Goal: Task Accomplishment & Management: Complete application form

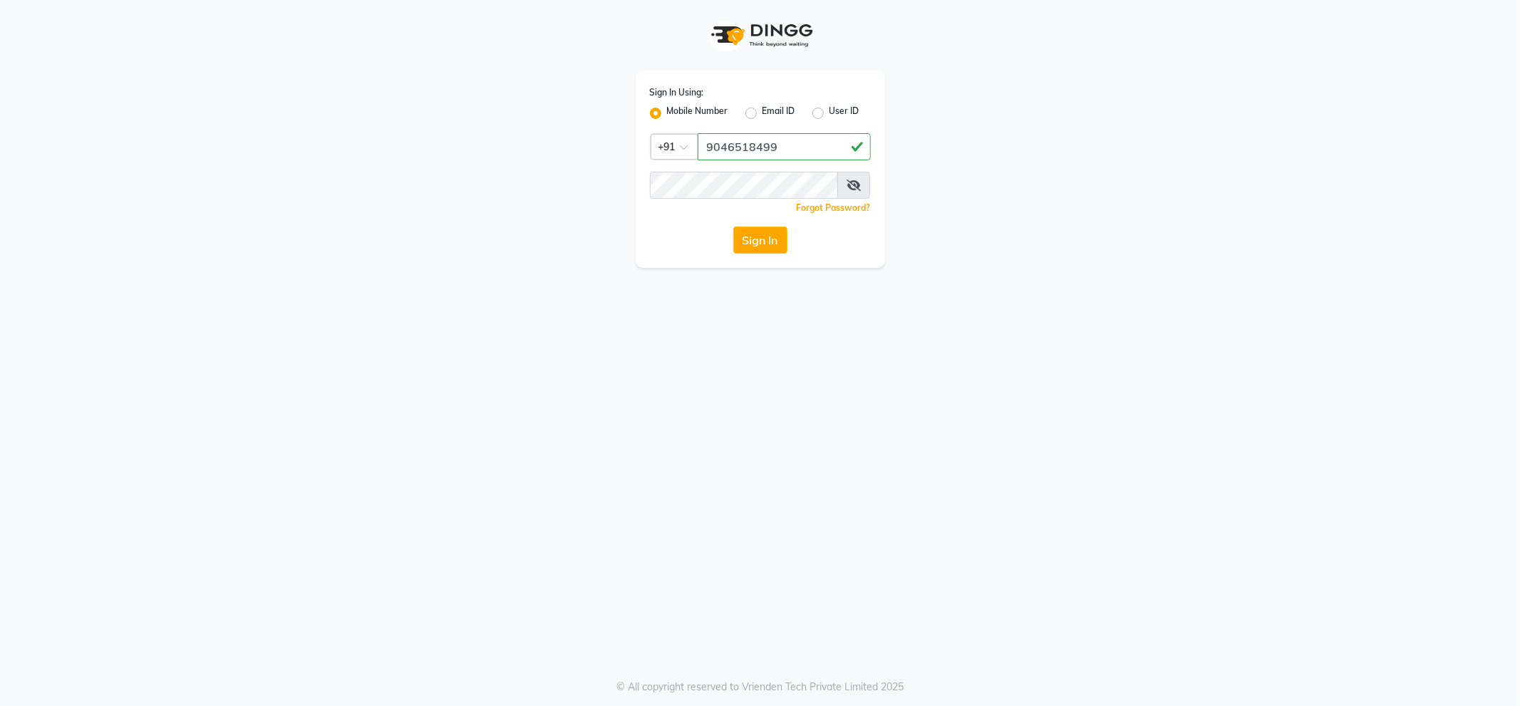
type input "9046518499"
click at [753, 244] on button "Sign In" at bounding box center [760, 240] width 54 height 27
select select "service"
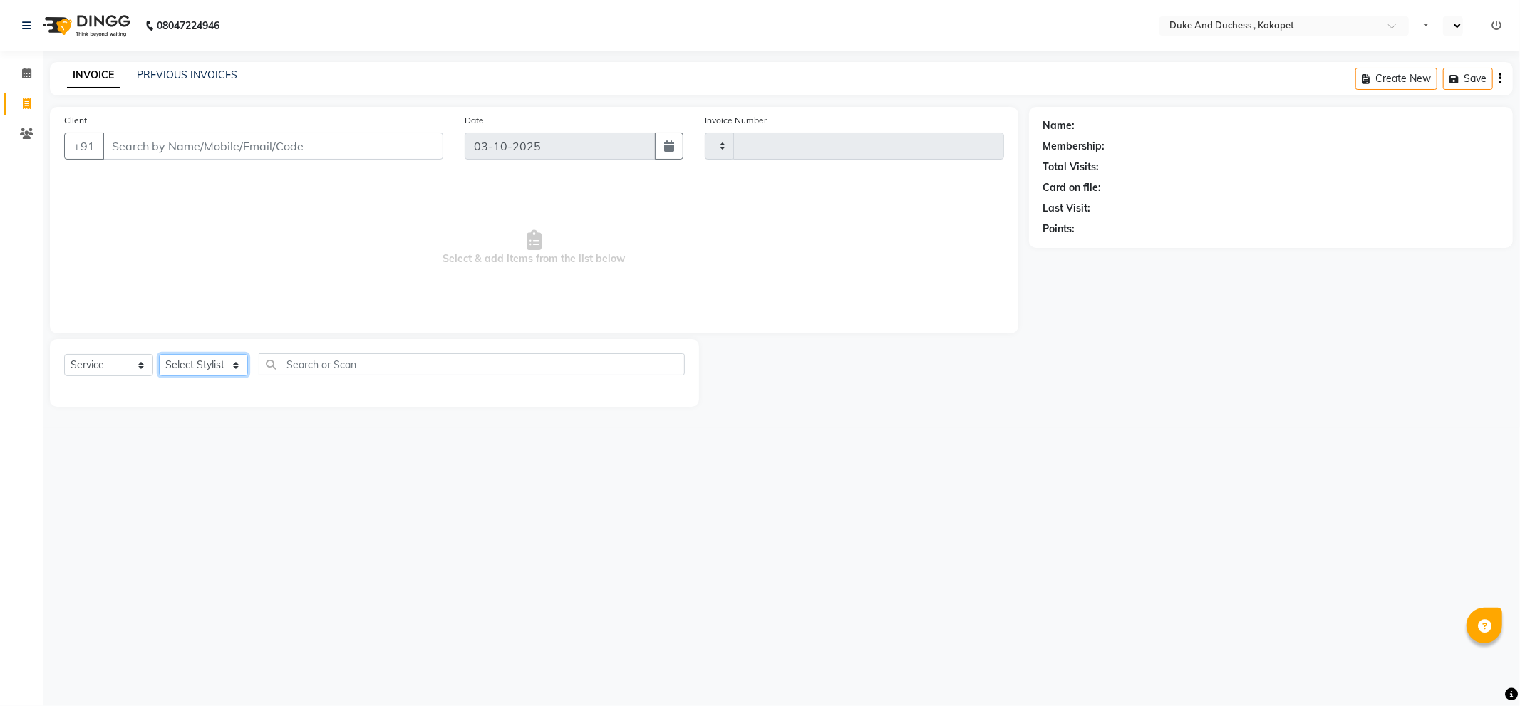
click at [204, 368] on select "Select Stylist" at bounding box center [203, 365] width 89 height 22
select select "en"
select select "5687"
type input "5855"
select select "38838"
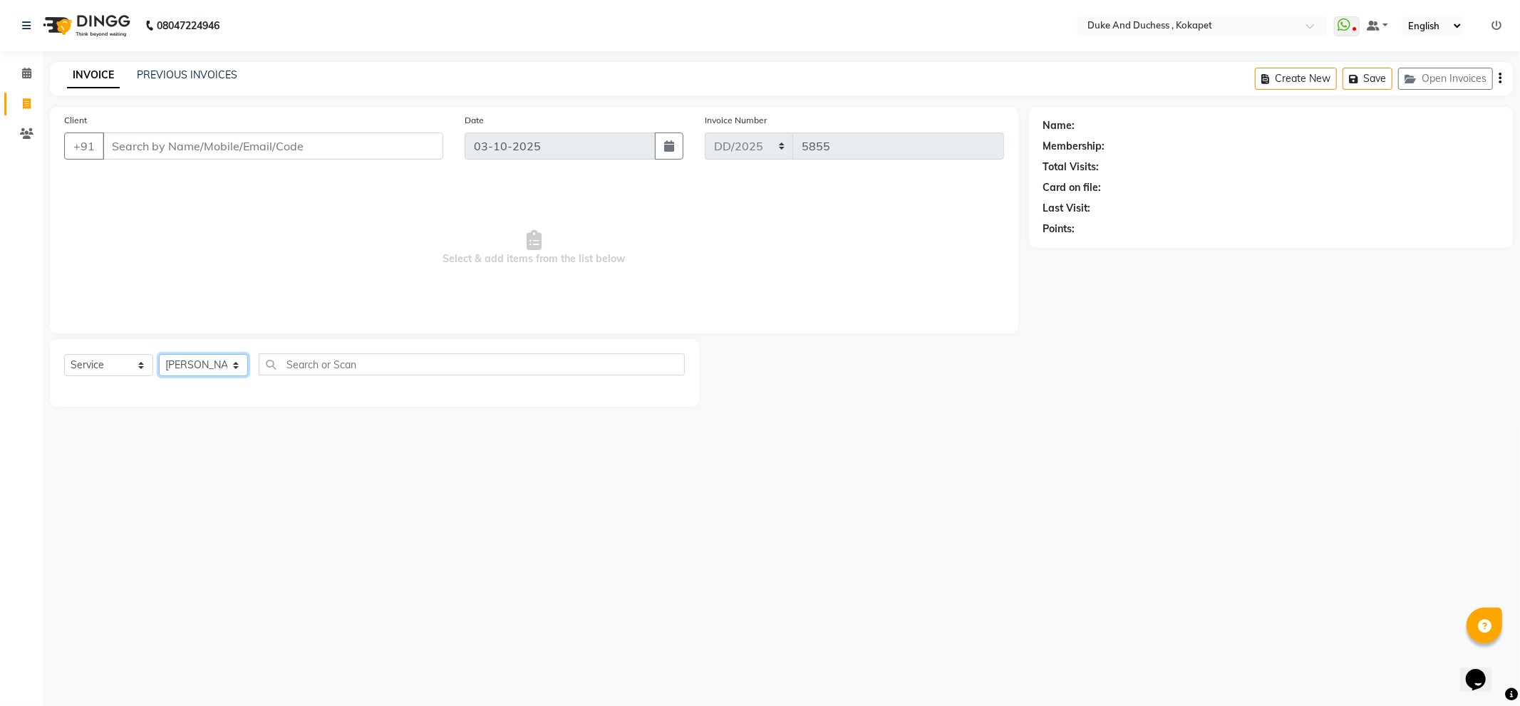
click at [159, 355] on select "Select Stylist Admin [PERSON_NAME] [PERSON_NAME] & Duchess [PERSON_NAME] [PERSO…" at bounding box center [203, 365] width 89 height 22
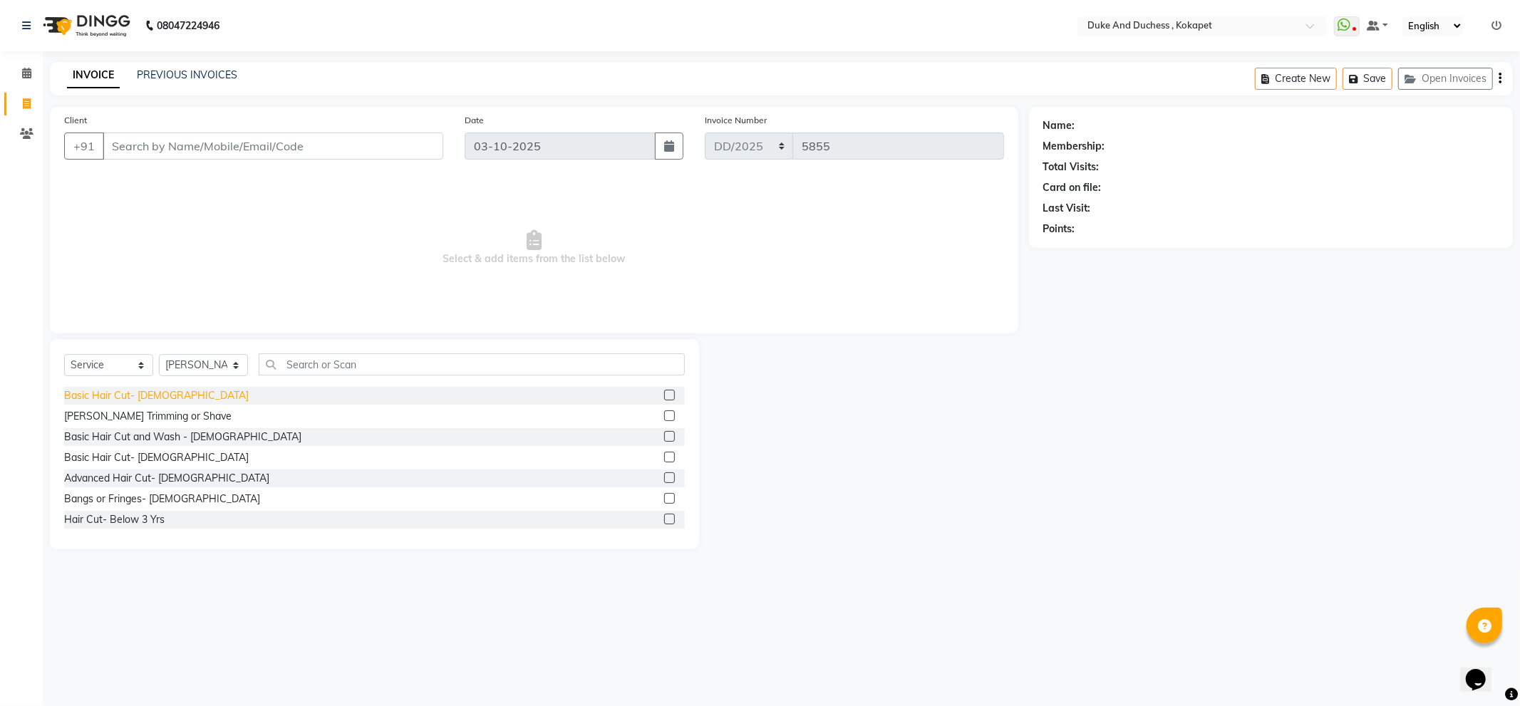
click at [84, 403] on div "Basic Hair Cut- [DEMOGRAPHIC_DATA]" at bounding box center [156, 395] width 185 height 15
checkbox input "false"
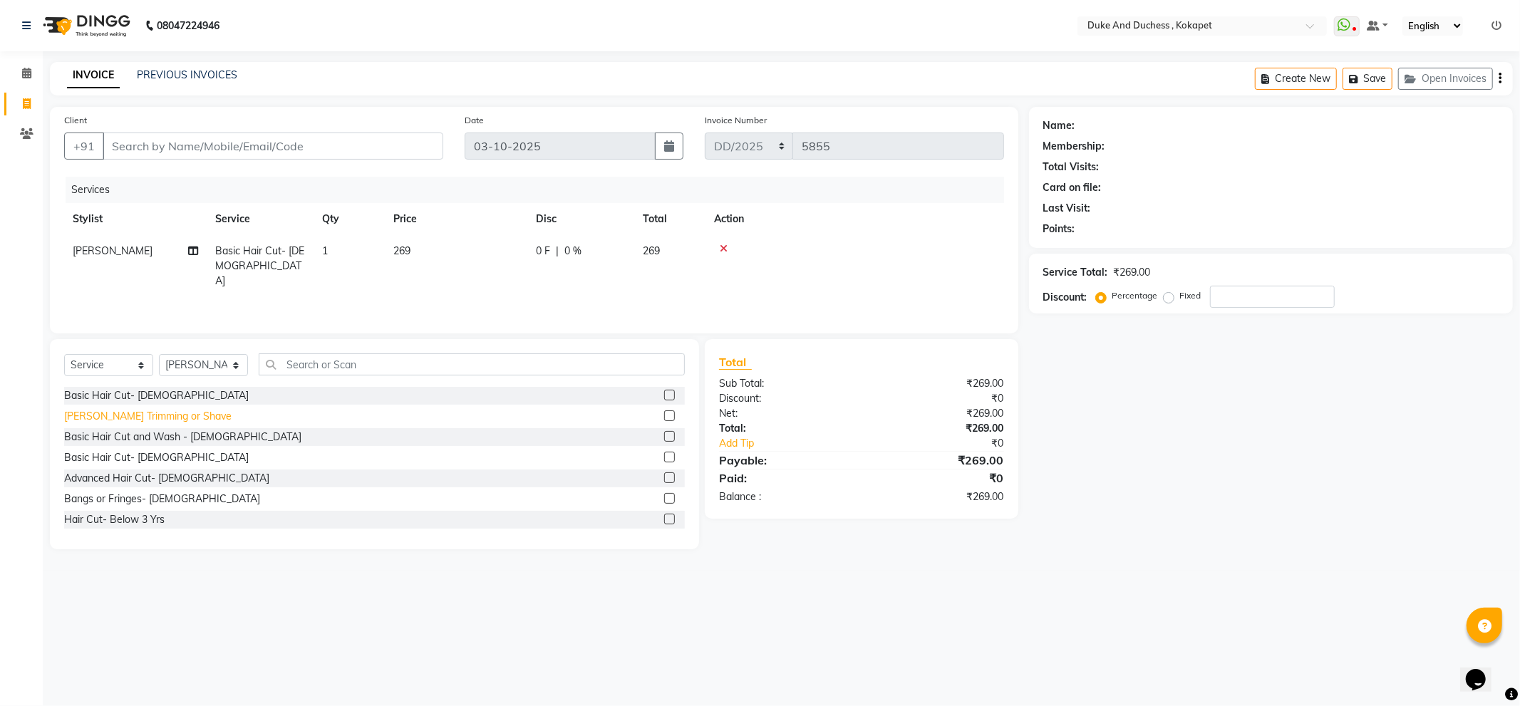
click at [84, 415] on div "[PERSON_NAME] Trimming or Shave" at bounding box center [147, 416] width 167 height 15
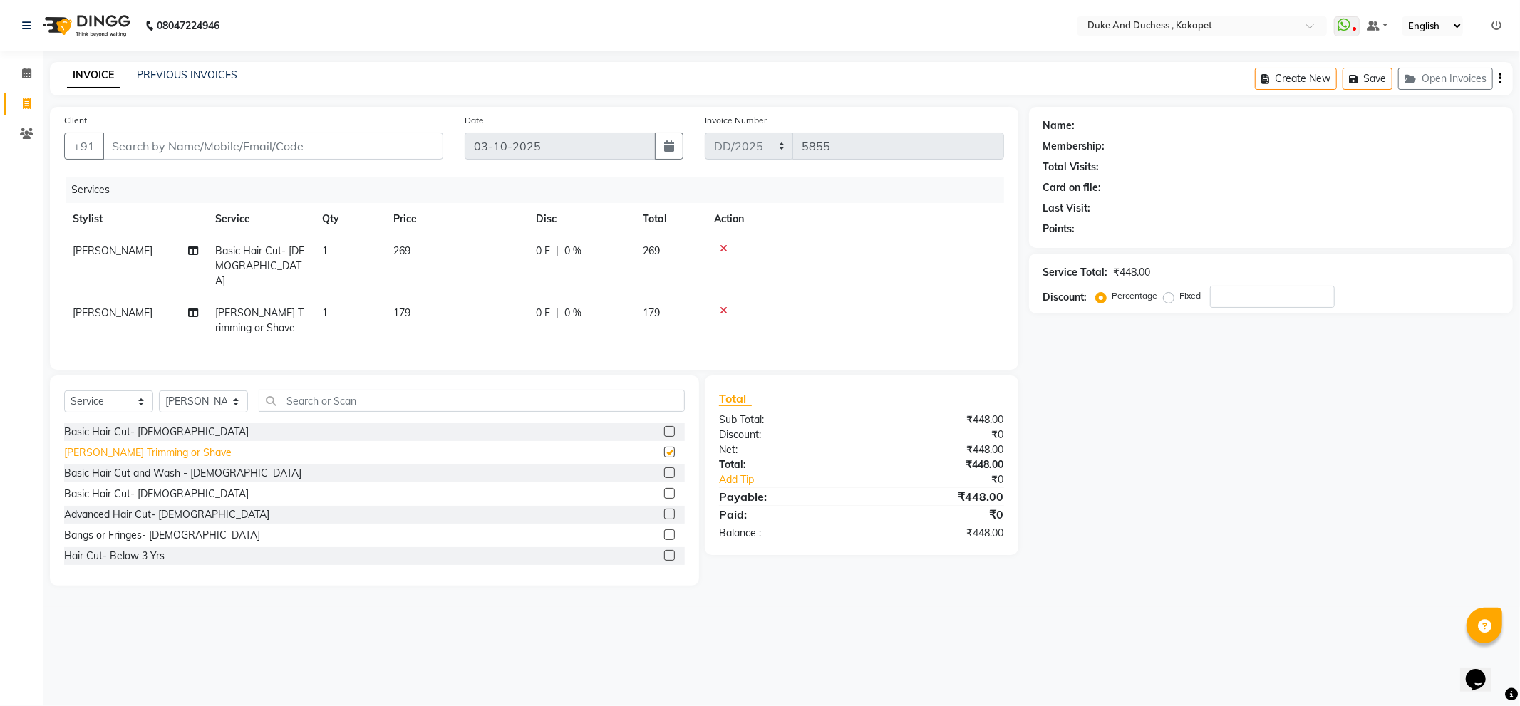
checkbox input "false"
click at [366, 139] on input "Client" at bounding box center [273, 146] width 341 height 27
type input "9"
type input "0"
type input "9004118473"
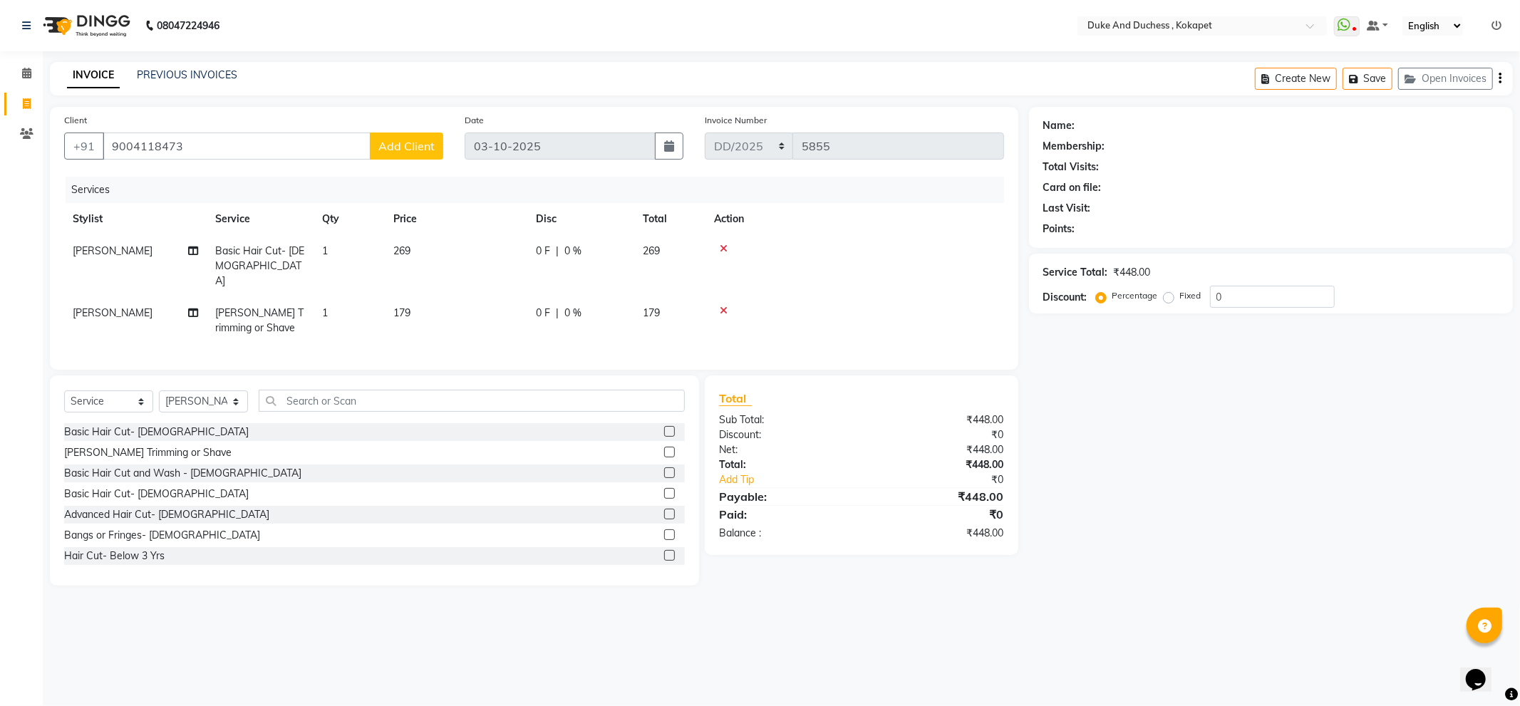
click at [418, 138] on button "Add Client" at bounding box center [406, 146] width 73 height 27
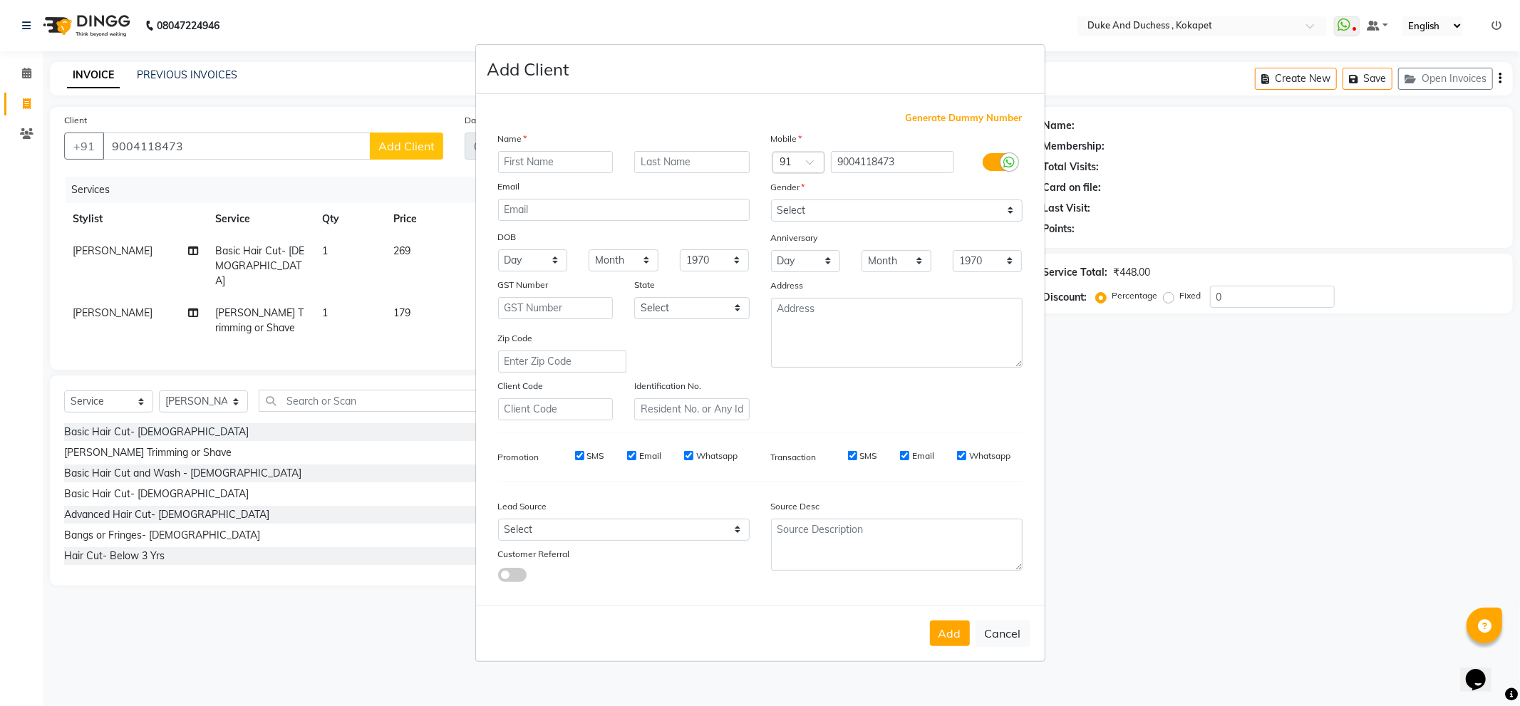
click at [562, 167] on input "text" at bounding box center [555, 162] width 115 height 22
type input "chandee"
drag, startPoint x: 815, startPoint y: 214, endPoint x: 808, endPoint y: 216, distance: 7.4
click at [813, 214] on select "Select [DEMOGRAPHIC_DATA] [DEMOGRAPHIC_DATA] Other Prefer Not To Say" at bounding box center [897, 211] width 252 height 22
select select "[DEMOGRAPHIC_DATA]"
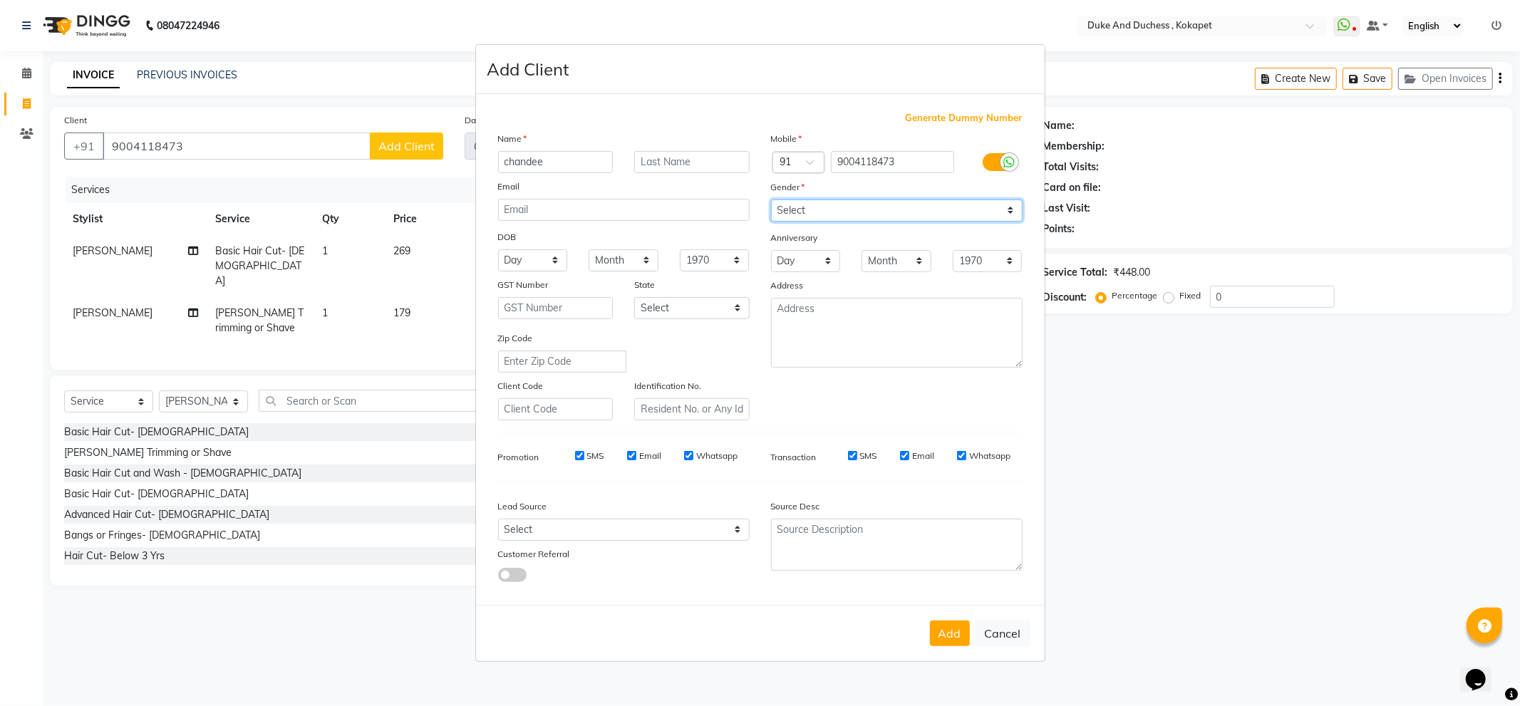
click at [771, 200] on select "Select [DEMOGRAPHIC_DATA] [DEMOGRAPHIC_DATA] Other Prefer Not To Say" at bounding box center [897, 211] width 252 height 22
click at [946, 624] on button "Add" at bounding box center [950, 634] width 40 height 26
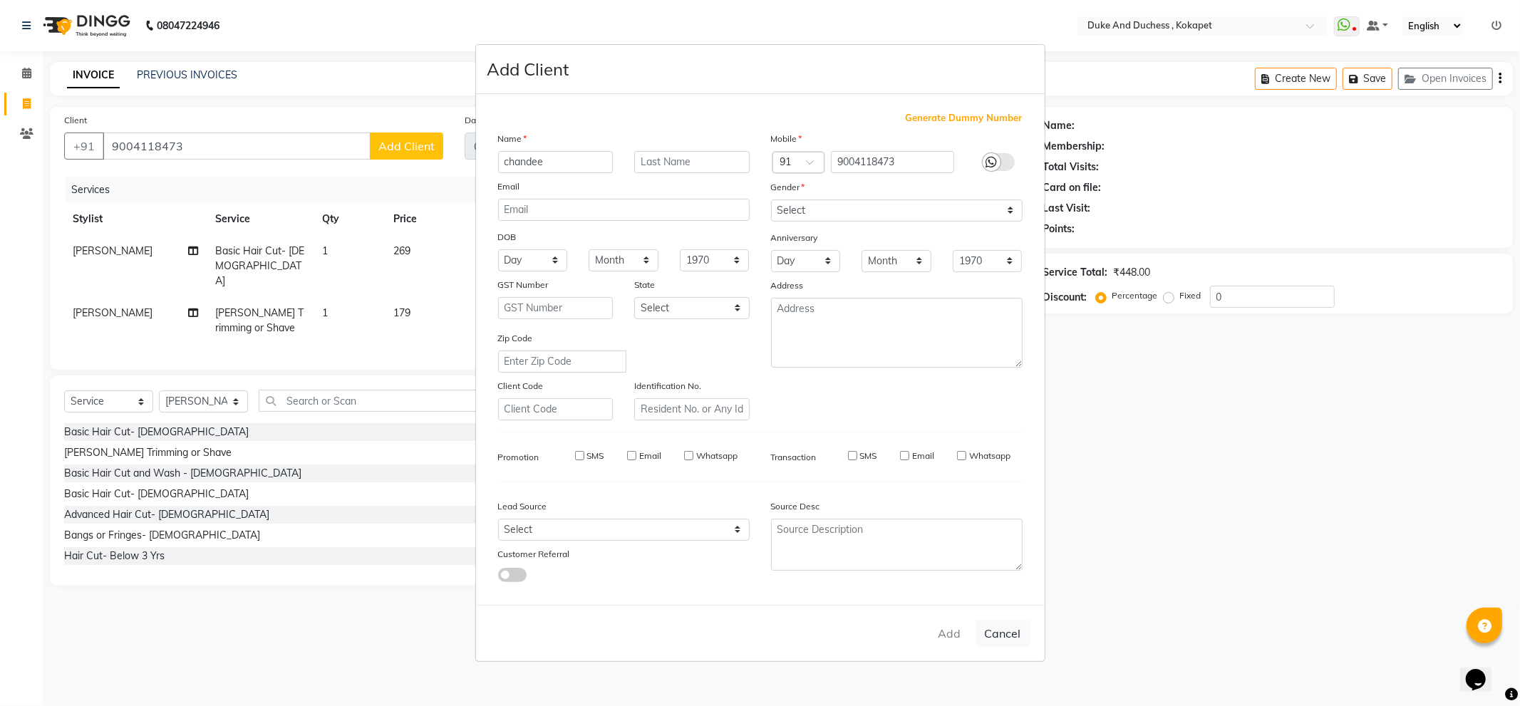
select select
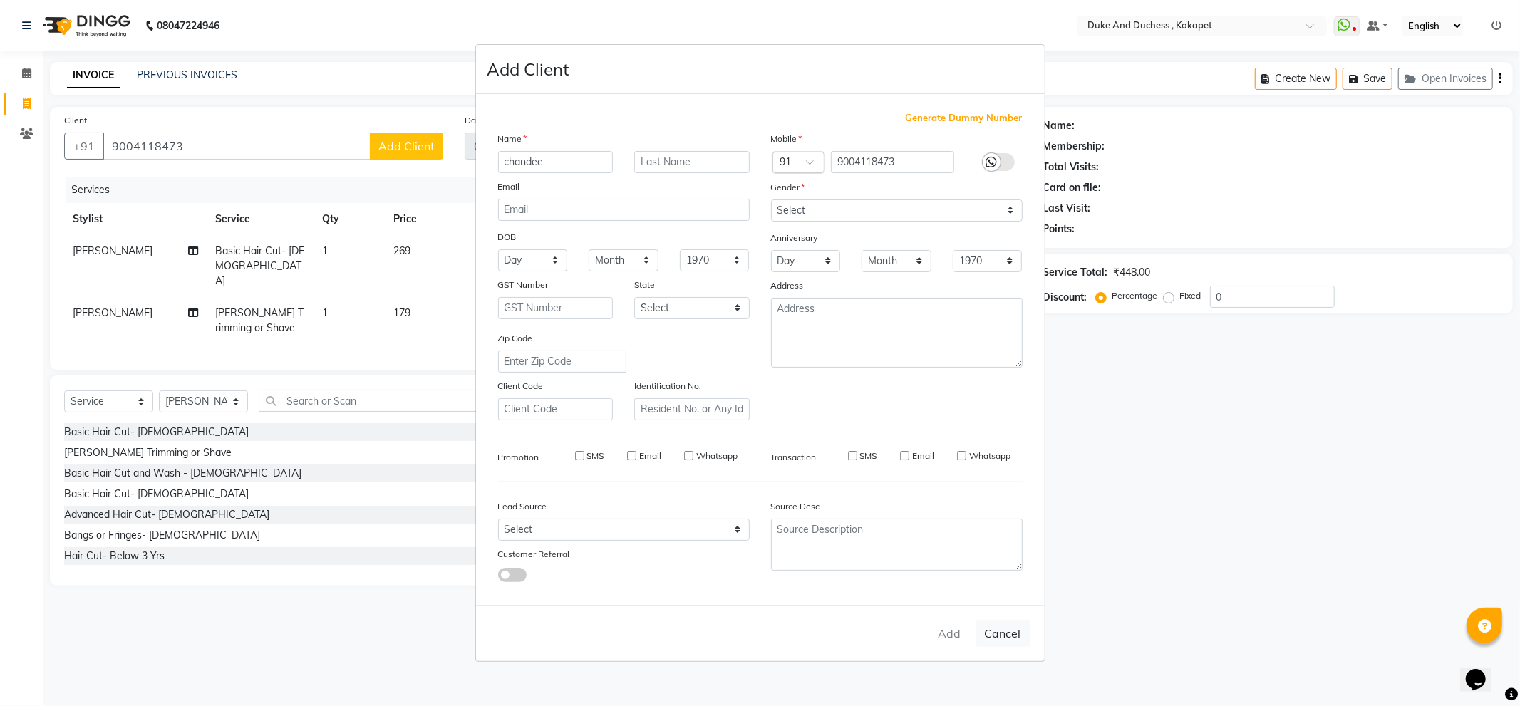
select select
checkbox input "false"
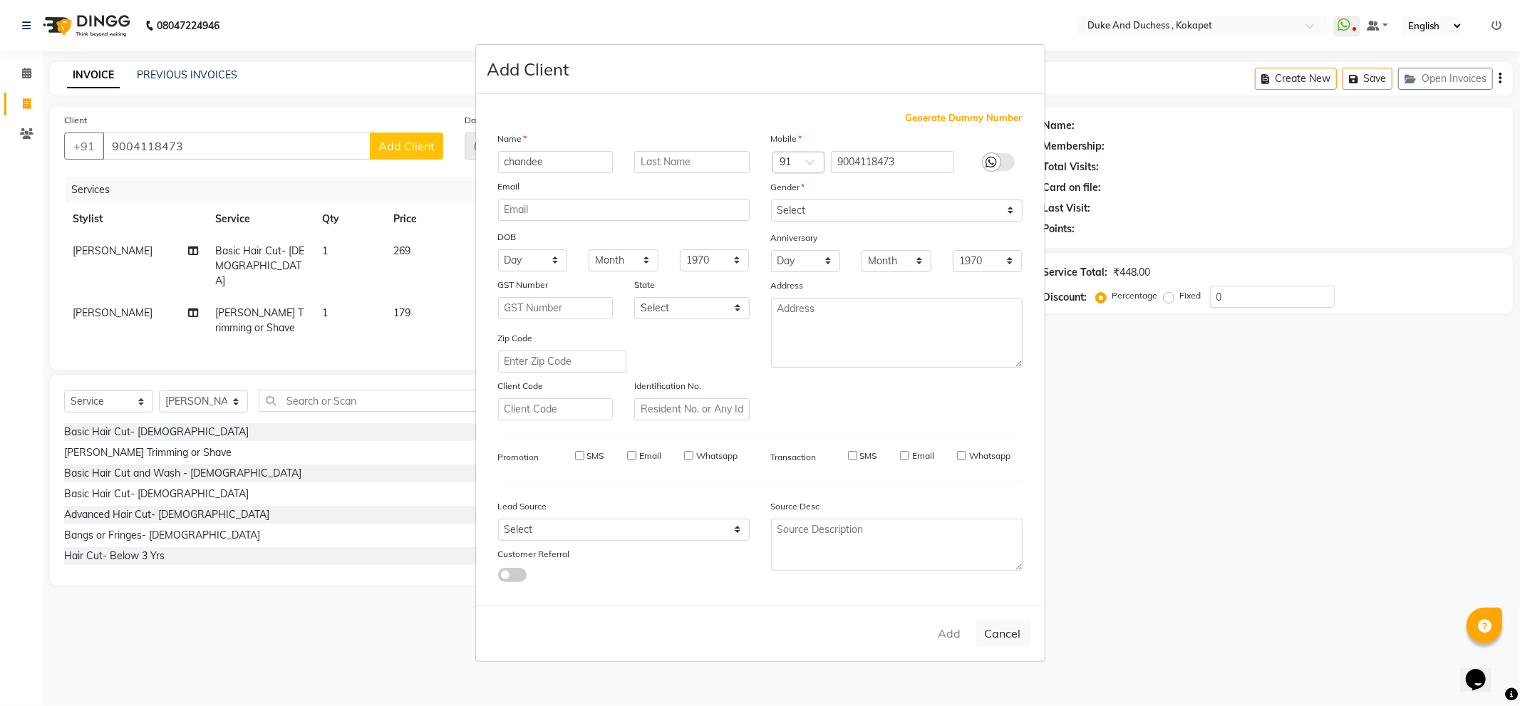
checkbox input "false"
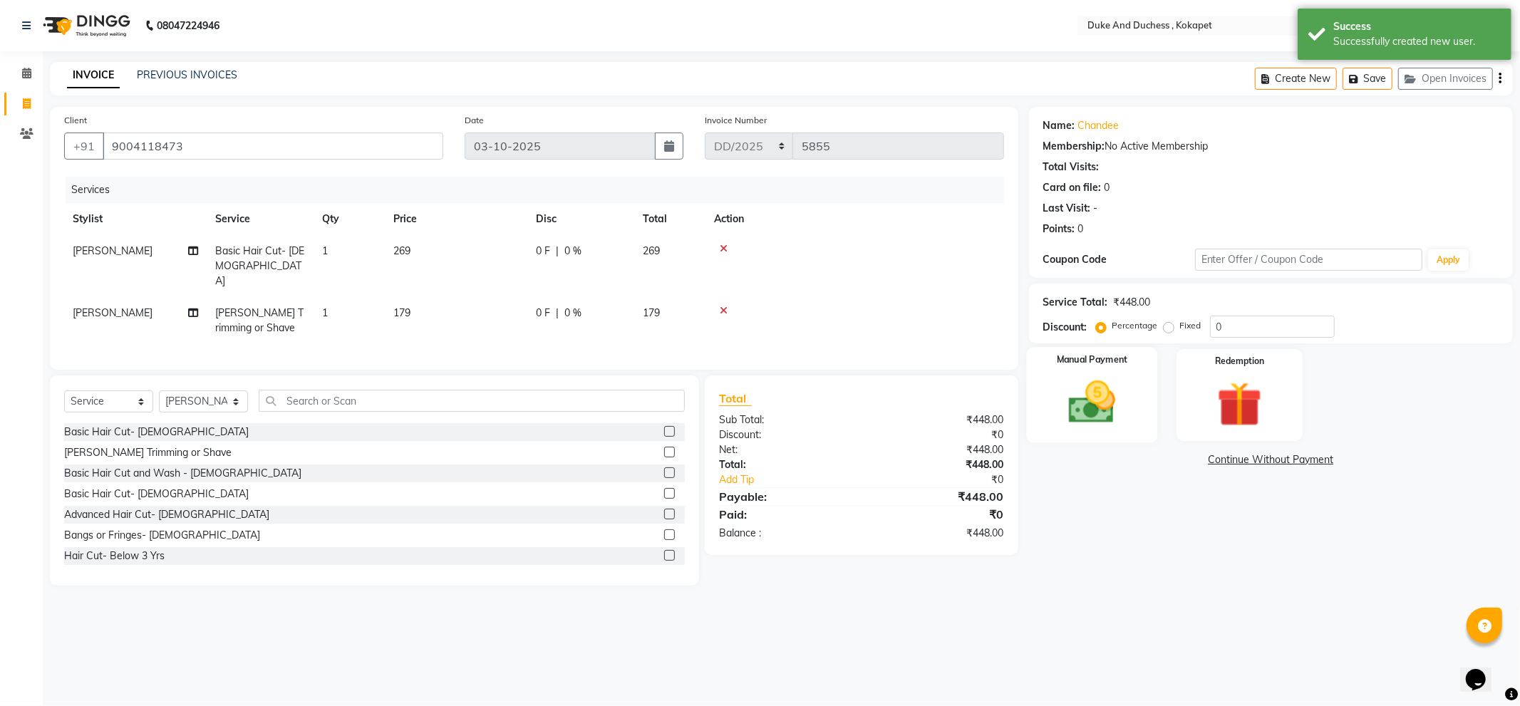
click at [1072, 426] on img at bounding box center [1092, 403] width 76 height 54
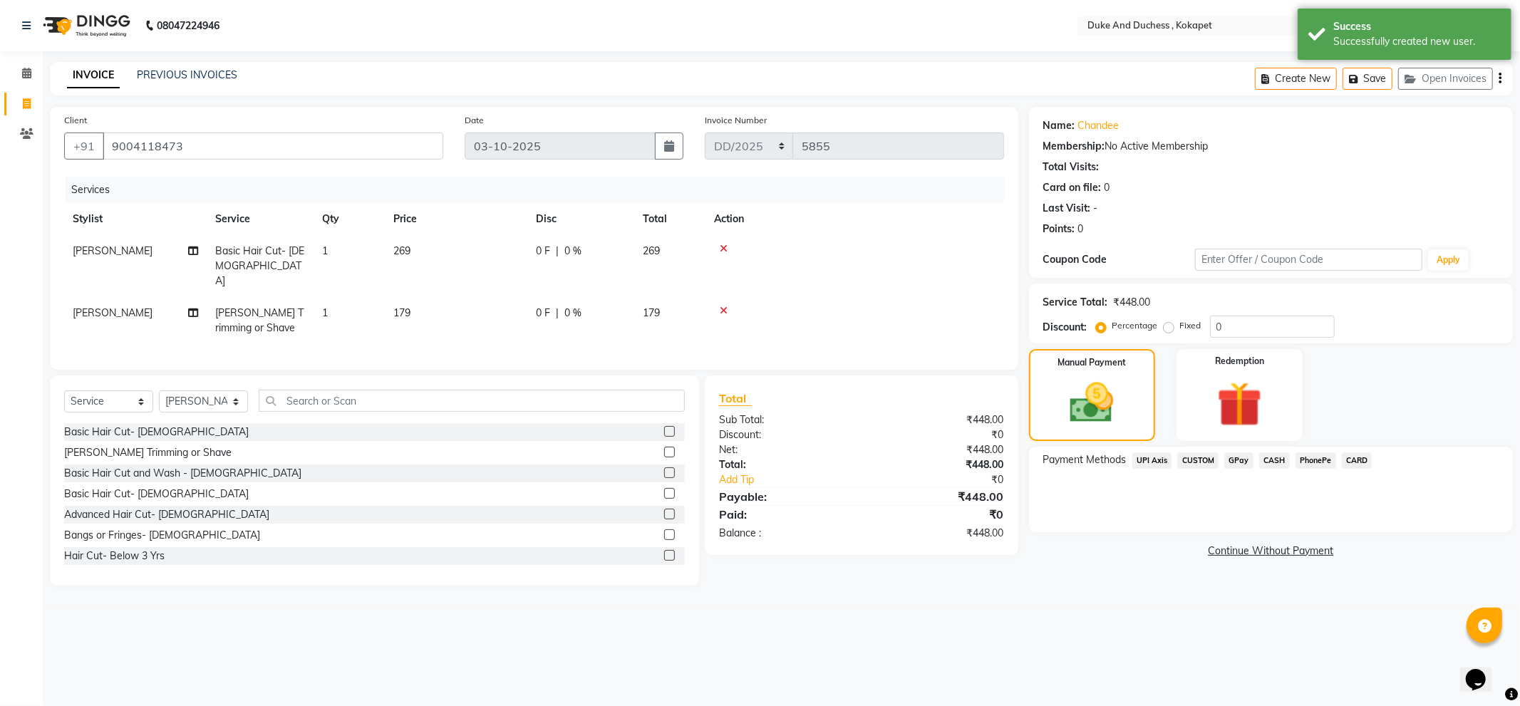
click at [1269, 462] on span "CASH" at bounding box center [1274, 461] width 31 height 16
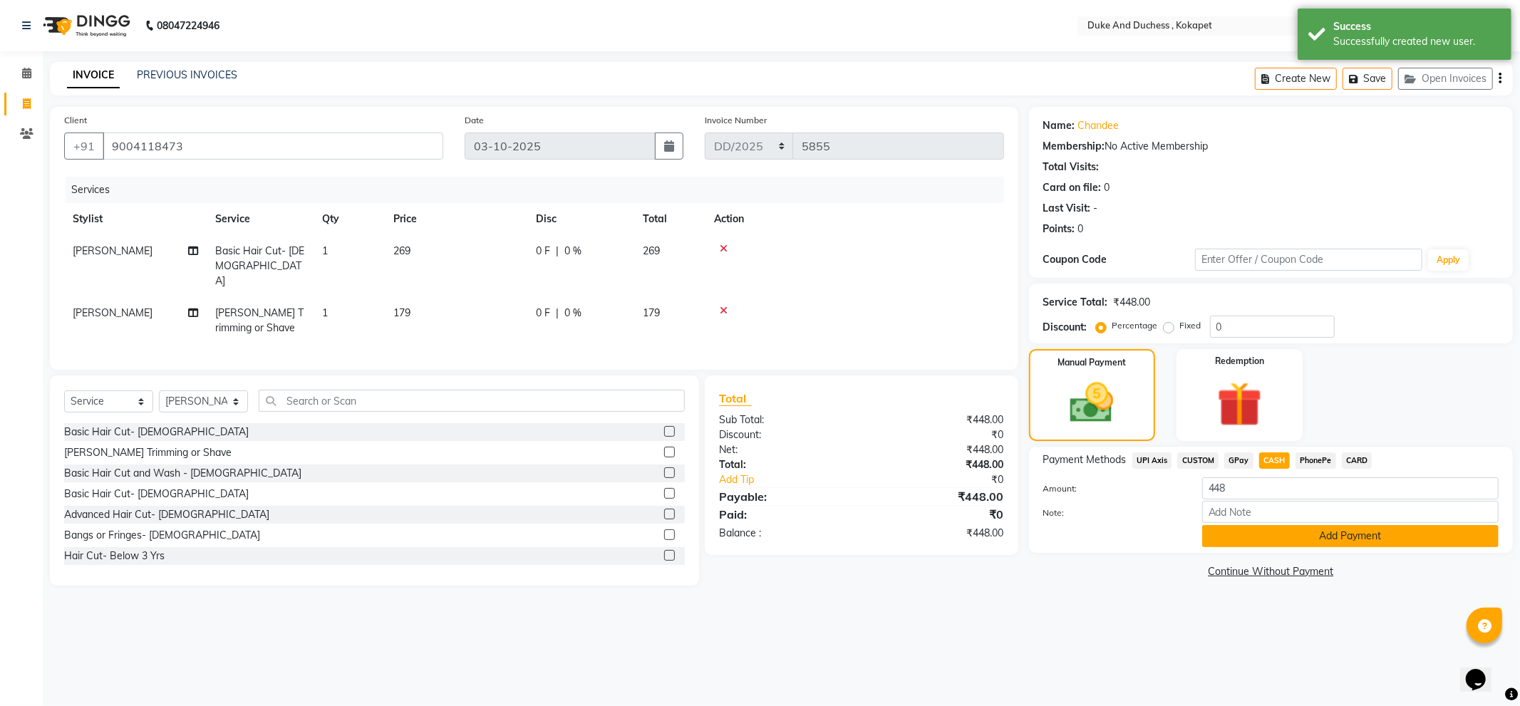
click at [1219, 536] on button "Add Payment" at bounding box center [1350, 536] width 296 height 22
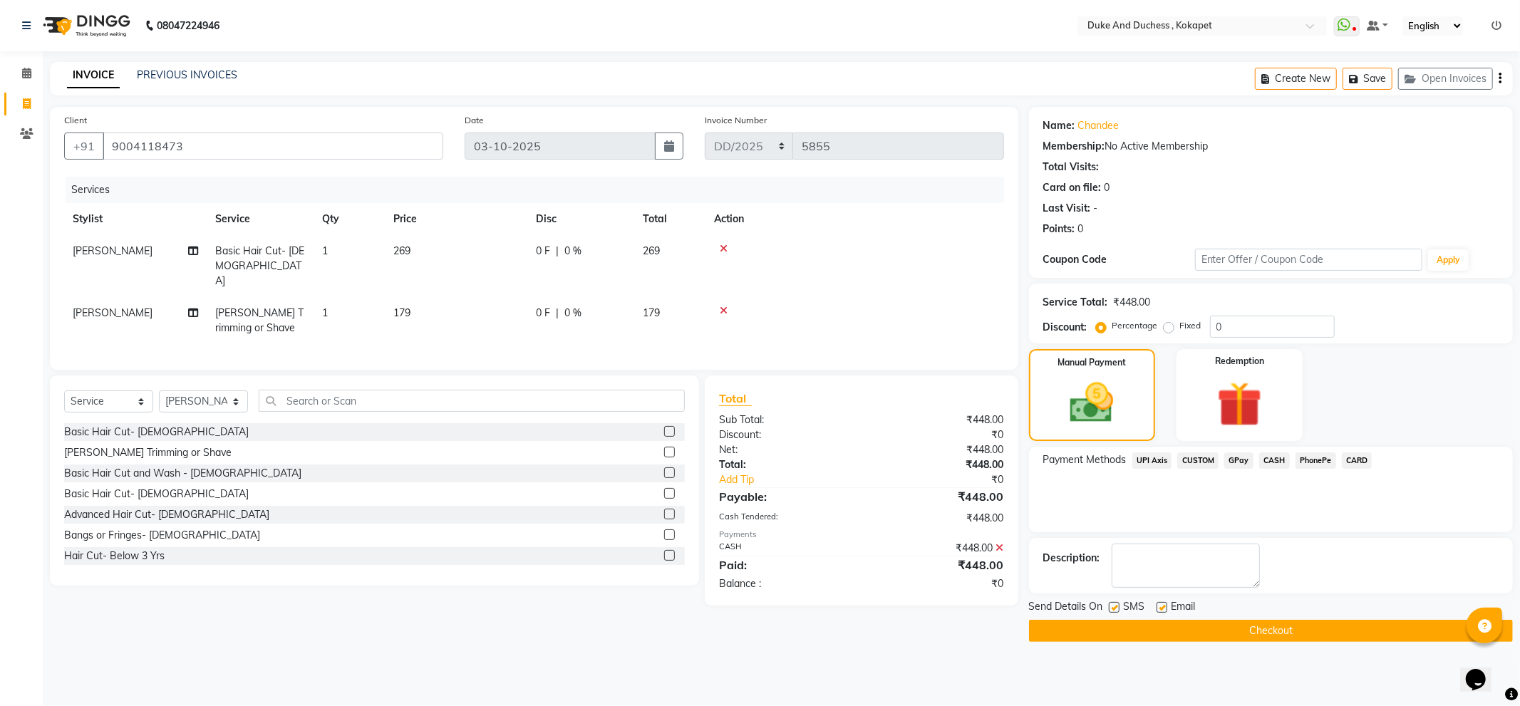
drag, startPoint x: 1170, startPoint y: 604, endPoint x: 1170, endPoint y: 614, distance: 9.3
click at [1170, 607] on div "Email" at bounding box center [1182, 608] width 51 height 18
click at [1170, 621] on button "Checkout" at bounding box center [1271, 631] width 484 height 22
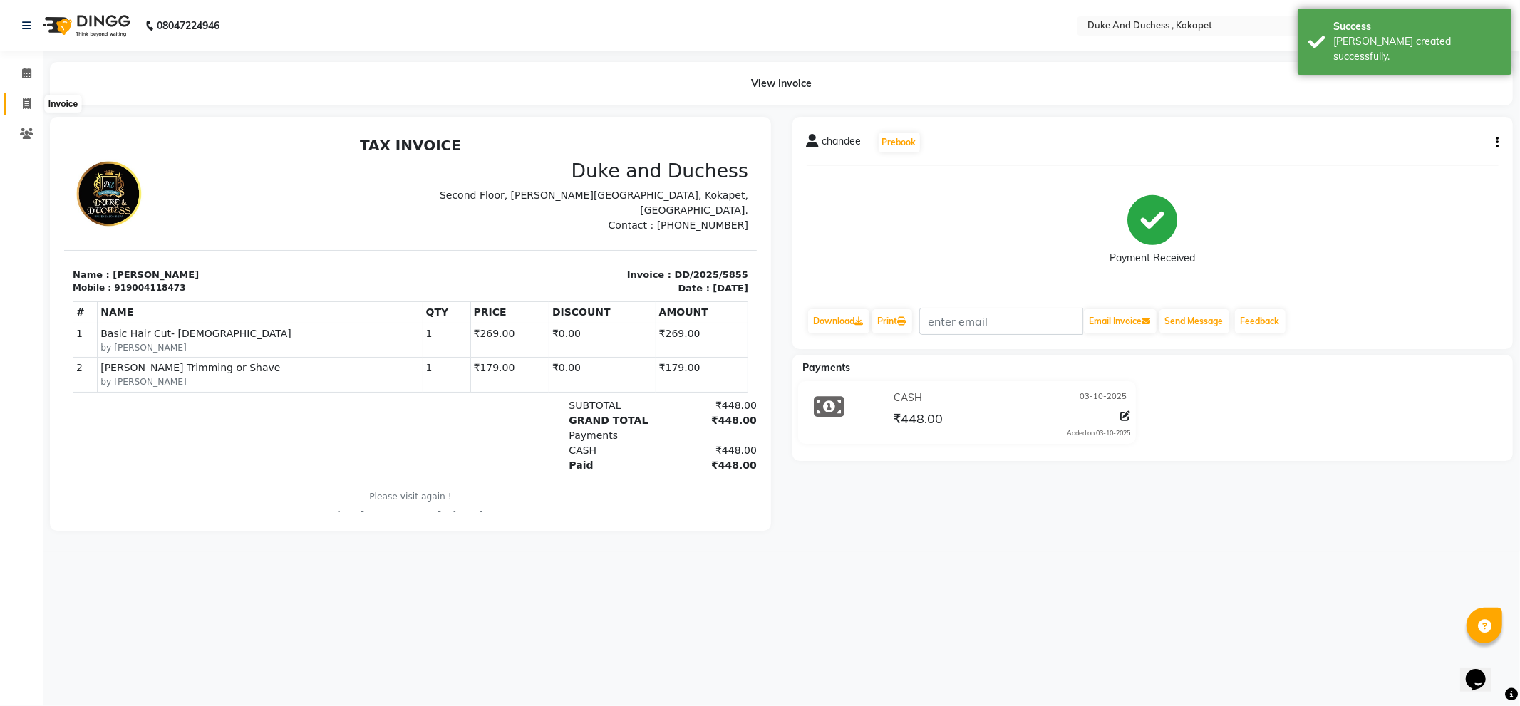
click at [23, 102] on icon at bounding box center [27, 103] width 8 height 11
select select "service"
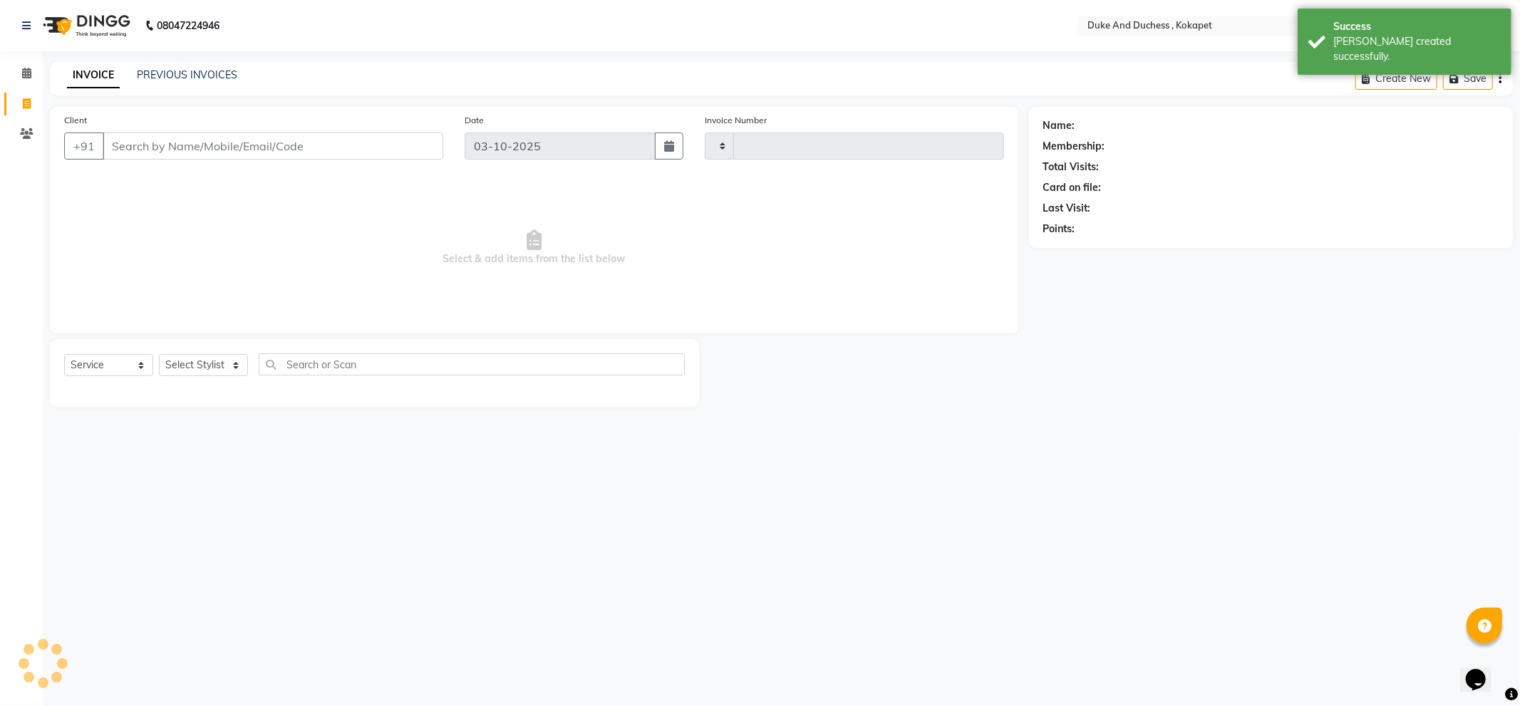
type input "5856"
select select "5687"
click at [229, 153] on input "Client" at bounding box center [273, 146] width 341 height 27
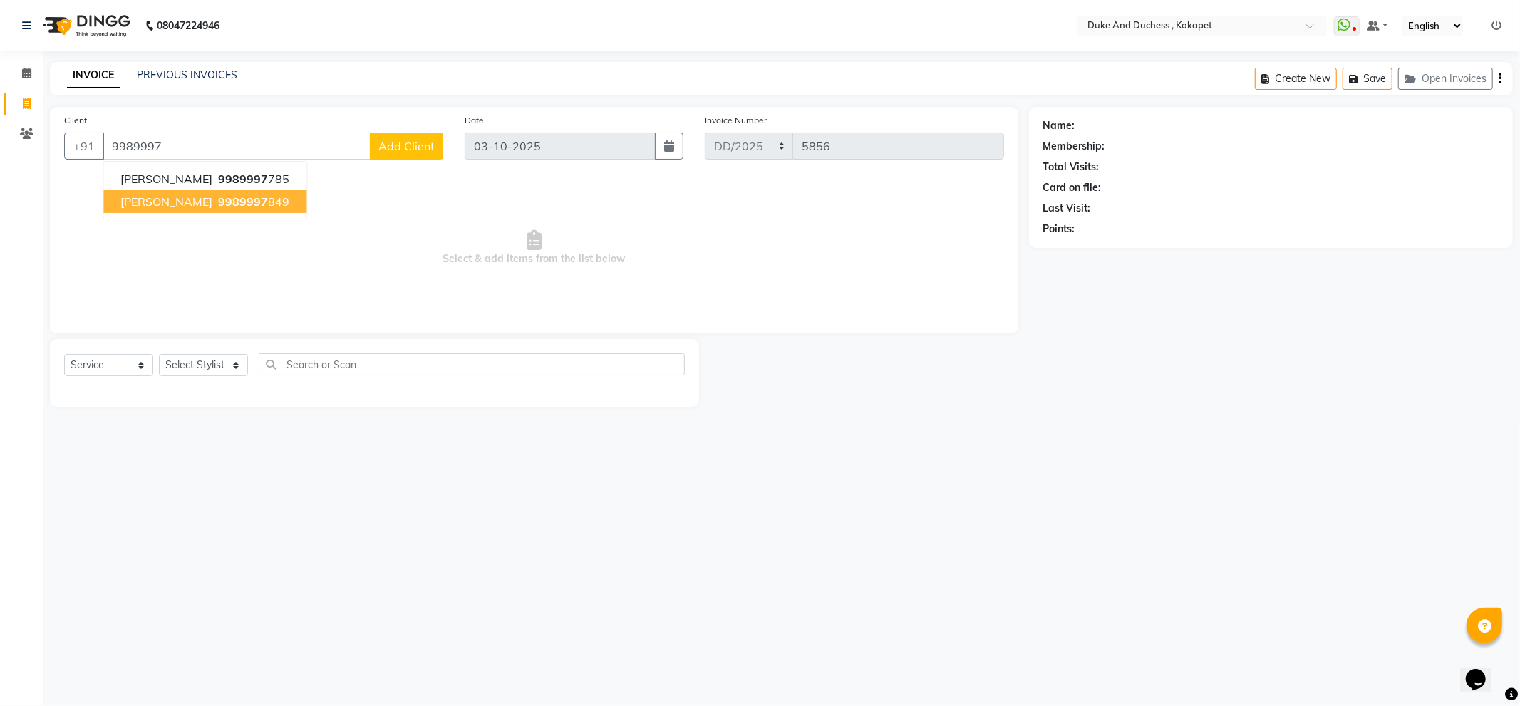
click at [237, 203] on span "9989997" at bounding box center [243, 202] width 50 height 14
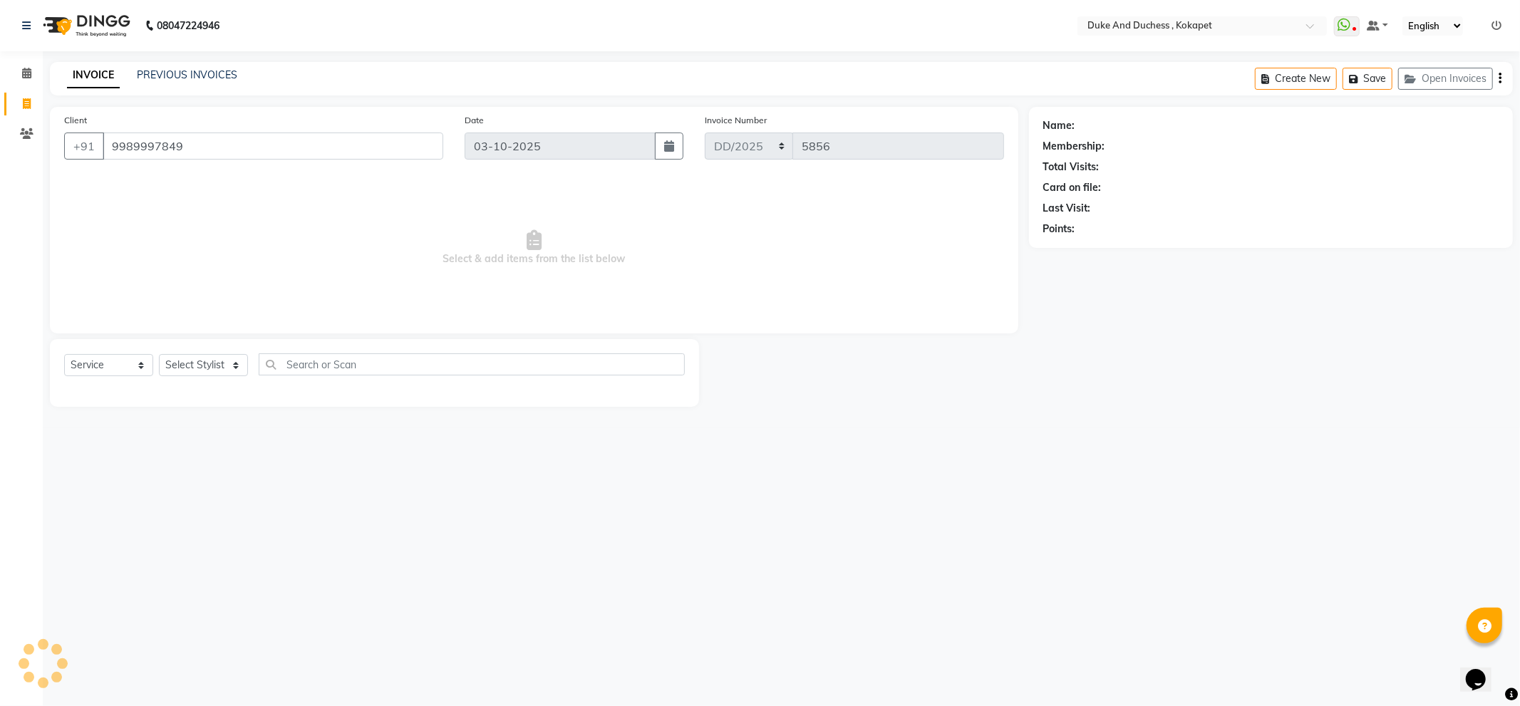
type input "9989997849"
click at [1120, 123] on link "[PERSON_NAME]" at bounding box center [1118, 125] width 80 height 15
click at [214, 363] on select "Select Stylist Admin [PERSON_NAME] [PERSON_NAME] & Duchess [PERSON_NAME] [PERSO…" at bounding box center [203, 365] width 89 height 22
select select "38838"
click at [159, 355] on select "Select Stylist Admin [PERSON_NAME] [PERSON_NAME] & Duchess [PERSON_NAME] [PERSO…" at bounding box center [203, 365] width 89 height 22
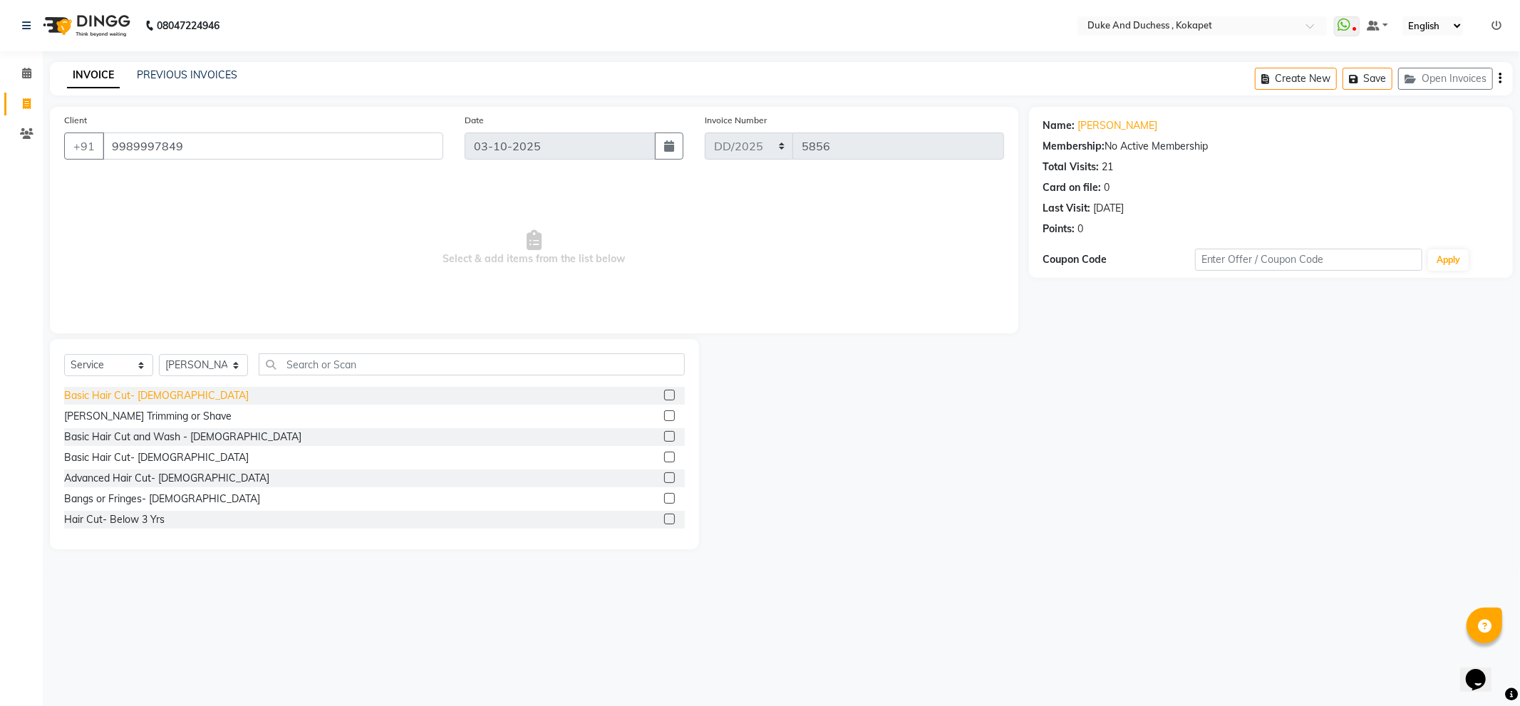
click at [133, 401] on div "Basic Hair Cut- [DEMOGRAPHIC_DATA]" at bounding box center [156, 395] width 185 height 15
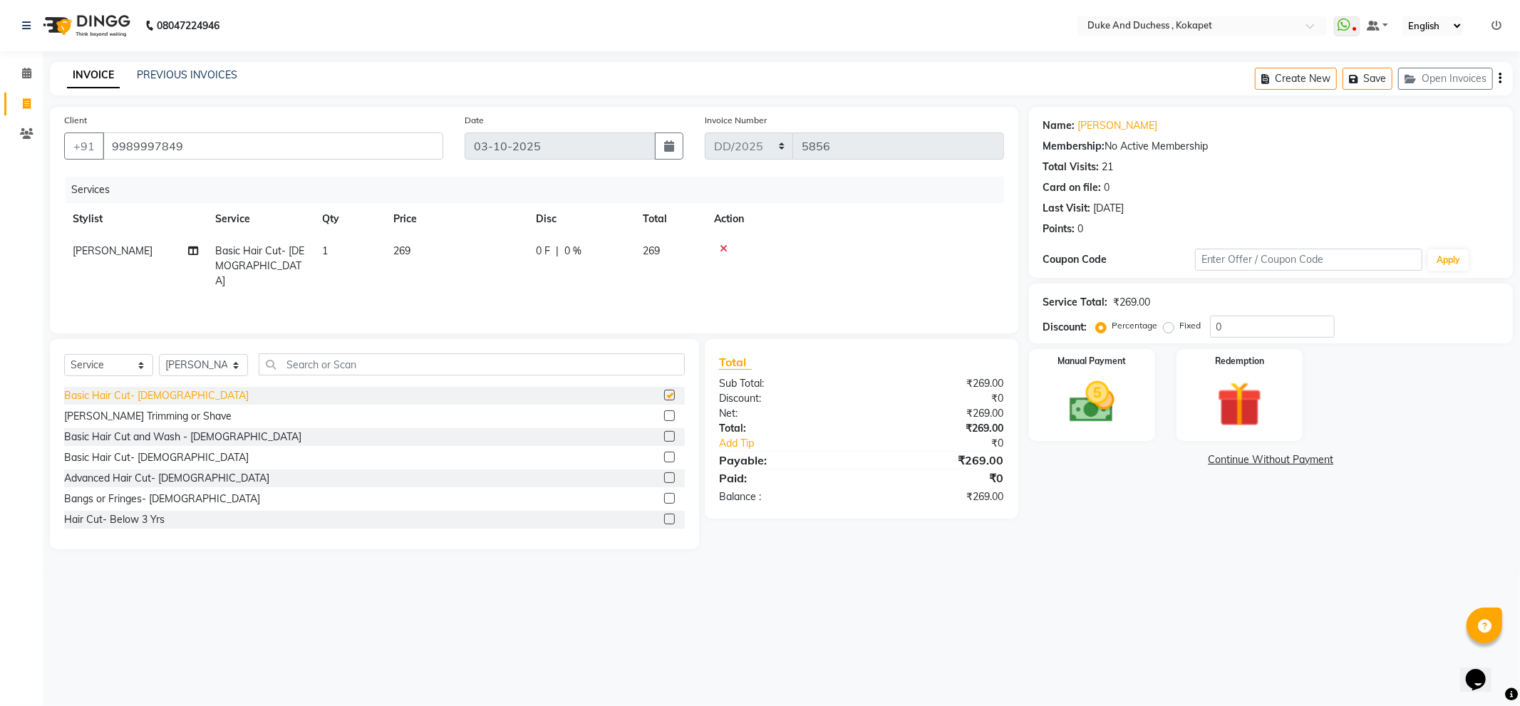
checkbox input "false"
click at [133, 418] on div "[PERSON_NAME] Trimming or Shave" at bounding box center [147, 416] width 167 height 15
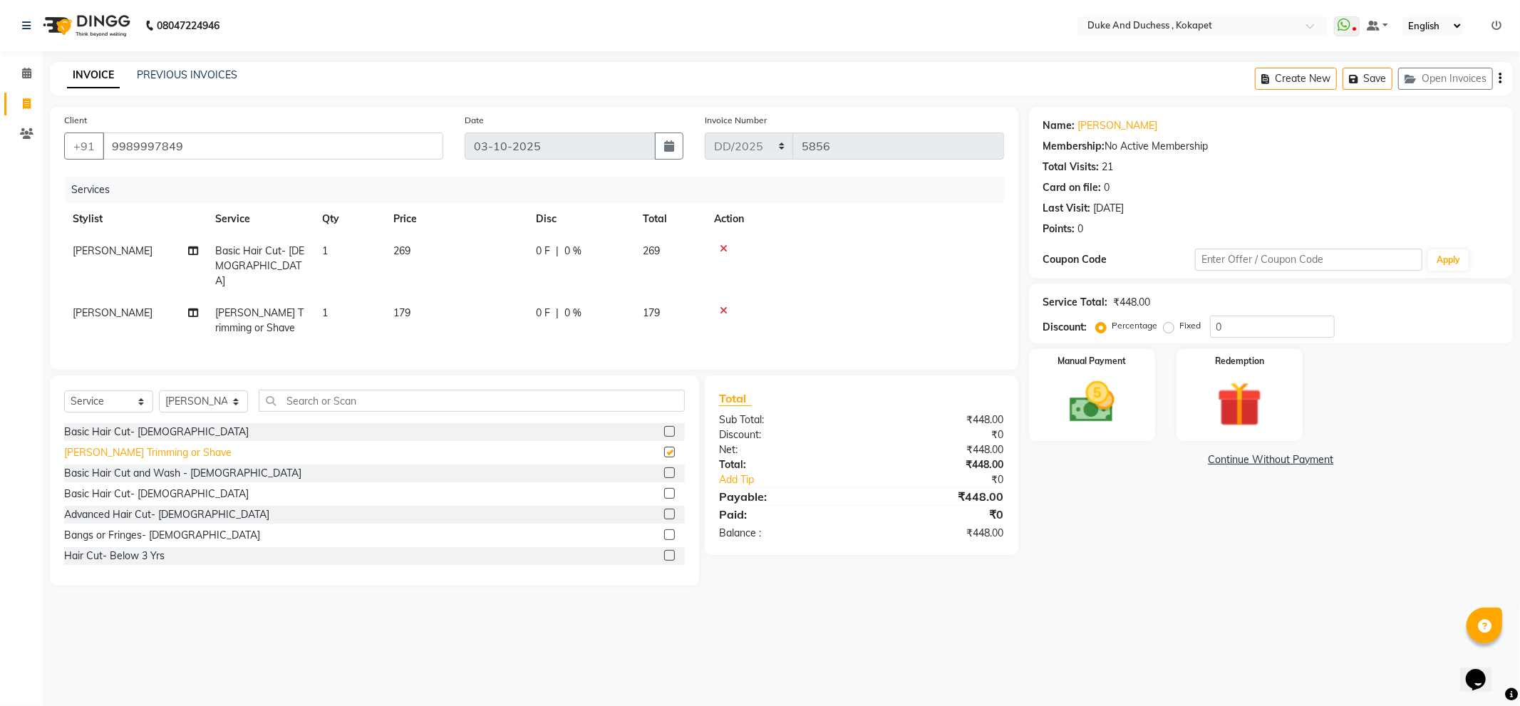
checkbox input "false"
click at [1073, 418] on img at bounding box center [1092, 403] width 76 height 54
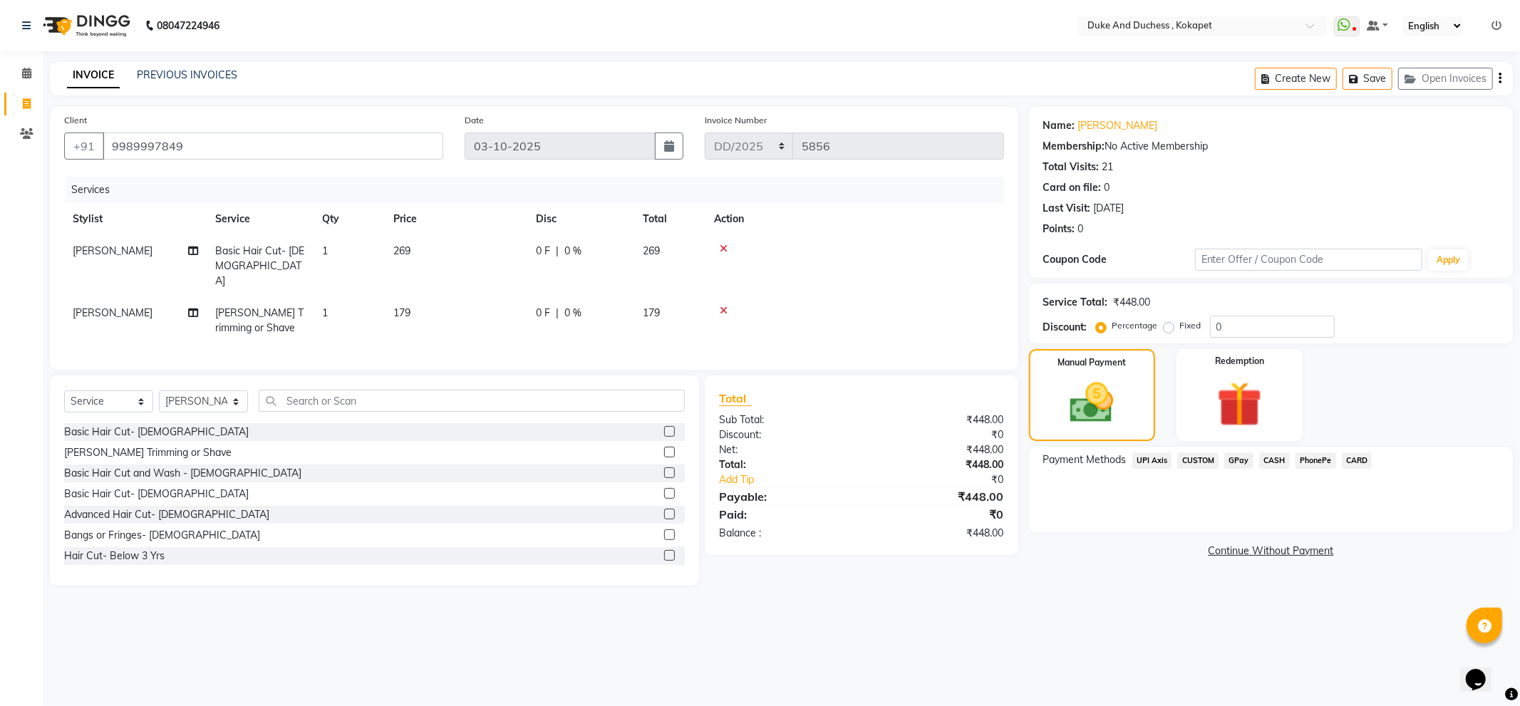
click at [1312, 456] on span "PhonePe" at bounding box center [1316, 461] width 41 height 16
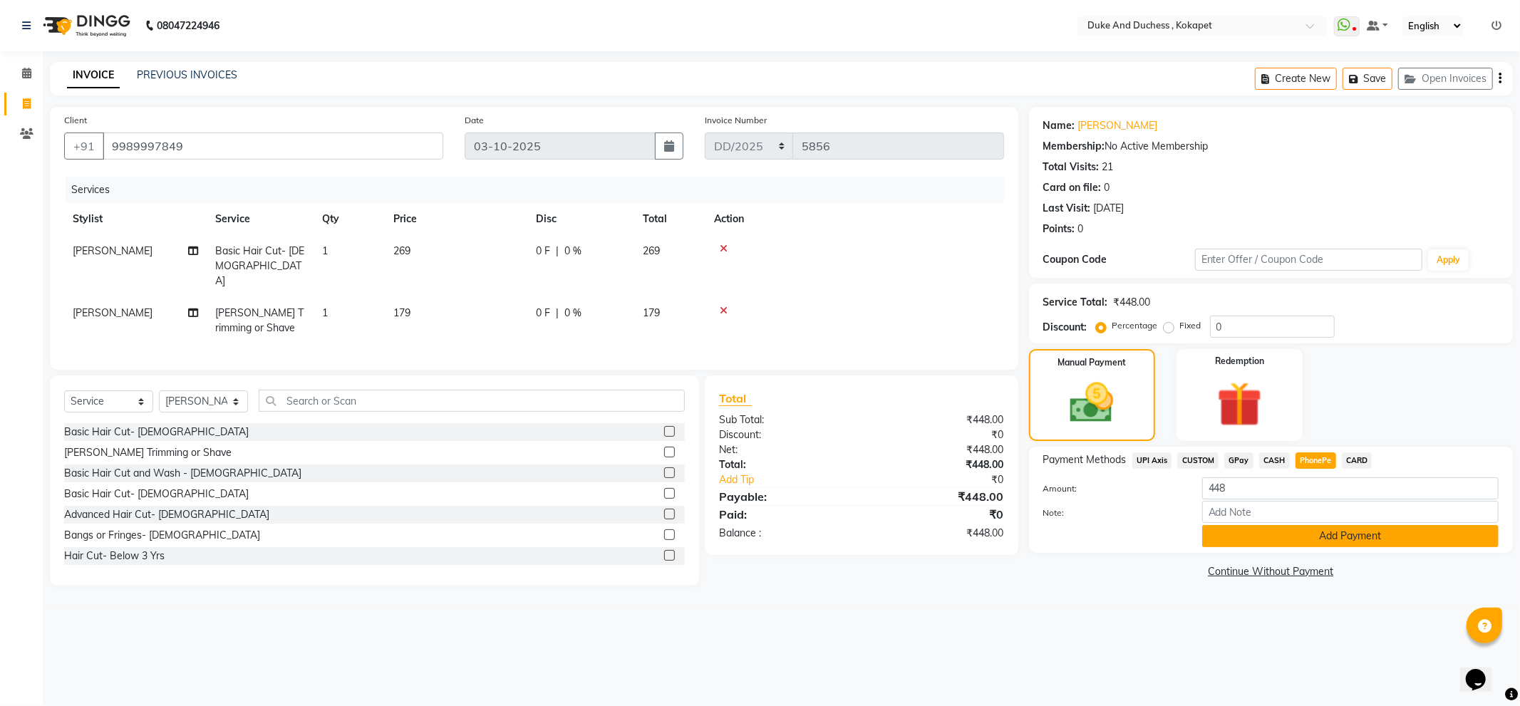
click at [1276, 530] on button "Add Payment" at bounding box center [1350, 536] width 296 height 22
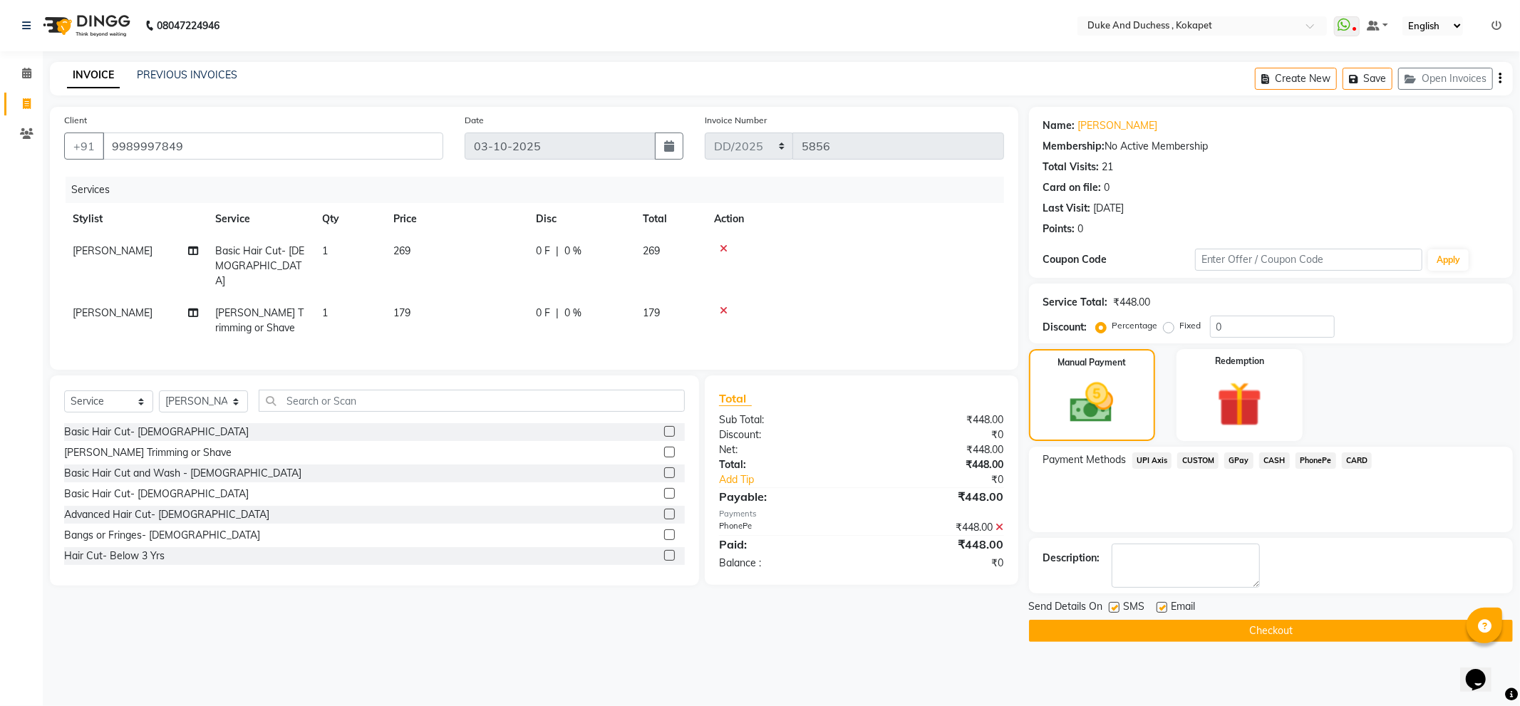
click at [1000, 529] on icon at bounding box center [1000, 527] width 8 height 10
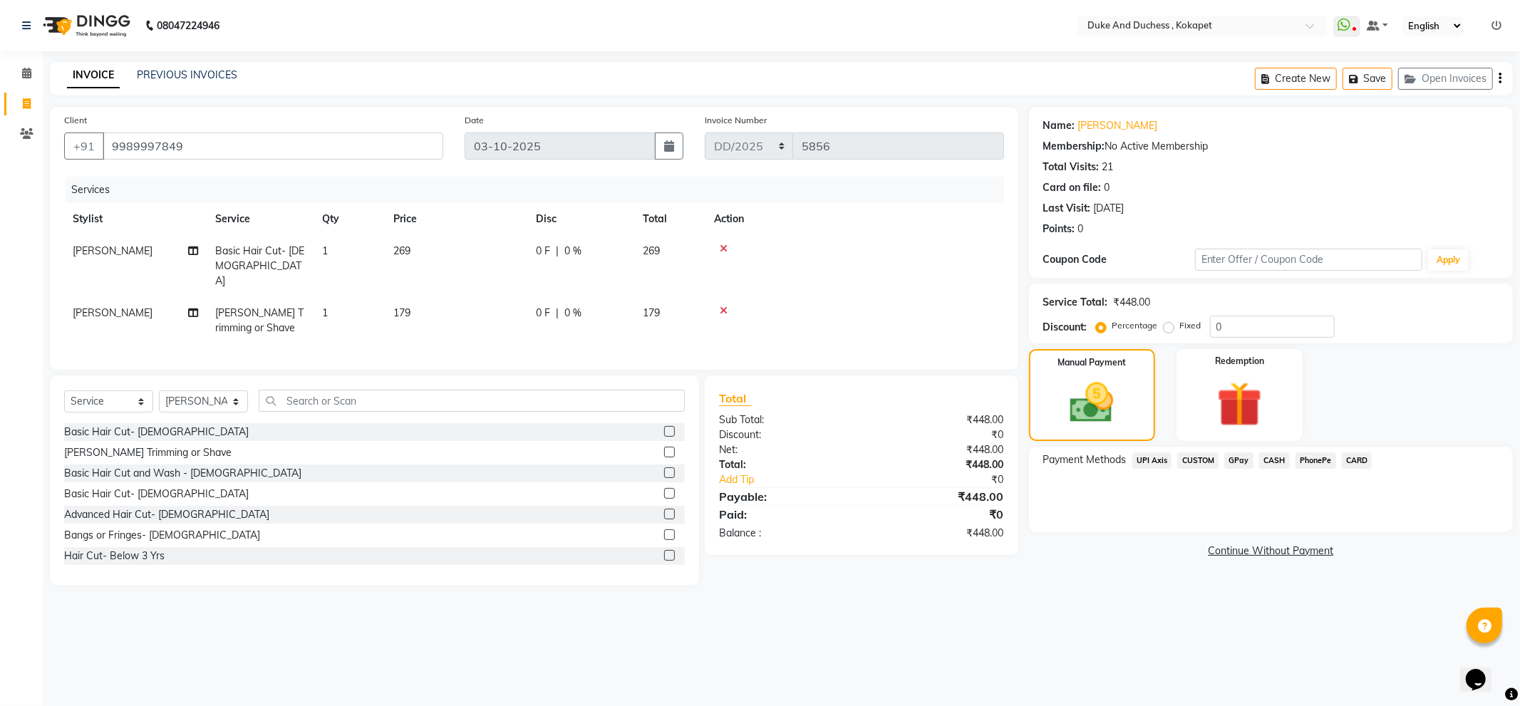
click at [1314, 458] on span "PhonePe" at bounding box center [1316, 461] width 41 height 16
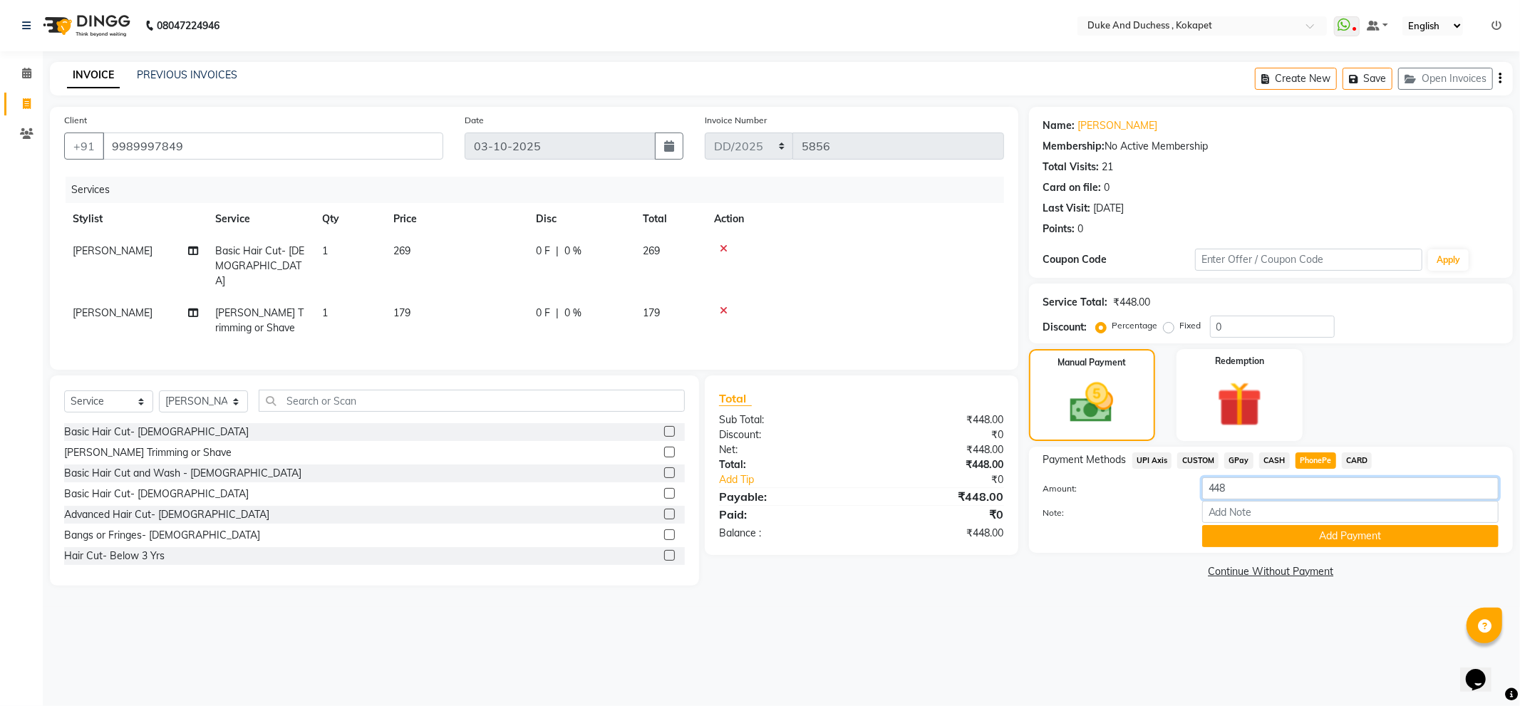
click at [1266, 492] on input "448" at bounding box center [1350, 489] width 296 height 22
type input "430"
click at [1264, 538] on button "Add Payment" at bounding box center [1350, 536] width 296 height 22
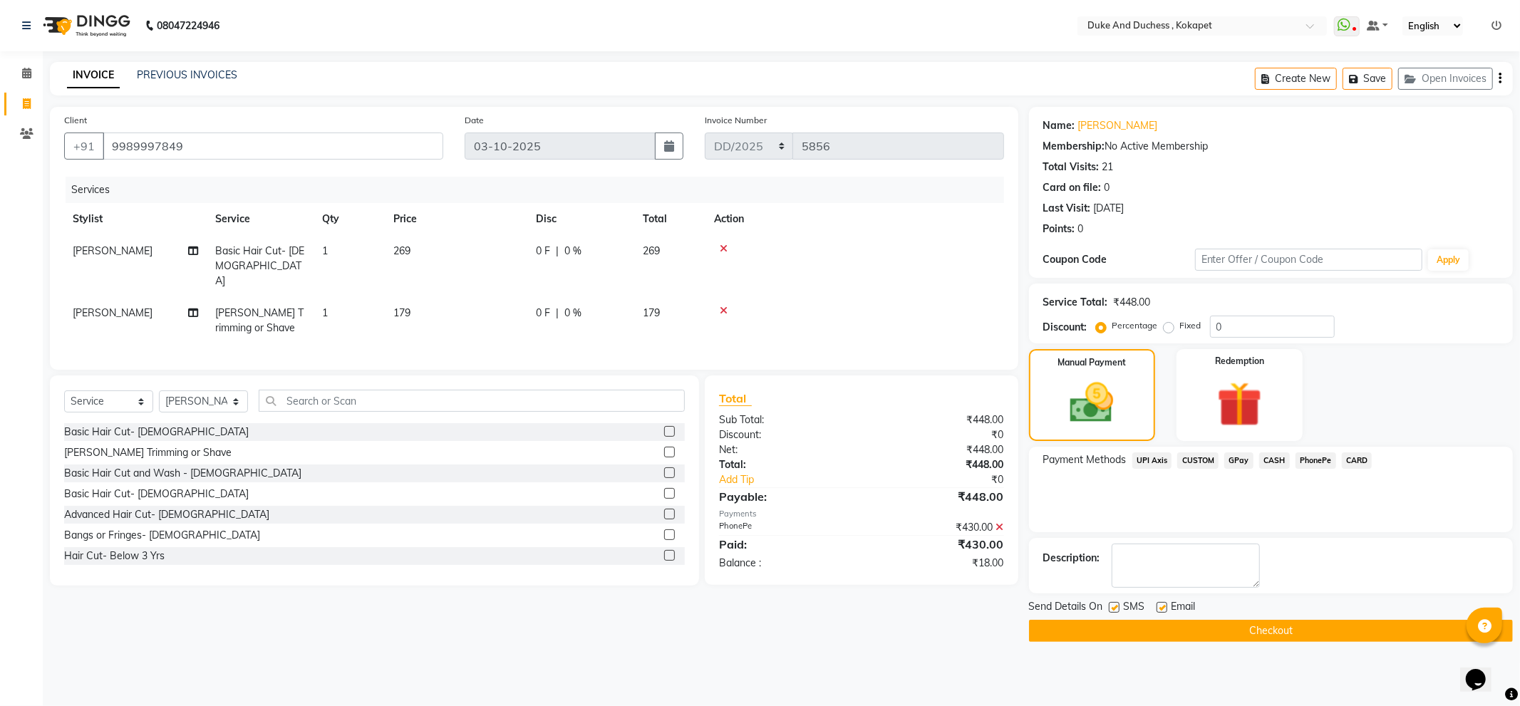
click at [1090, 629] on button "Checkout" at bounding box center [1271, 631] width 484 height 22
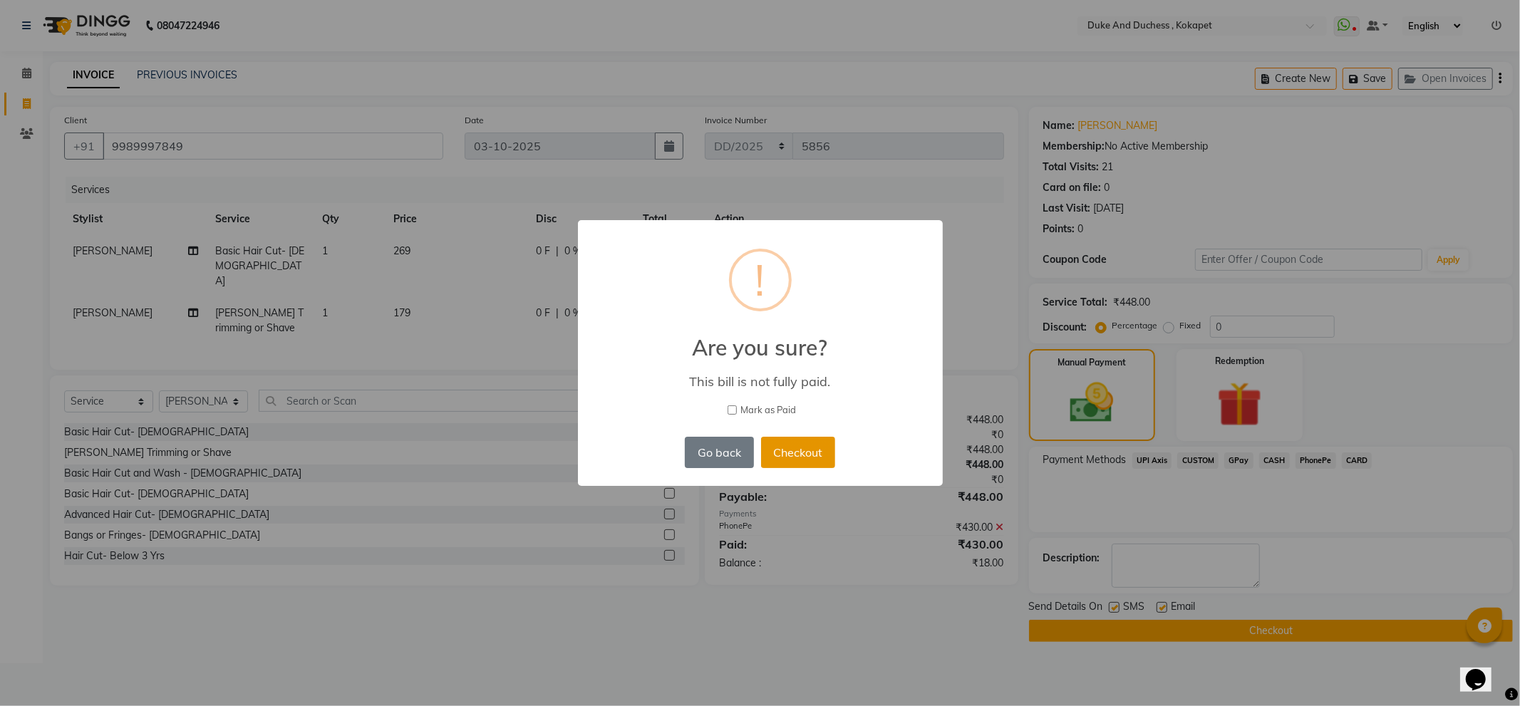
click at [795, 453] on button "Checkout" at bounding box center [798, 452] width 74 height 31
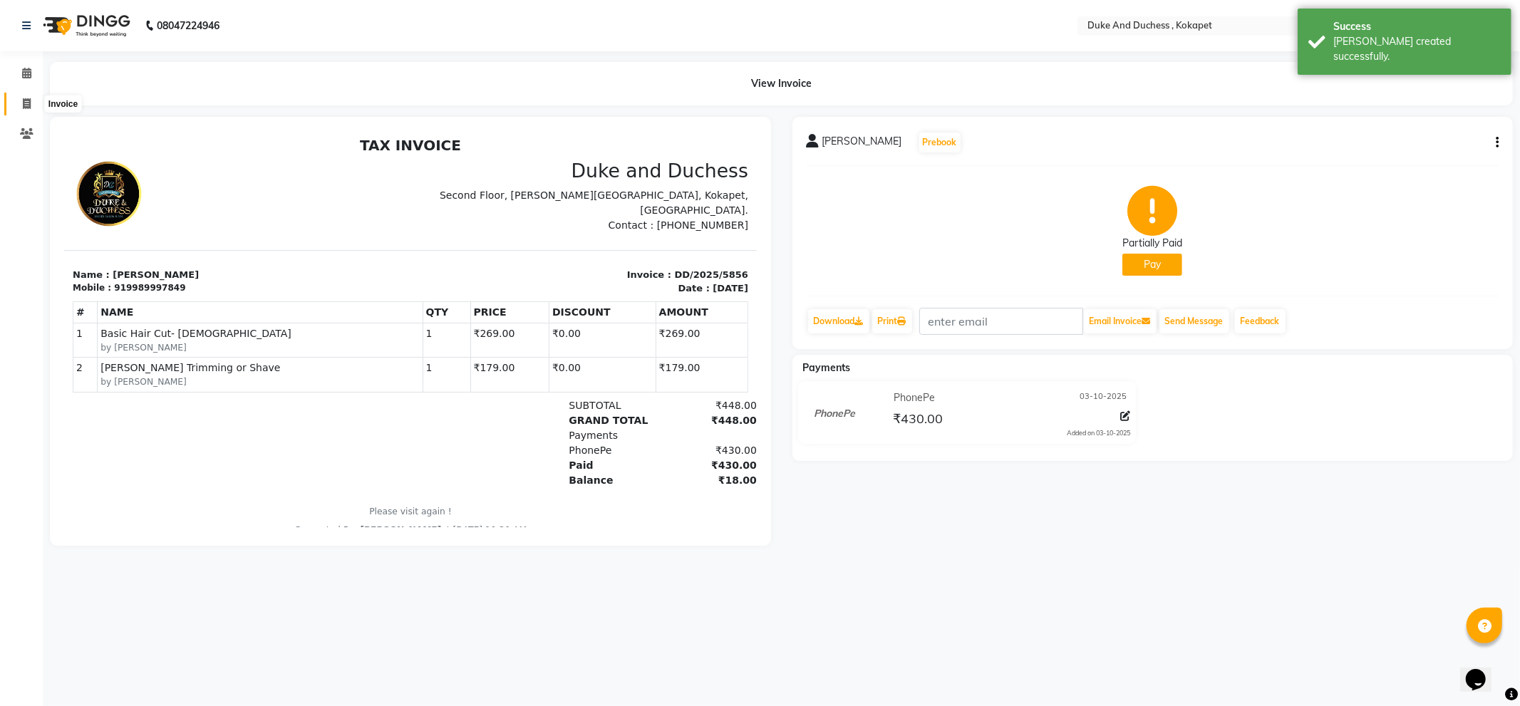
click at [21, 96] on span at bounding box center [26, 104] width 25 height 16
select select "service"
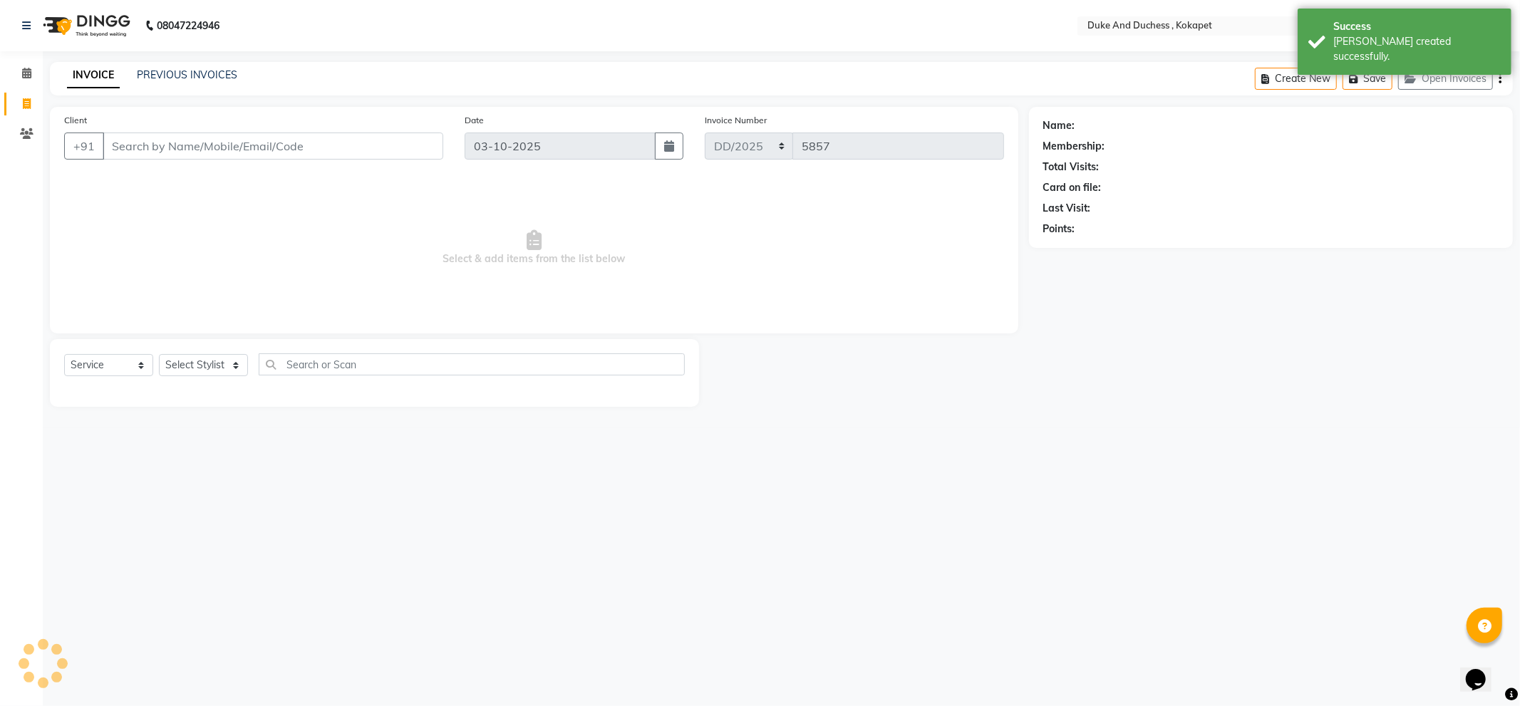
click at [145, 139] on input "Client" at bounding box center [273, 146] width 341 height 27
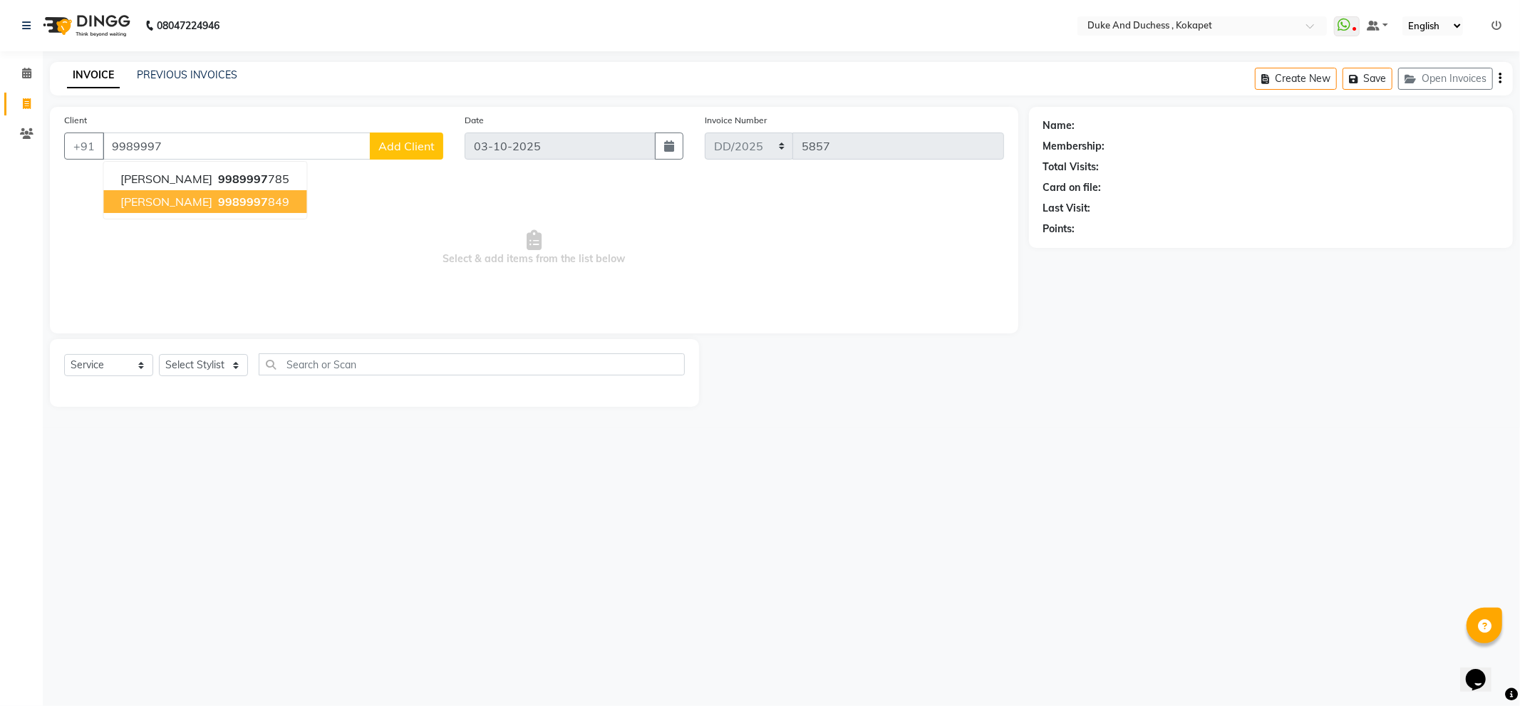
click at [218, 200] on span "9989997" at bounding box center [243, 202] width 50 height 14
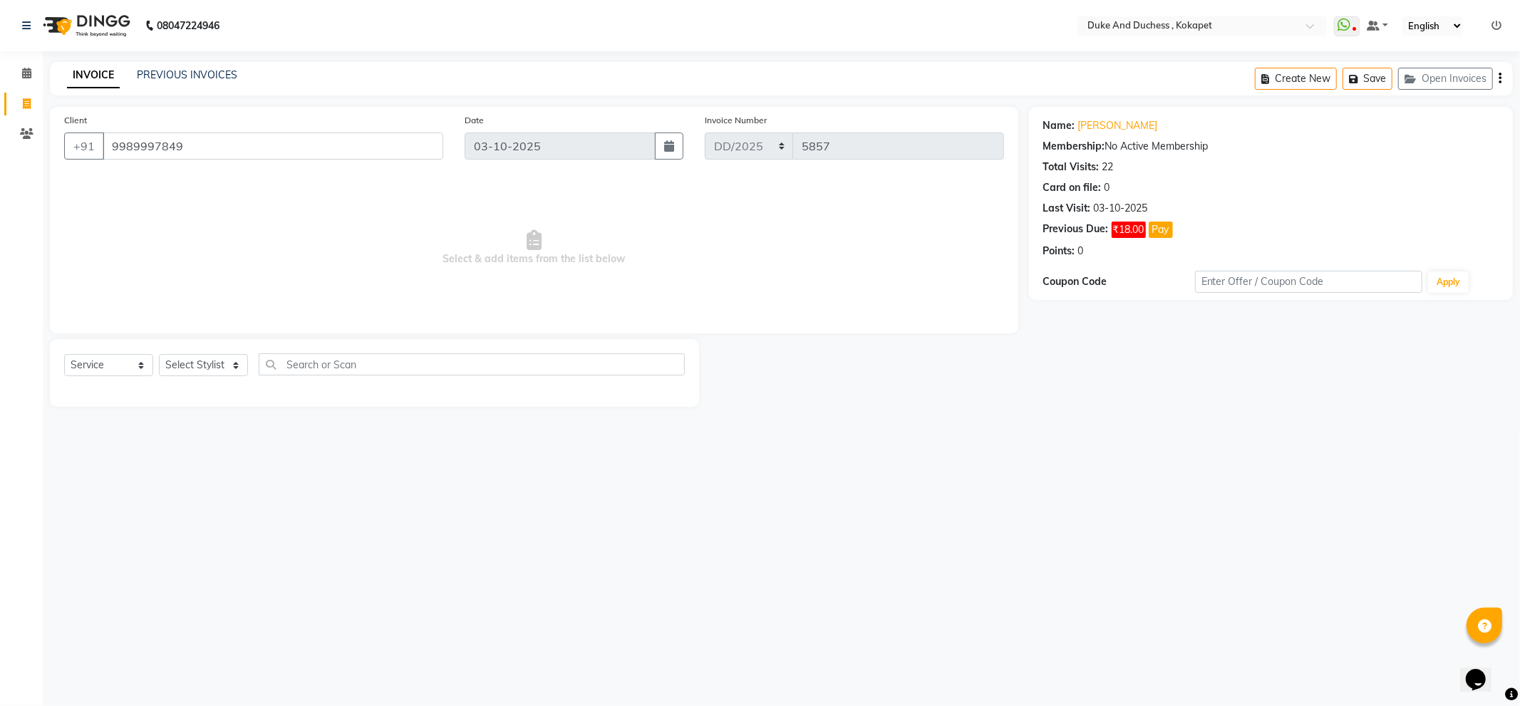
click at [316, 160] on div "[PHONE_NUMBER]" at bounding box center [253, 146] width 379 height 27
click at [319, 143] on input "9989997849" at bounding box center [273, 146] width 341 height 27
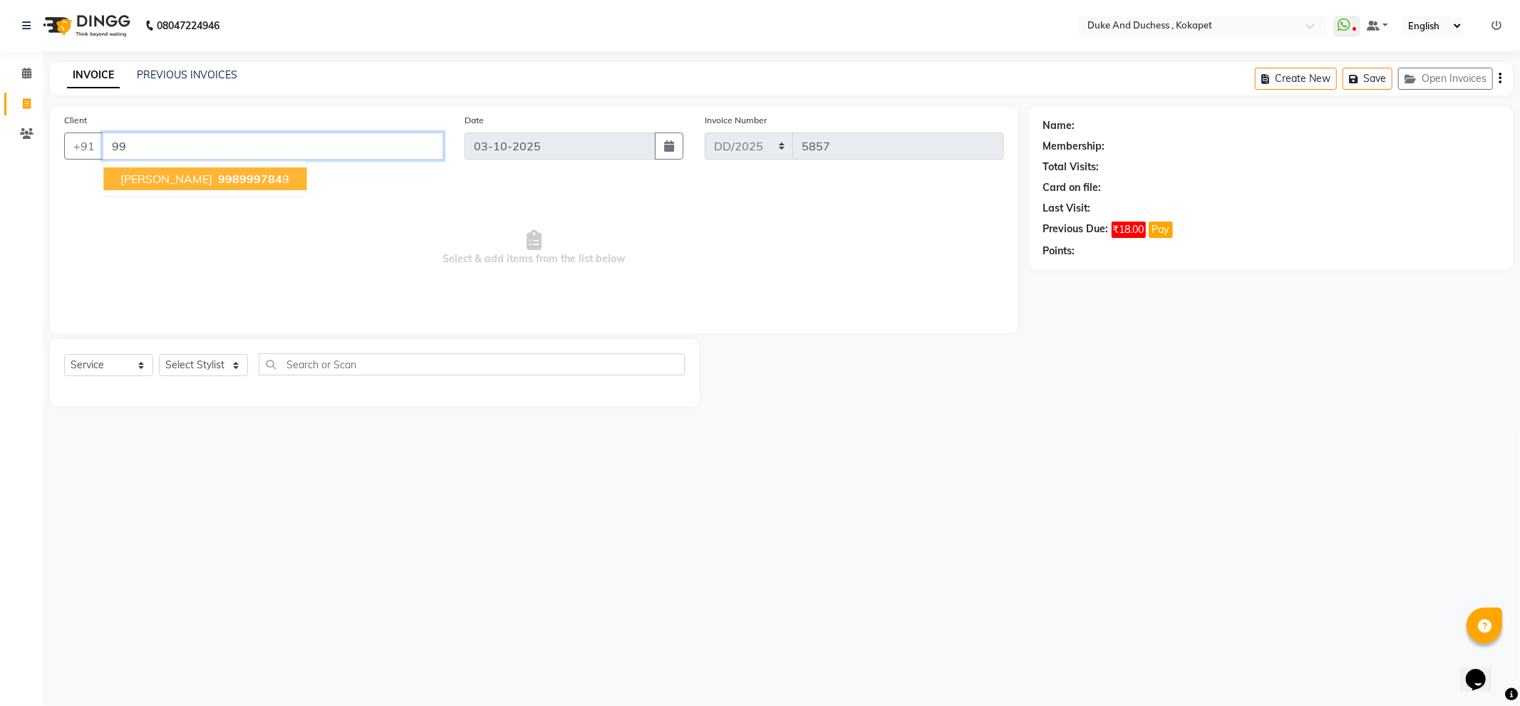
type input "9"
click at [21, 98] on span at bounding box center [26, 104] width 25 height 16
click at [831, 24] on nav "08047224946 Select Location × Duke And Duchess , Kokapet WhatsApp Status ✕ Stat…" at bounding box center [760, 25] width 1520 height 51
select select "service"
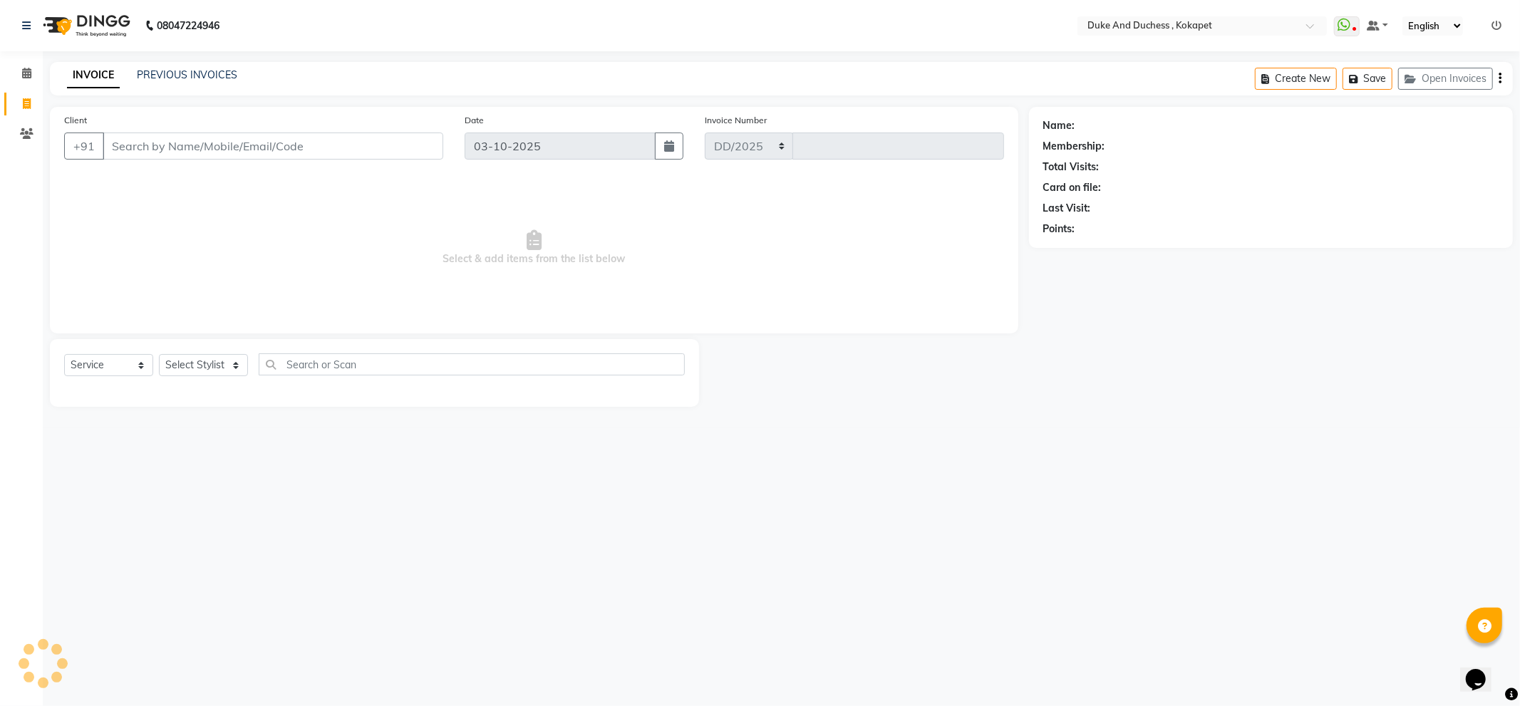
select select "5687"
type input "5857"
click at [207, 79] on link "PREVIOUS INVOICES" at bounding box center [187, 74] width 100 height 13
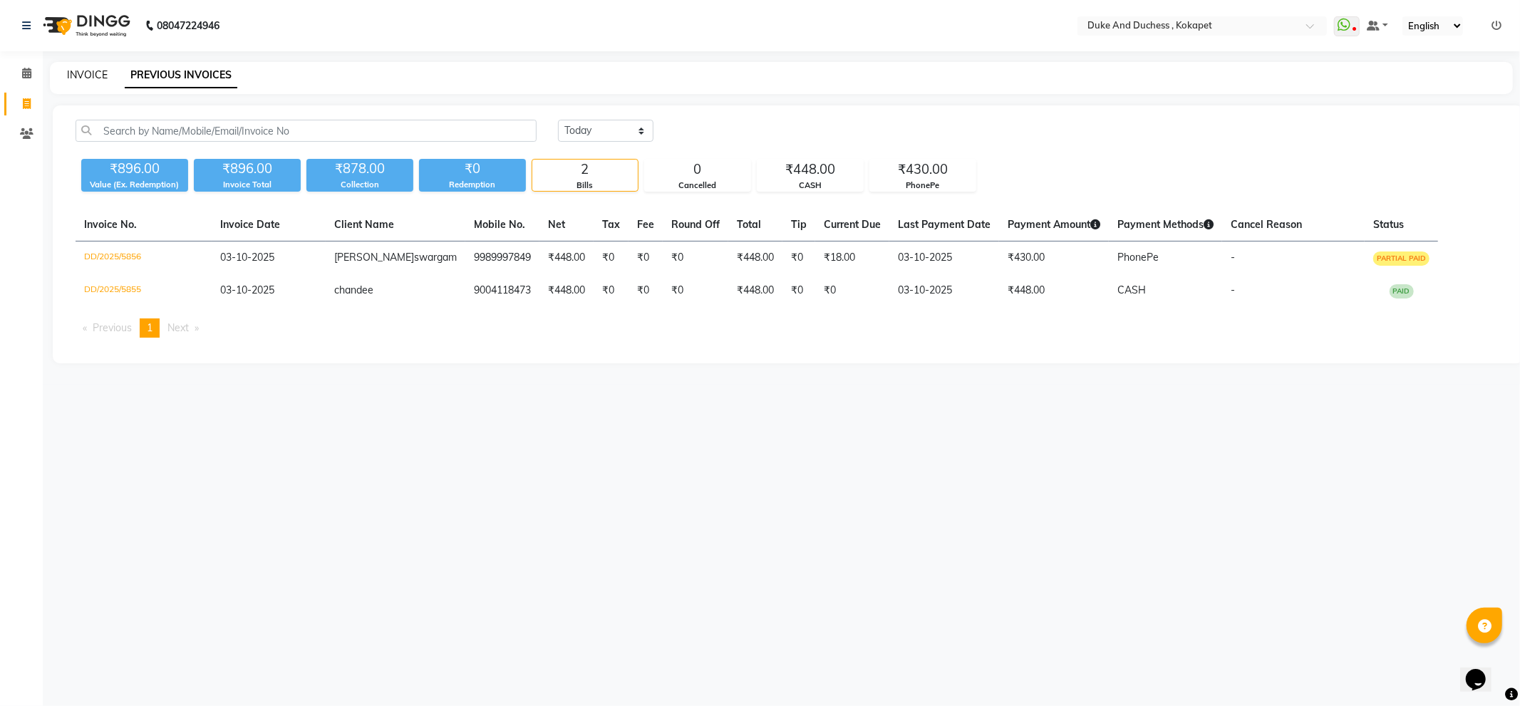
click at [89, 76] on link "INVOICE" at bounding box center [87, 74] width 41 height 13
select select "service"
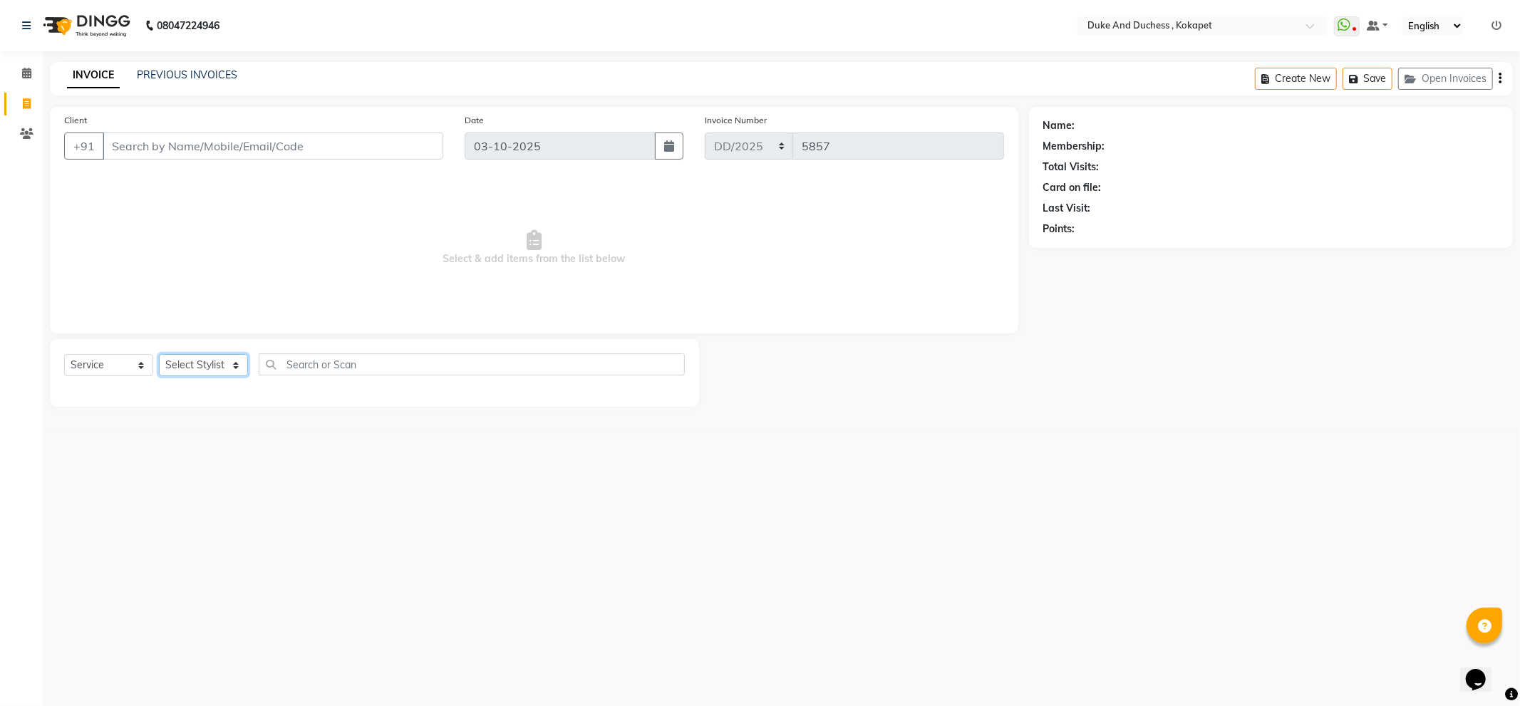
click at [188, 363] on select "Select Stylist Admin [PERSON_NAME] [PERSON_NAME] & Duchess [PERSON_NAME] [PERSO…" at bounding box center [203, 365] width 89 height 22
select select "61142"
click at [159, 355] on select "Select Stylist Admin [PERSON_NAME] [PERSON_NAME] & Duchess [PERSON_NAME] [PERSO…" at bounding box center [203, 365] width 89 height 22
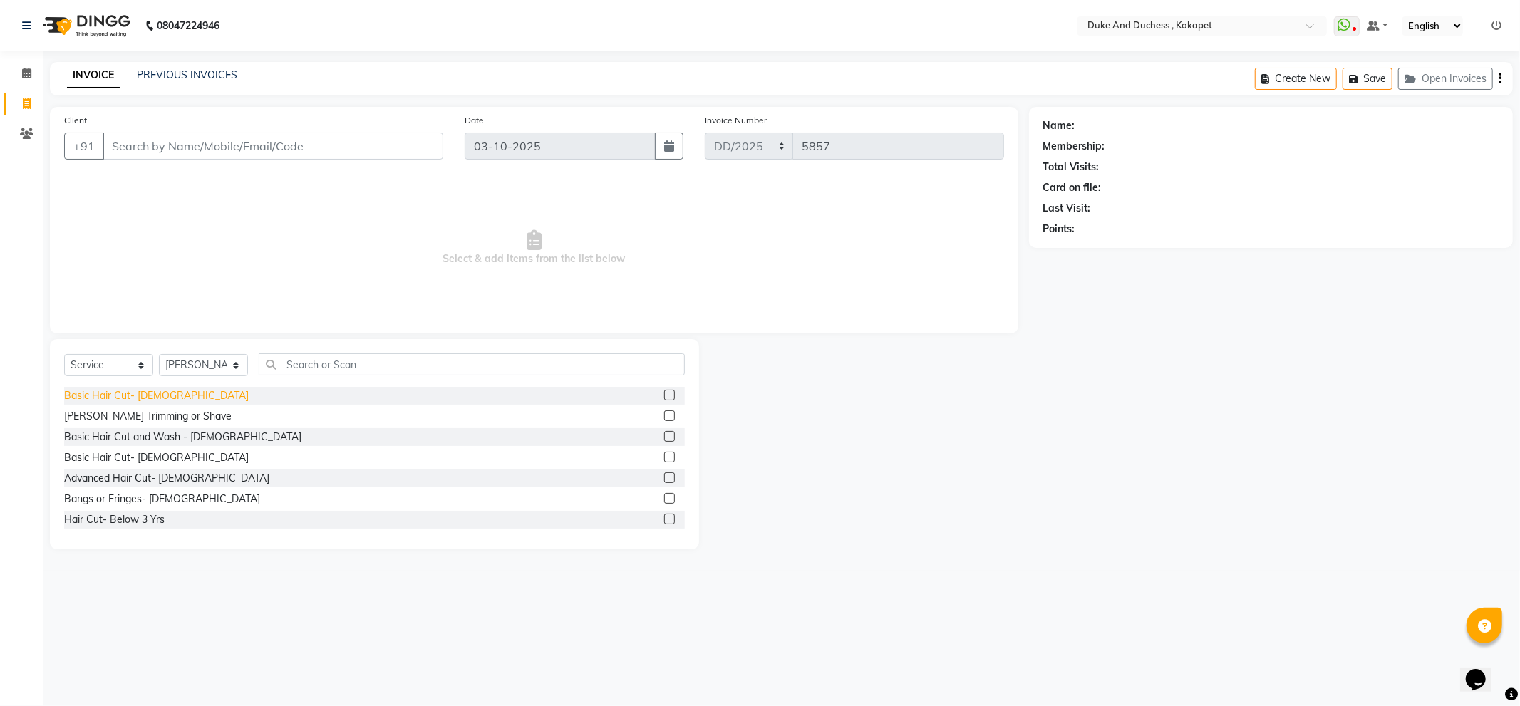
click at [137, 400] on div "Basic Hair Cut- [DEMOGRAPHIC_DATA]" at bounding box center [156, 395] width 185 height 15
checkbox input "false"
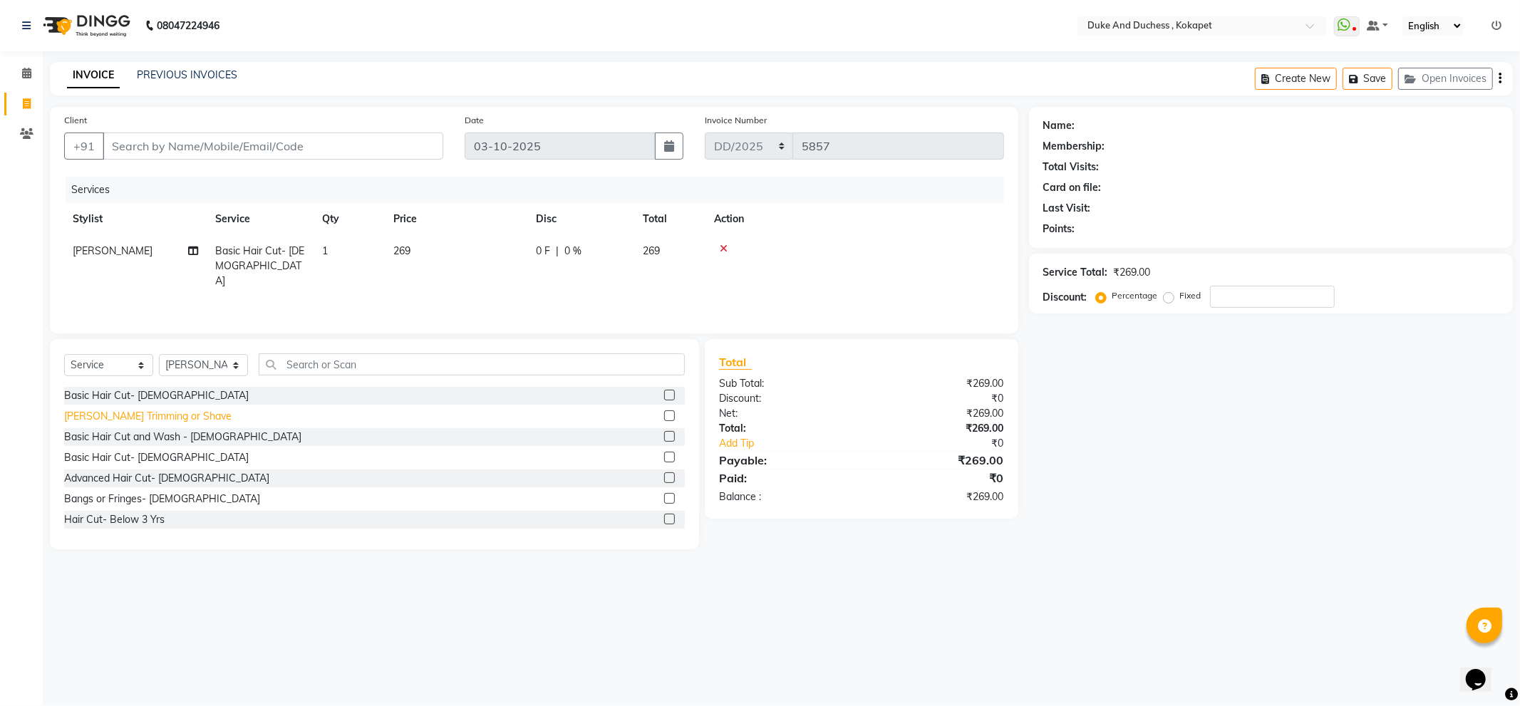
click at [137, 416] on div "[PERSON_NAME] Trimming or Shave" at bounding box center [147, 416] width 167 height 15
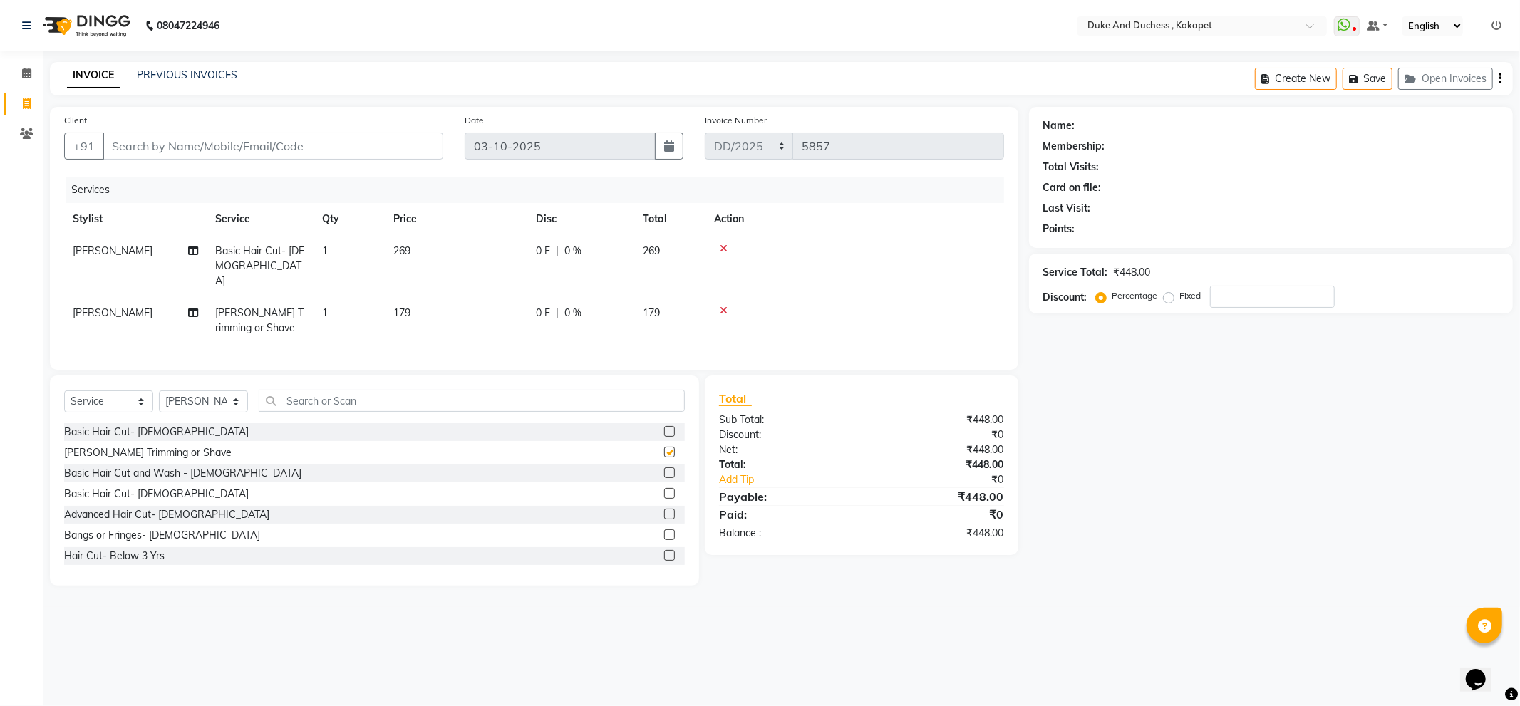
checkbox input "false"
click at [1229, 298] on input "number" at bounding box center [1272, 297] width 125 height 22
type input "1"
click at [726, 247] on icon at bounding box center [724, 249] width 8 height 10
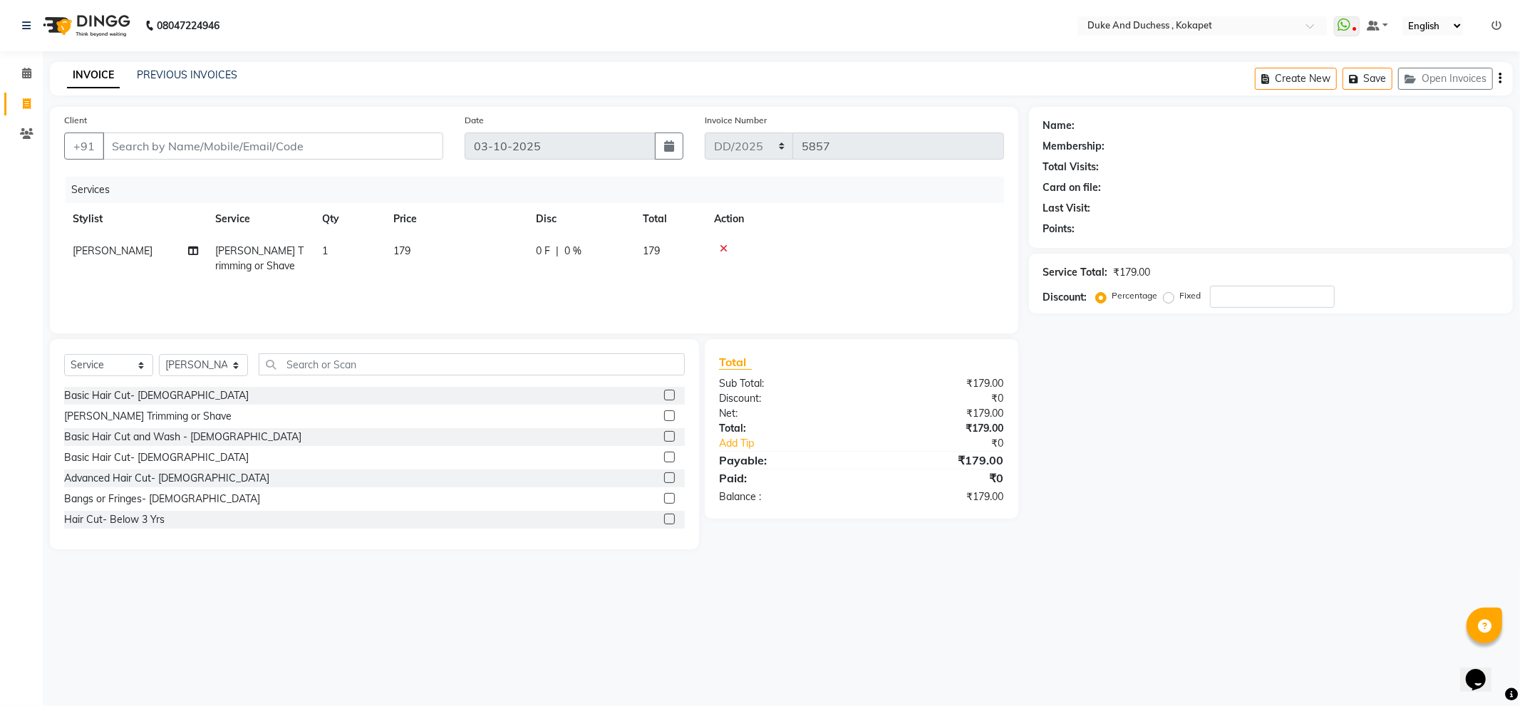
click at [726, 247] on icon at bounding box center [724, 249] width 8 height 10
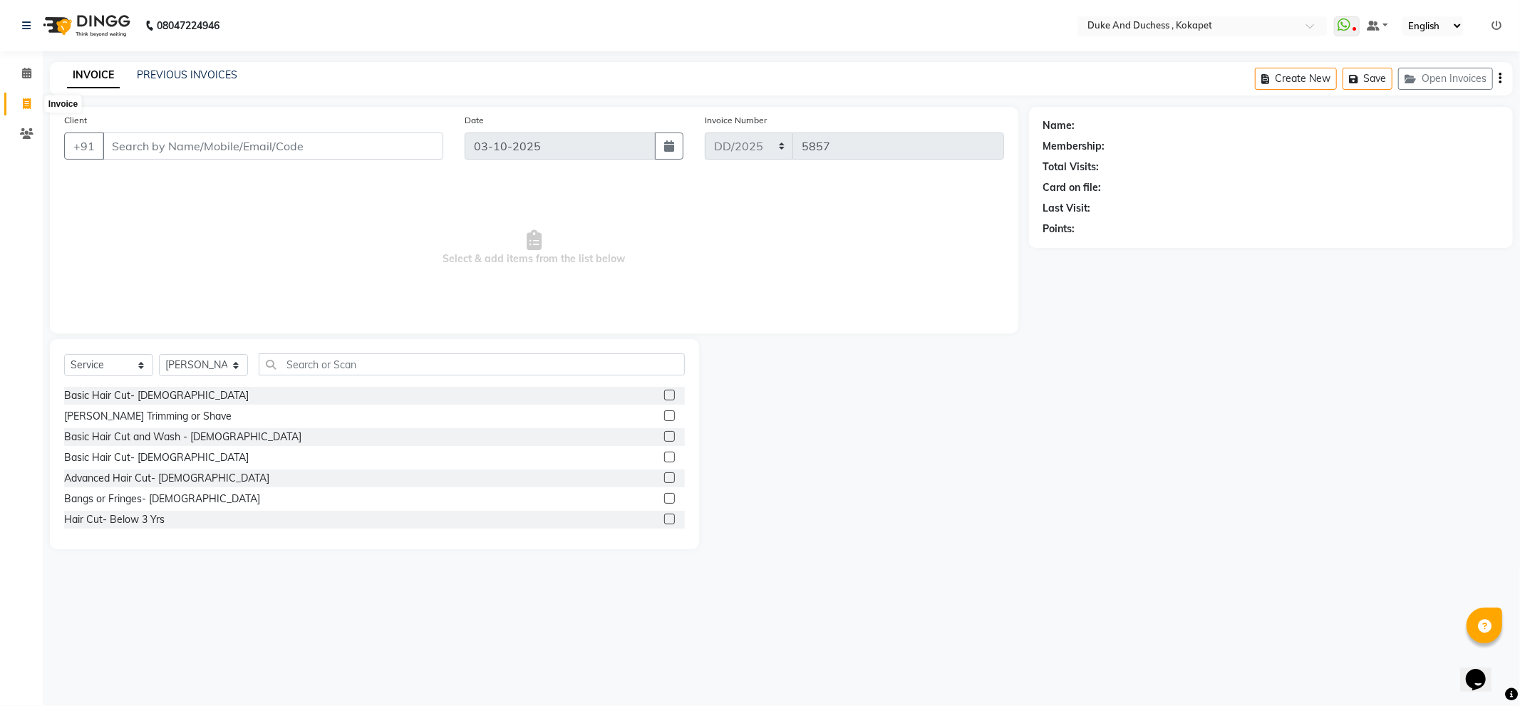
click at [23, 100] on icon at bounding box center [27, 103] width 8 height 11
select select "service"
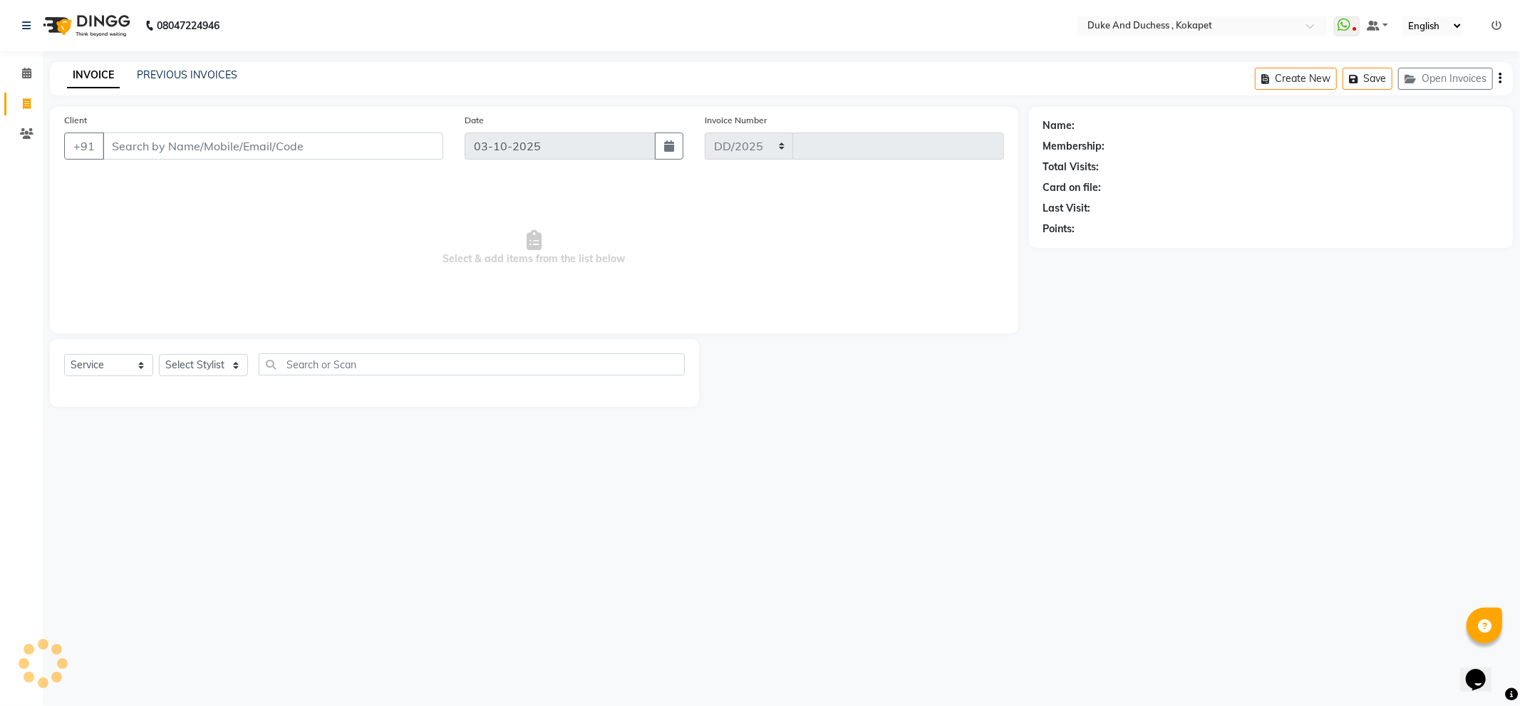
select select "5687"
type input "5857"
click at [208, 371] on select "Select Stylist Admin [PERSON_NAME] [PERSON_NAME] & Duchess [PERSON_NAME] [PERSO…" at bounding box center [203, 365] width 89 height 22
select select "38838"
click at [159, 355] on select "Select Stylist Admin [PERSON_NAME] [PERSON_NAME] & Duchess [PERSON_NAME] [PERSO…" at bounding box center [203, 365] width 89 height 22
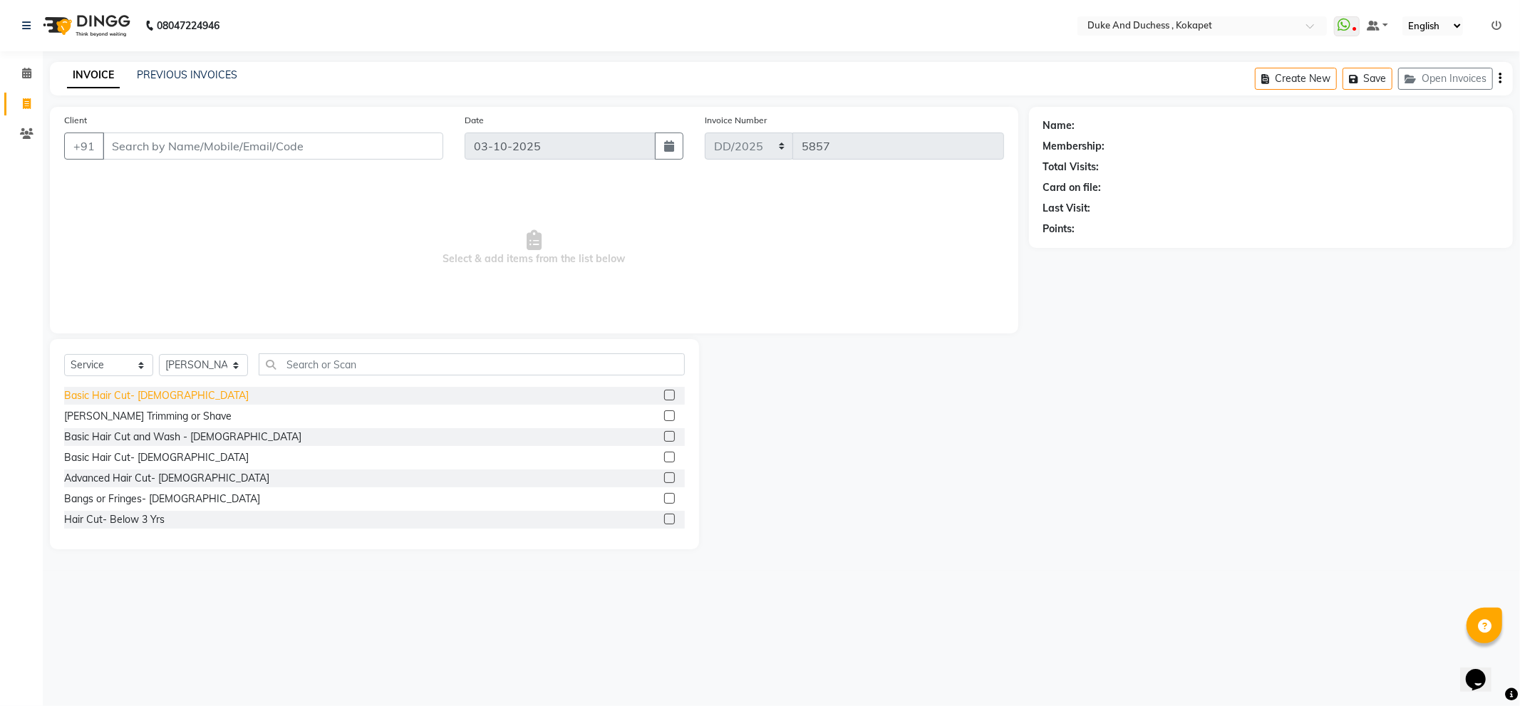
click at [136, 397] on div "Basic Hair Cut- [DEMOGRAPHIC_DATA]" at bounding box center [156, 395] width 185 height 15
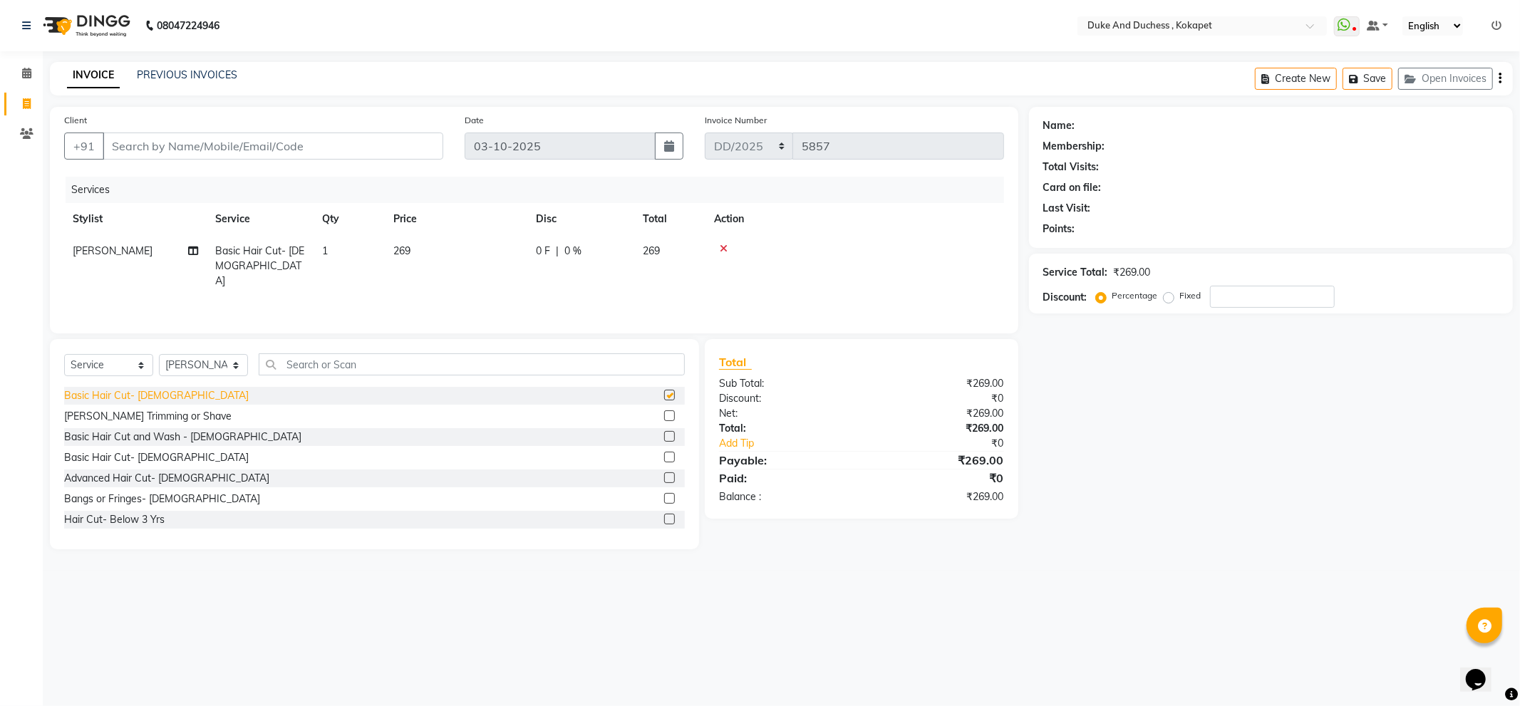
checkbox input "false"
click at [241, 151] on input "Client" at bounding box center [273, 146] width 341 height 27
type input "9"
type input "0"
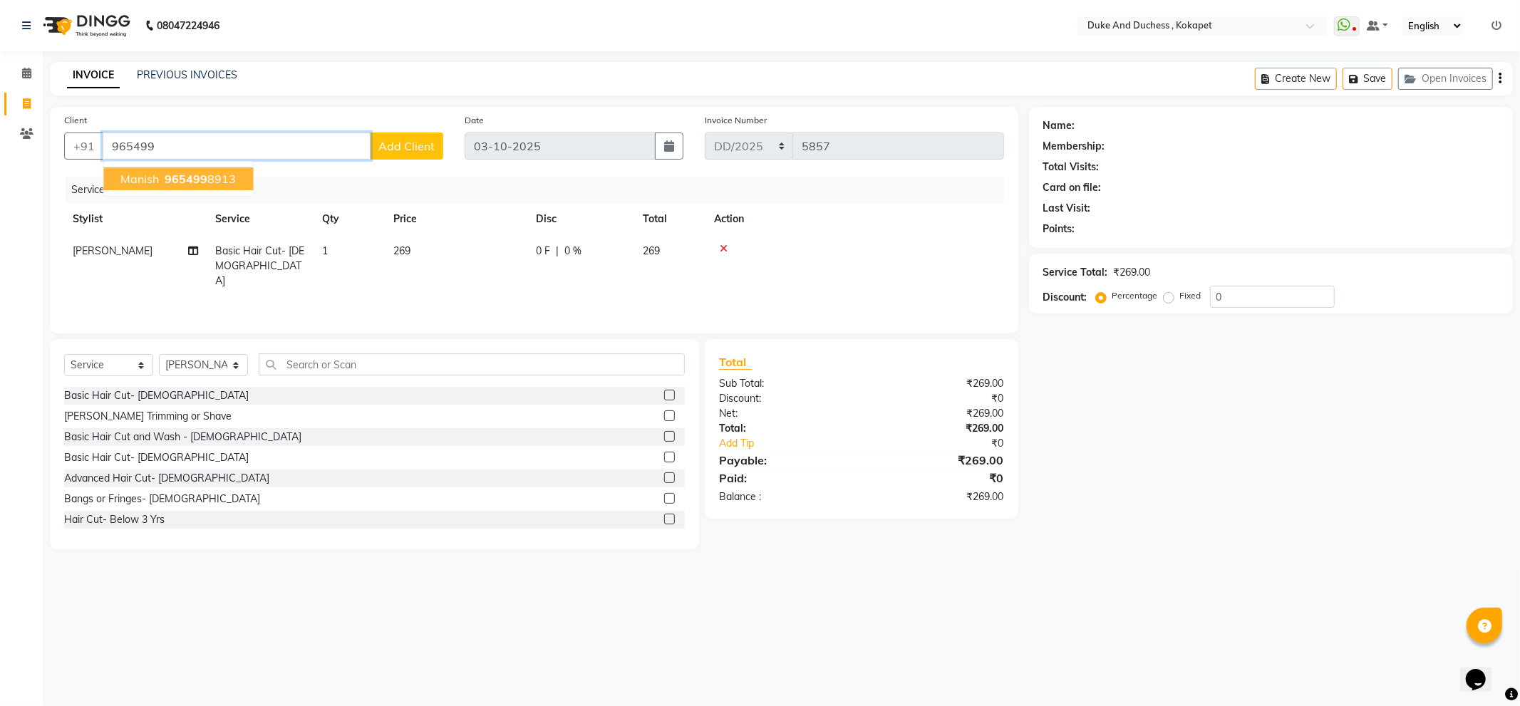
click at [200, 180] on span "965499" at bounding box center [186, 179] width 43 height 14
type input "9654998913"
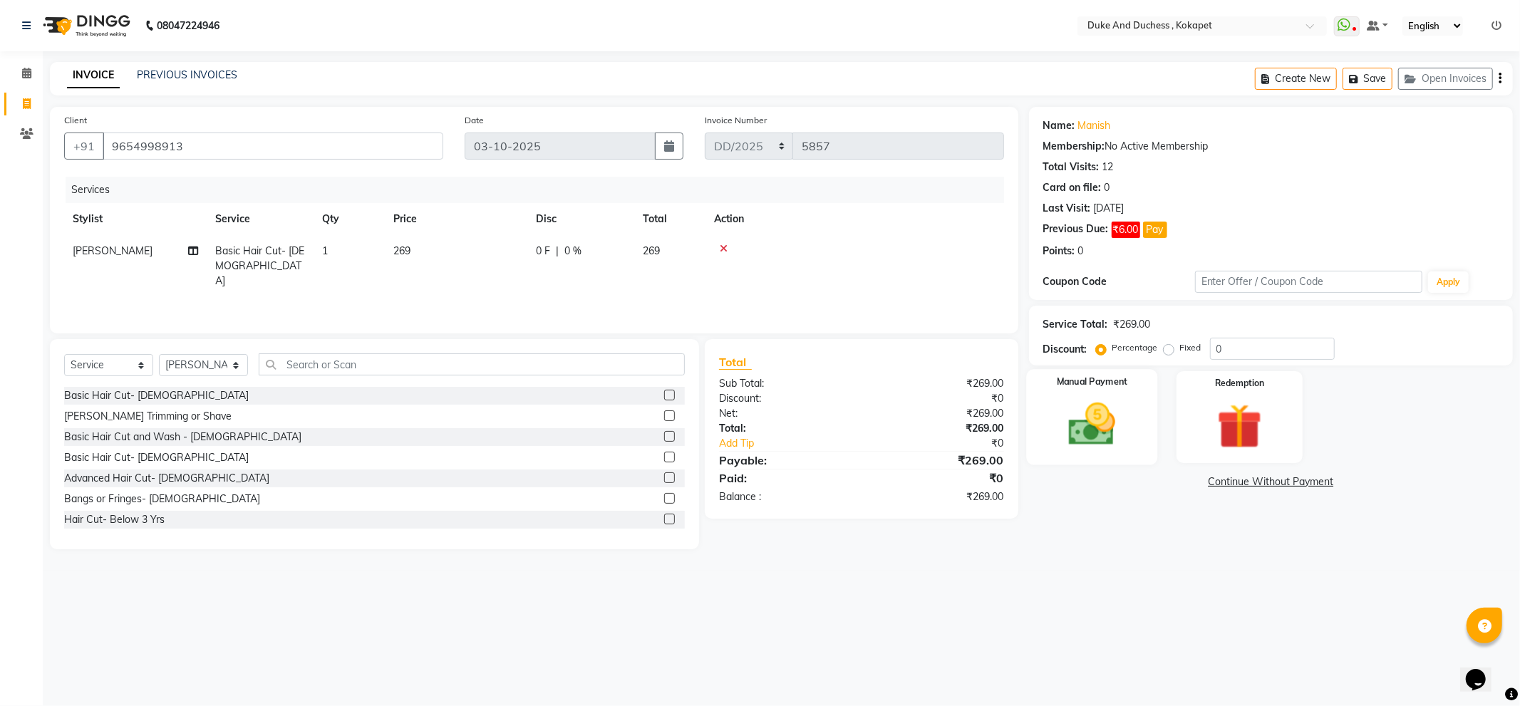
click at [1095, 428] on img at bounding box center [1092, 425] width 76 height 54
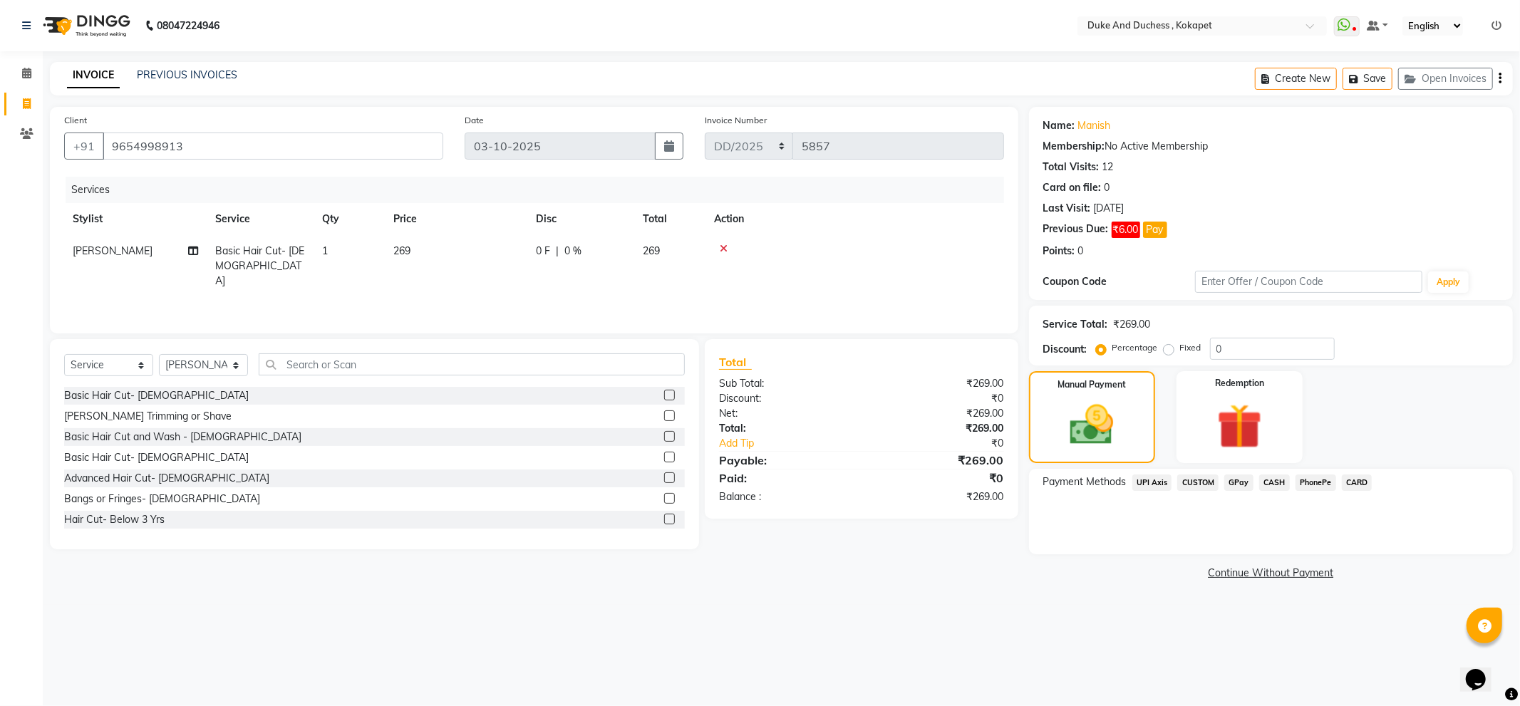
click at [1302, 483] on span "PhonePe" at bounding box center [1316, 483] width 41 height 16
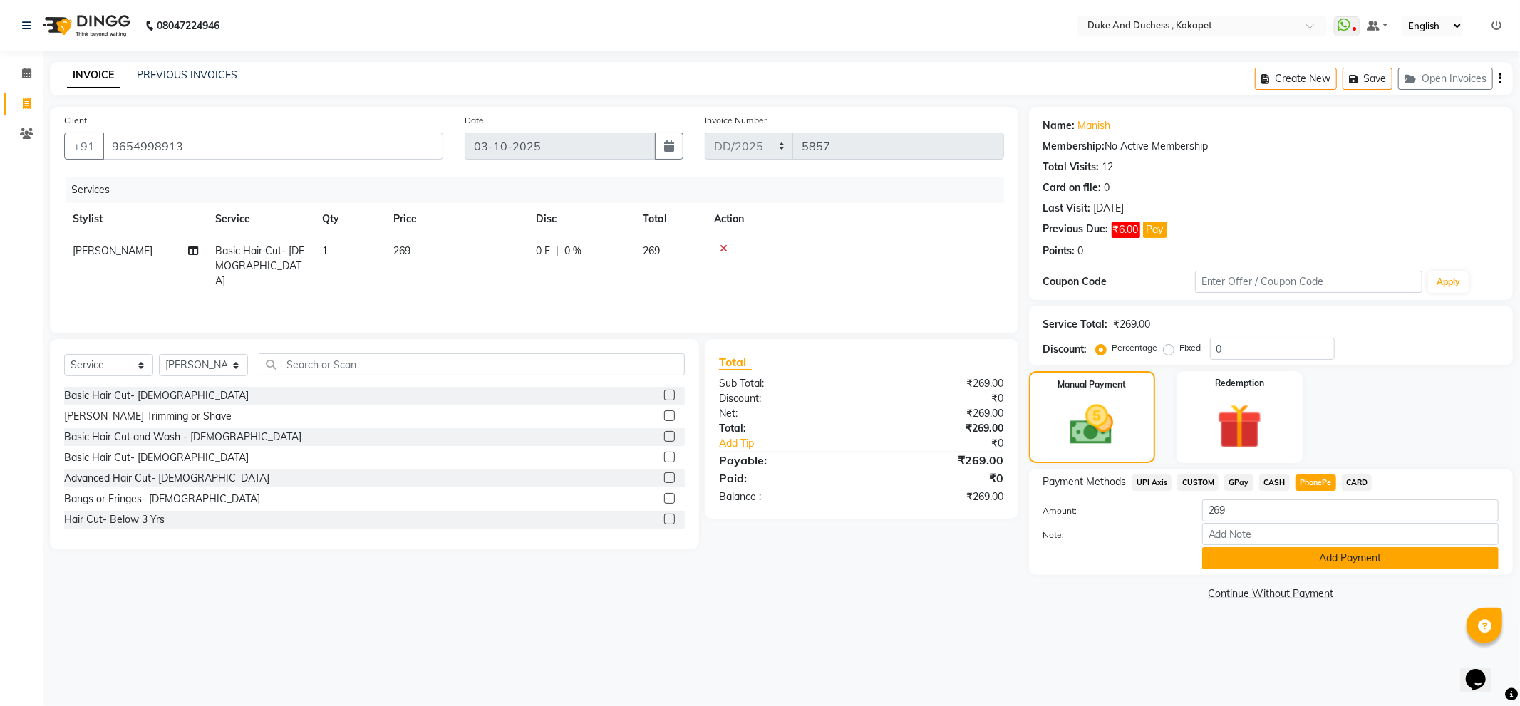
click at [1291, 562] on button "Add Payment" at bounding box center [1350, 558] width 296 height 22
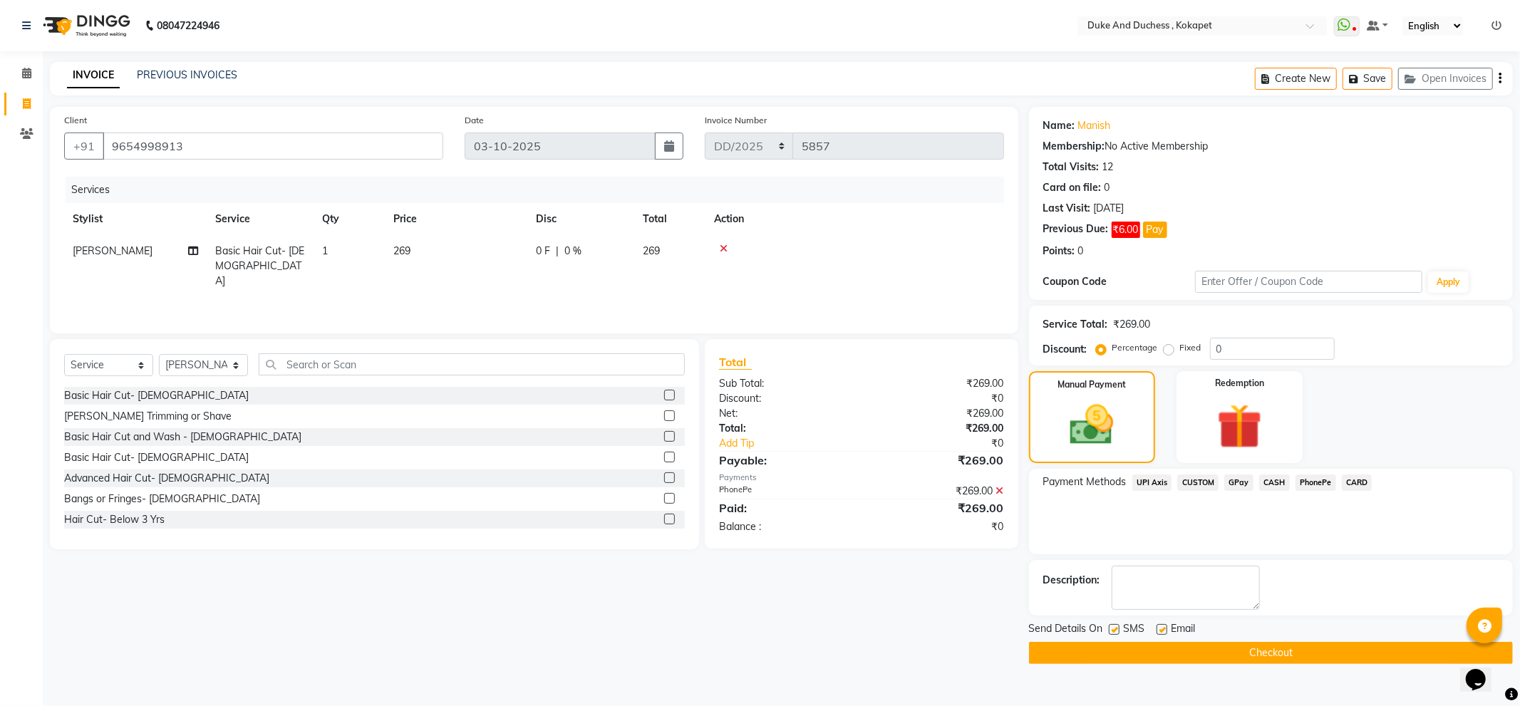
click at [1192, 652] on button "Checkout" at bounding box center [1271, 653] width 484 height 22
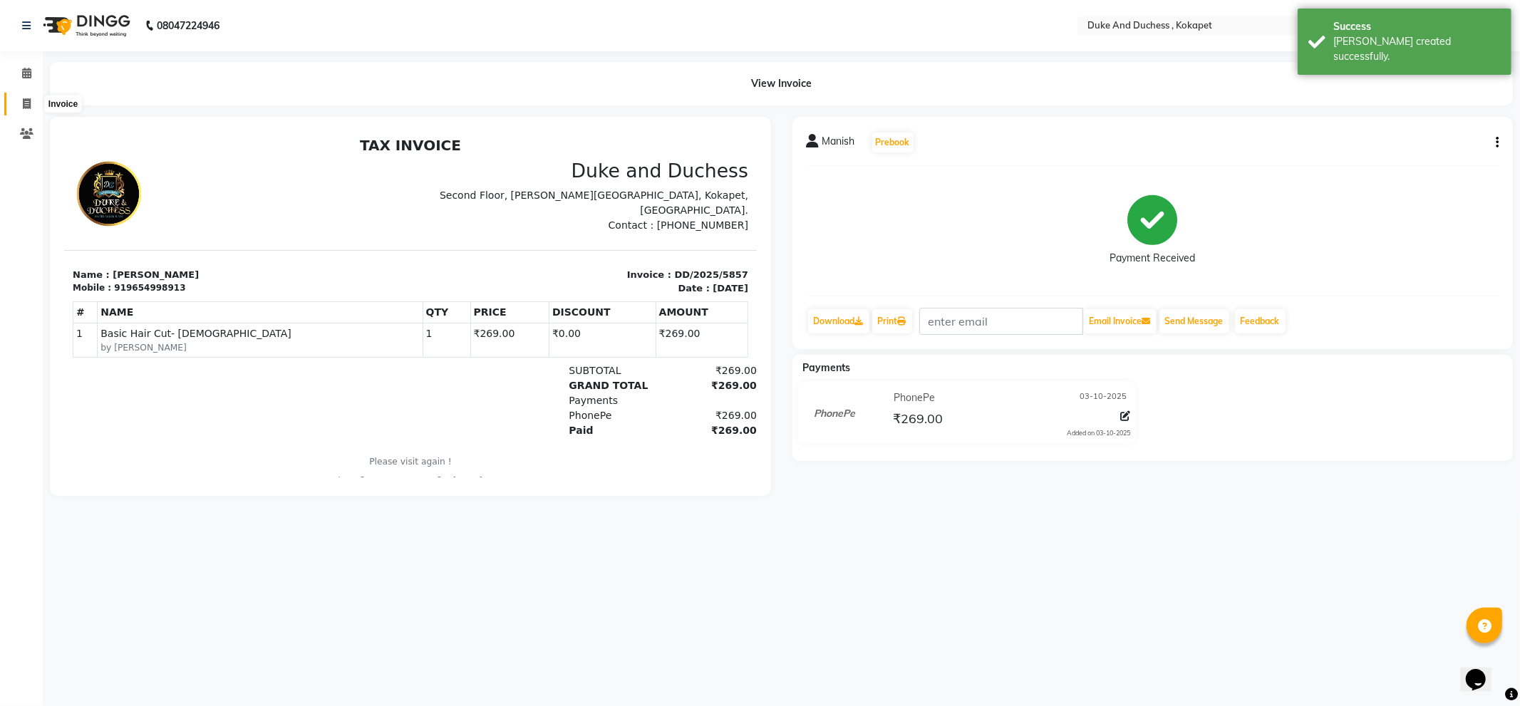
click at [19, 96] on span at bounding box center [26, 104] width 25 height 16
select select "service"
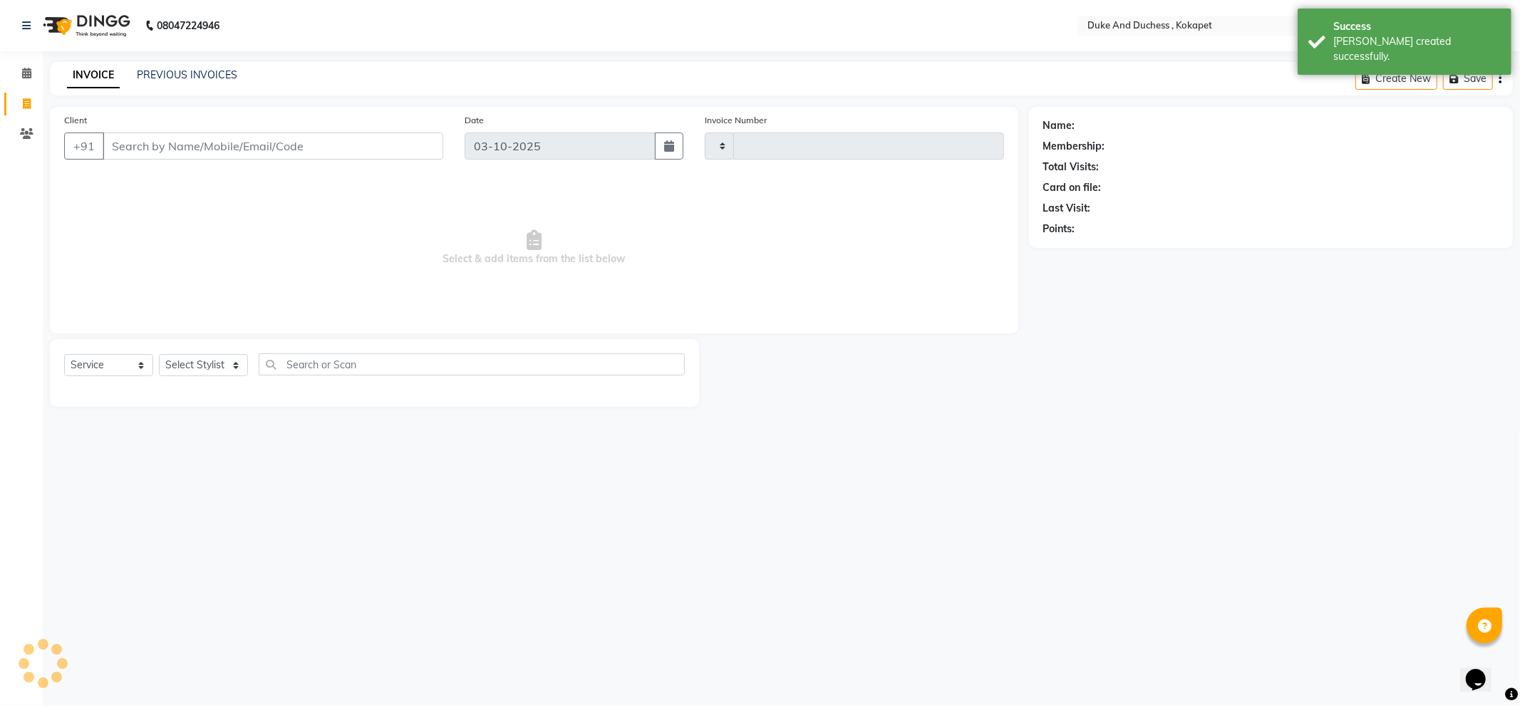
type input "5858"
select select "5687"
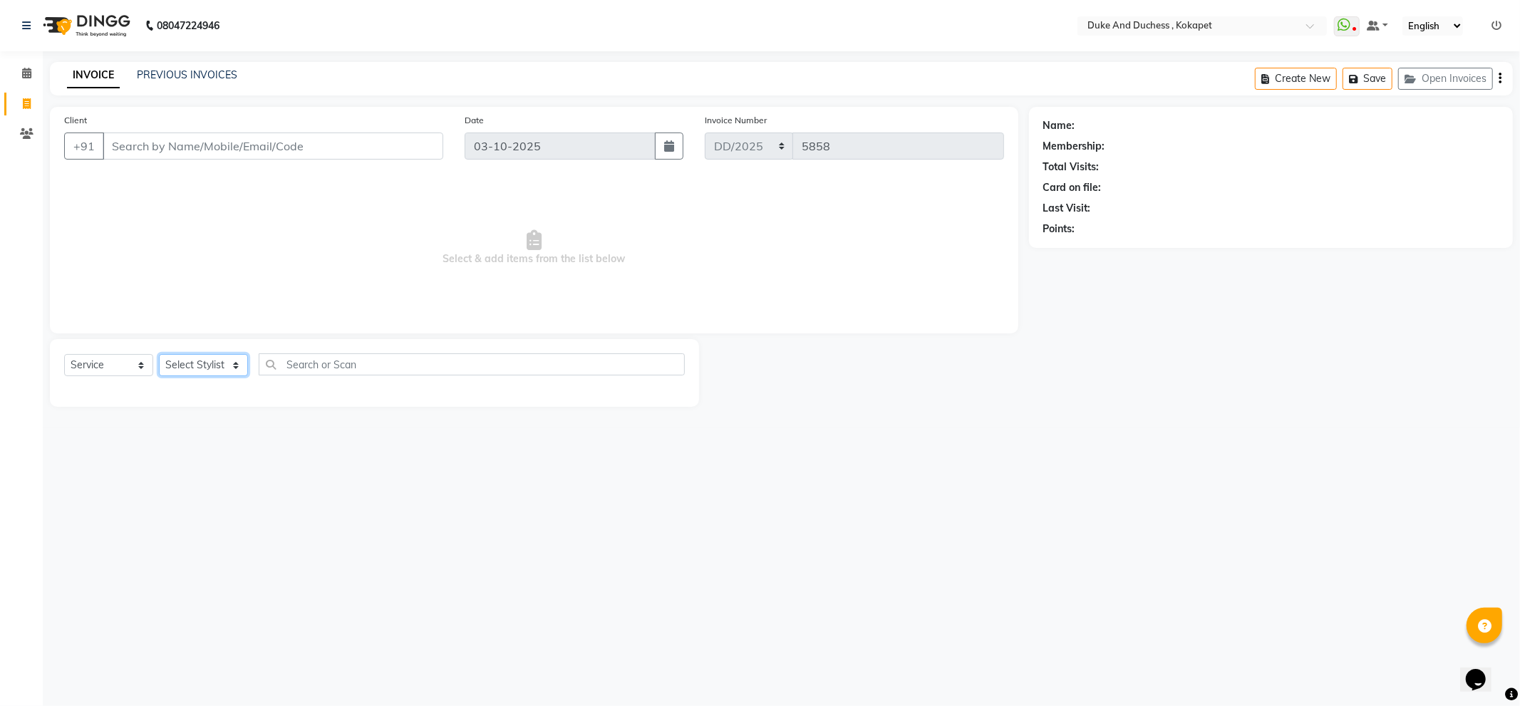
click at [200, 356] on select "Select Stylist Admin [PERSON_NAME] [PERSON_NAME] & Duchess [PERSON_NAME] [PERSO…" at bounding box center [203, 365] width 89 height 22
select select "38838"
click at [159, 355] on select "Select Stylist Admin [PERSON_NAME] [PERSON_NAME] & Duchess [PERSON_NAME] [PERSO…" at bounding box center [203, 365] width 89 height 22
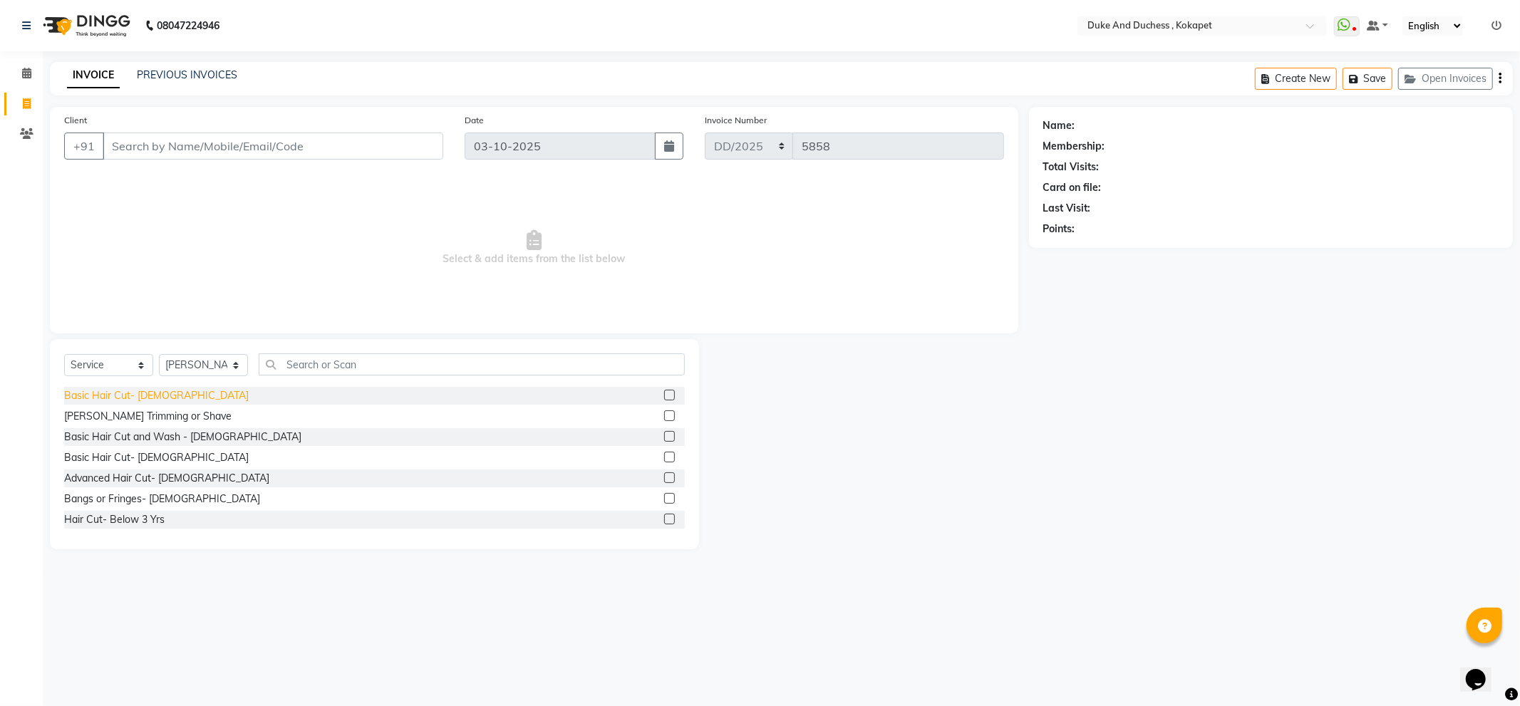
click at [114, 393] on div "Basic Hair Cut- [DEMOGRAPHIC_DATA]" at bounding box center [156, 395] width 185 height 15
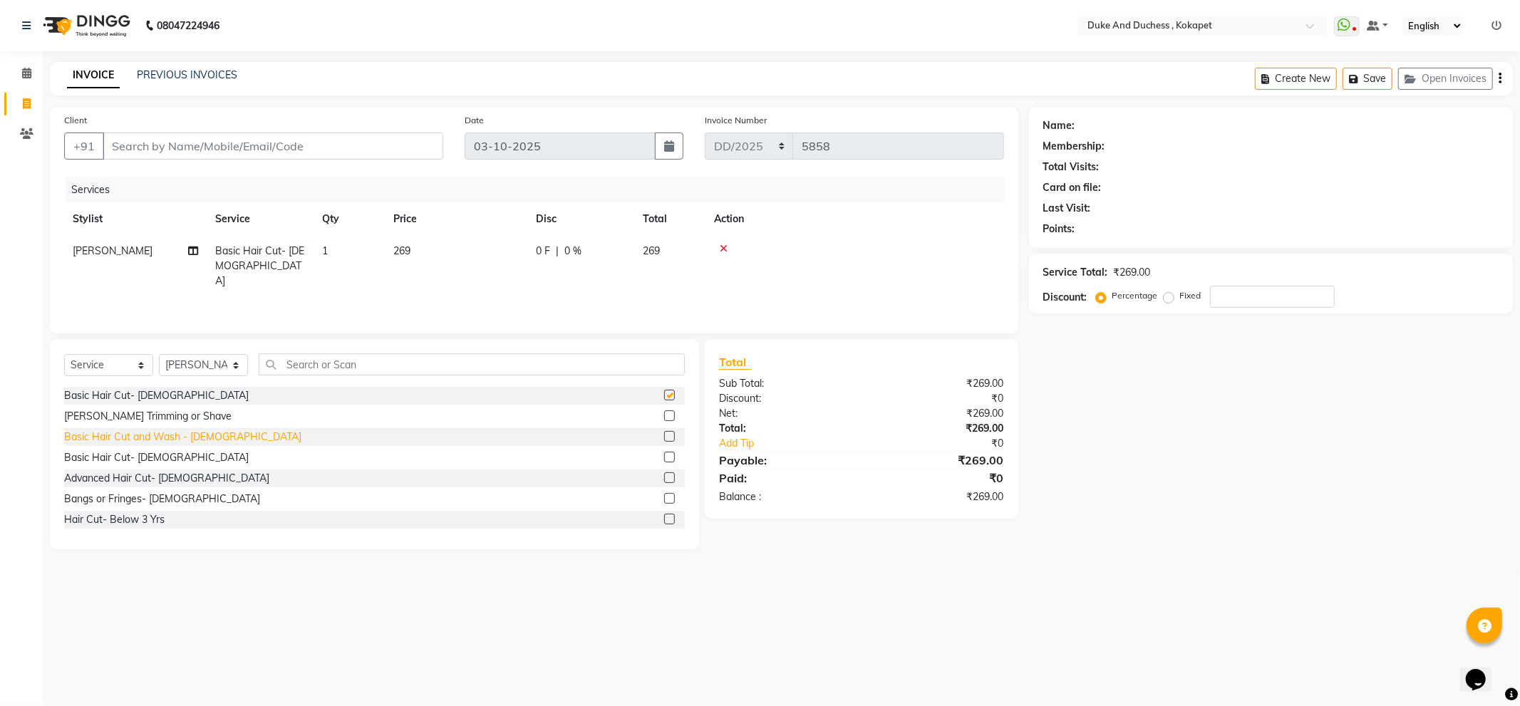
checkbox input "false"
click at [115, 416] on div "[PERSON_NAME] Trimming or Shave" at bounding box center [147, 416] width 167 height 15
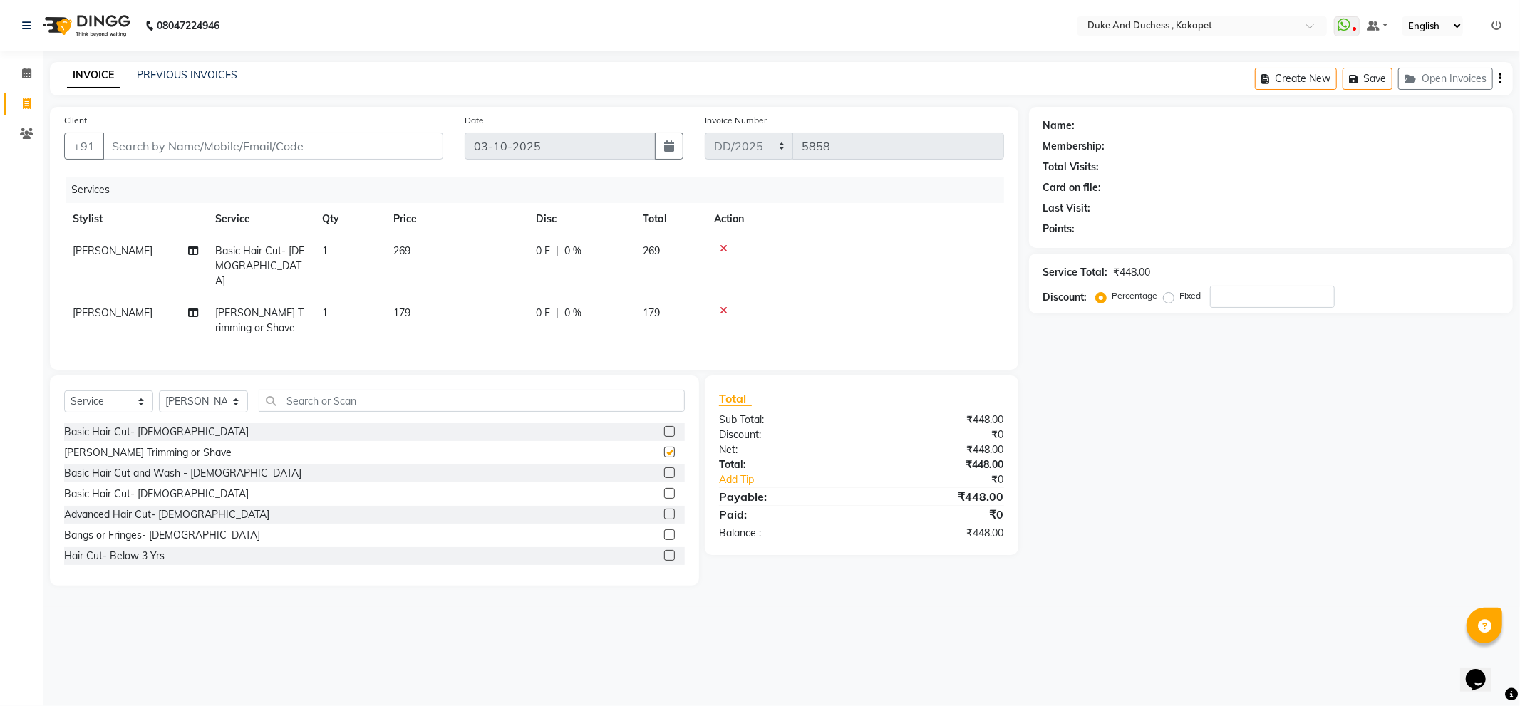
checkbox input "false"
click at [328, 153] on input "Client" at bounding box center [273, 146] width 341 height 27
type input "9"
type input "0"
type input "9560629510"
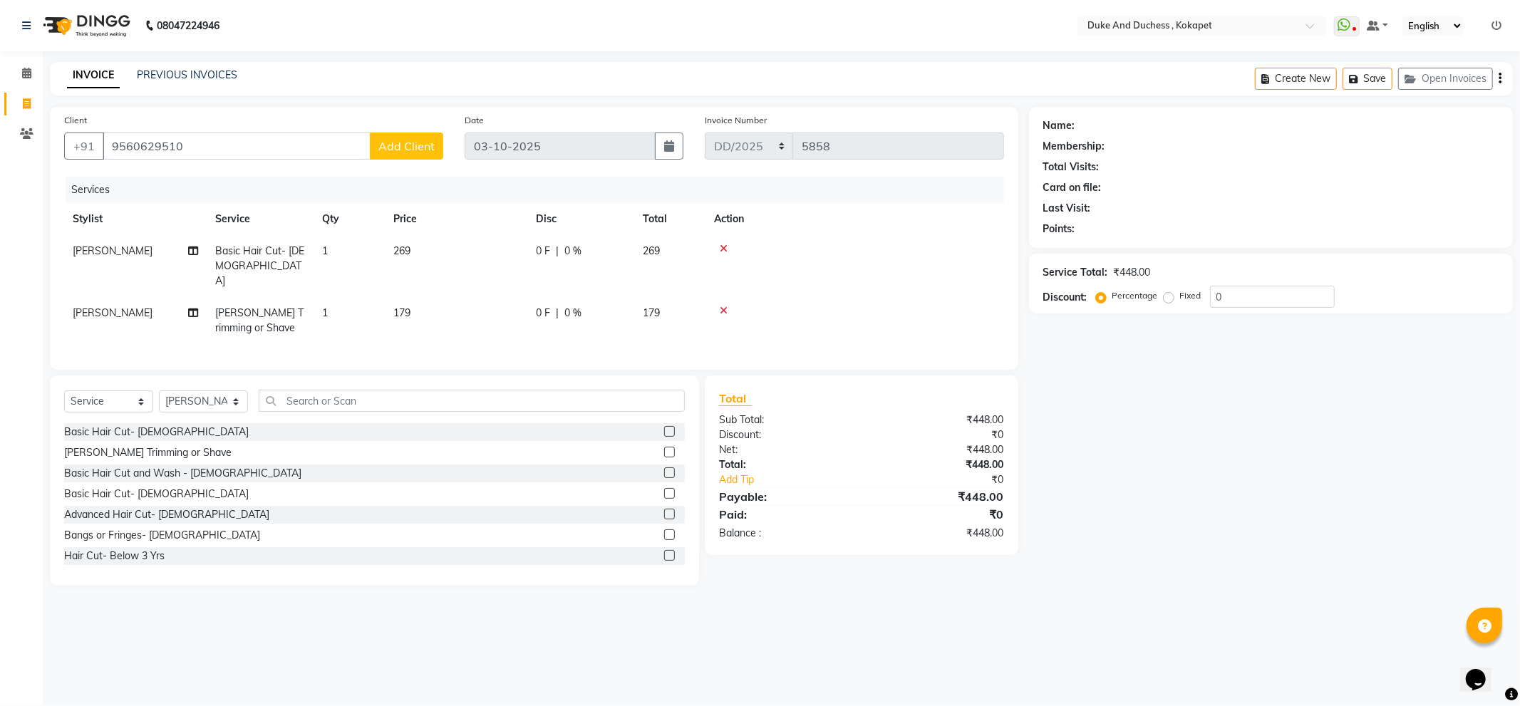
click at [411, 148] on span "Add Client" at bounding box center [406, 146] width 56 height 14
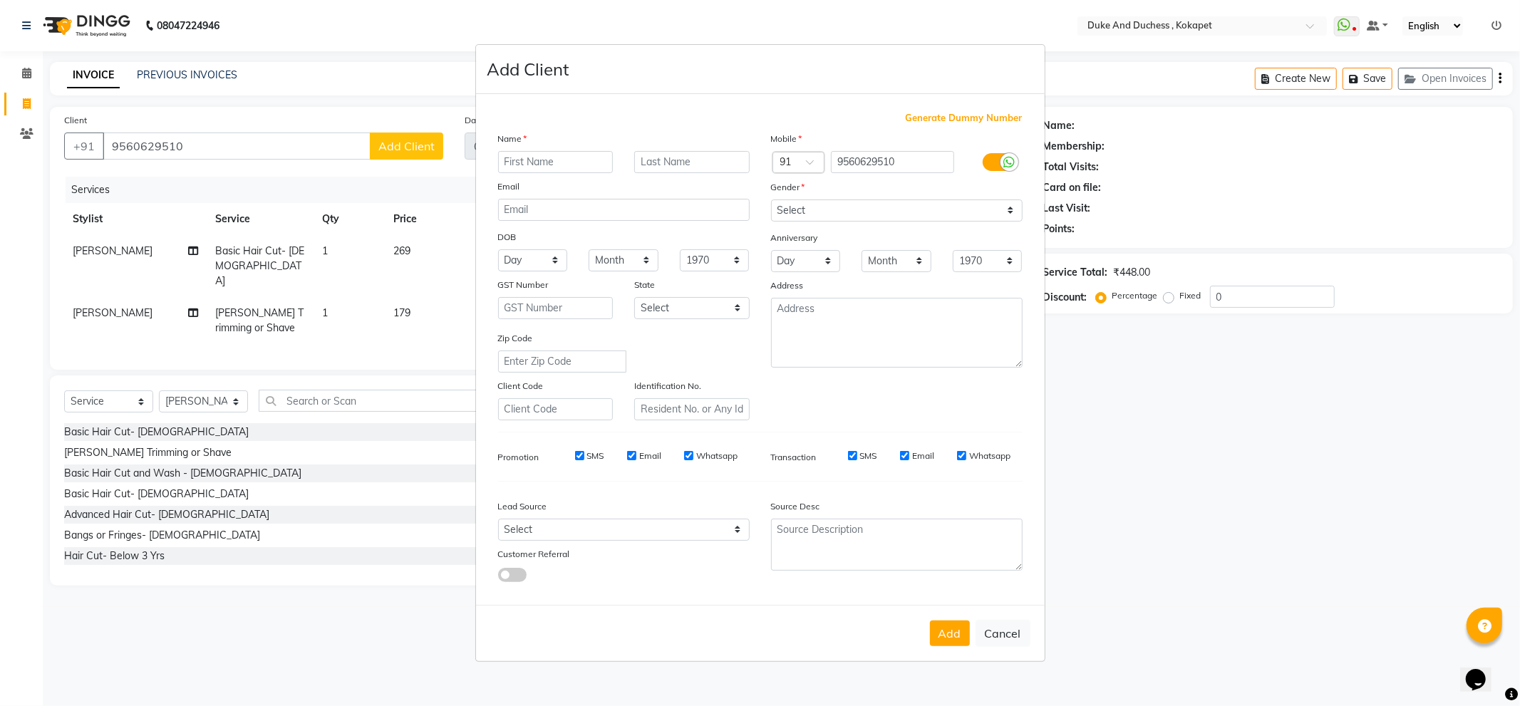
click at [542, 165] on input "text" at bounding box center [555, 162] width 115 height 22
type input "anurag"
click at [886, 210] on select "Select [DEMOGRAPHIC_DATA] [DEMOGRAPHIC_DATA] Other Prefer Not To Say" at bounding box center [897, 211] width 252 height 22
select select "[DEMOGRAPHIC_DATA]"
click at [771, 200] on select "Select [DEMOGRAPHIC_DATA] [DEMOGRAPHIC_DATA] Other Prefer Not To Say" at bounding box center [897, 211] width 252 height 22
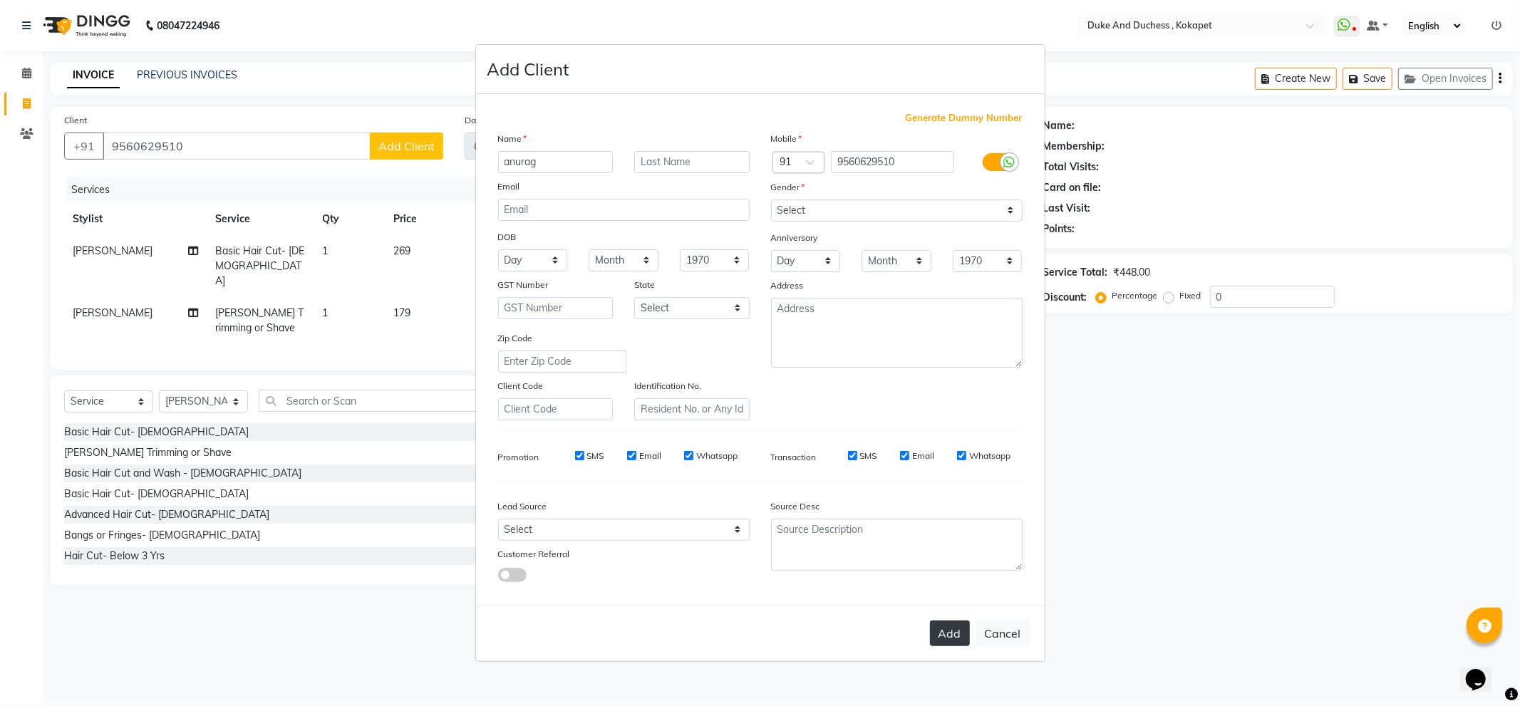
click at [951, 624] on button "Add" at bounding box center [950, 634] width 40 height 26
select select
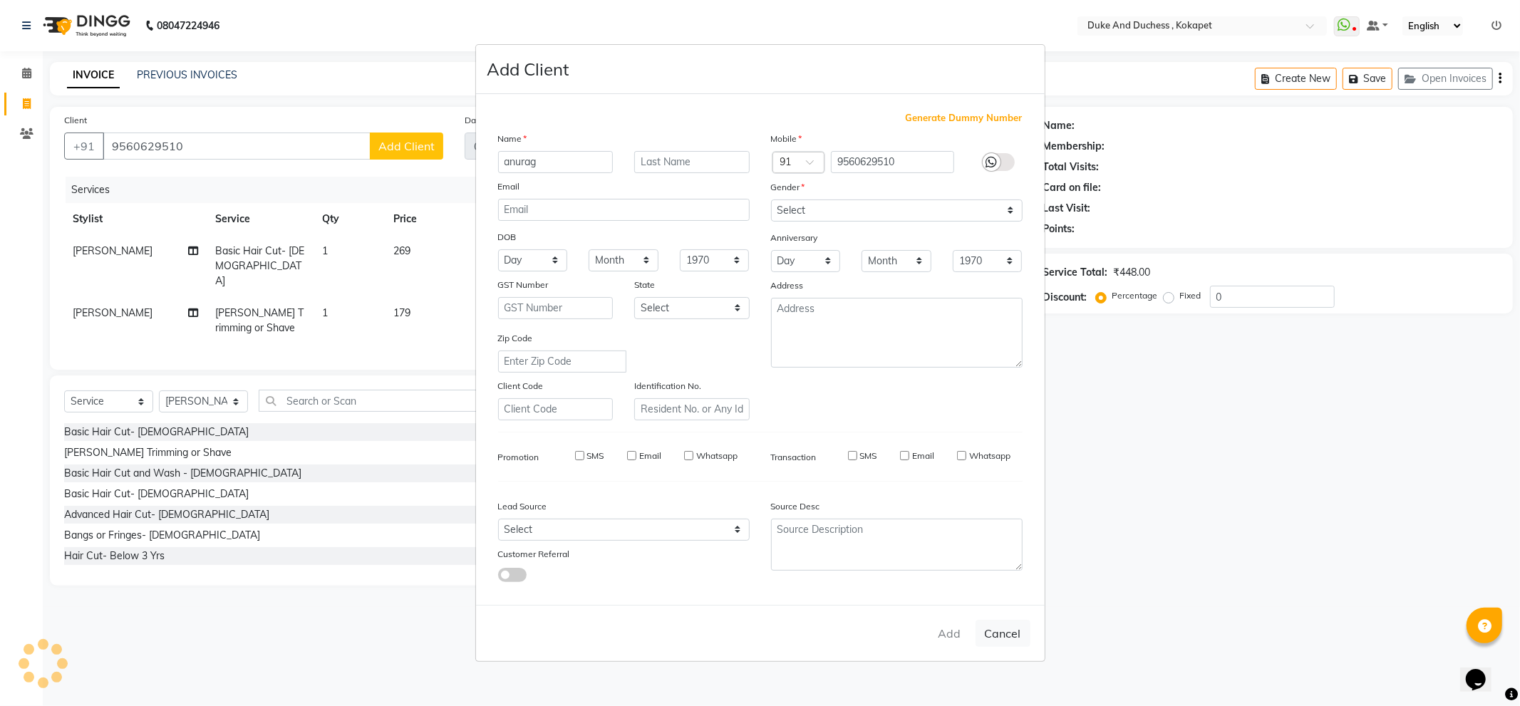
select select
checkbox input "false"
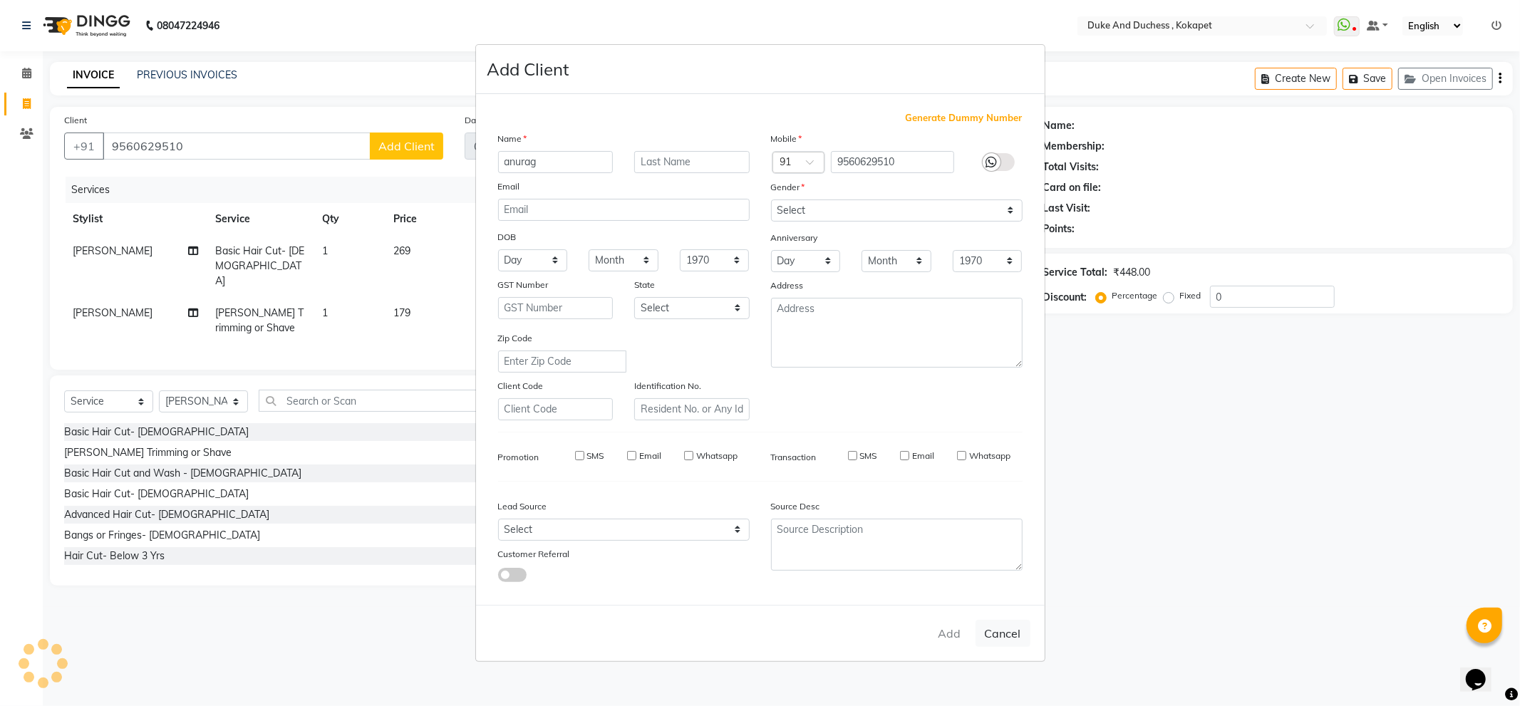
checkbox input "false"
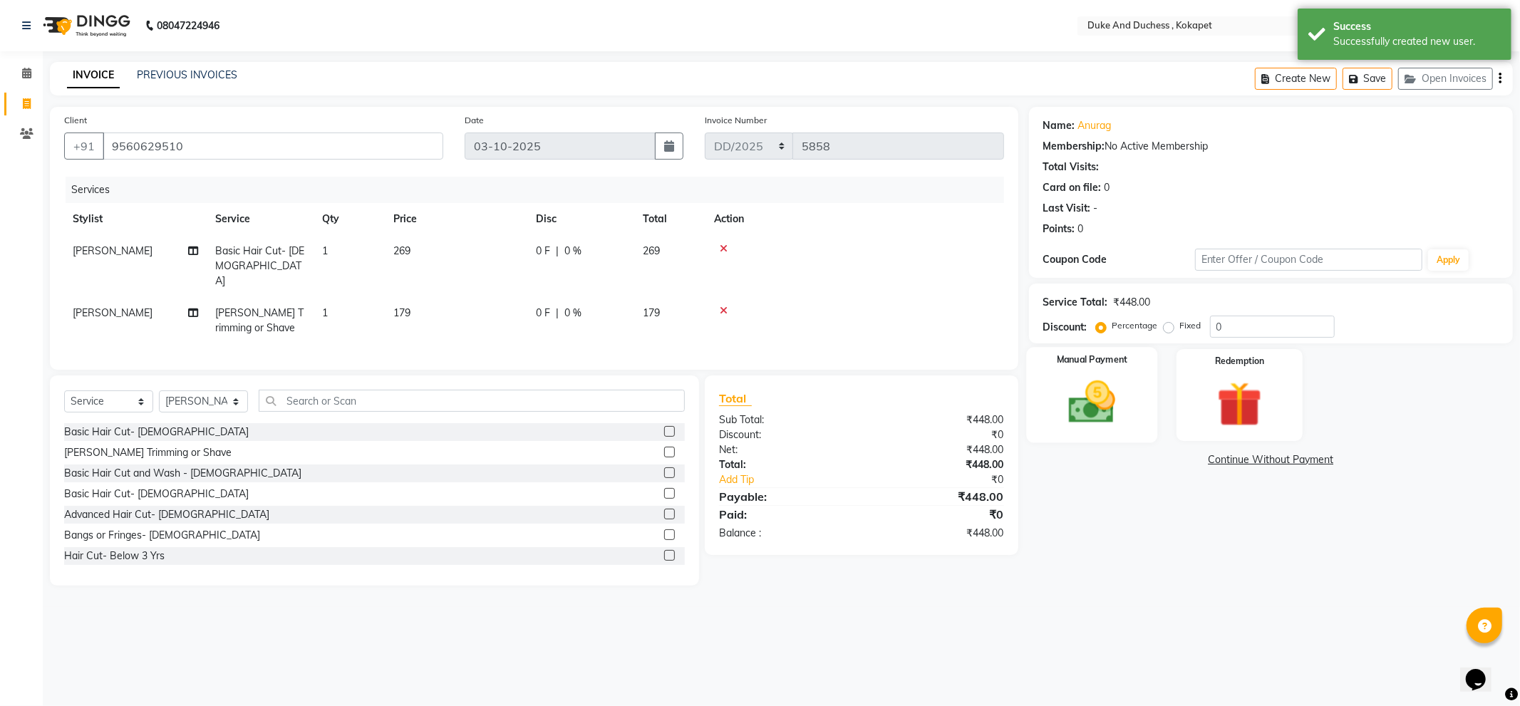
click at [1063, 421] on img at bounding box center [1092, 403] width 76 height 54
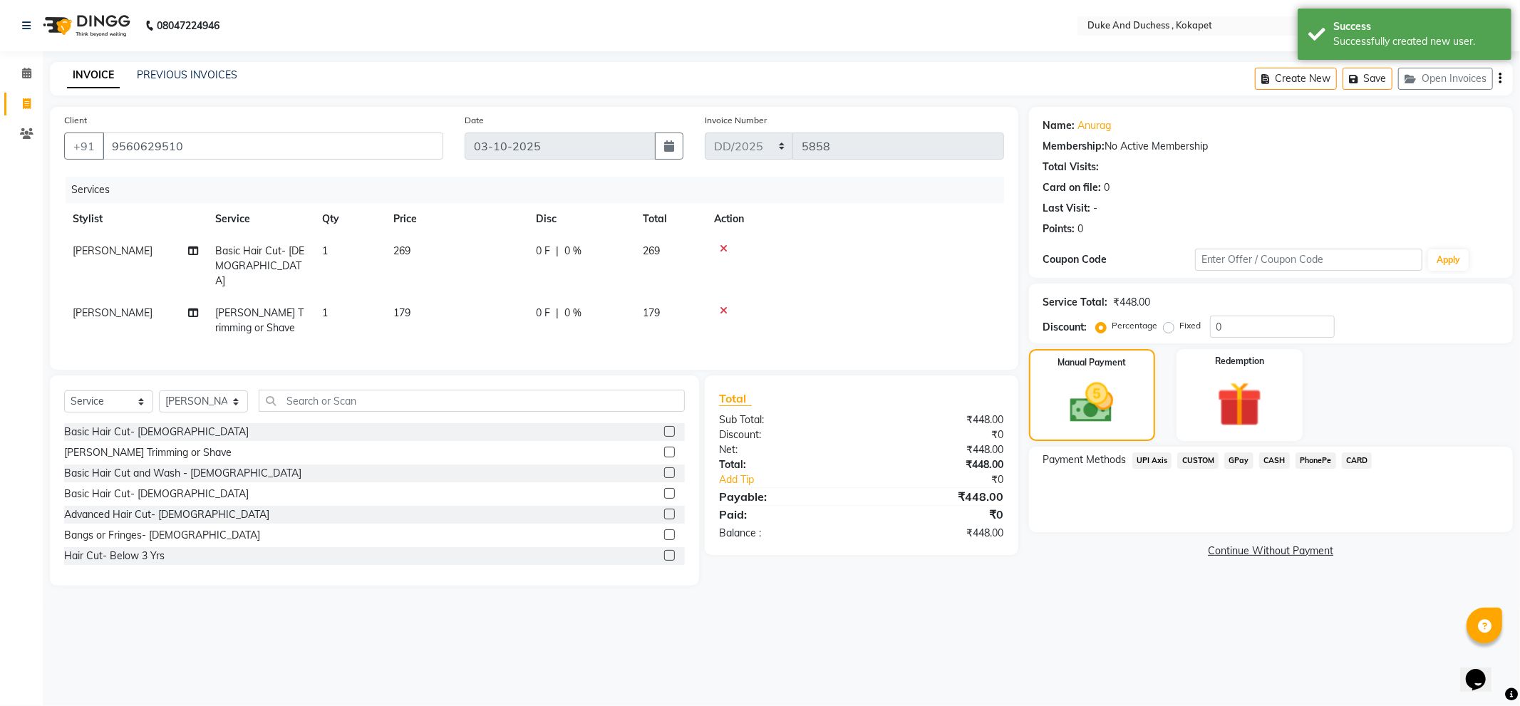
click at [1316, 461] on span "PhonePe" at bounding box center [1316, 461] width 41 height 16
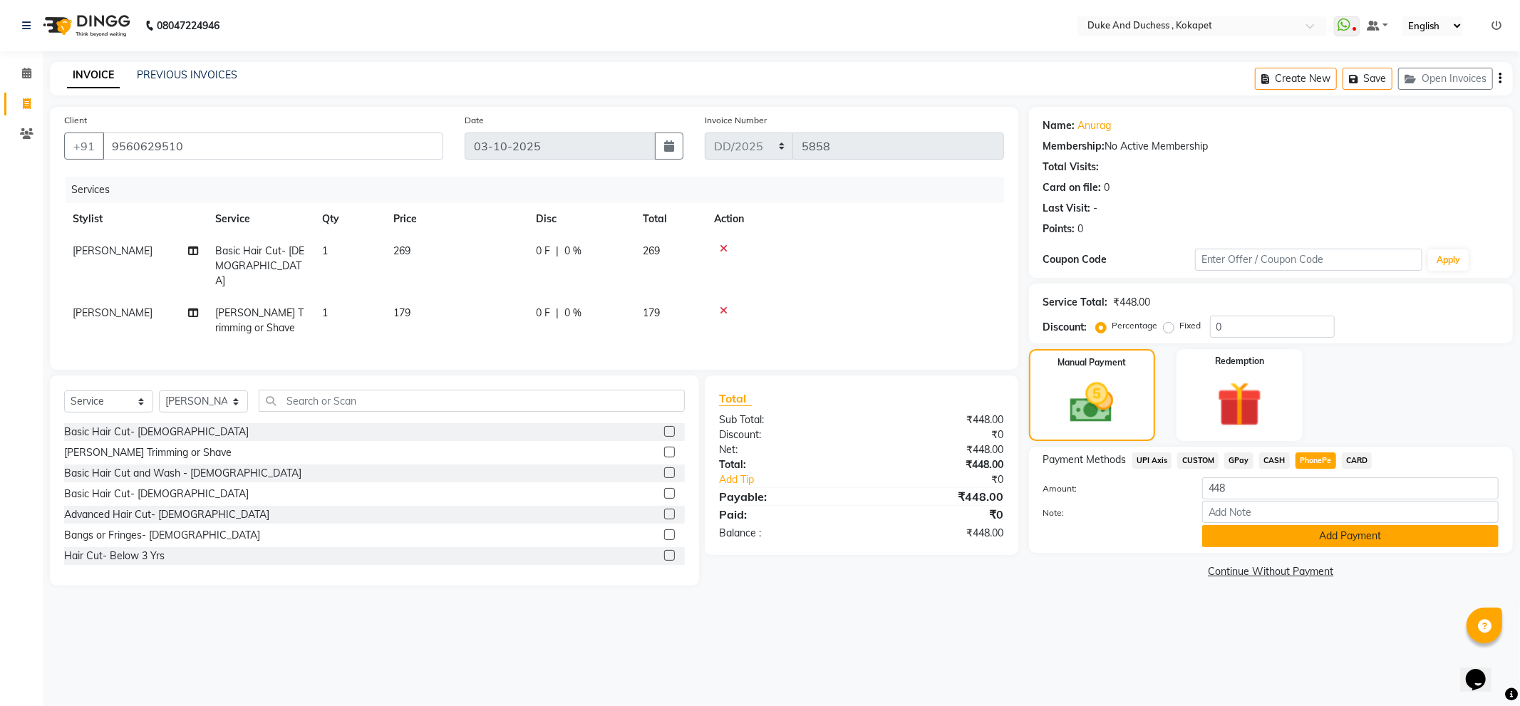
click at [1262, 540] on button "Add Payment" at bounding box center [1350, 536] width 296 height 22
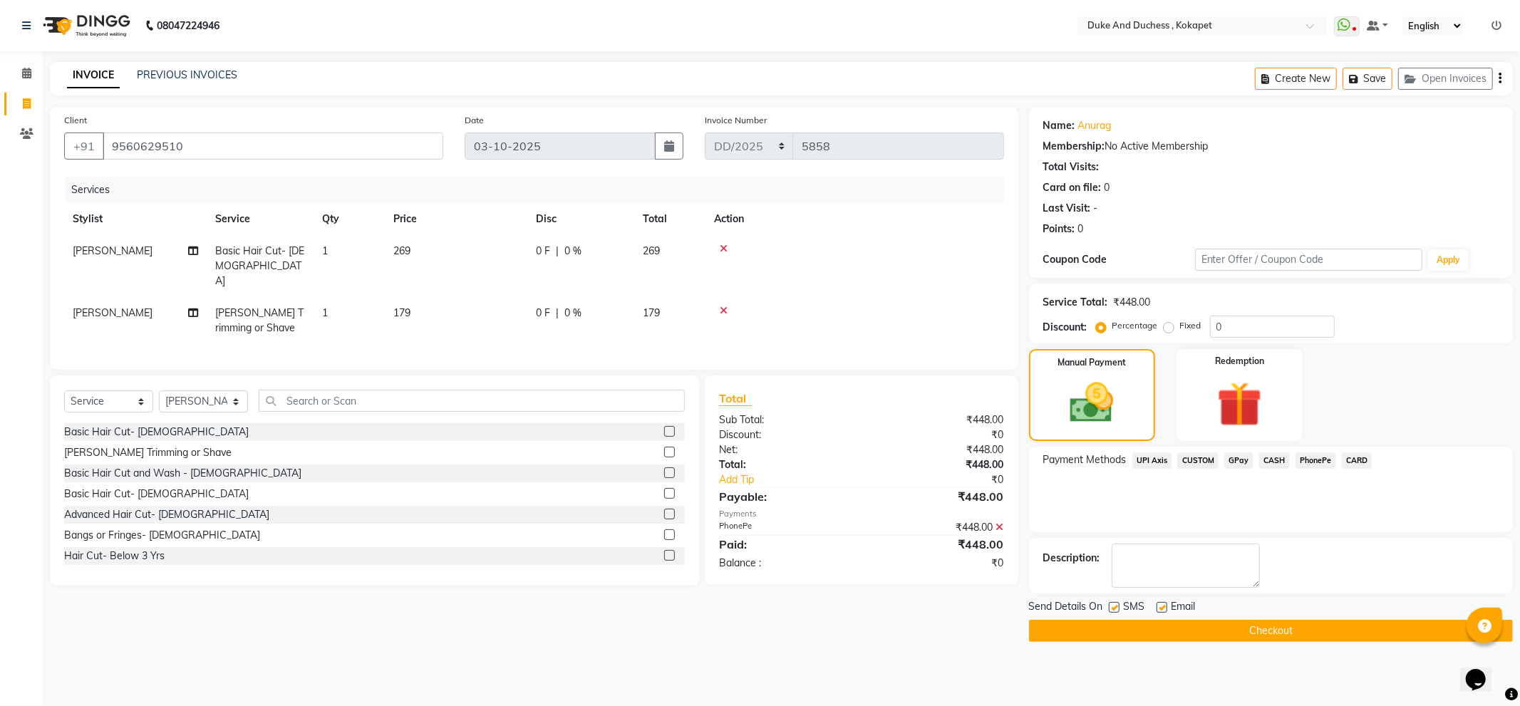
click at [1183, 636] on button "Checkout" at bounding box center [1271, 631] width 484 height 22
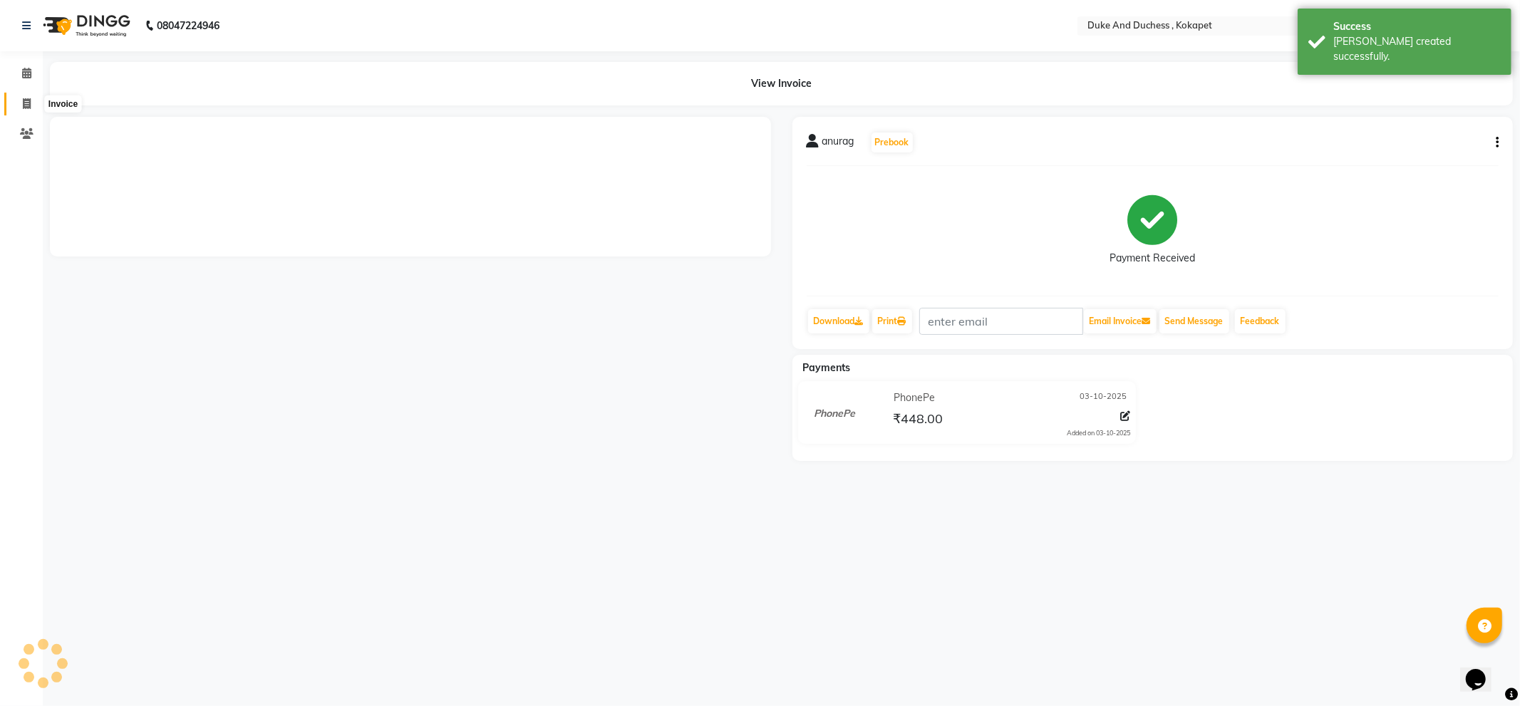
click at [23, 100] on icon at bounding box center [27, 103] width 8 height 11
select select "service"
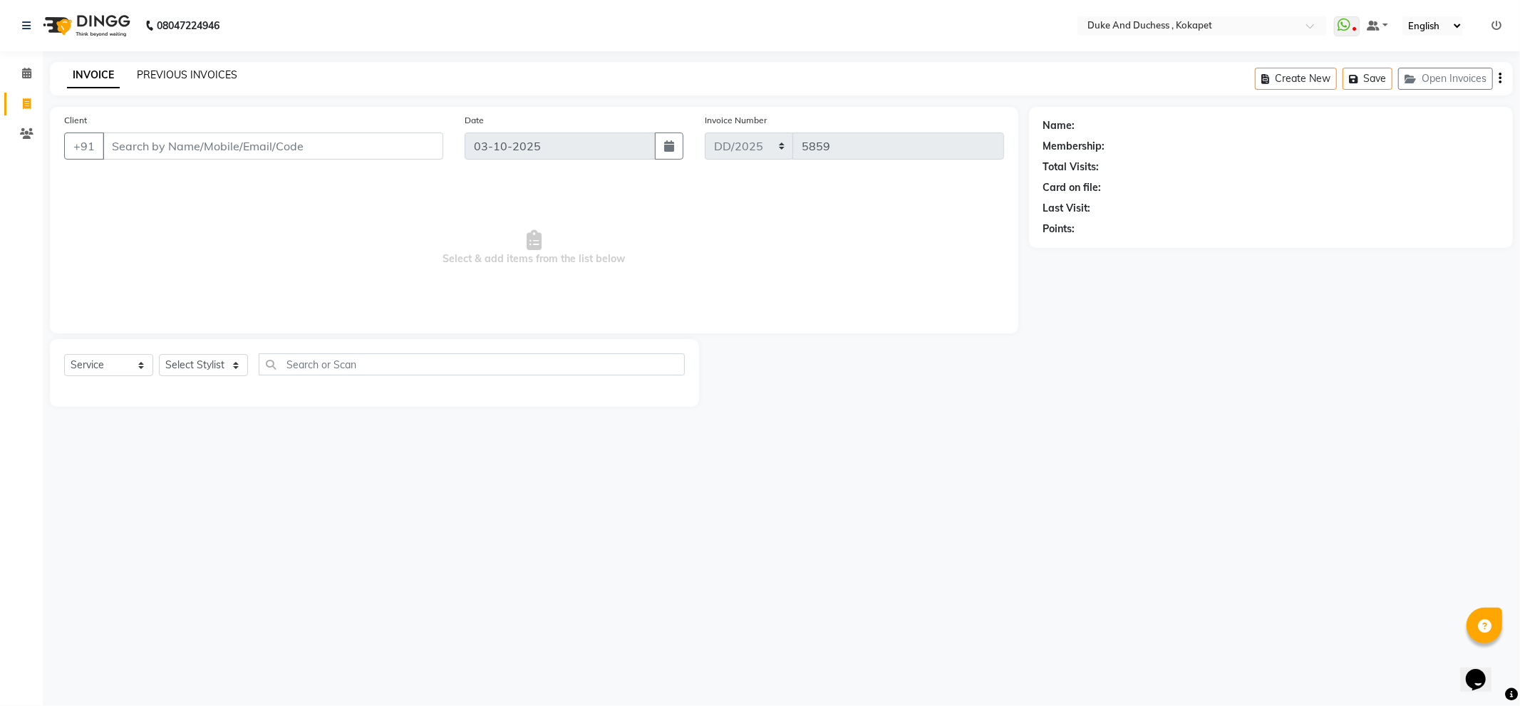
click at [184, 78] on link "PREVIOUS INVOICES" at bounding box center [187, 74] width 100 height 13
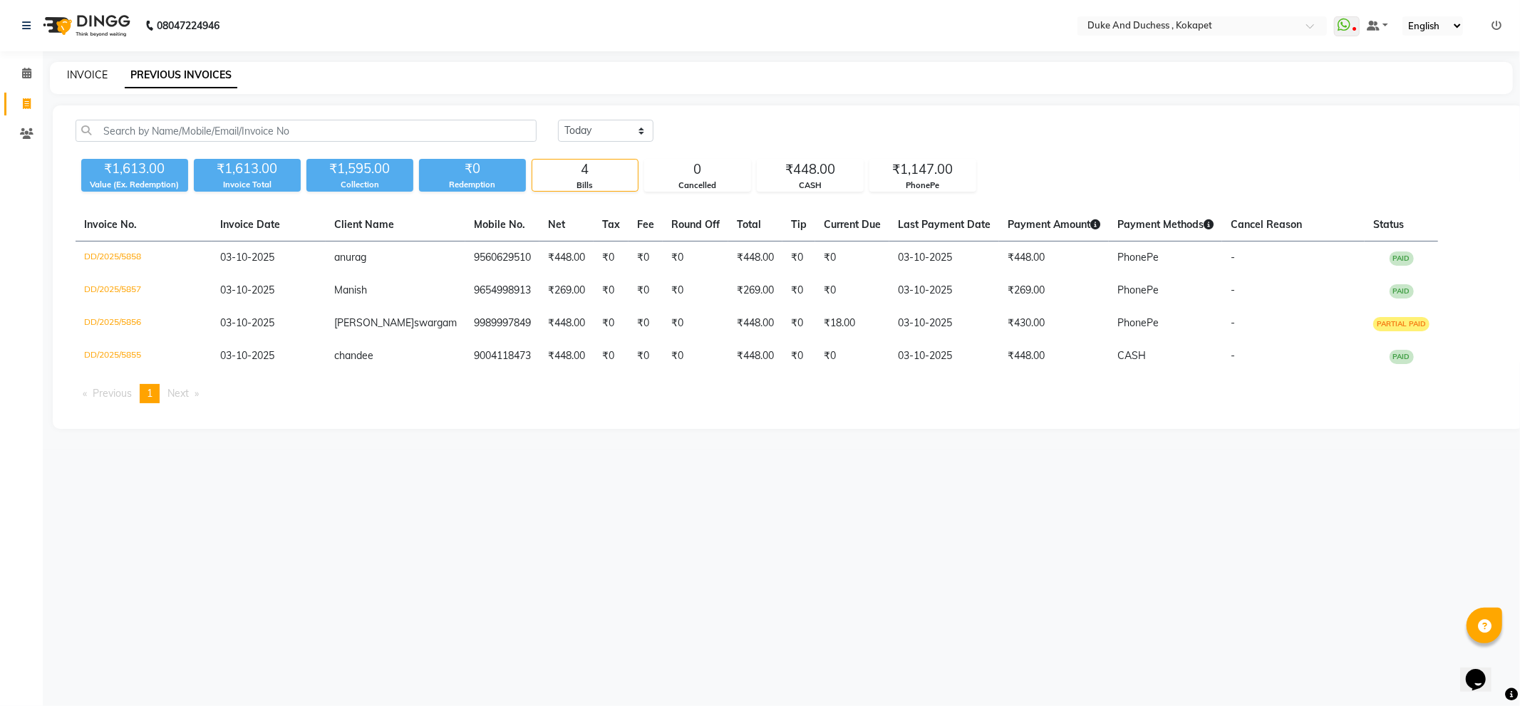
click at [84, 80] on link "INVOICE" at bounding box center [87, 74] width 41 height 13
select select "service"
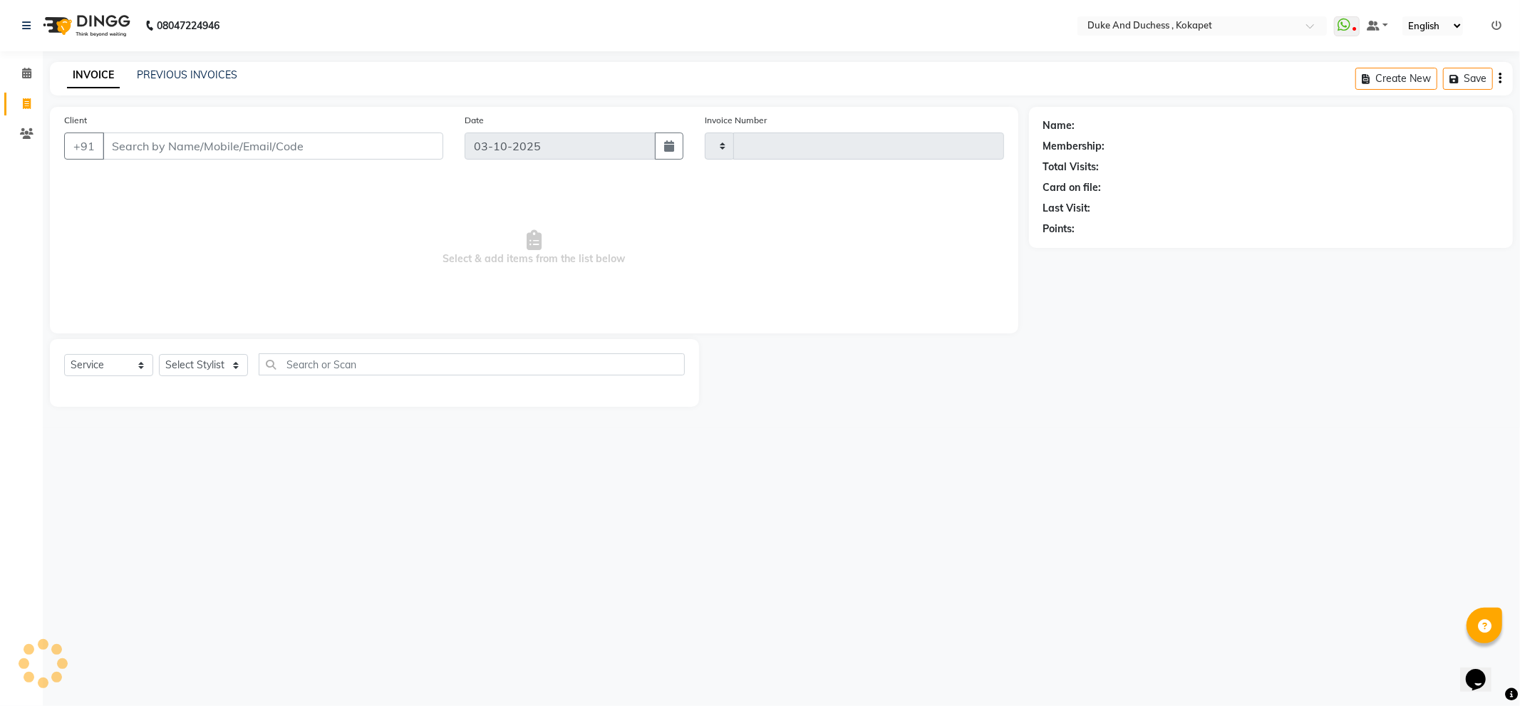
type input "5859"
select select "5687"
click at [216, 361] on select "Select Stylist Admin [PERSON_NAME] [PERSON_NAME] & Duchess [PERSON_NAME] [PERSO…" at bounding box center [203, 365] width 89 height 22
click at [205, 371] on select "Select Stylist Admin [PERSON_NAME] [PERSON_NAME] & Duchess [PERSON_NAME] [PERSO…" at bounding box center [203, 365] width 89 height 22
select select "91316"
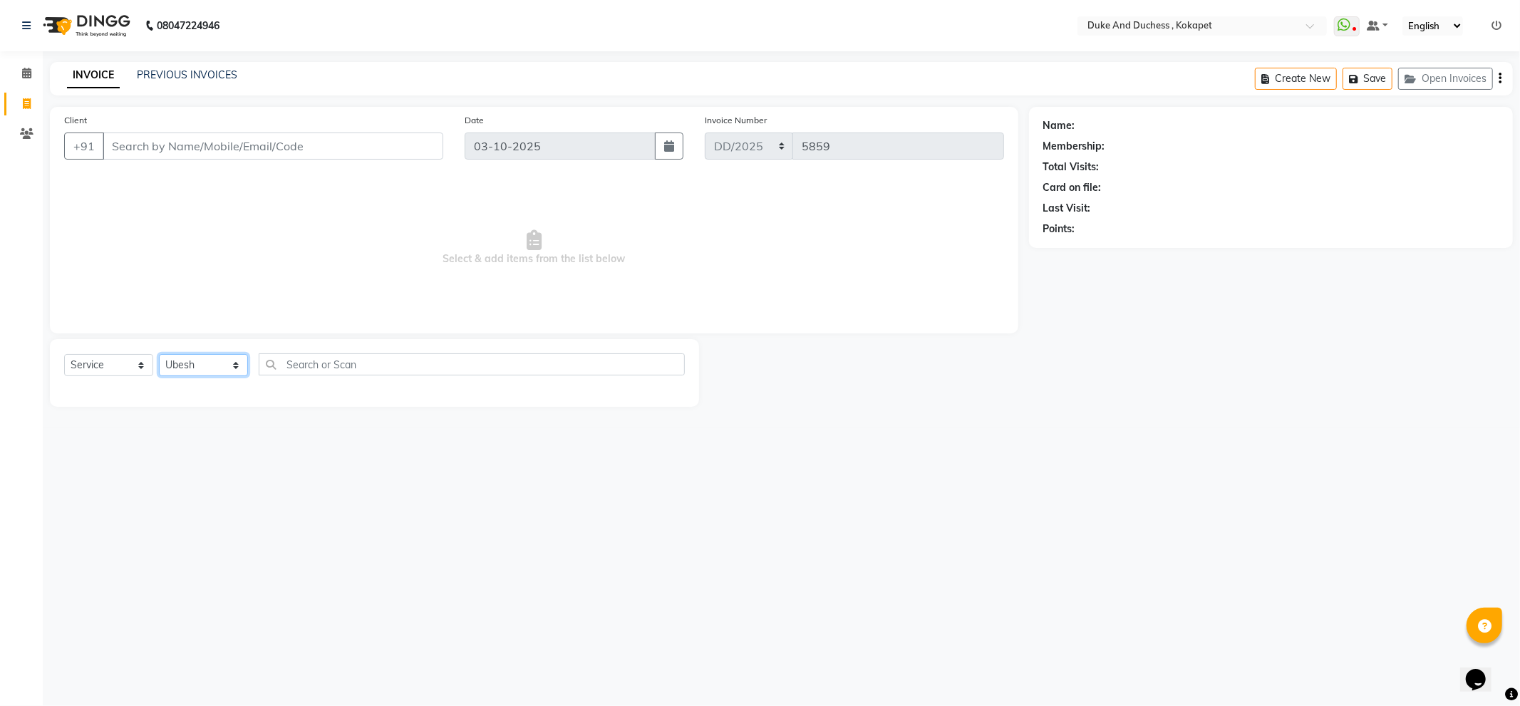
click at [159, 355] on select "Select Stylist Admin [PERSON_NAME] [PERSON_NAME] & Duchess [PERSON_NAME] [PERSO…" at bounding box center [203, 365] width 89 height 22
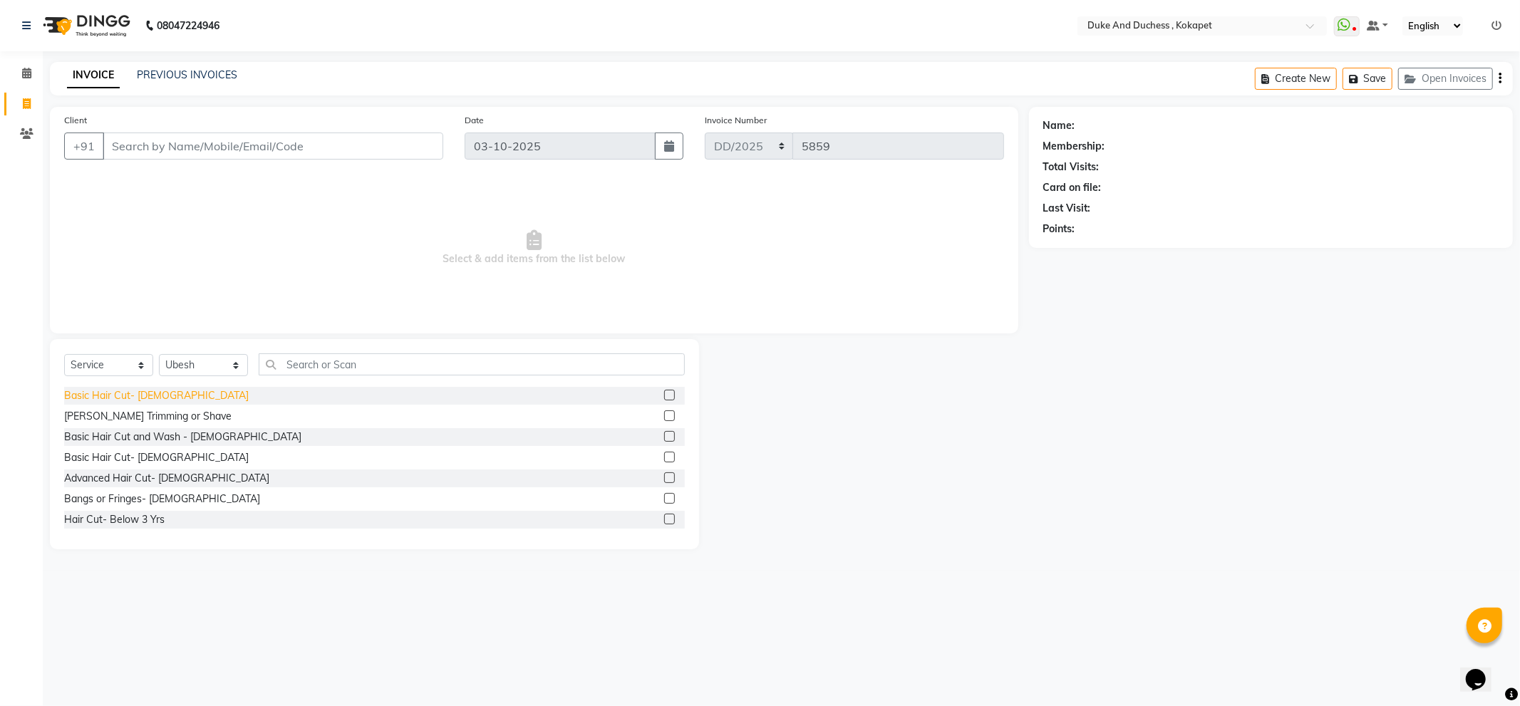
click at [132, 396] on div "Basic Hair Cut- [DEMOGRAPHIC_DATA]" at bounding box center [156, 395] width 185 height 15
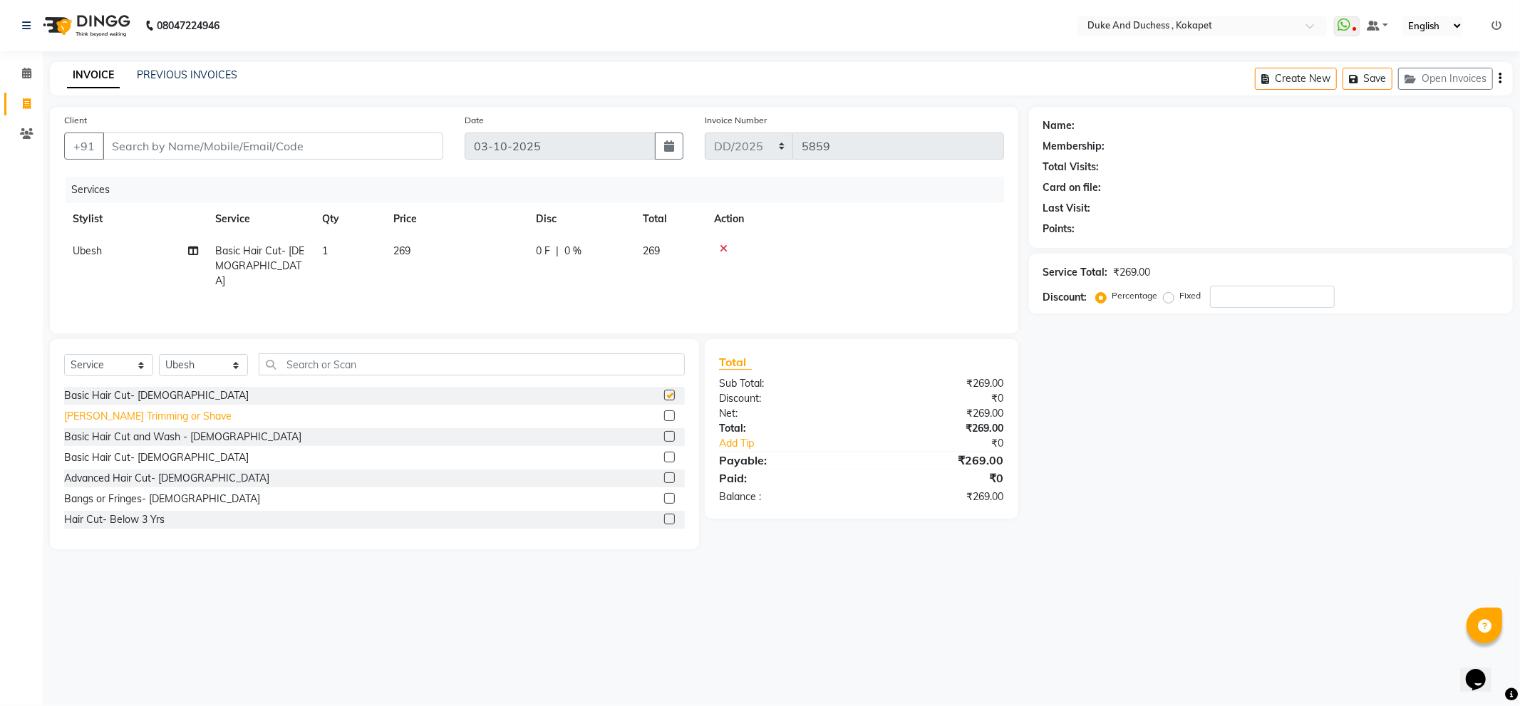
checkbox input "false"
click at [127, 418] on div "[PERSON_NAME] Trimming or Shave" at bounding box center [147, 416] width 167 height 15
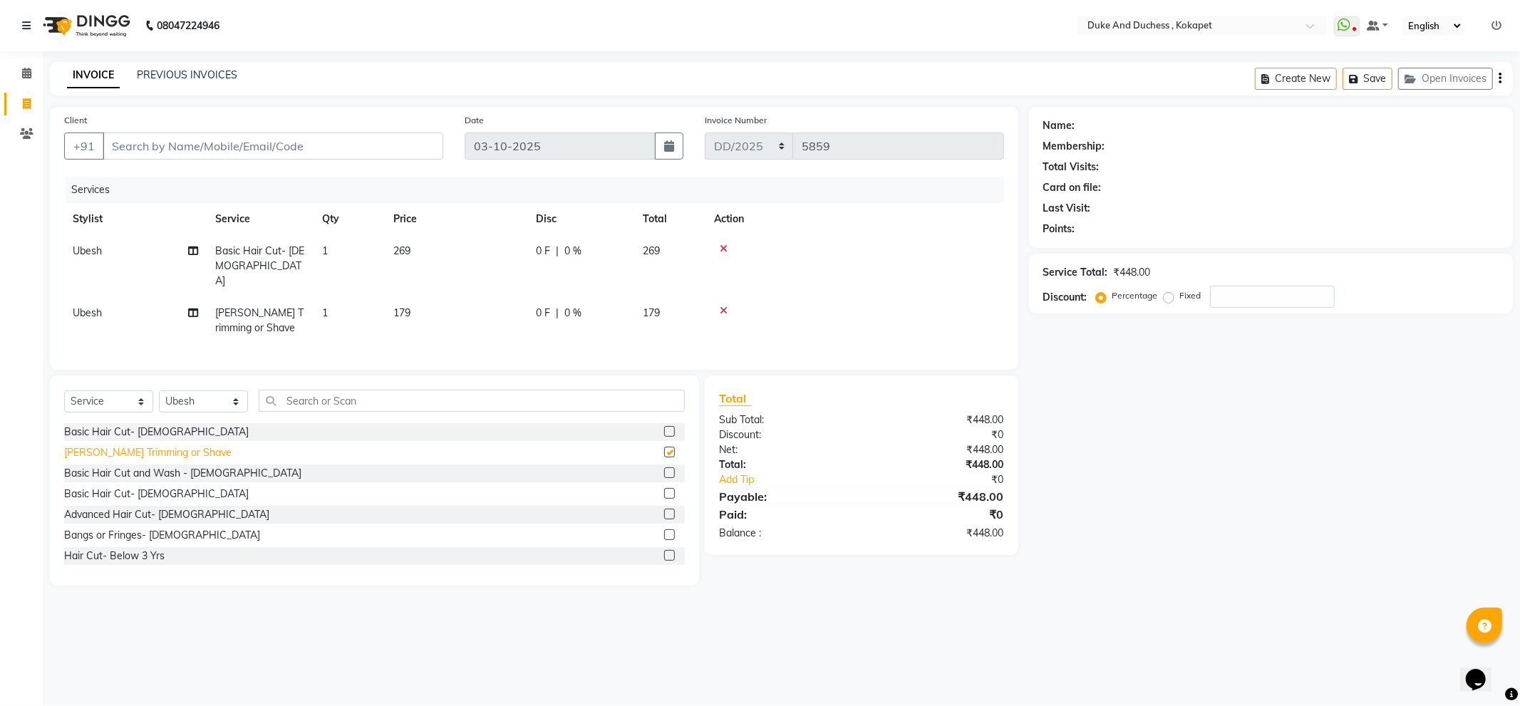
checkbox input "false"
click at [299, 143] on input "Client" at bounding box center [273, 146] width 341 height 27
click at [315, 150] on input "Client" at bounding box center [273, 146] width 341 height 27
type input "1"
type input "0"
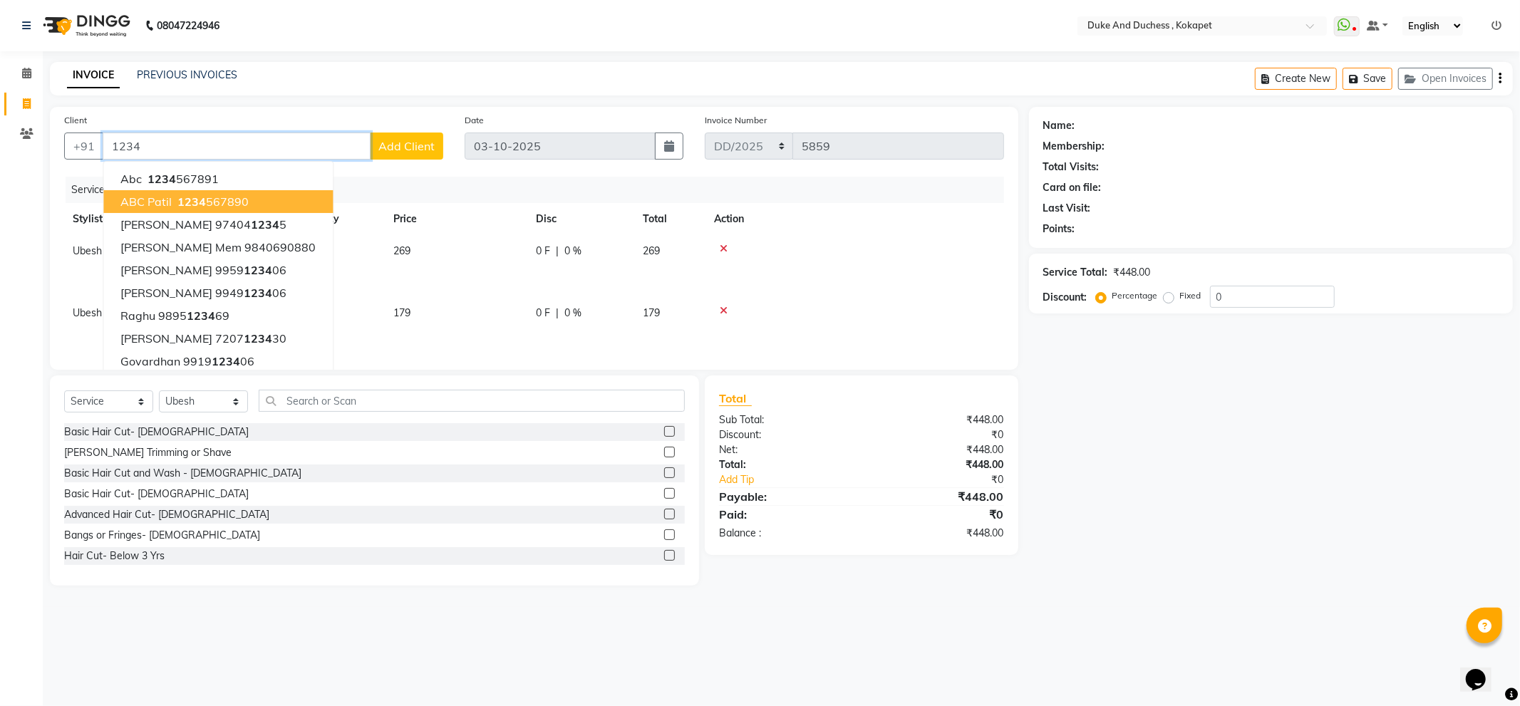
click at [201, 193] on button "ABC Patil 1234 567890" at bounding box center [217, 201] width 229 height 23
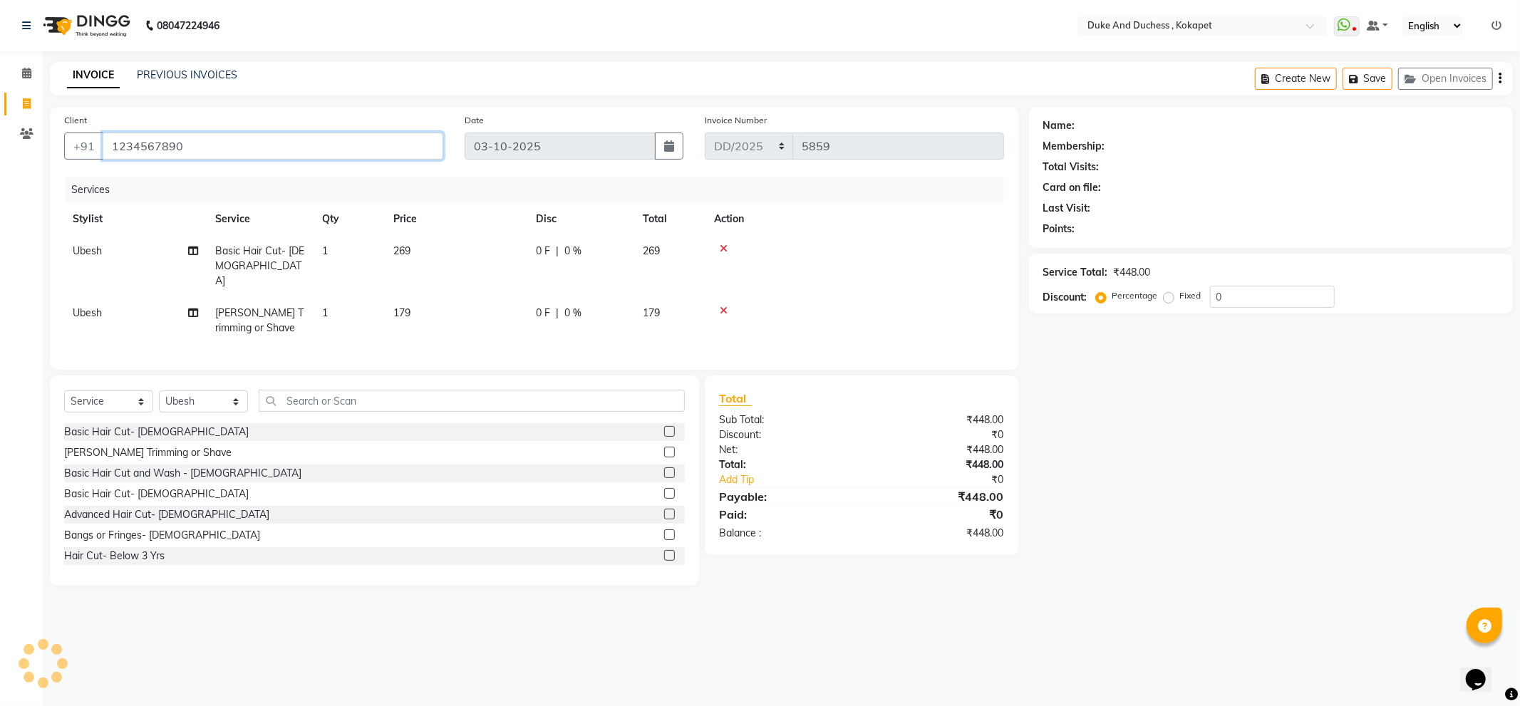
type input "1234567890"
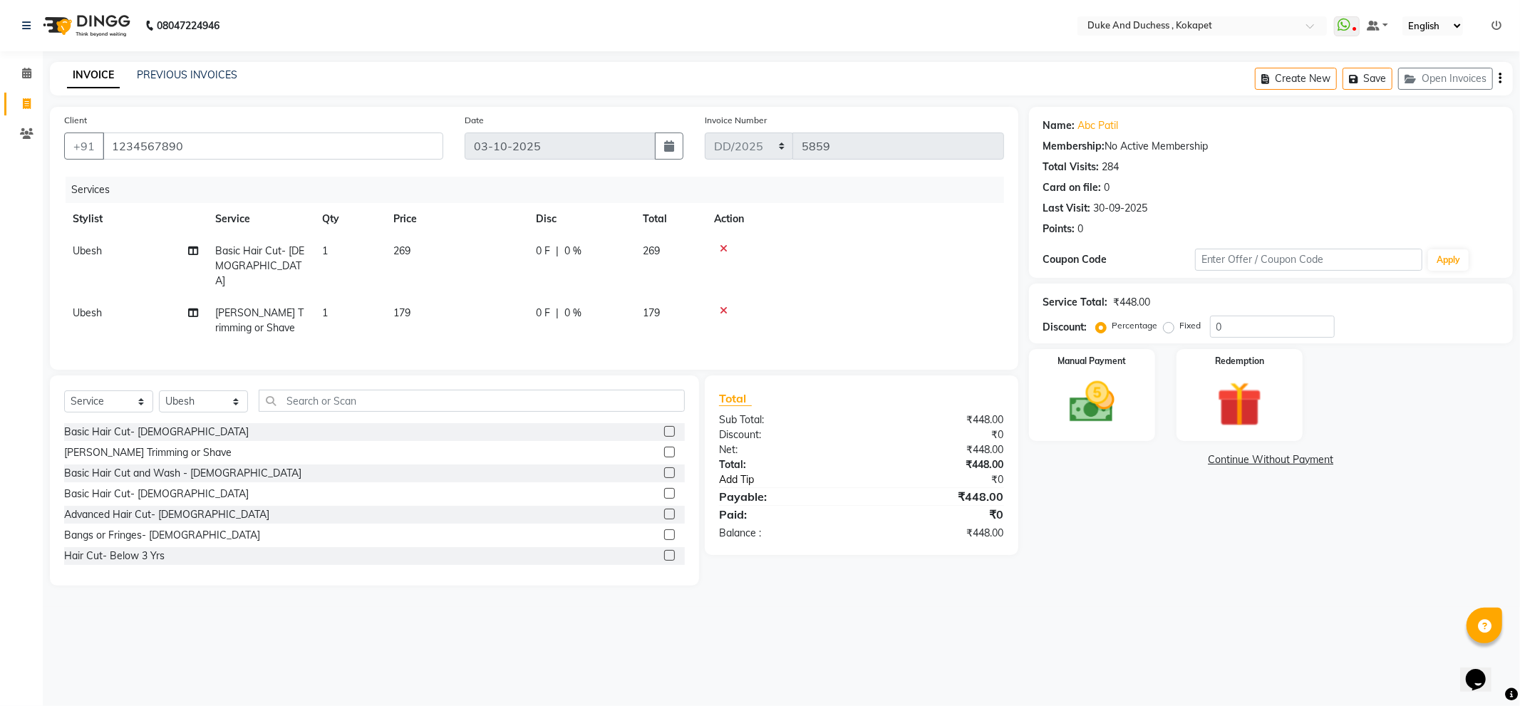
click at [724, 480] on link "Add Tip" at bounding box center [797, 480] width 179 height 15
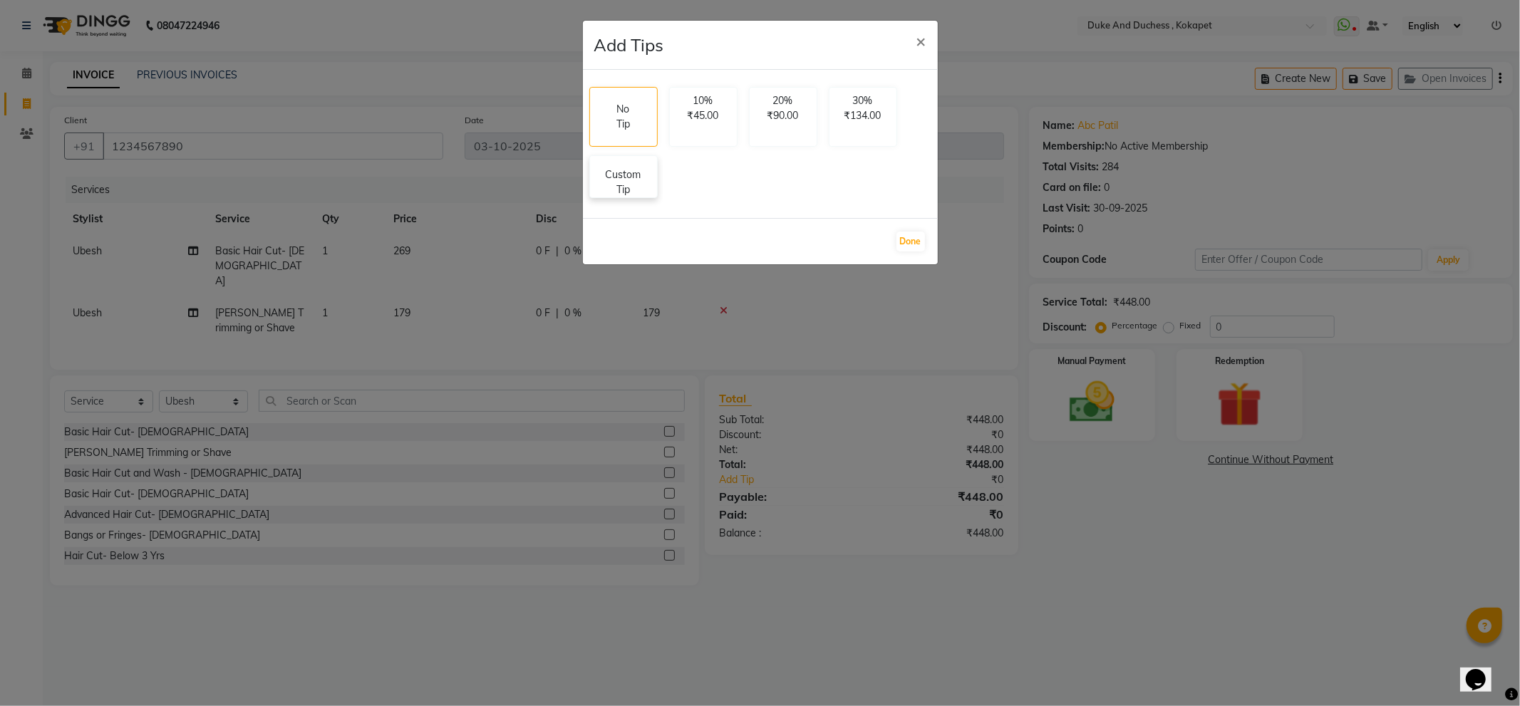
click at [633, 185] on p "Custom Tip" at bounding box center [624, 182] width 50 height 30
select select "91316"
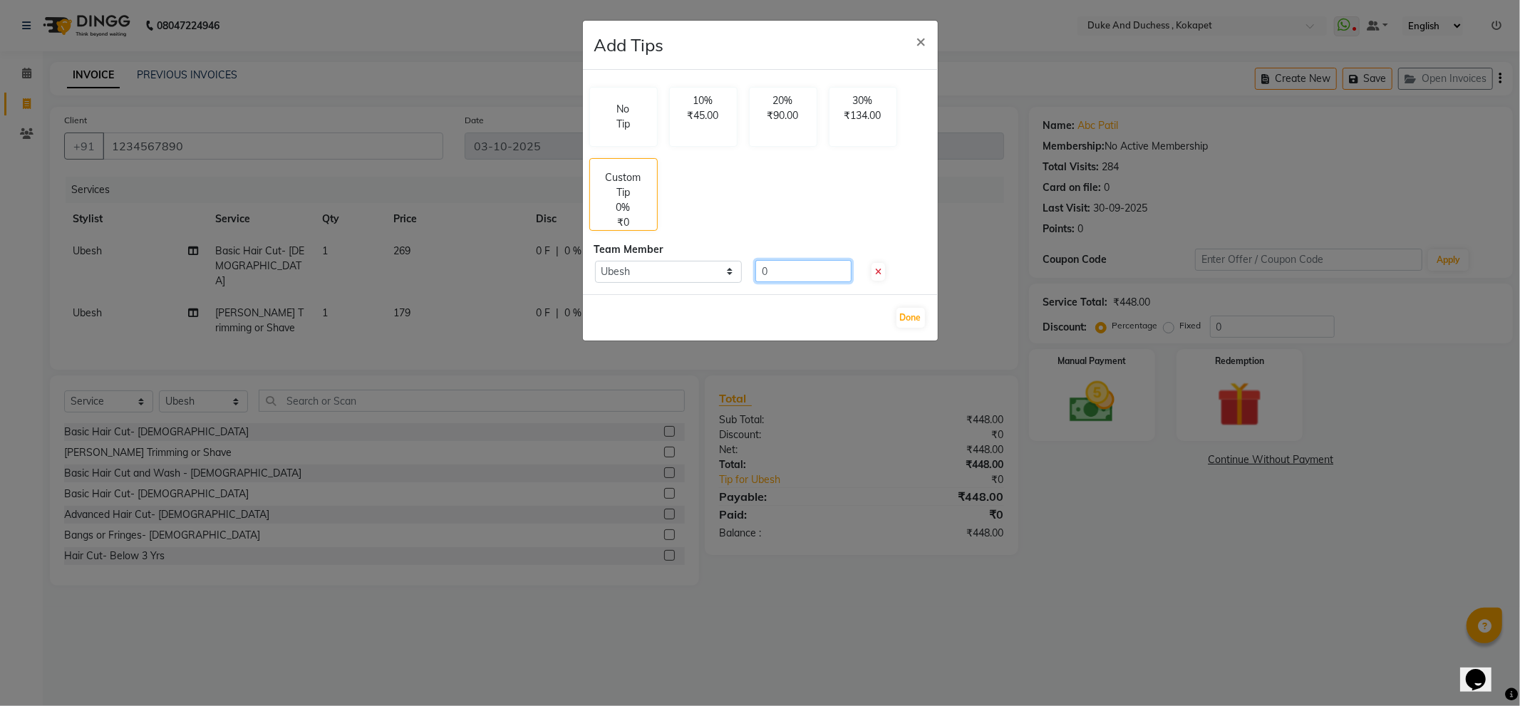
click at [818, 276] on input "0" at bounding box center [803, 271] width 96 height 22
type input "252"
click at [911, 319] on button "Done" at bounding box center [911, 318] width 29 height 20
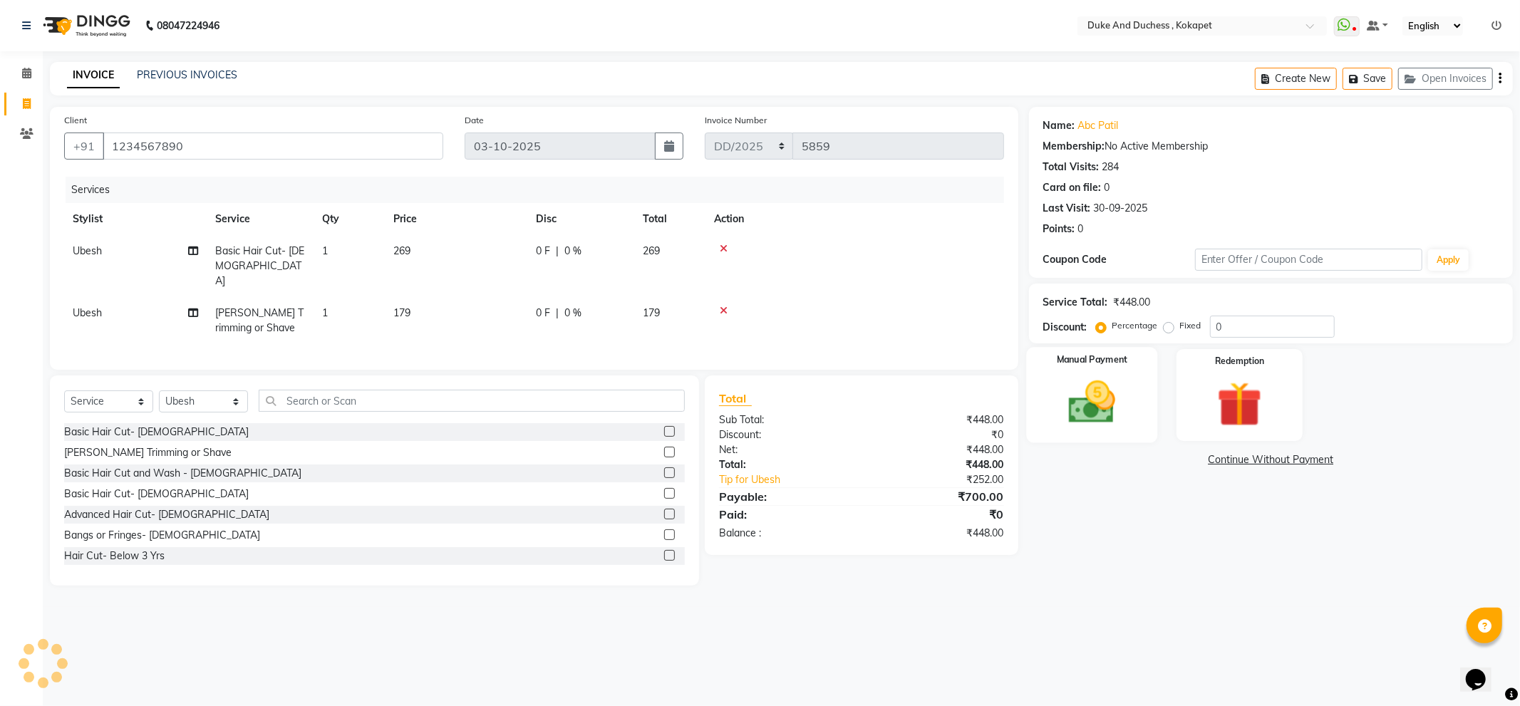
click at [1123, 418] on img at bounding box center [1092, 403] width 76 height 54
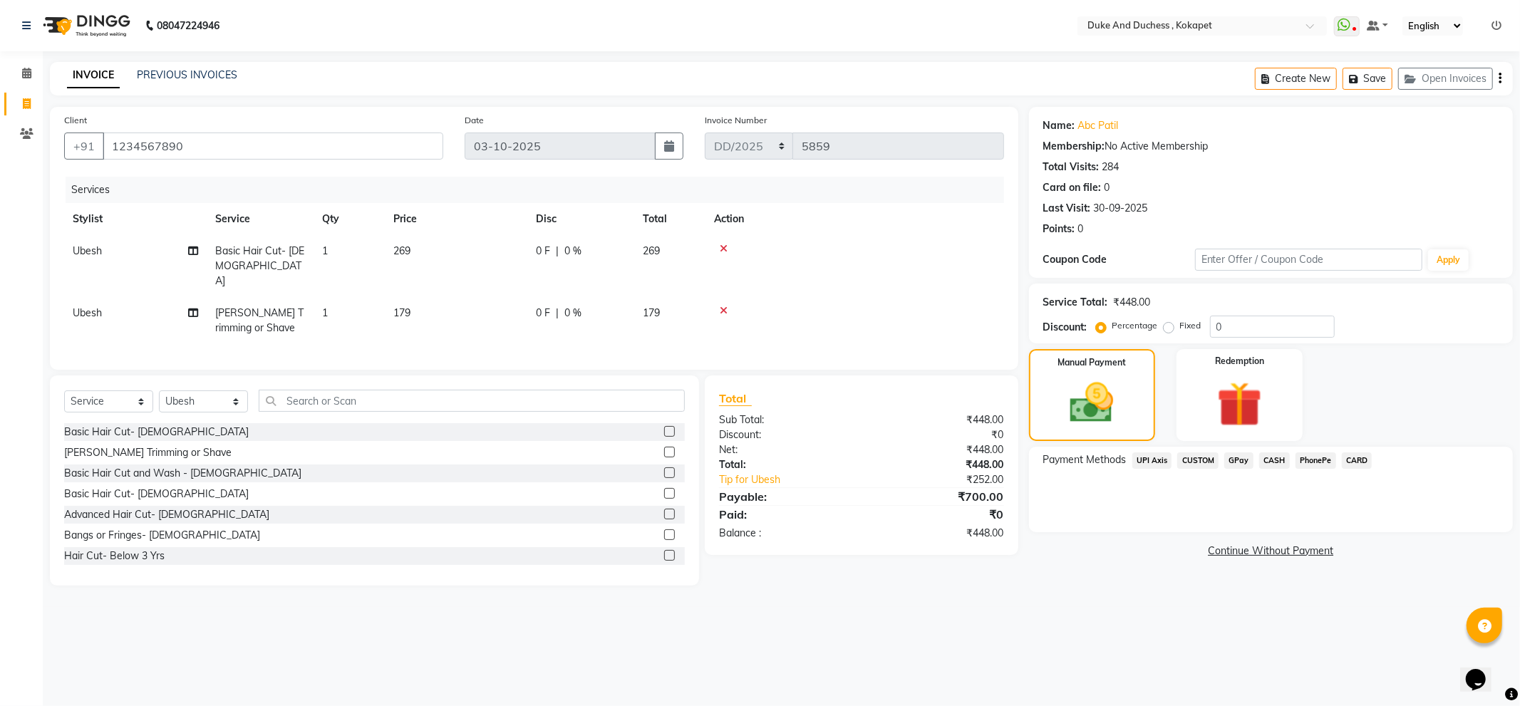
click at [1274, 460] on span "CASH" at bounding box center [1274, 461] width 31 height 16
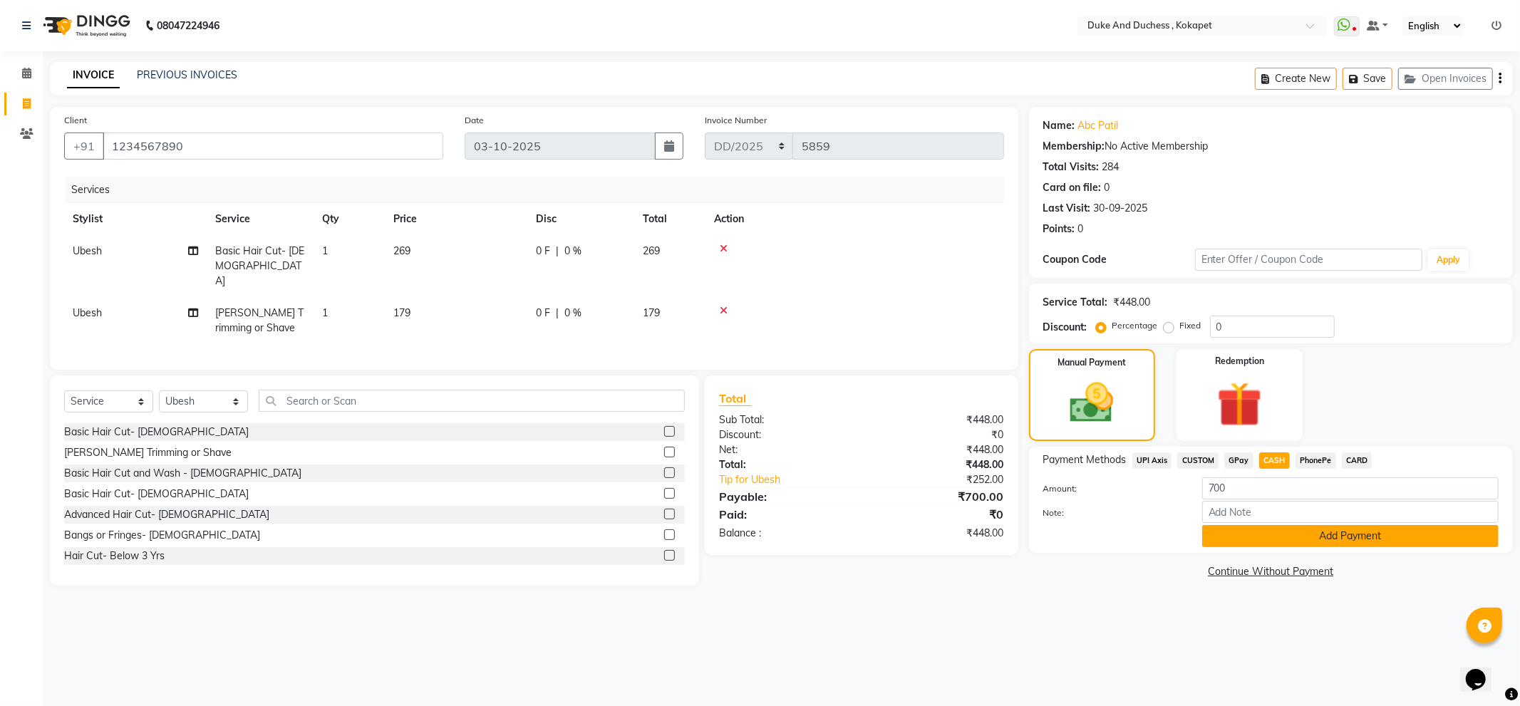
click at [1256, 532] on button "Add Payment" at bounding box center [1350, 536] width 296 height 22
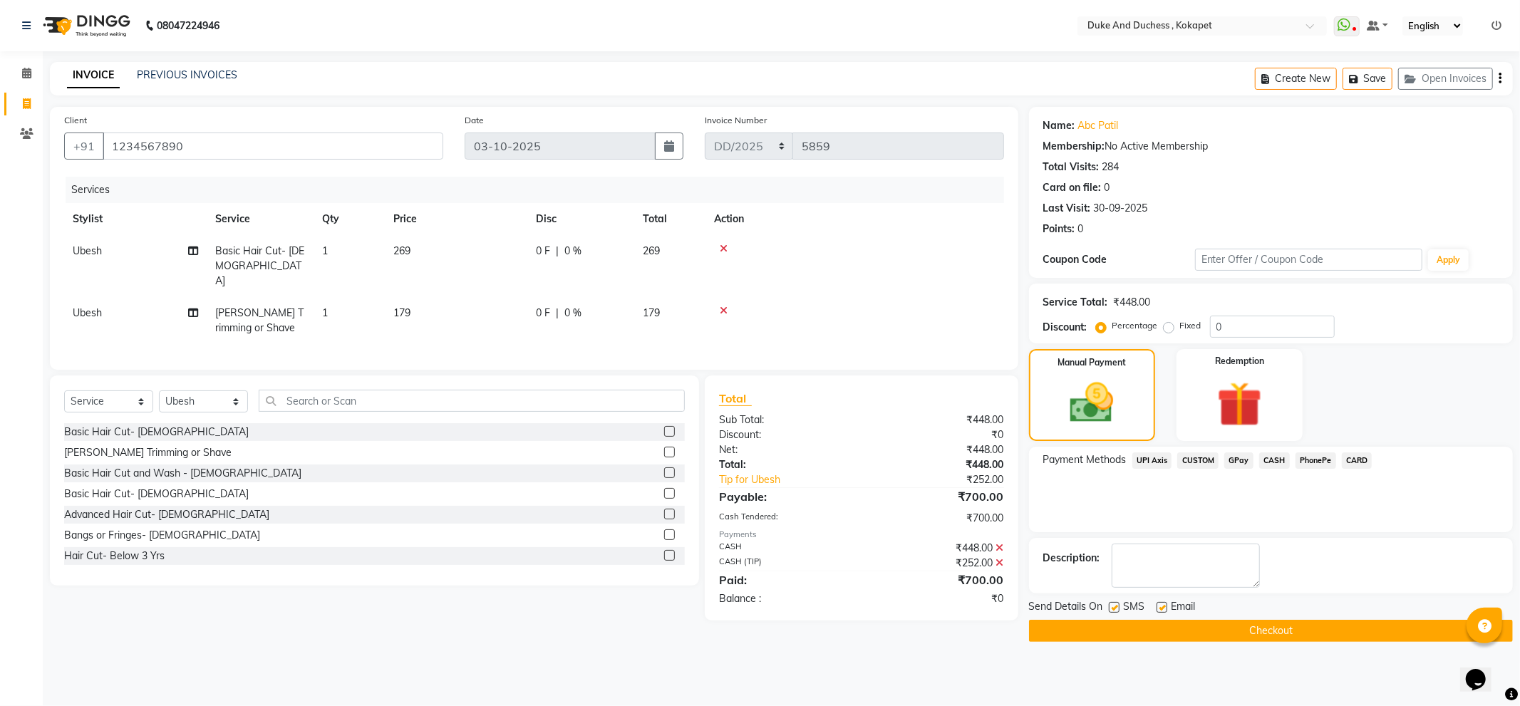
click at [1209, 631] on button "Checkout" at bounding box center [1271, 631] width 484 height 22
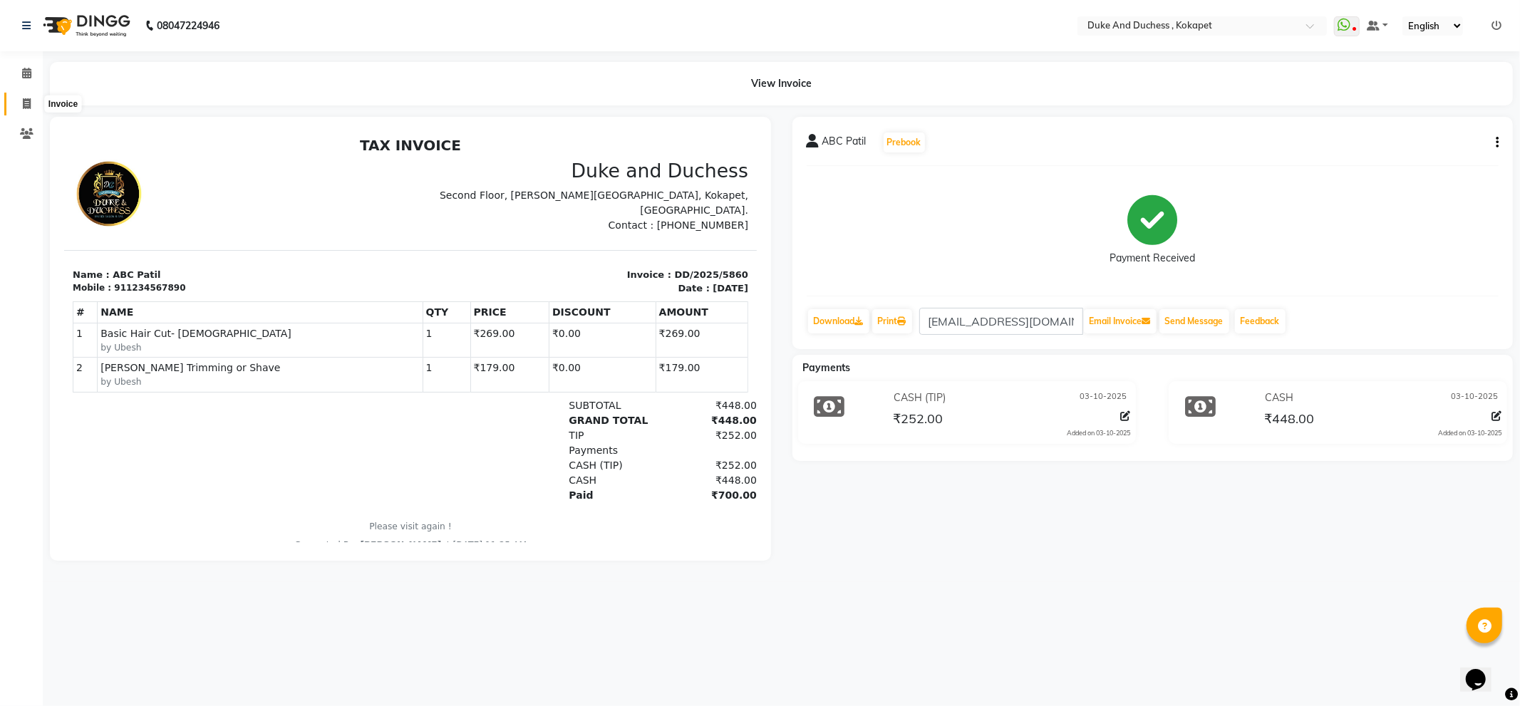
click at [19, 103] on span at bounding box center [26, 104] width 25 height 16
select select "service"
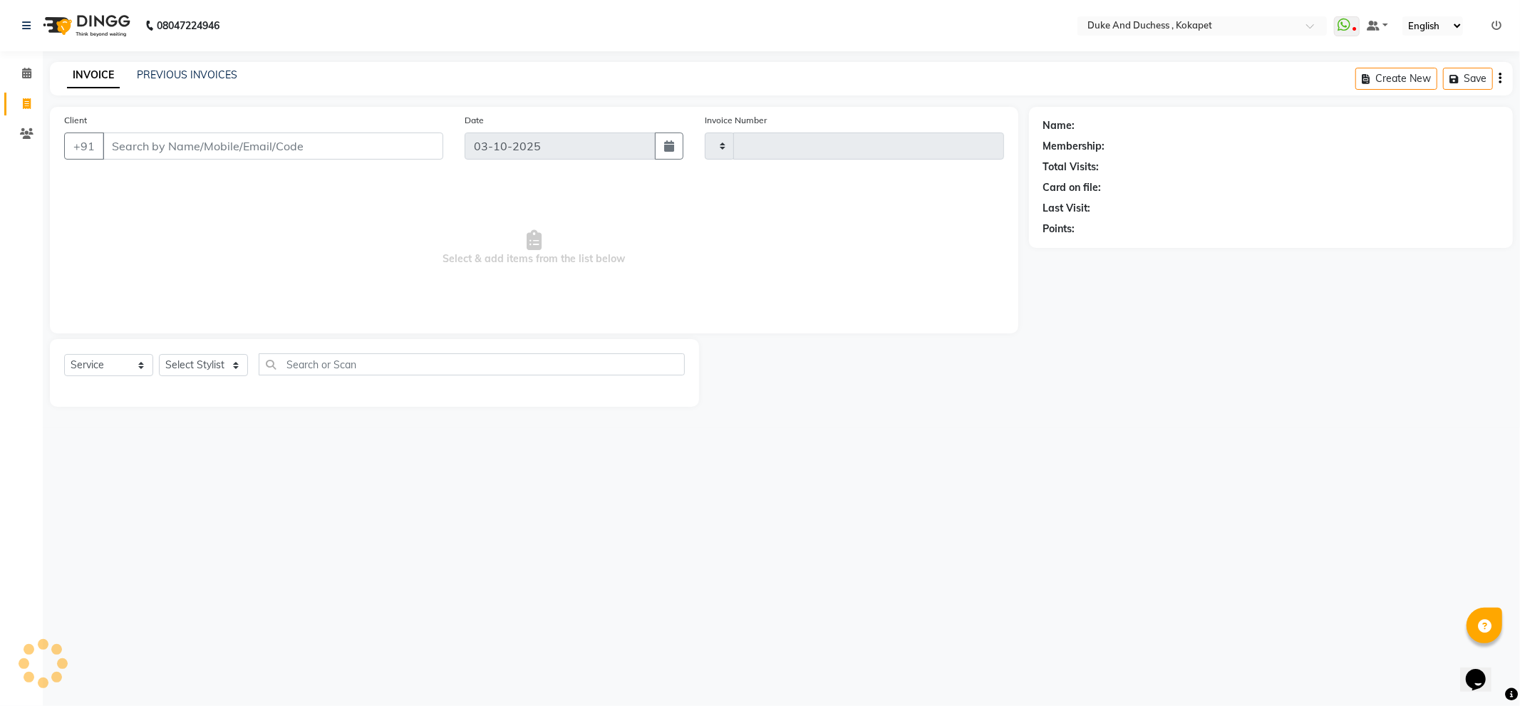
type input "5861"
select select "5687"
click at [225, 372] on select "Select Stylist Admin [PERSON_NAME] [PERSON_NAME] & Duchess [PERSON_NAME] [PERSO…" at bounding box center [203, 365] width 89 height 22
select select "38838"
click at [159, 355] on select "Select Stylist Admin [PERSON_NAME] [PERSON_NAME] & Duchess [PERSON_NAME] [PERSO…" at bounding box center [203, 365] width 89 height 22
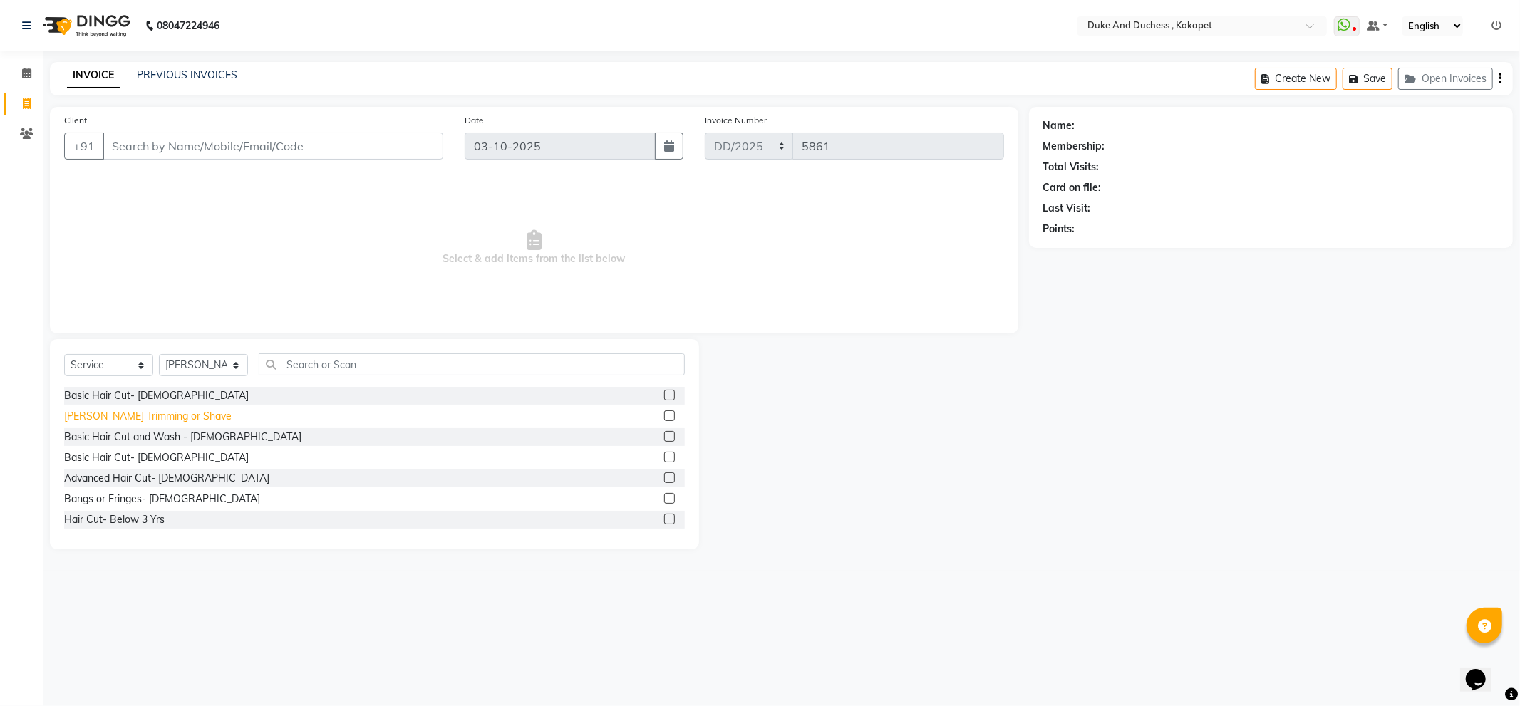
click at [140, 418] on div "[PERSON_NAME] Trimming or Shave" at bounding box center [147, 416] width 167 height 15
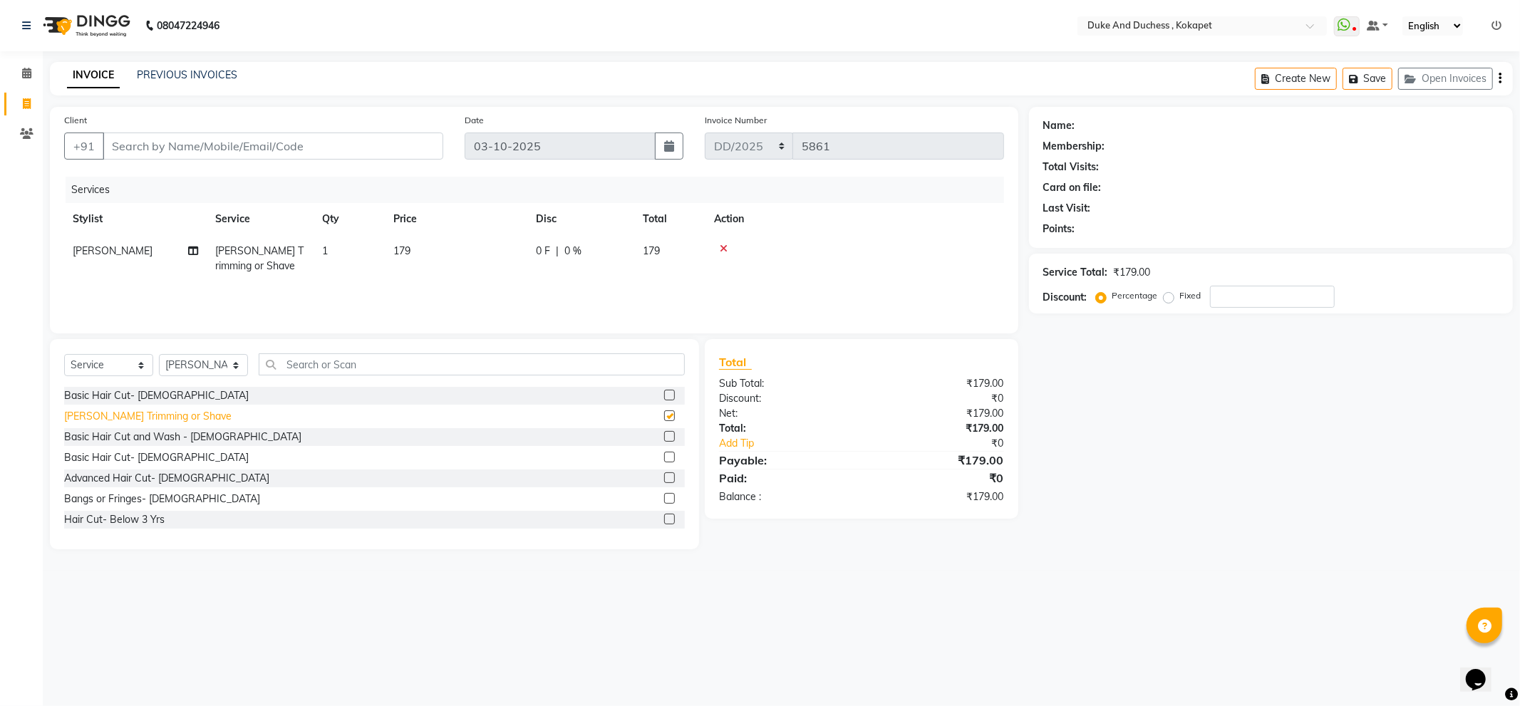
checkbox input "false"
click at [194, 146] on input "Client" at bounding box center [273, 146] width 341 height 27
type input "9"
type input "0"
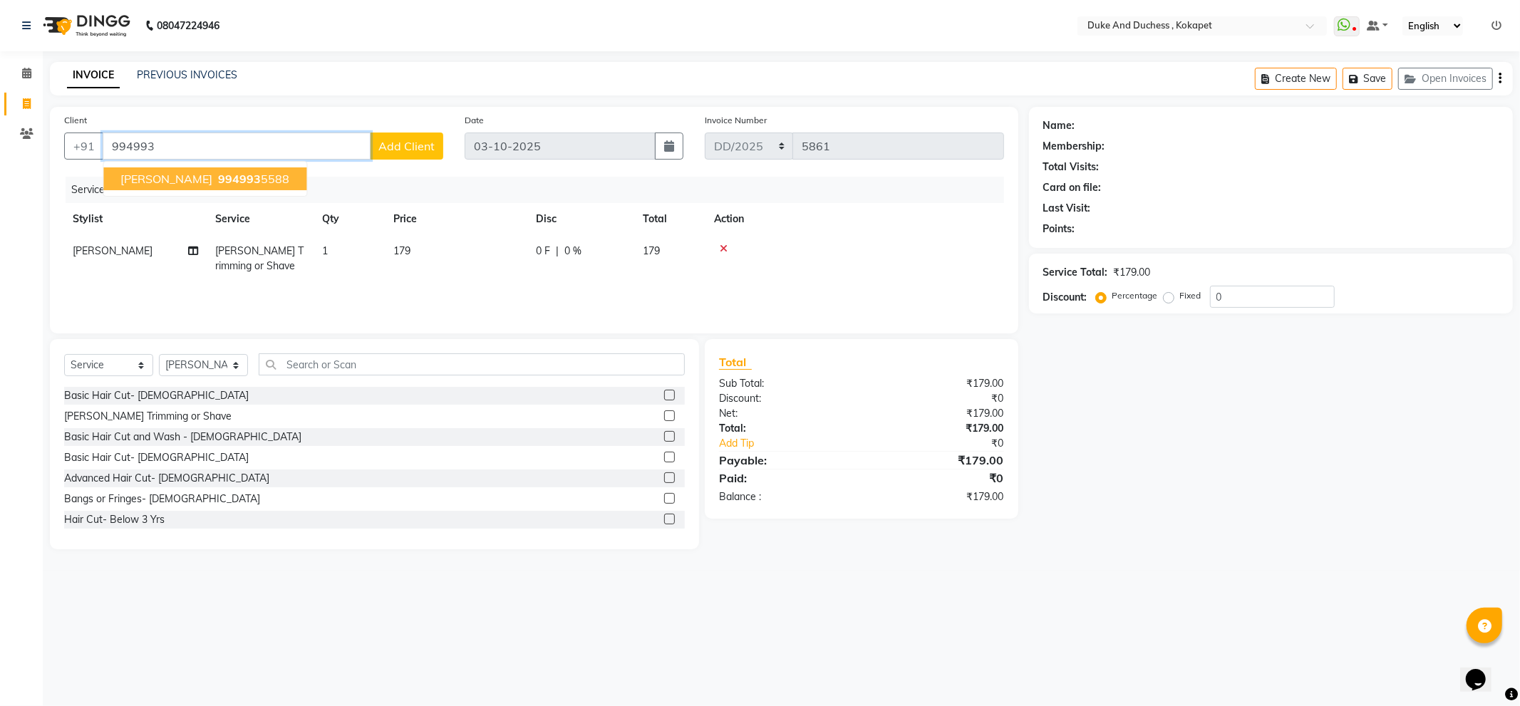
click at [218, 178] on span "994993" at bounding box center [239, 179] width 43 height 14
type input "9949935588"
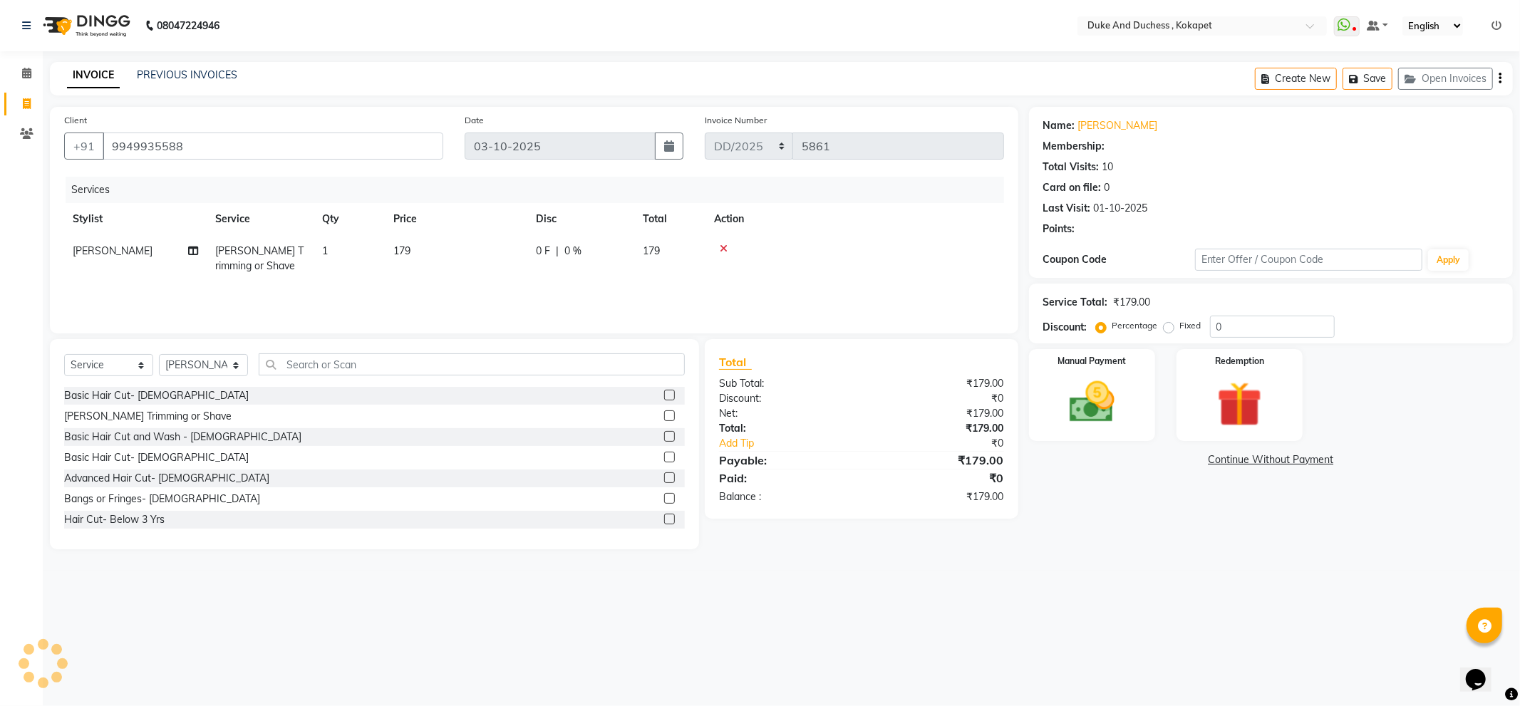
select select "1: Object"
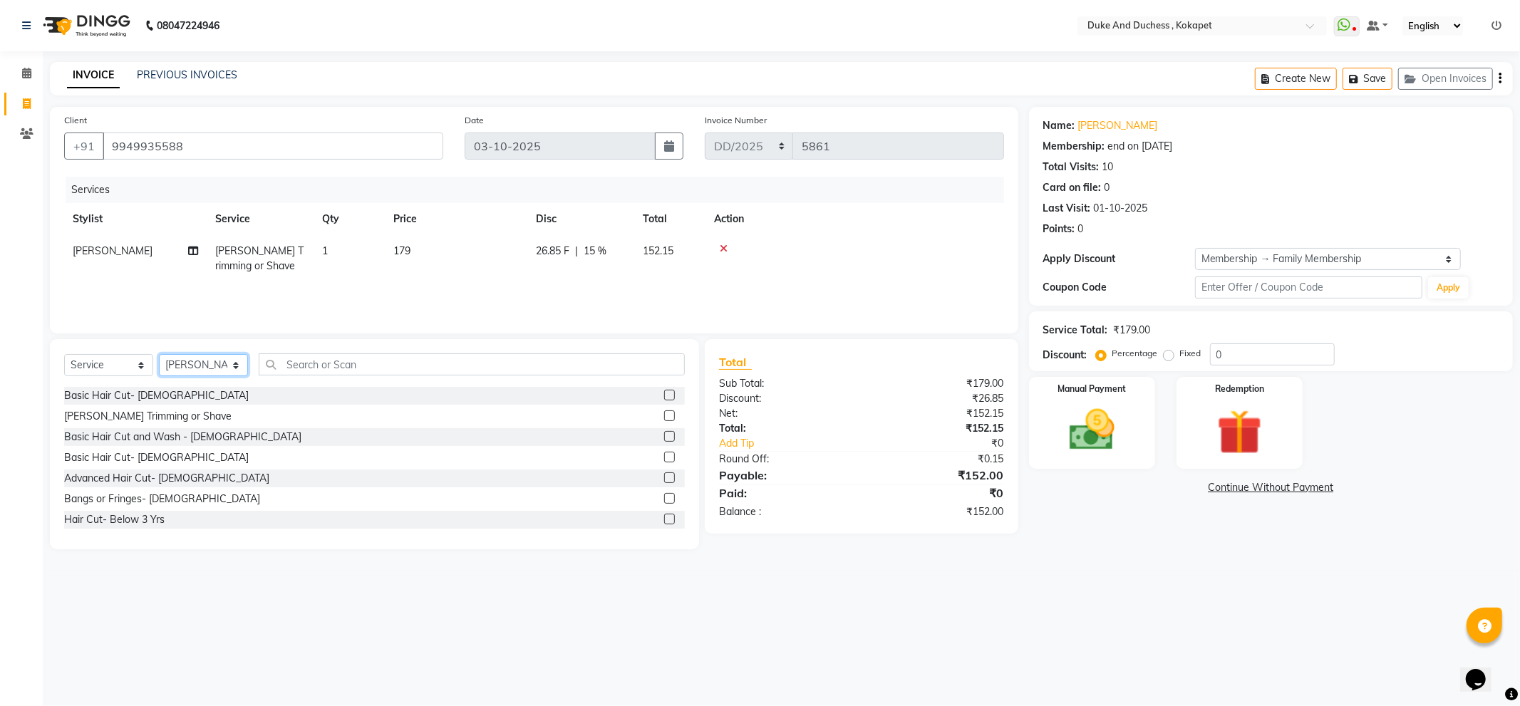
click at [218, 361] on select "Select Stylist Admin [PERSON_NAME] [PERSON_NAME] & Duchess [PERSON_NAME] [PERSO…" at bounding box center [203, 365] width 89 height 22
select select "91316"
click at [159, 355] on select "Select Stylist Admin [PERSON_NAME] [PERSON_NAME] & Duchess [PERSON_NAME] [PERSO…" at bounding box center [203, 365] width 89 height 22
click at [122, 394] on div "Basic Hair Cut- [DEMOGRAPHIC_DATA]" at bounding box center [156, 395] width 185 height 15
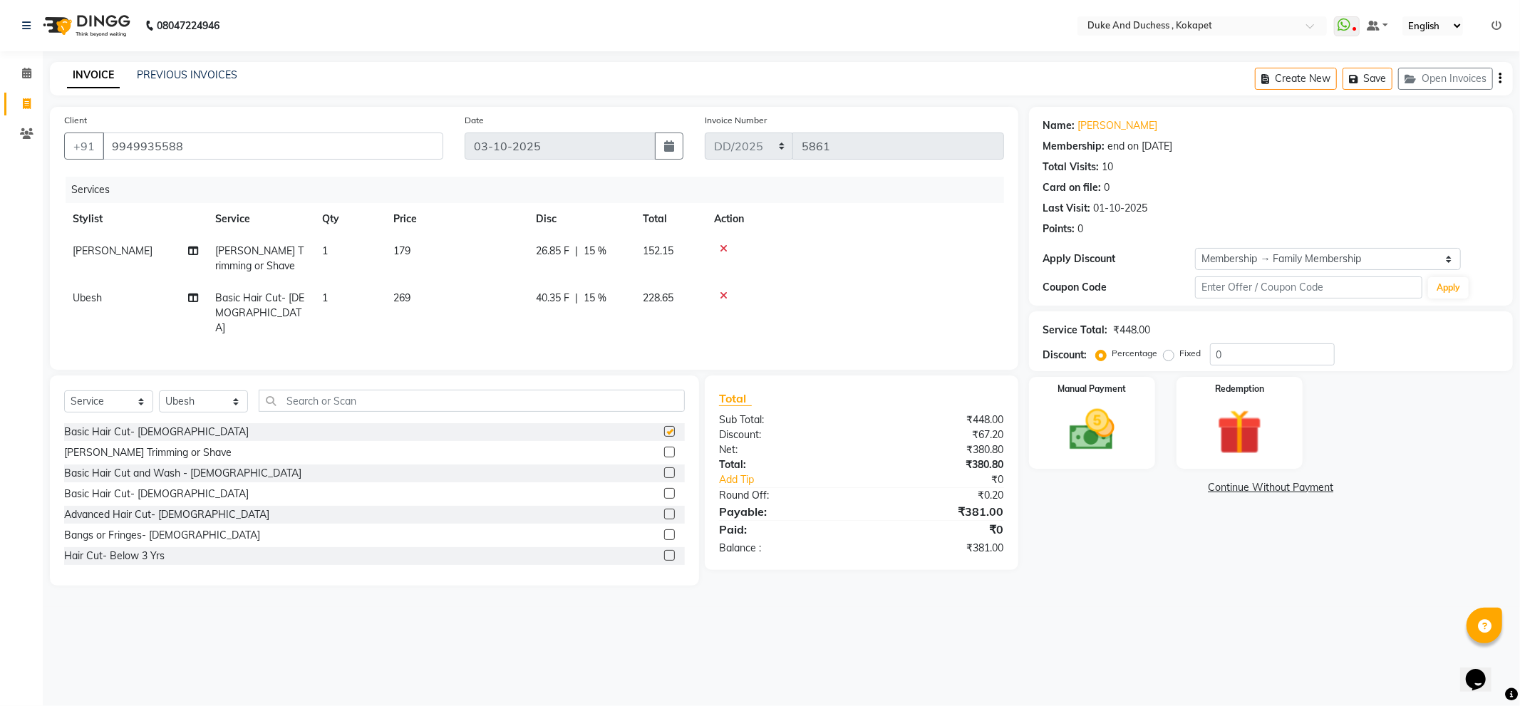
checkbox input "false"
click at [104, 452] on div "[PERSON_NAME] Trimming or Shave" at bounding box center [147, 452] width 167 height 15
checkbox input "false"
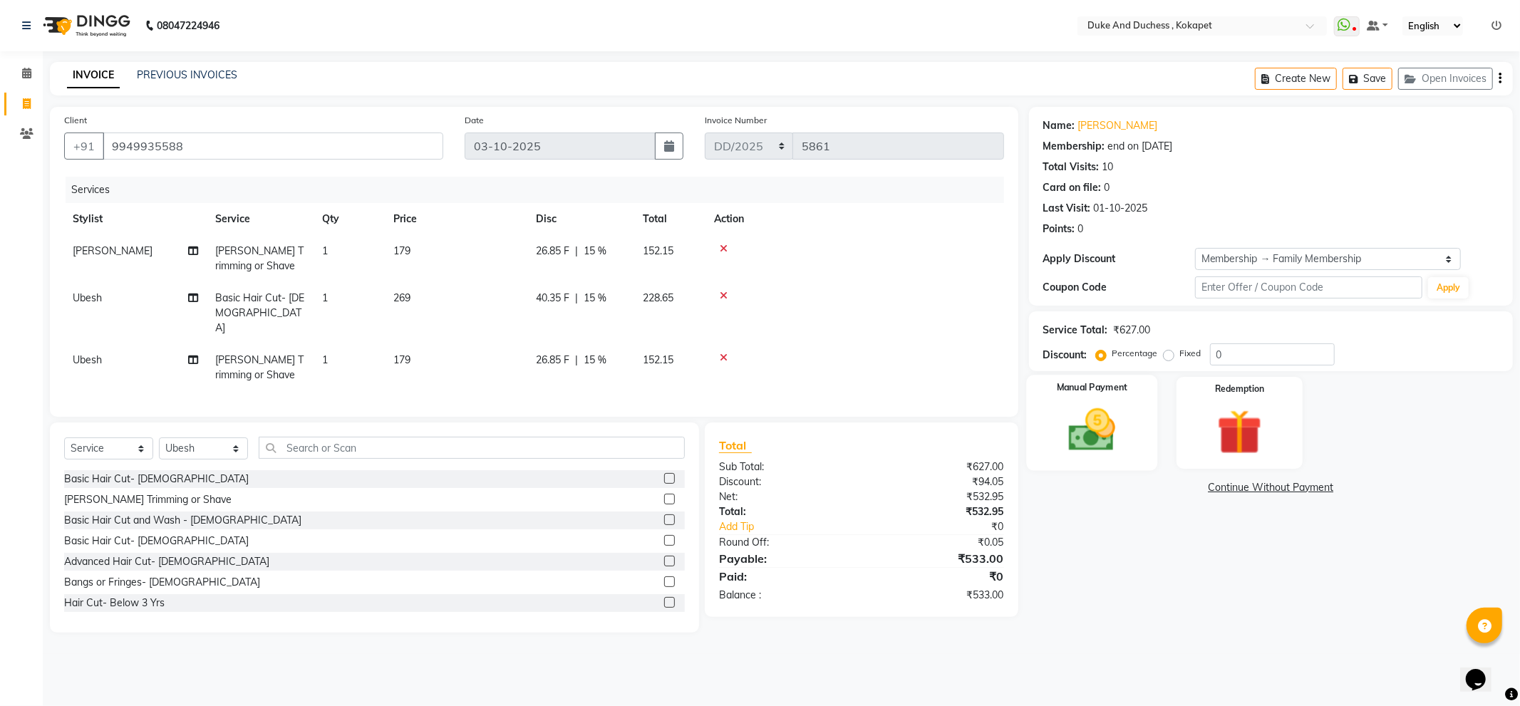
click at [1128, 423] on img at bounding box center [1092, 430] width 76 height 54
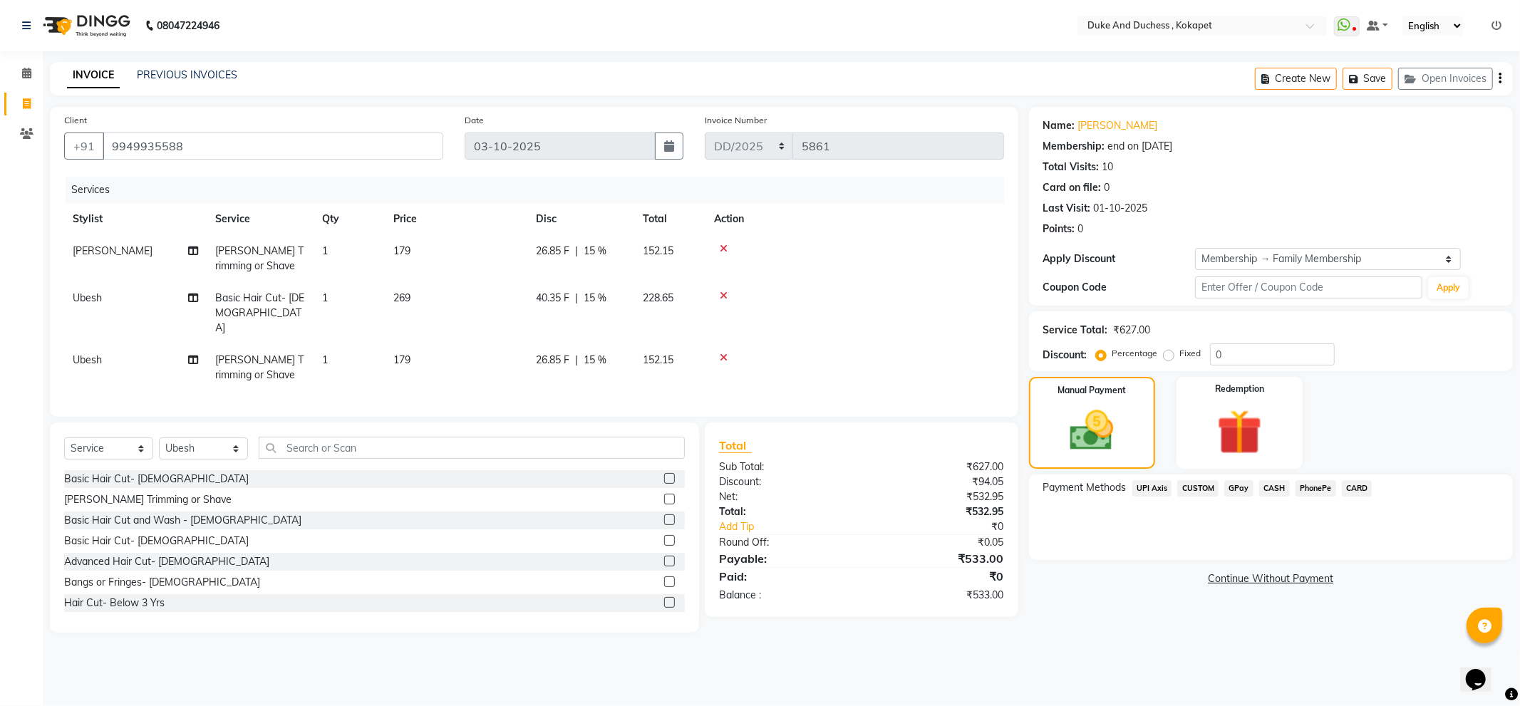
click at [1313, 493] on span "PhonePe" at bounding box center [1316, 488] width 41 height 16
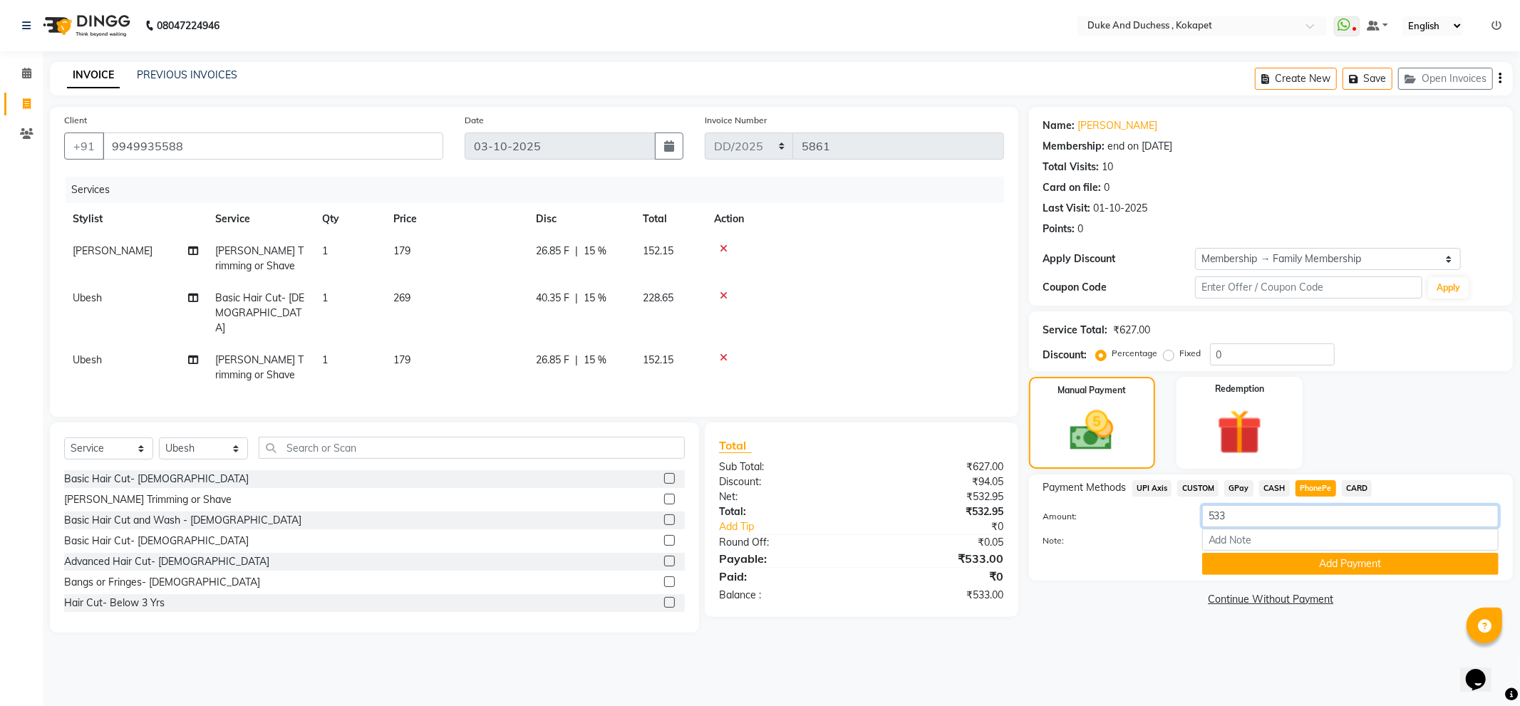
click at [1246, 522] on input "533" at bounding box center [1350, 516] width 296 height 22
click at [1269, 486] on span "CASH" at bounding box center [1274, 488] width 31 height 16
drag, startPoint x: 1250, startPoint y: 506, endPoint x: 1249, endPoint y: 514, distance: 8.0
click at [1249, 509] on input "533" at bounding box center [1350, 516] width 296 height 22
type input "5"
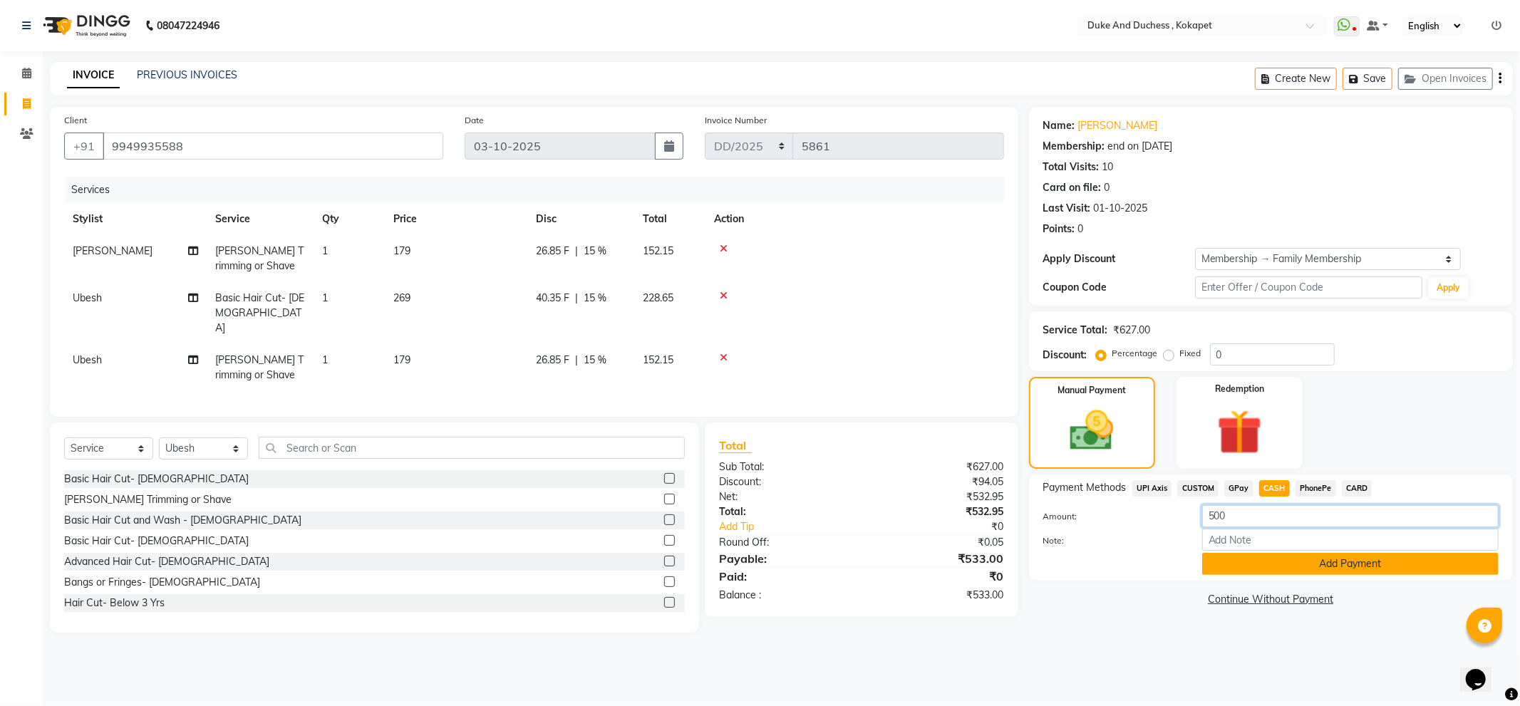
type input "500"
click at [1249, 561] on button "Add Payment" at bounding box center [1350, 564] width 296 height 22
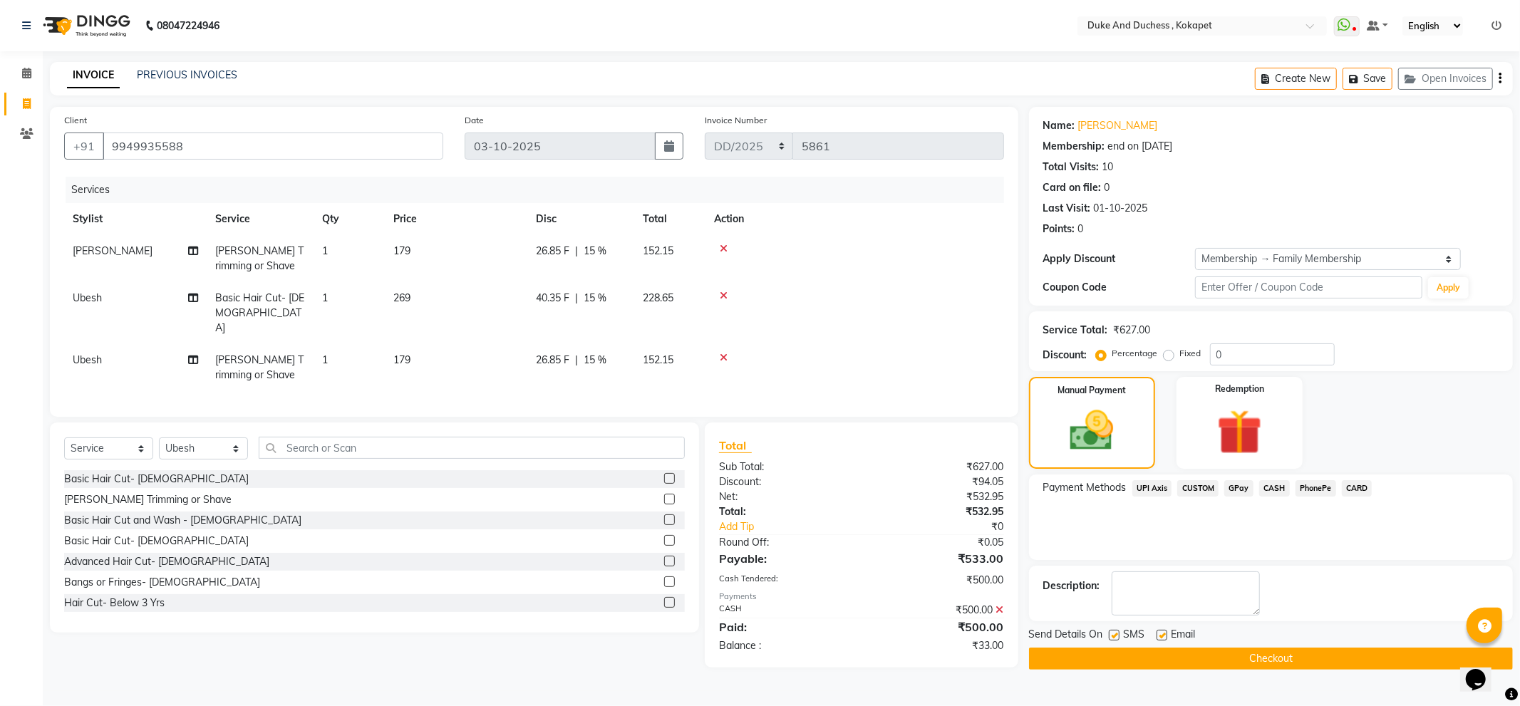
click at [1306, 485] on span "PhonePe" at bounding box center [1316, 488] width 41 height 16
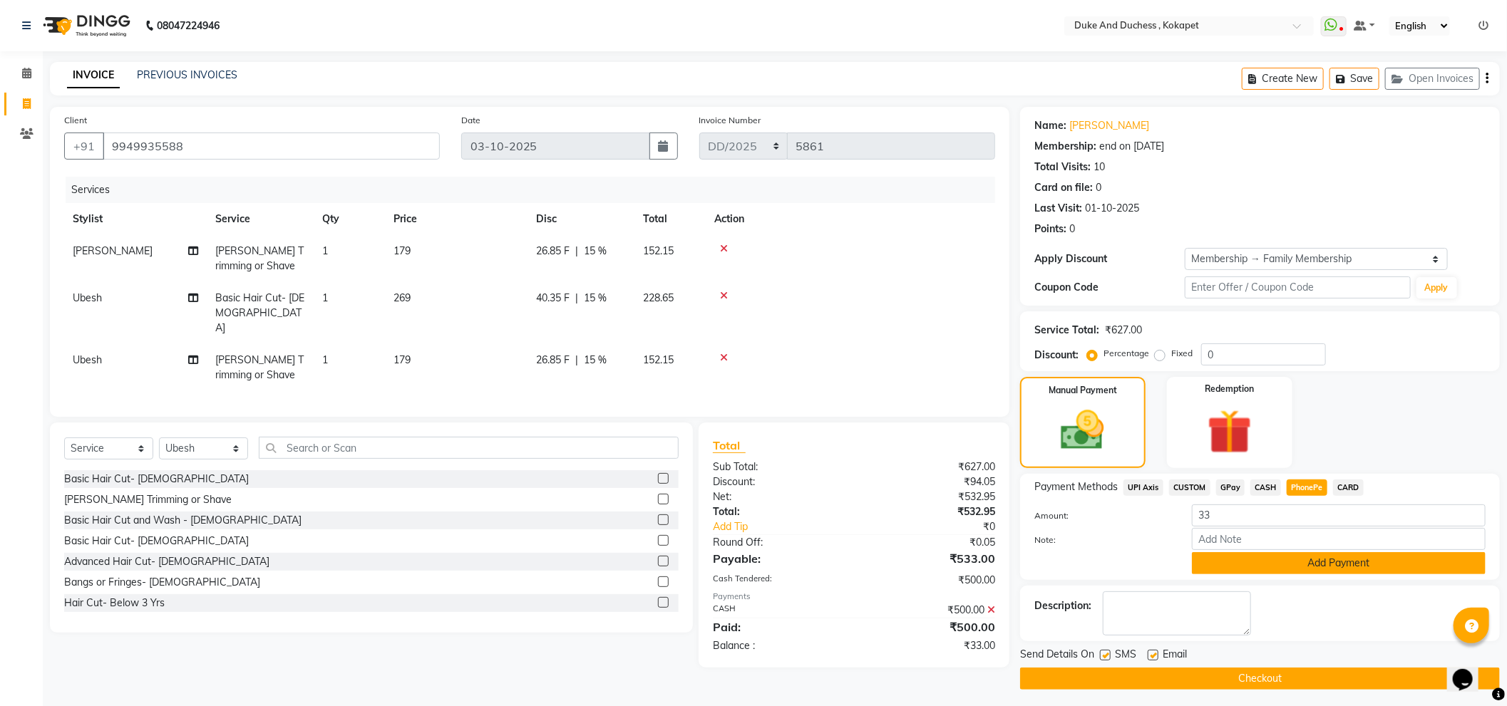
click at [1283, 567] on button "Add Payment" at bounding box center [1339, 563] width 294 height 22
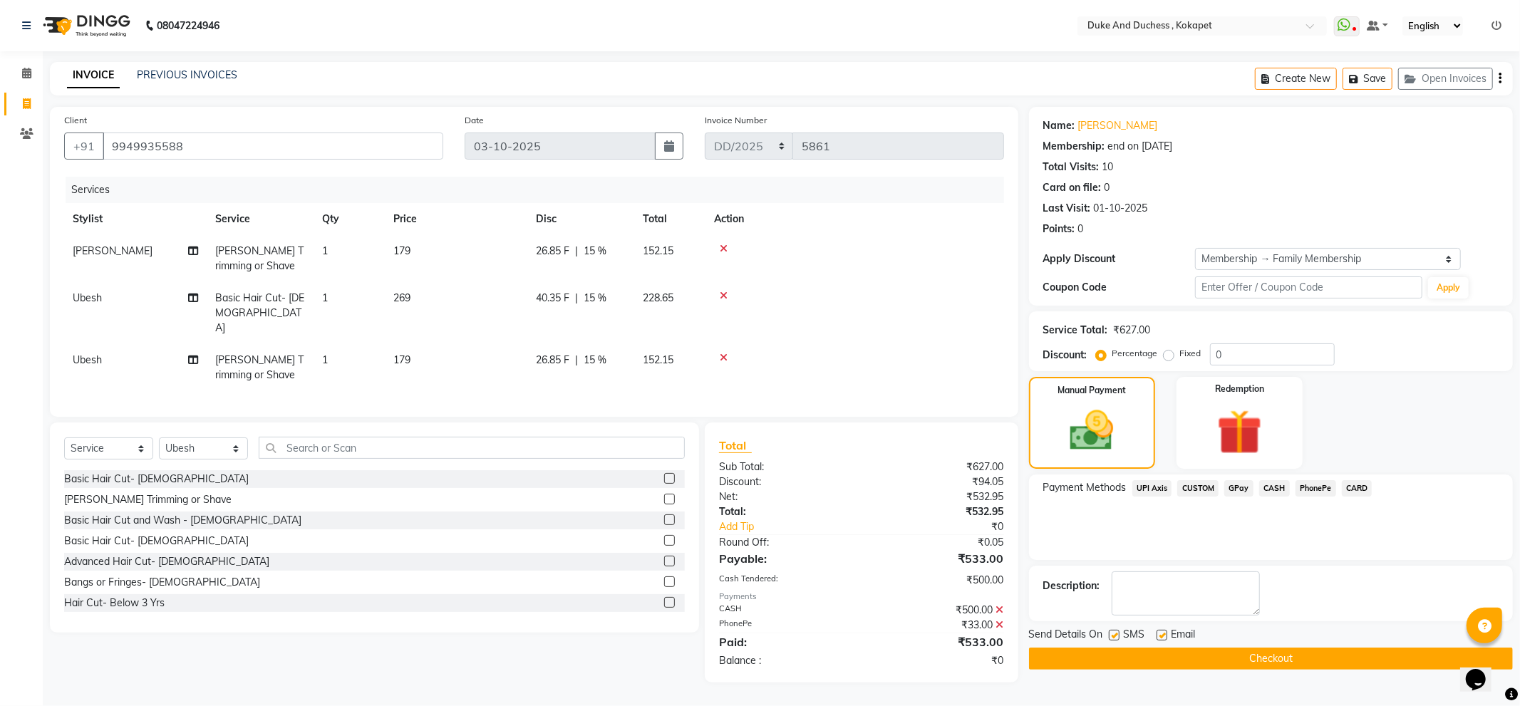
click at [1246, 659] on button "Checkout" at bounding box center [1271, 659] width 484 height 22
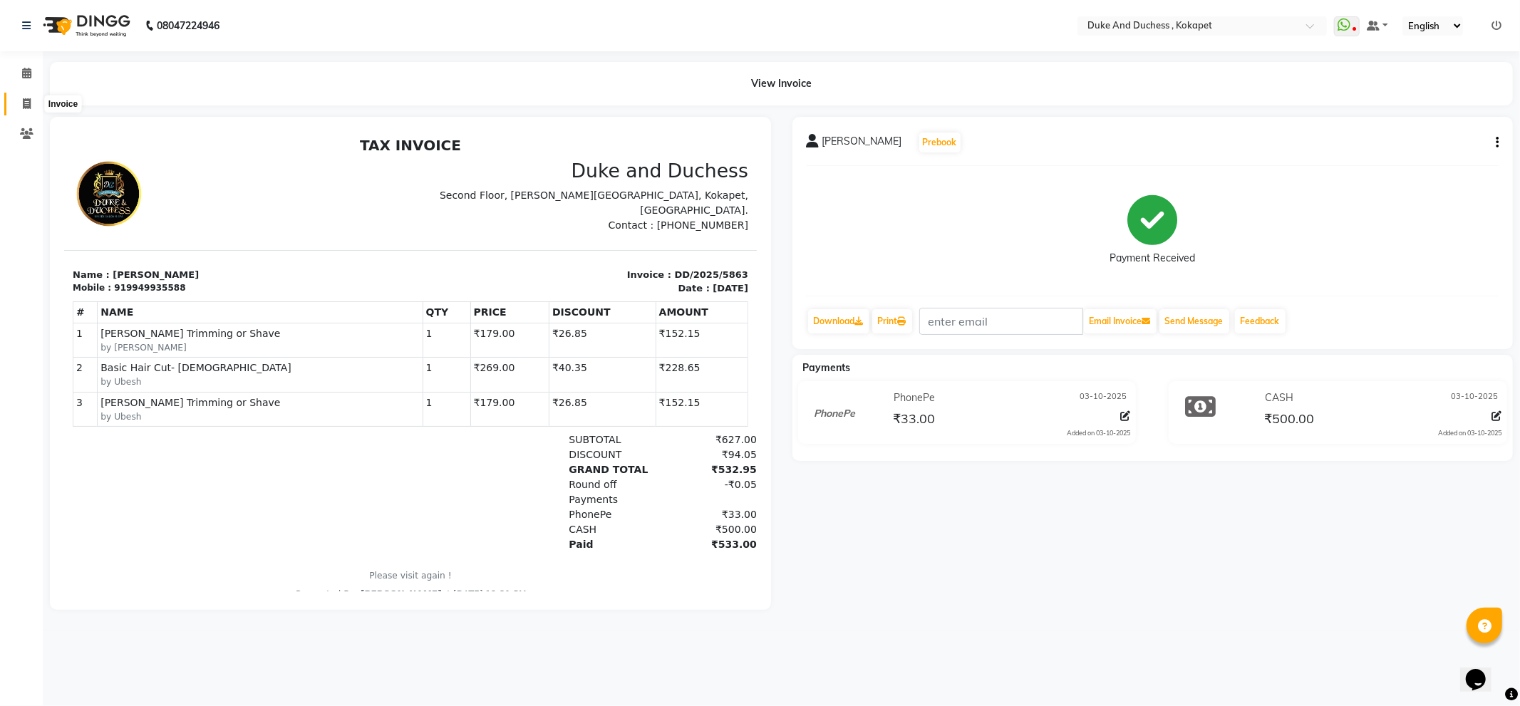
click at [26, 108] on icon at bounding box center [27, 103] width 8 height 11
select select "service"
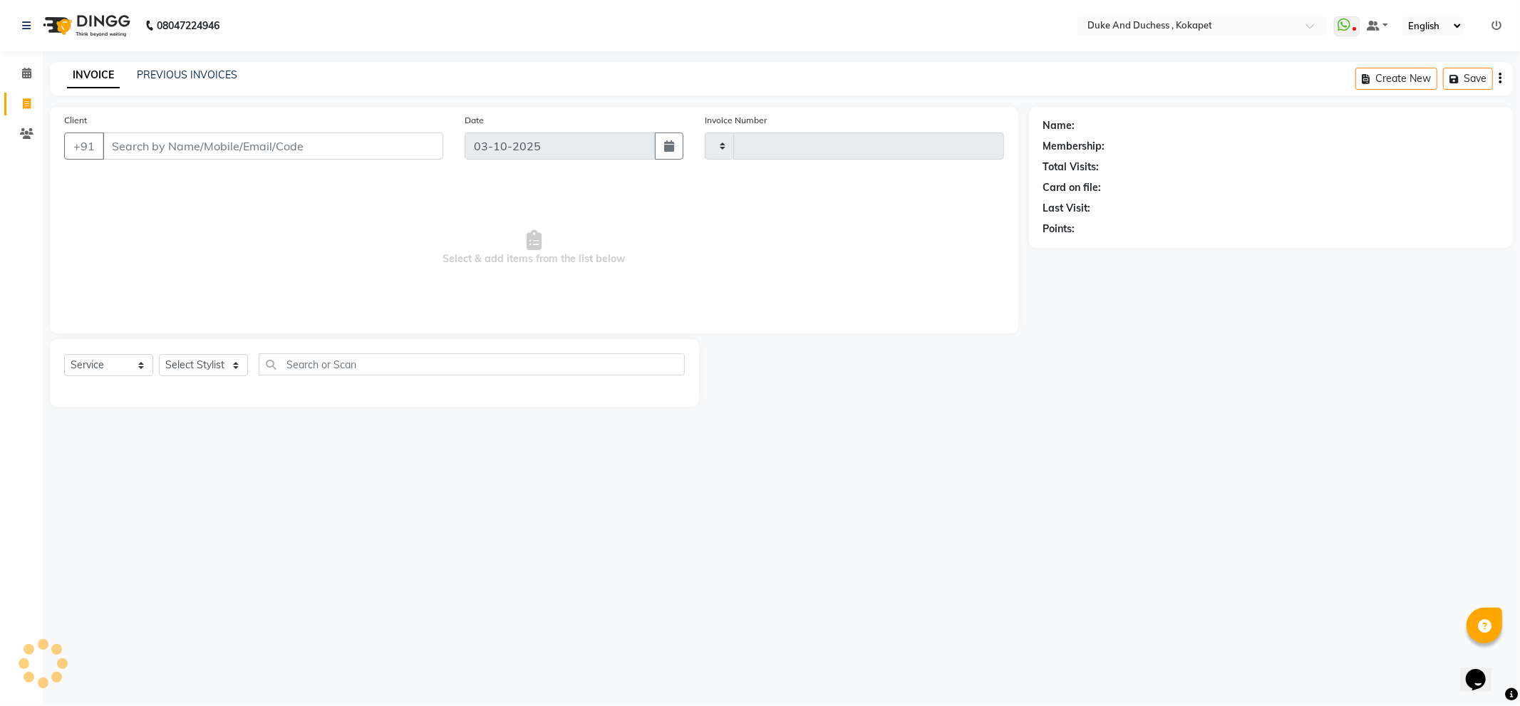
type input "5864"
select select "5687"
click at [200, 371] on select "Select Stylist Admin [PERSON_NAME] [PERSON_NAME] & Duchess [PERSON_NAME] [PERSO…" at bounding box center [203, 365] width 89 height 22
select select "38838"
click at [159, 355] on select "Select Stylist Admin [PERSON_NAME] [PERSON_NAME] & Duchess [PERSON_NAME] [PERSO…" at bounding box center [203, 365] width 89 height 22
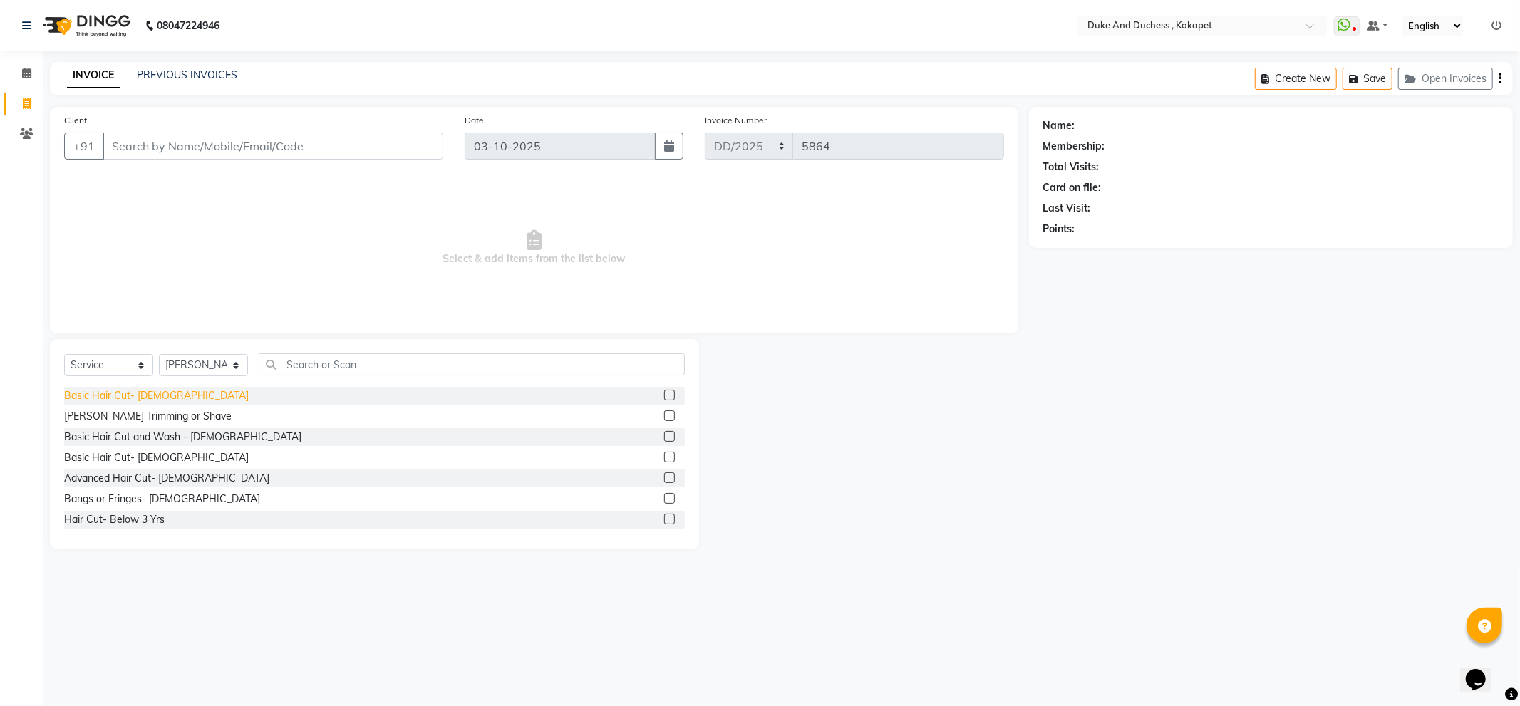
click at [119, 395] on div "Basic Hair Cut- [DEMOGRAPHIC_DATA]" at bounding box center [156, 395] width 185 height 15
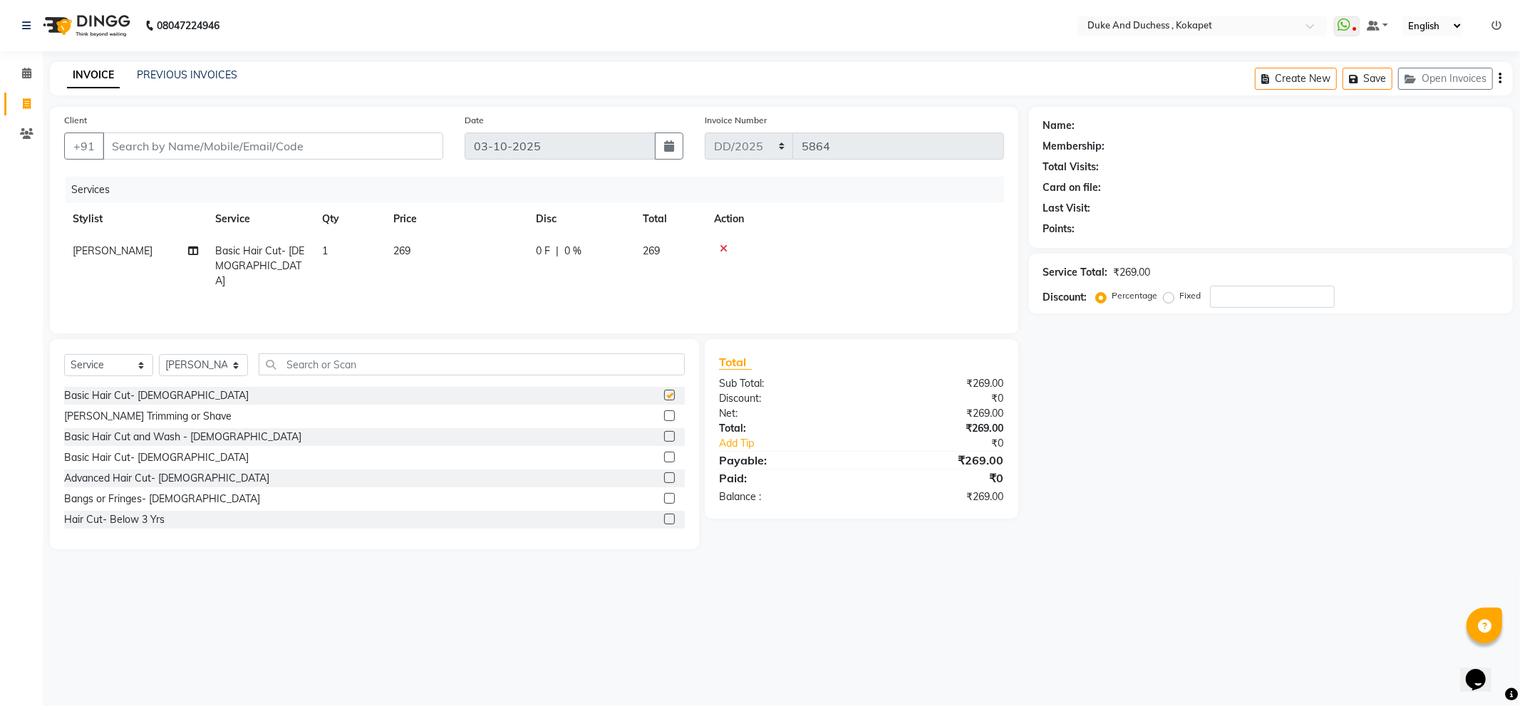
checkbox input "false"
click at [173, 373] on select "Select Stylist Admin [PERSON_NAME] [PERSON_NAME] & Duchess [PERSON_NAME] [PERSO…" at bounding box center [203, 365] width 89 height 22
select select "91316"
click at [159, 355] on select "Select Stylist Admin [PERSON_NAME] [PERSON_NAME] & Duchess [PERSON_NAME] [PERSO…" at bounding box center [203, 365] width 89 height 22
click at [130, 395] on div "Basic Hair Cut- [DEMOGRAPHIC_DATA]" at bounding box center [156, 395] width 185 height 15
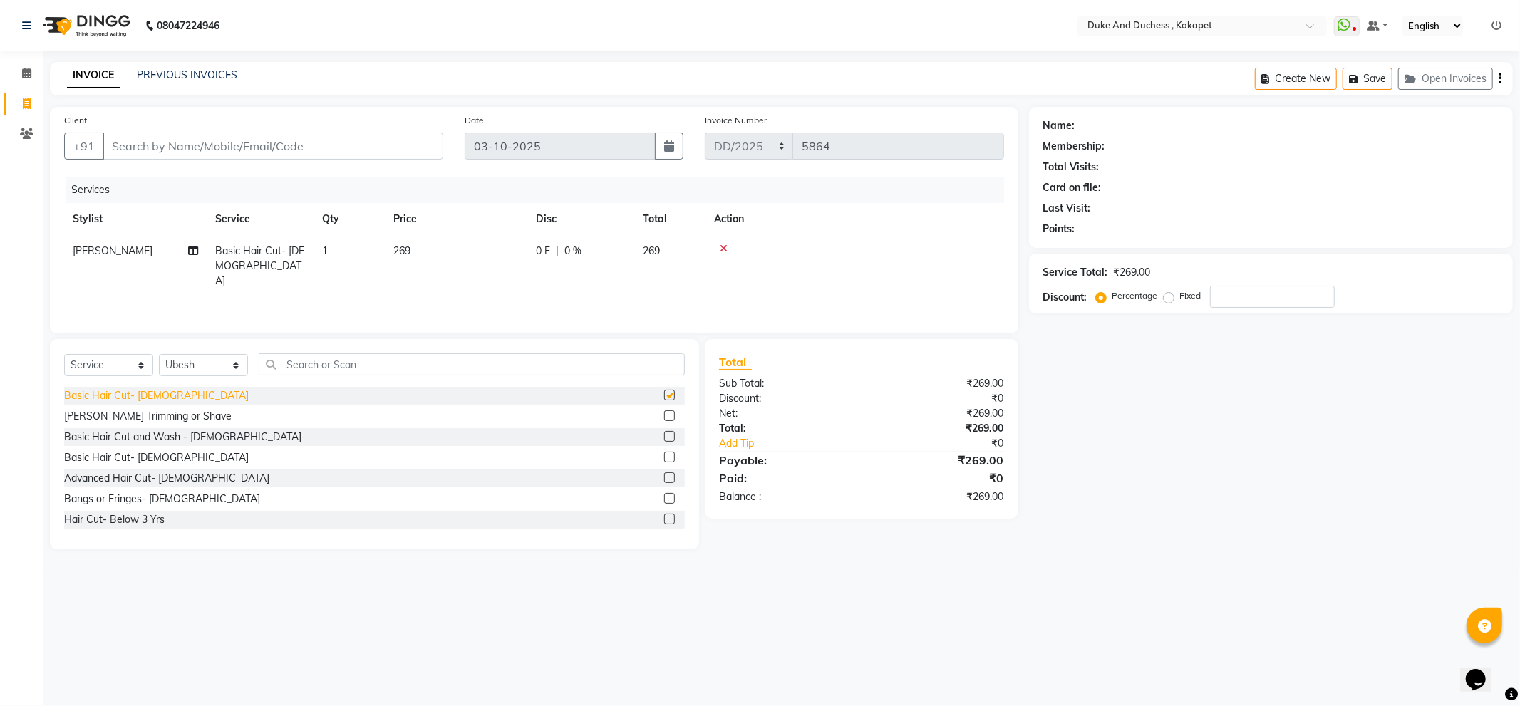
checkbox input "false"
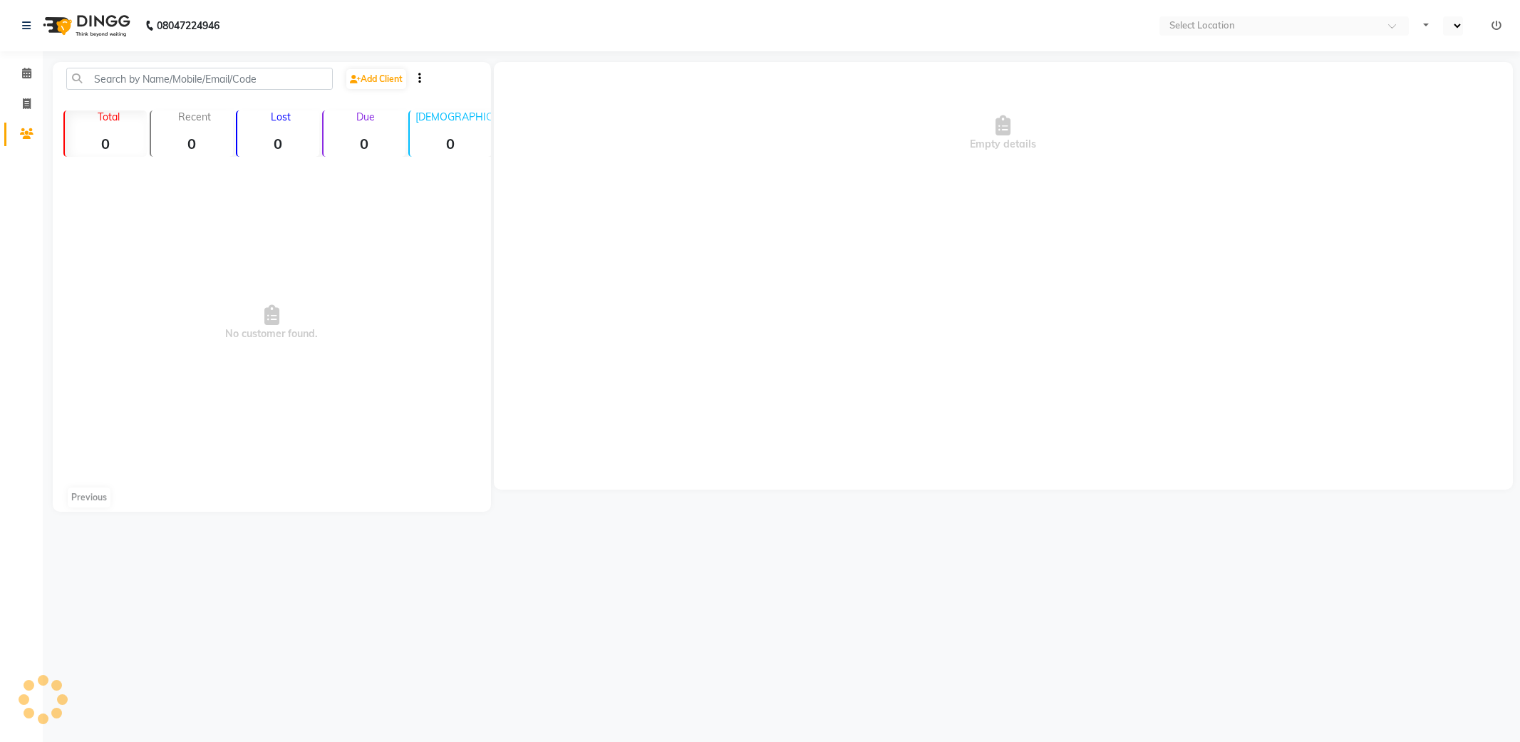
select select "en"
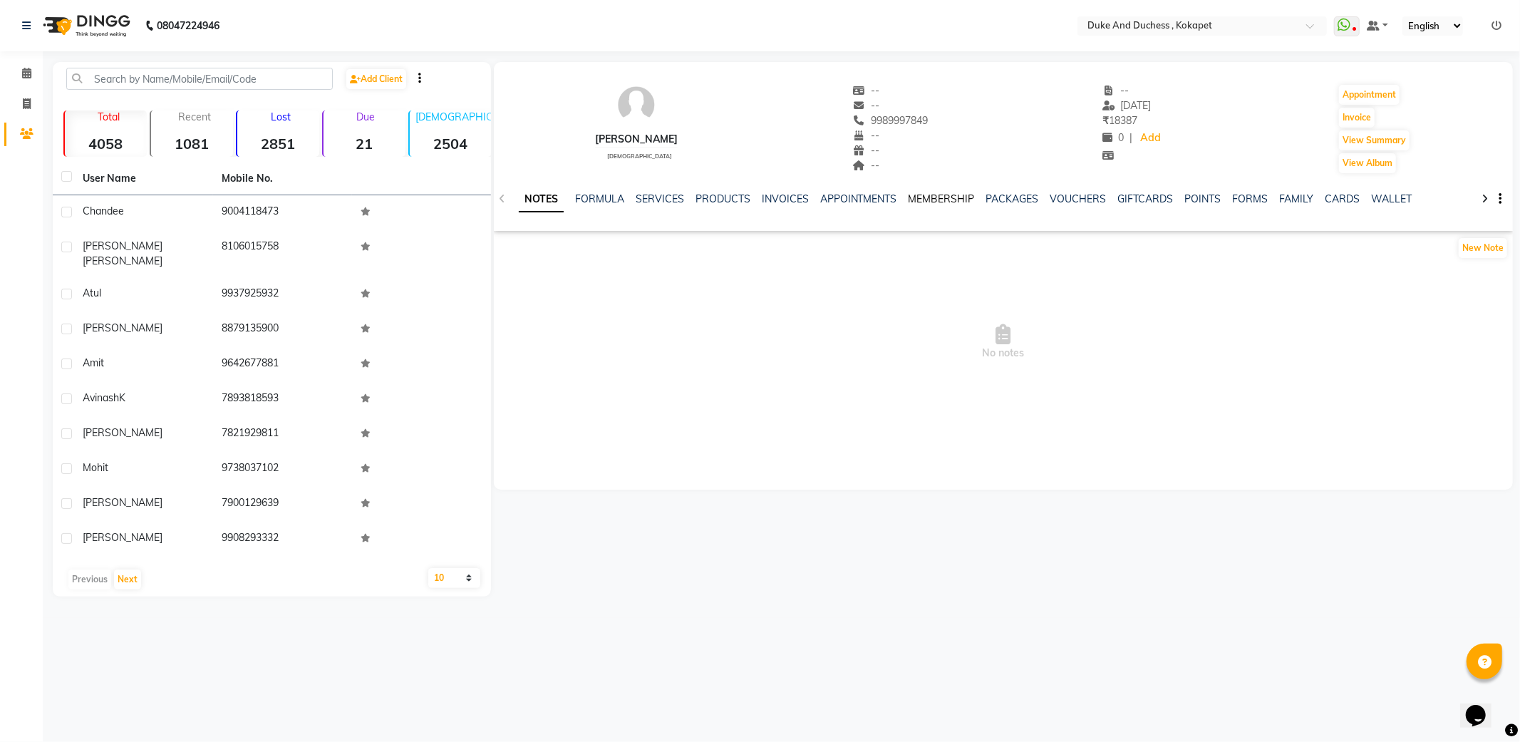
click at [956, 196] on link "MEMBERSHIP" at bounding box center [942, 198] width 66 height 13
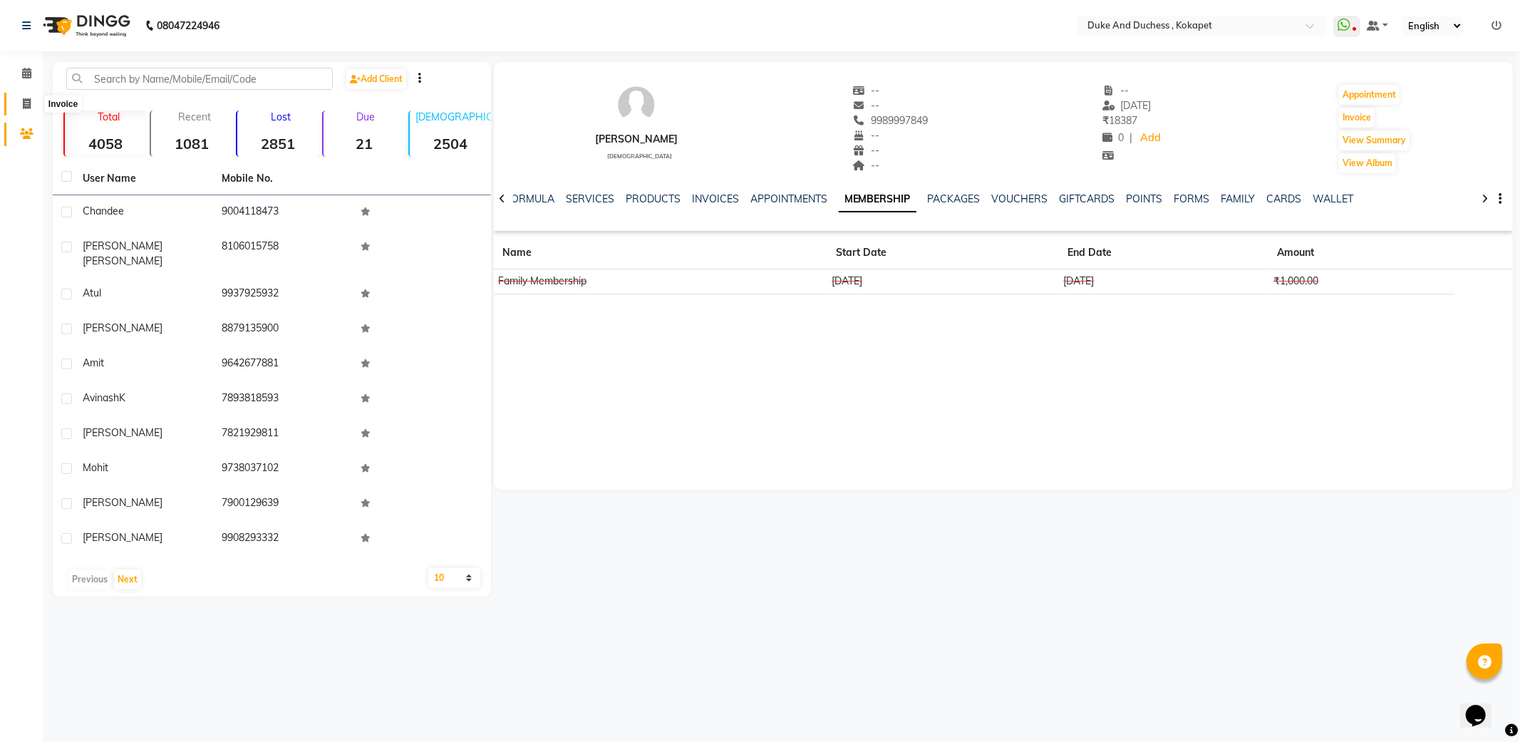
click at [26, 102] on icon at bounding box center [27, 103] width 8 height 11
select select "service"
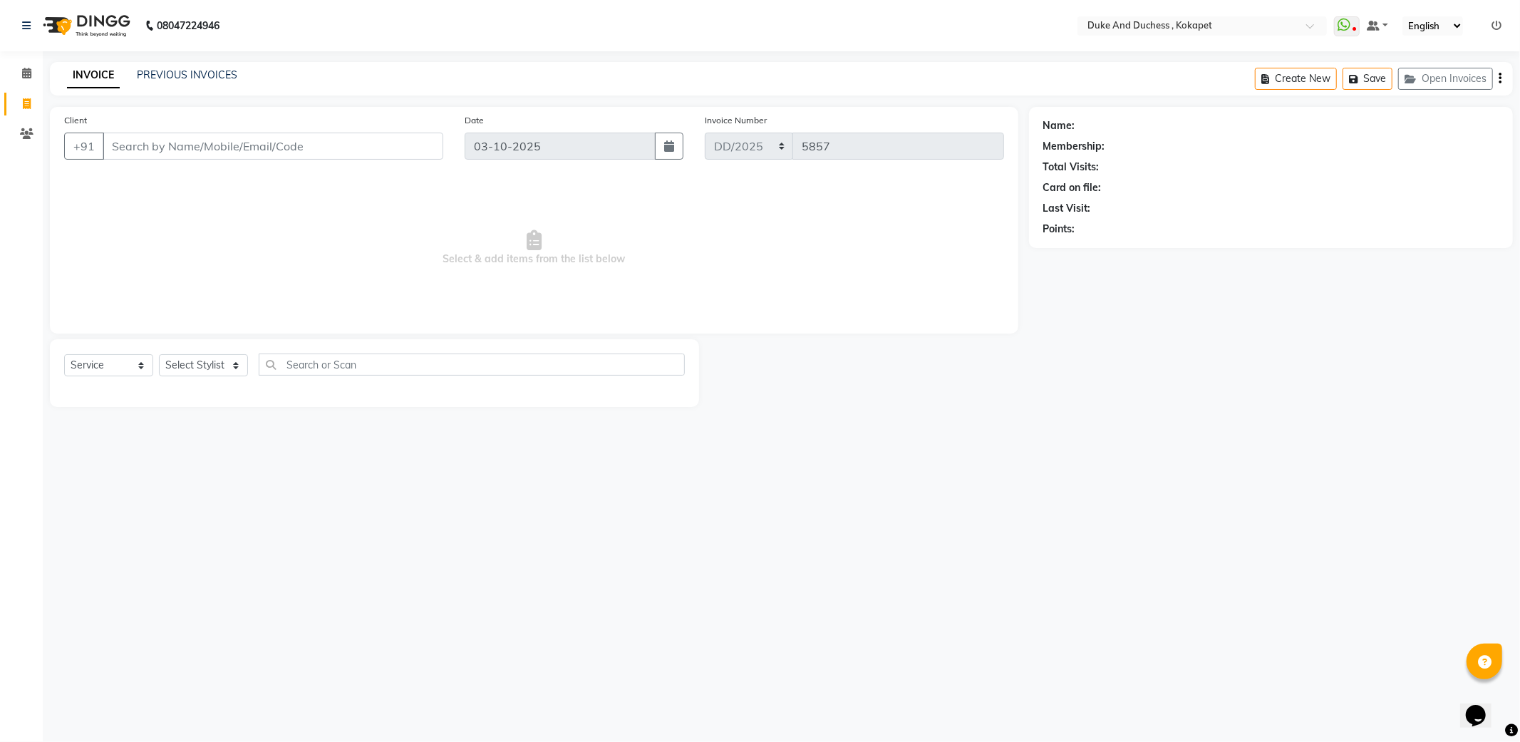
drag, startPoint x: 201, startPoint y: 349, endPoint x: 207, endPoint y: 361, distance: 13.7
click at [204, 359] on div "Select Service Product Membership Package Voucher Prepaid Gift Card Select Styl…" at bounding box center [374, 373] width 649 height 68
click at [209, 363] on select "Select Stylist Admin [PERSON_NAME] [PERSON_NAME] & Duchess [PERSON_NAME] [PERSO…" at bounding box center [203, 365] width 89 height 22
select select "38838"
click at [159, 355] on select "Select Stylist Admin [PERSON_NAME] [PERSON_NAME] & Duchess [PERSON_NAME] [PERSO…" at bounding box center [203, 365] width 89 height 22
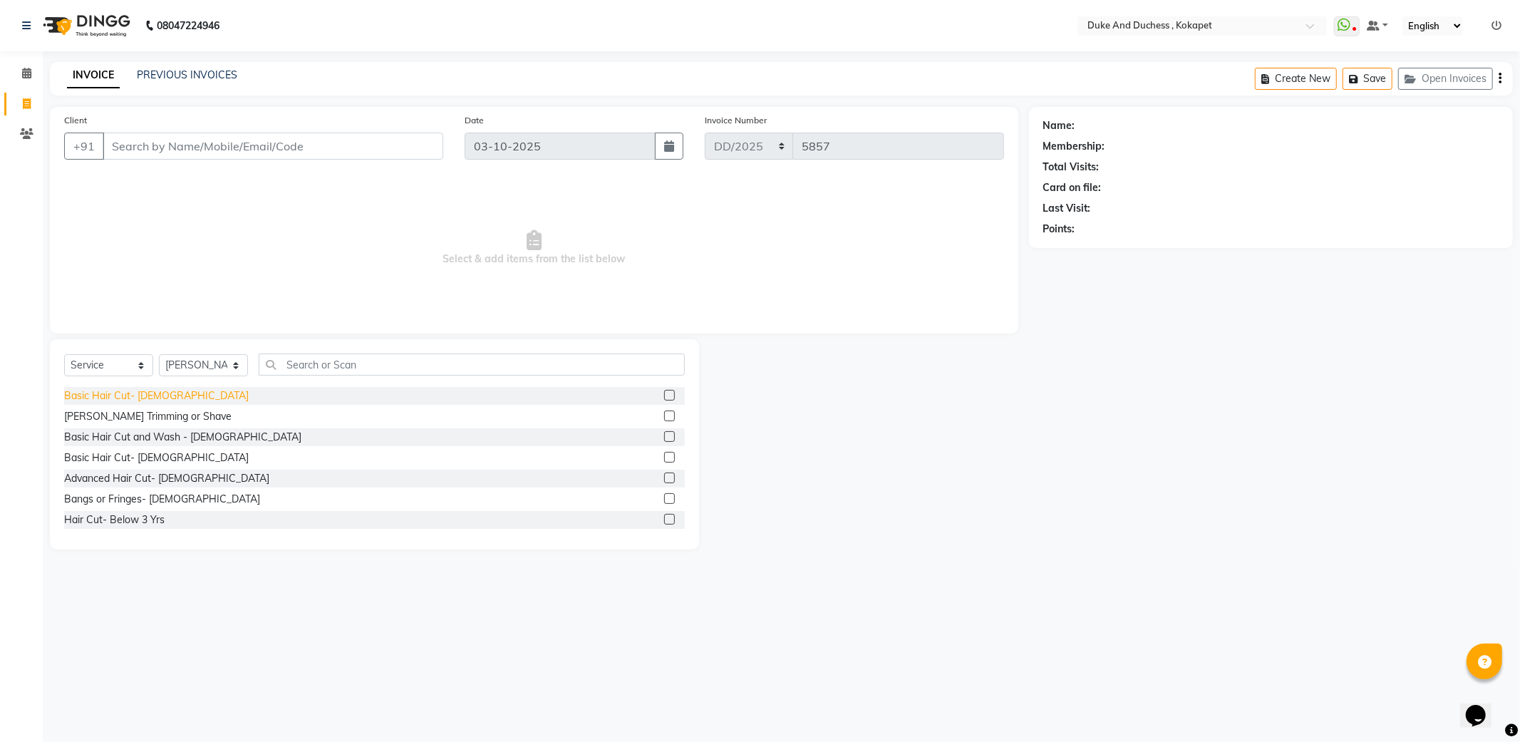
click at [123, 397] on div "Basic Hair Cut- [DEMOGRAPHIC_DATA]" at bounding box center [156, 395] width 185 height 15
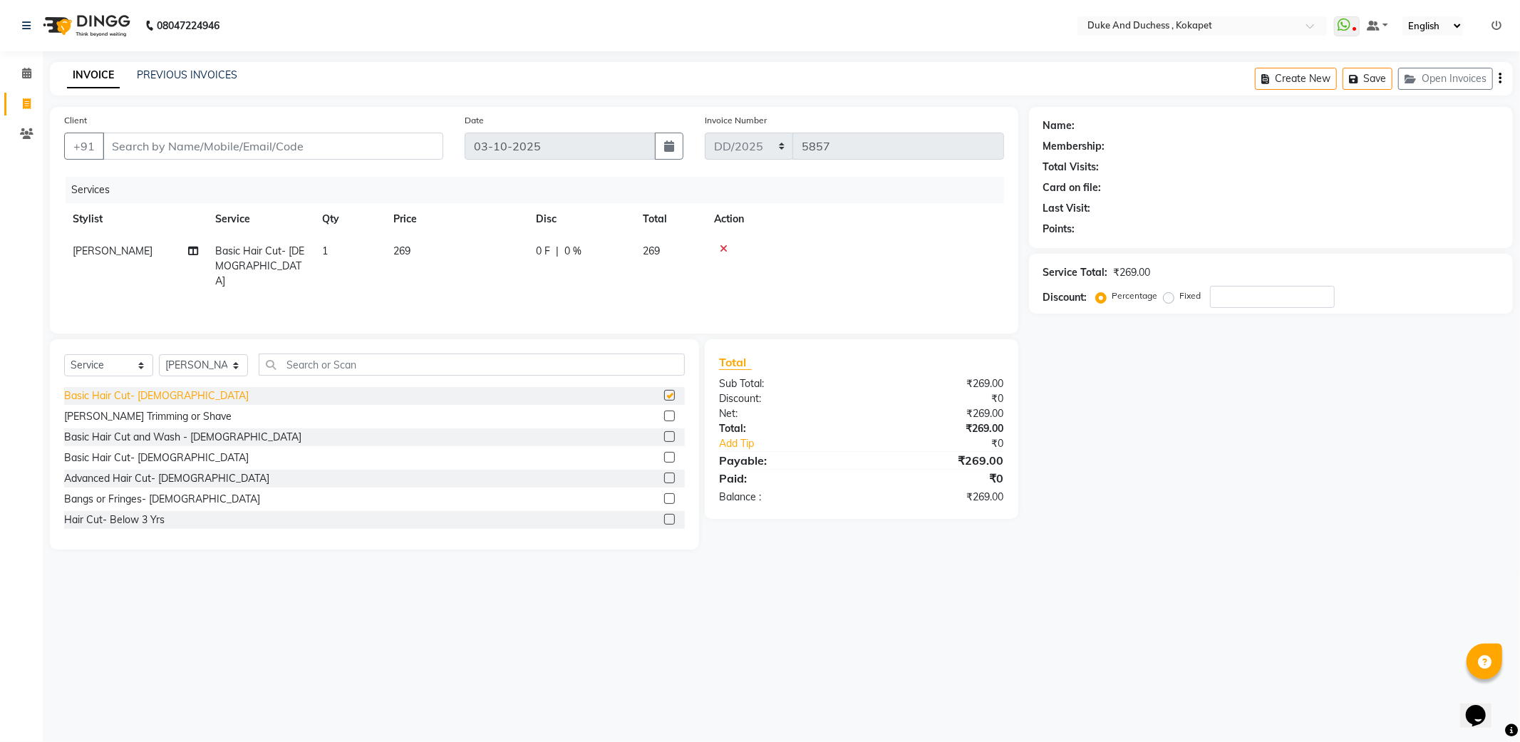
checkbox input "false"
click at [267, 143] on input "Client" at bounding box center [273, 146] width 341 height 27
type input "9"
type input "0"
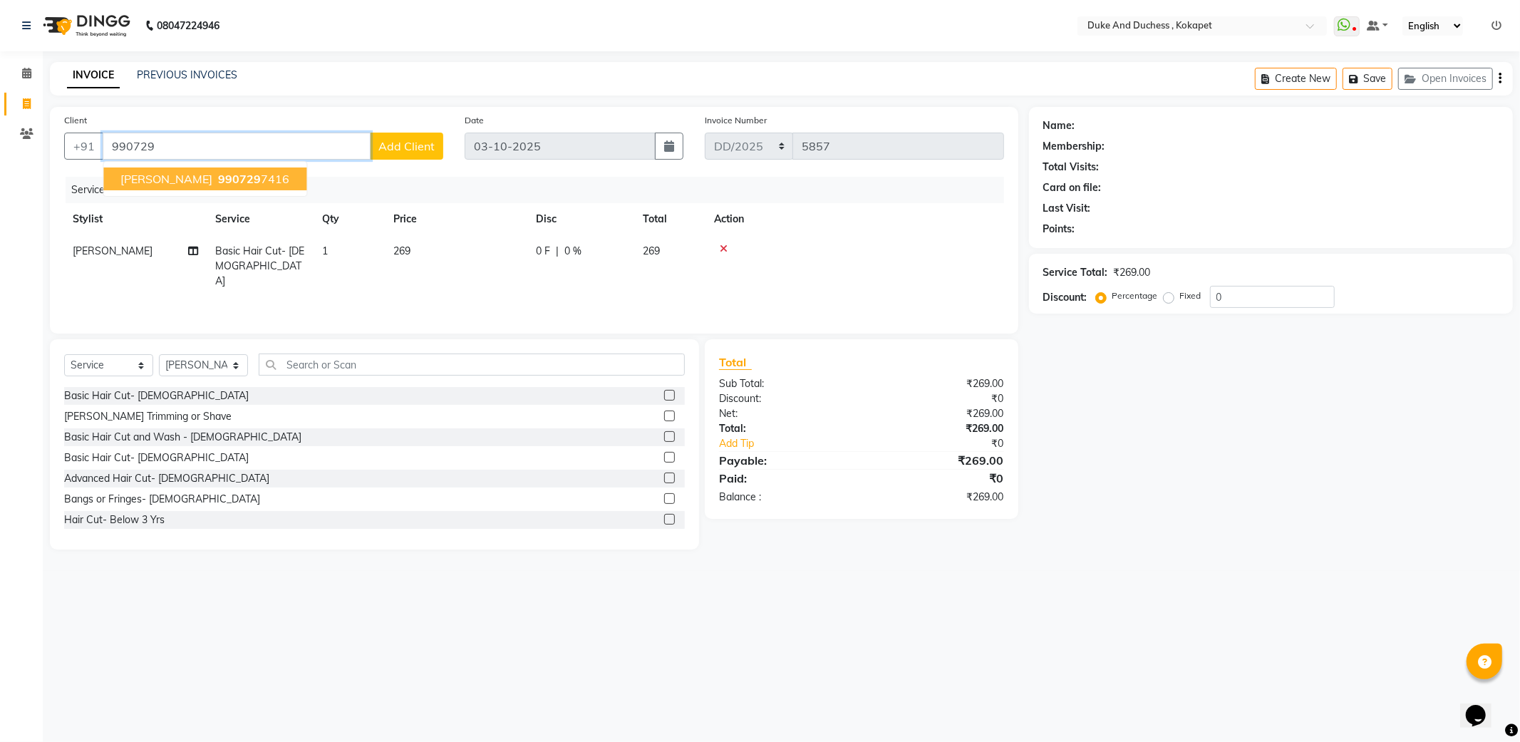
click at [215, 179] on ngb-highlight "990729 7416" at bounding box center [252, 179] width 74 height 14
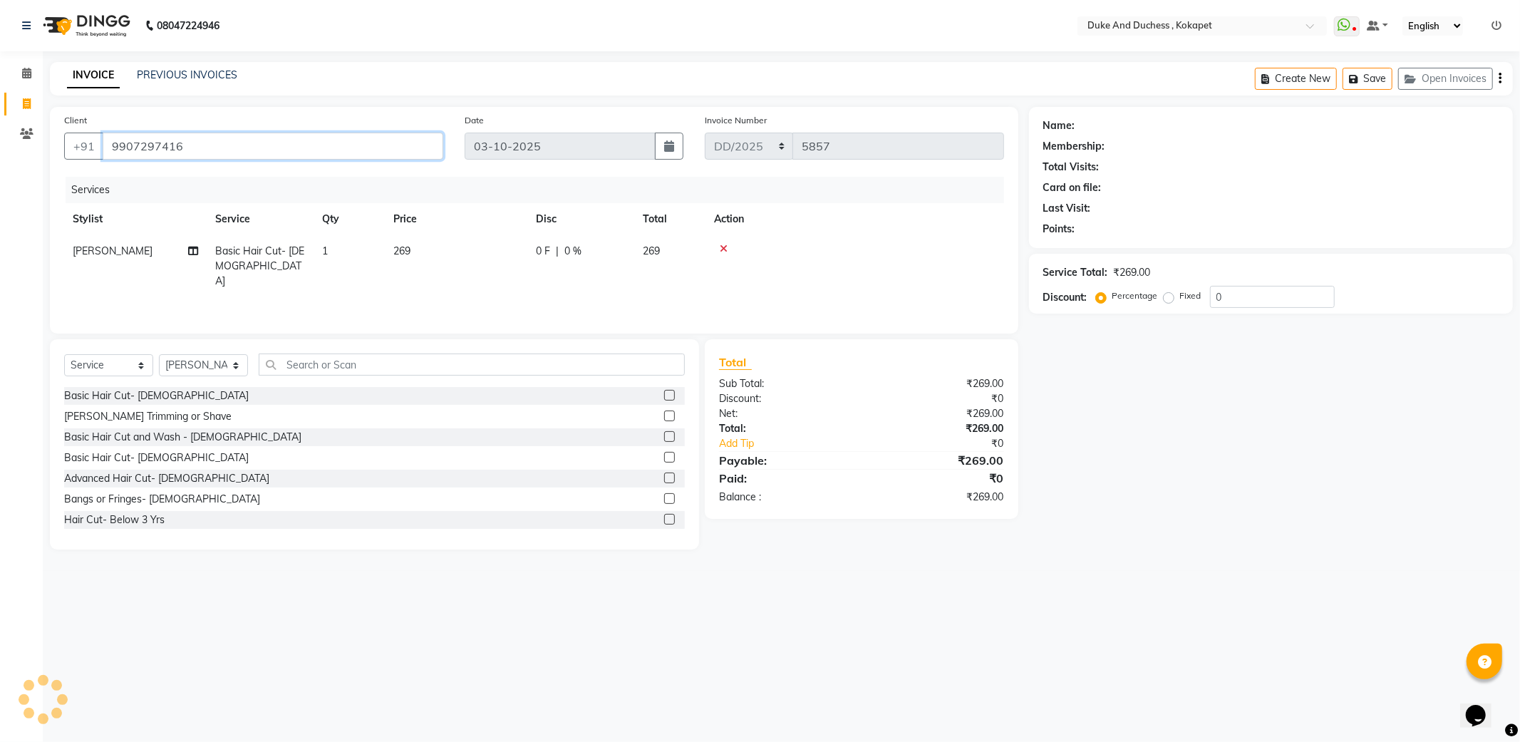
type input "9907297416"
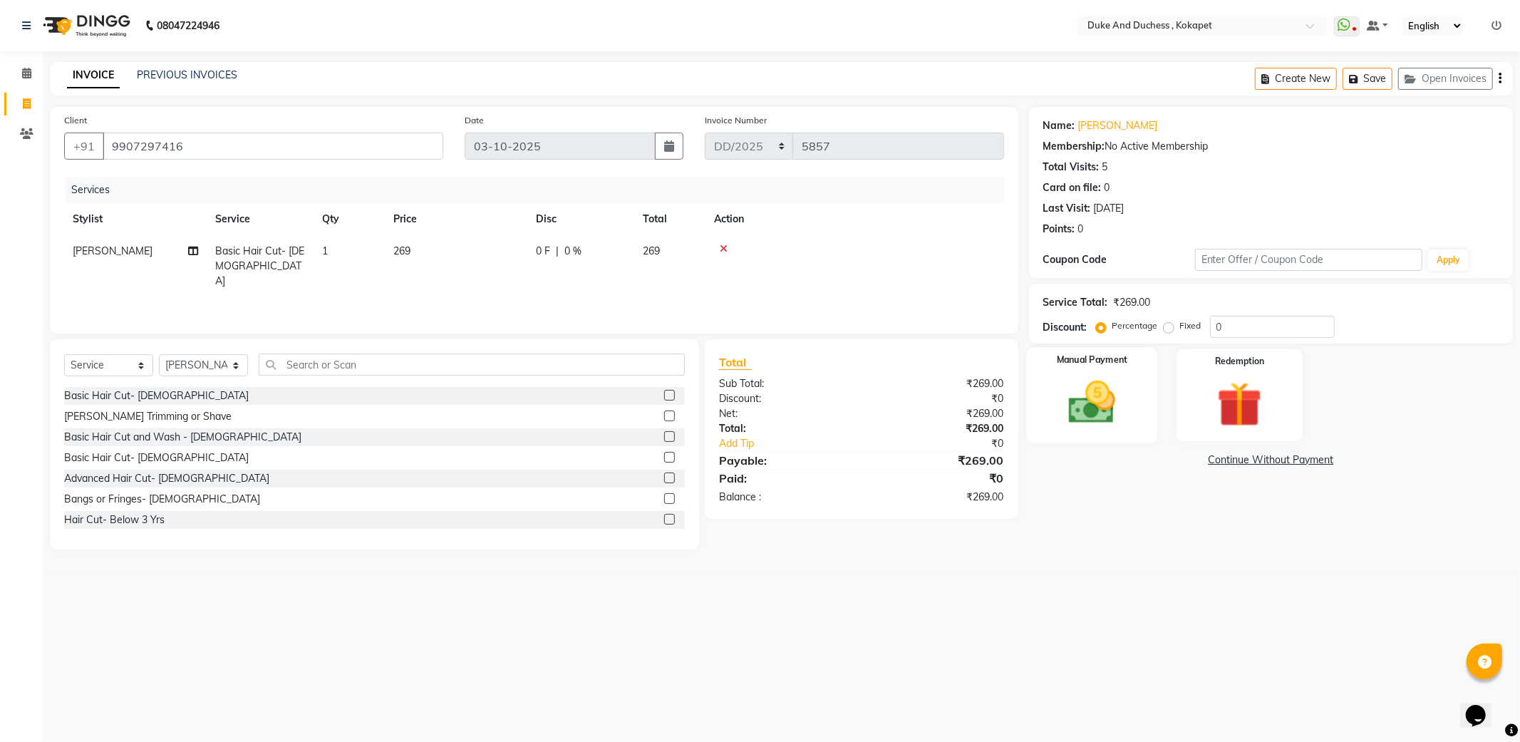
click at [1125, 407] on img at bounding box center [1092, 403] width 76 height 54
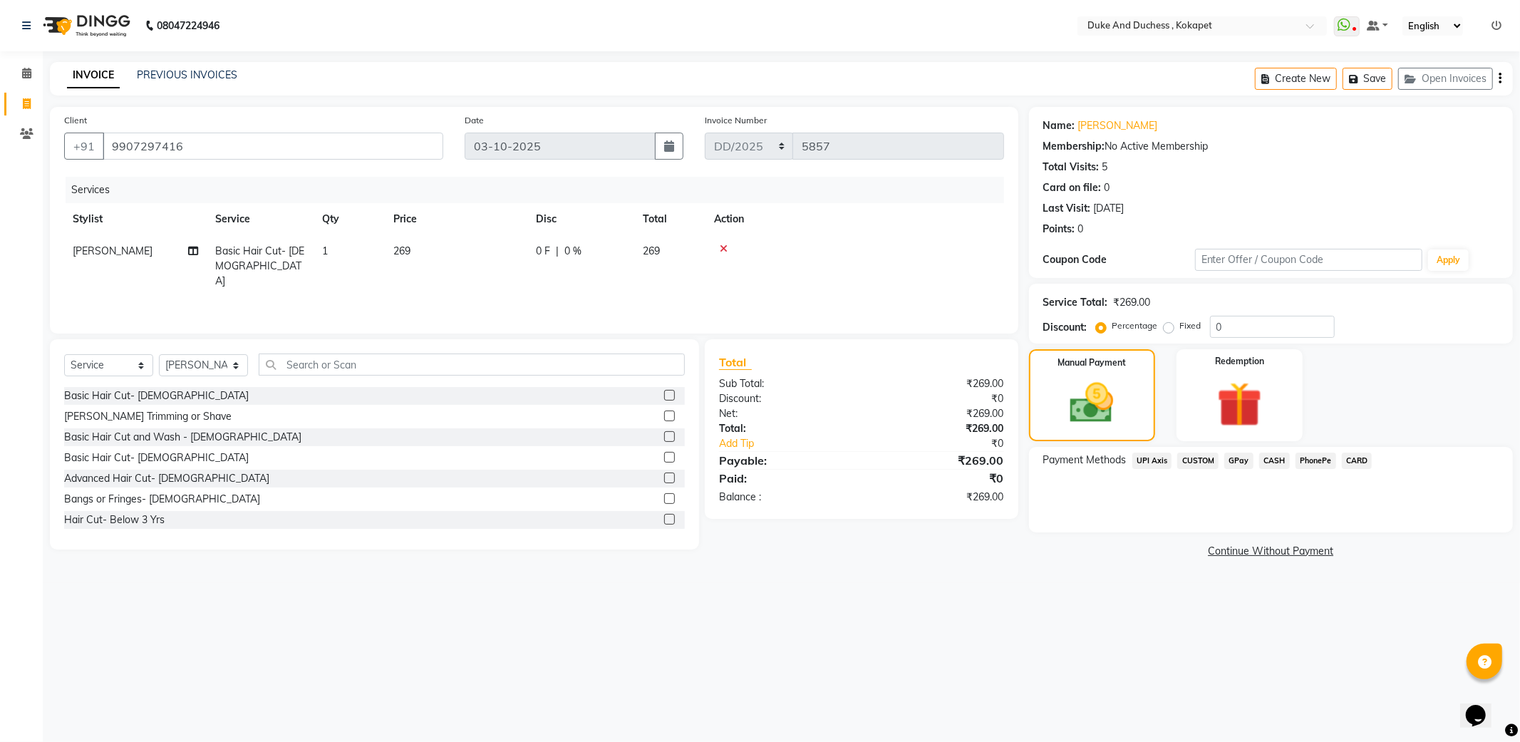
click at [1352, 458] on span "CARD" at bounding box center [1357, 461] width 31 height 16
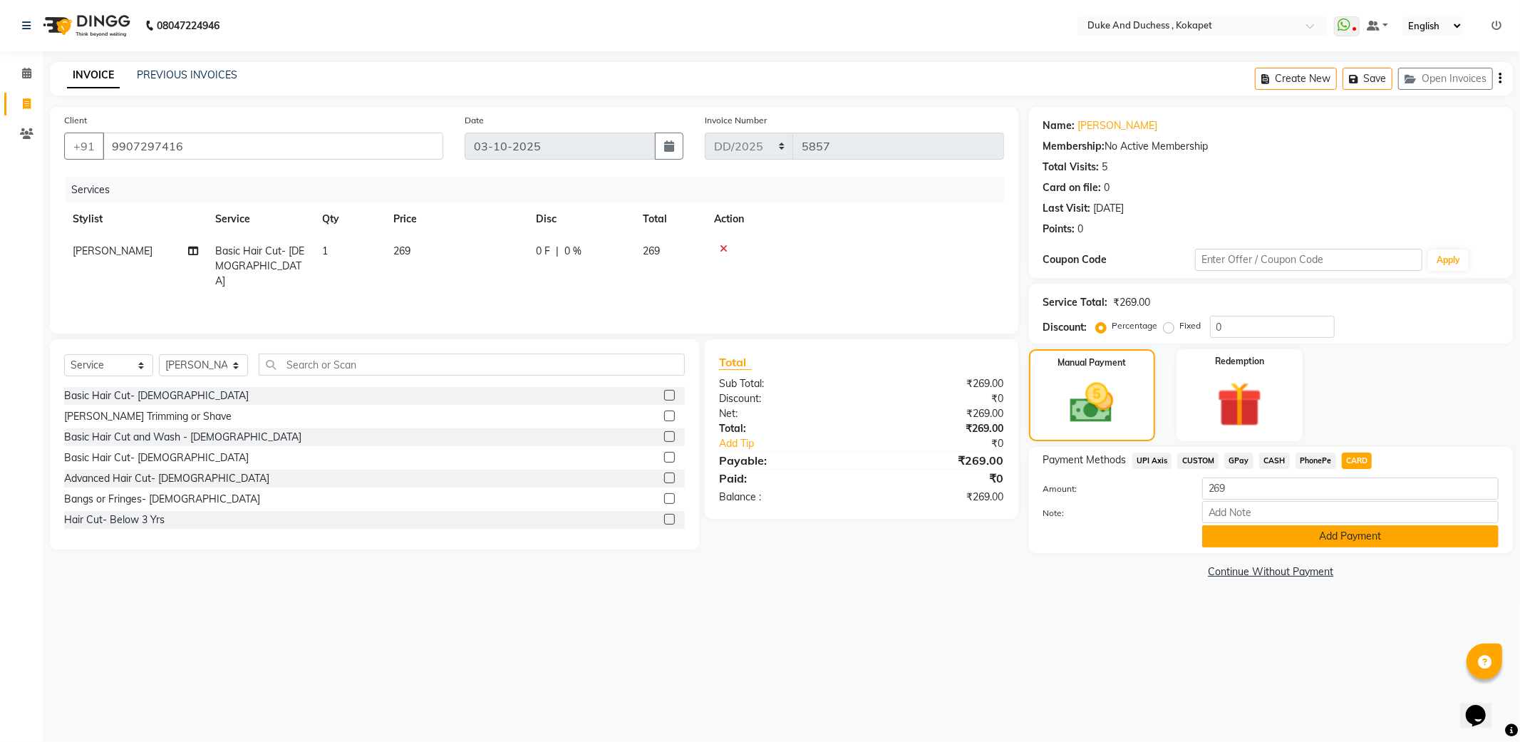
click at [1306, 537] on button "Add Payment" at bounding box center [1350, 536] width 296 height 22
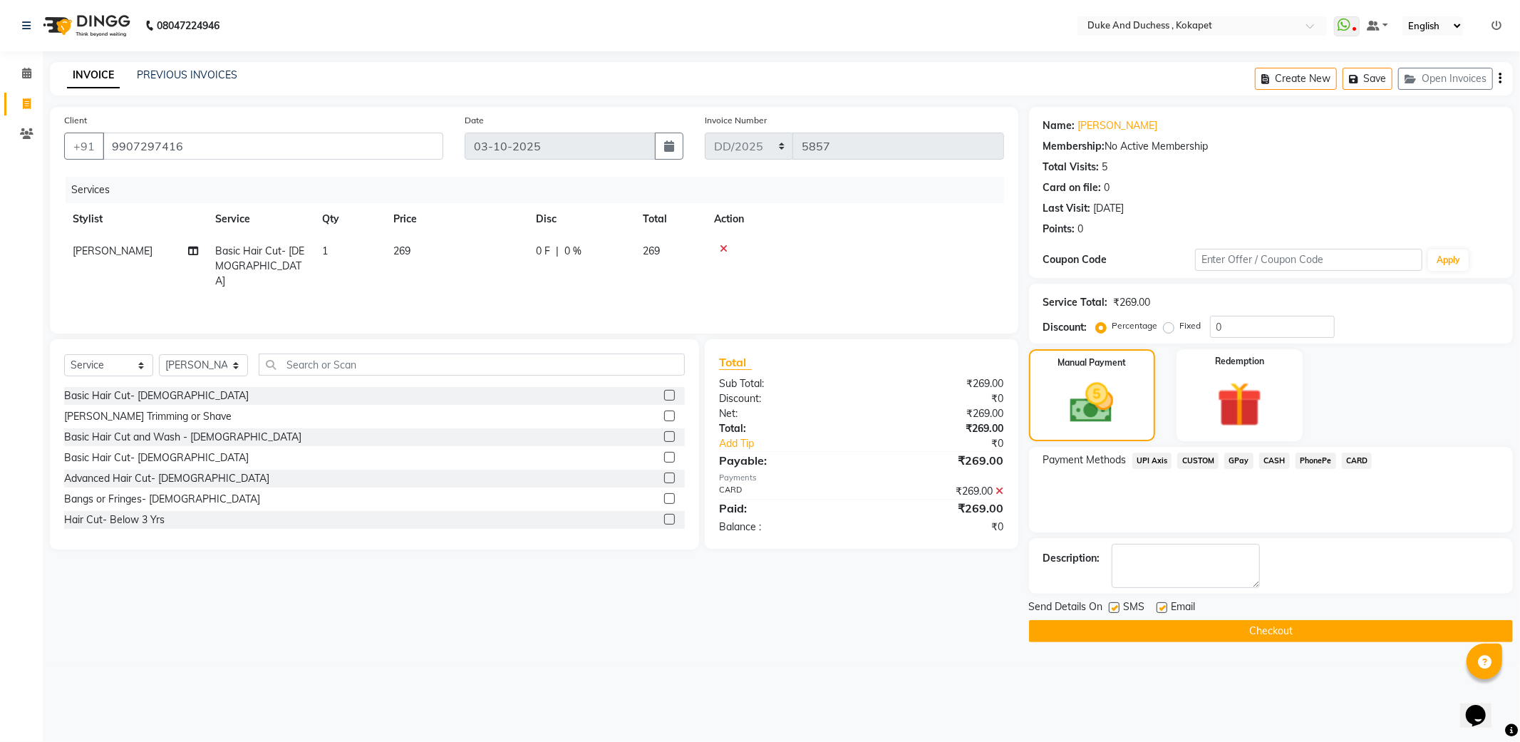
click at [1244, 630] on button "Checkout" at bounding box center [1271, 631] width 484 height 22
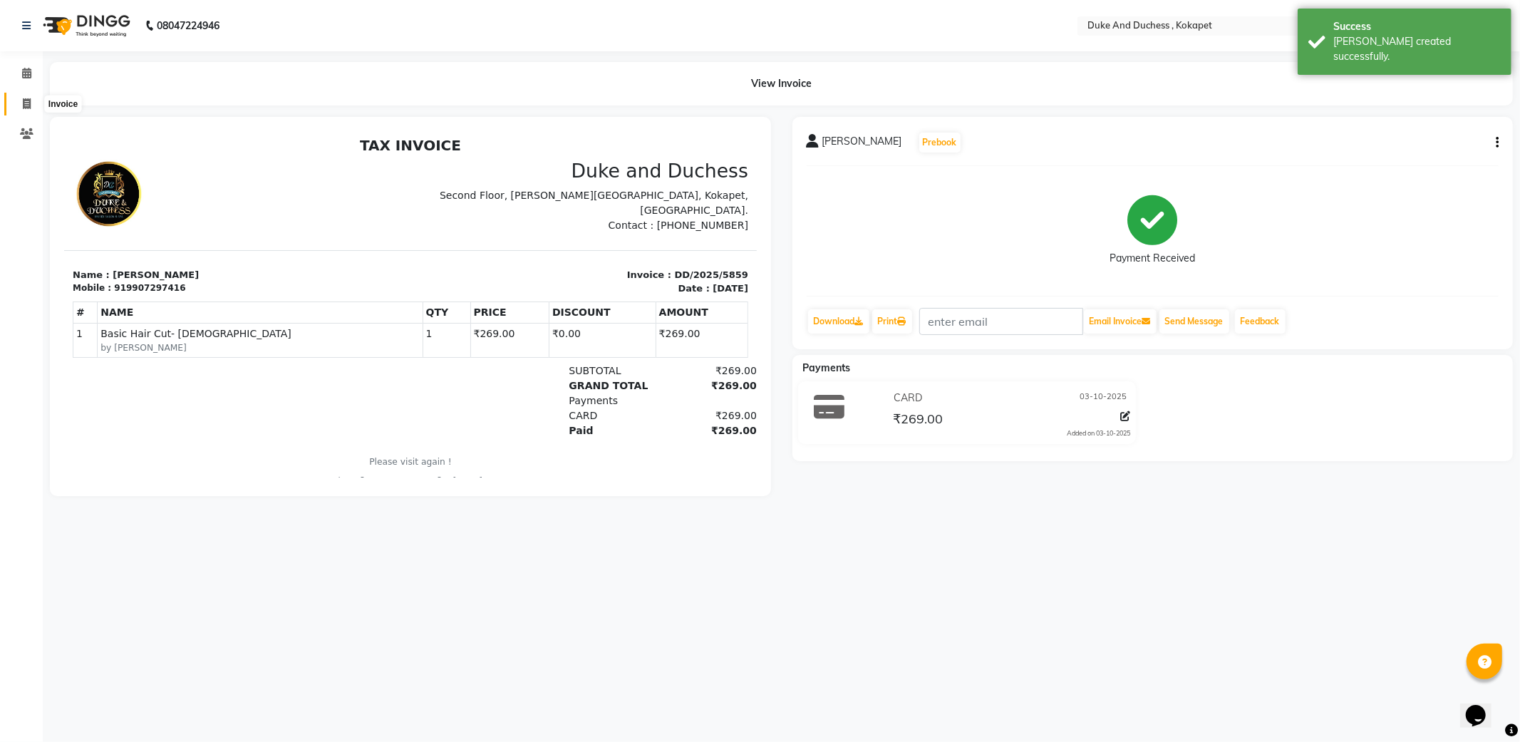
click at [24, 108] on icon at bounding box center [27, 103] width 8 height 11
select select "service"
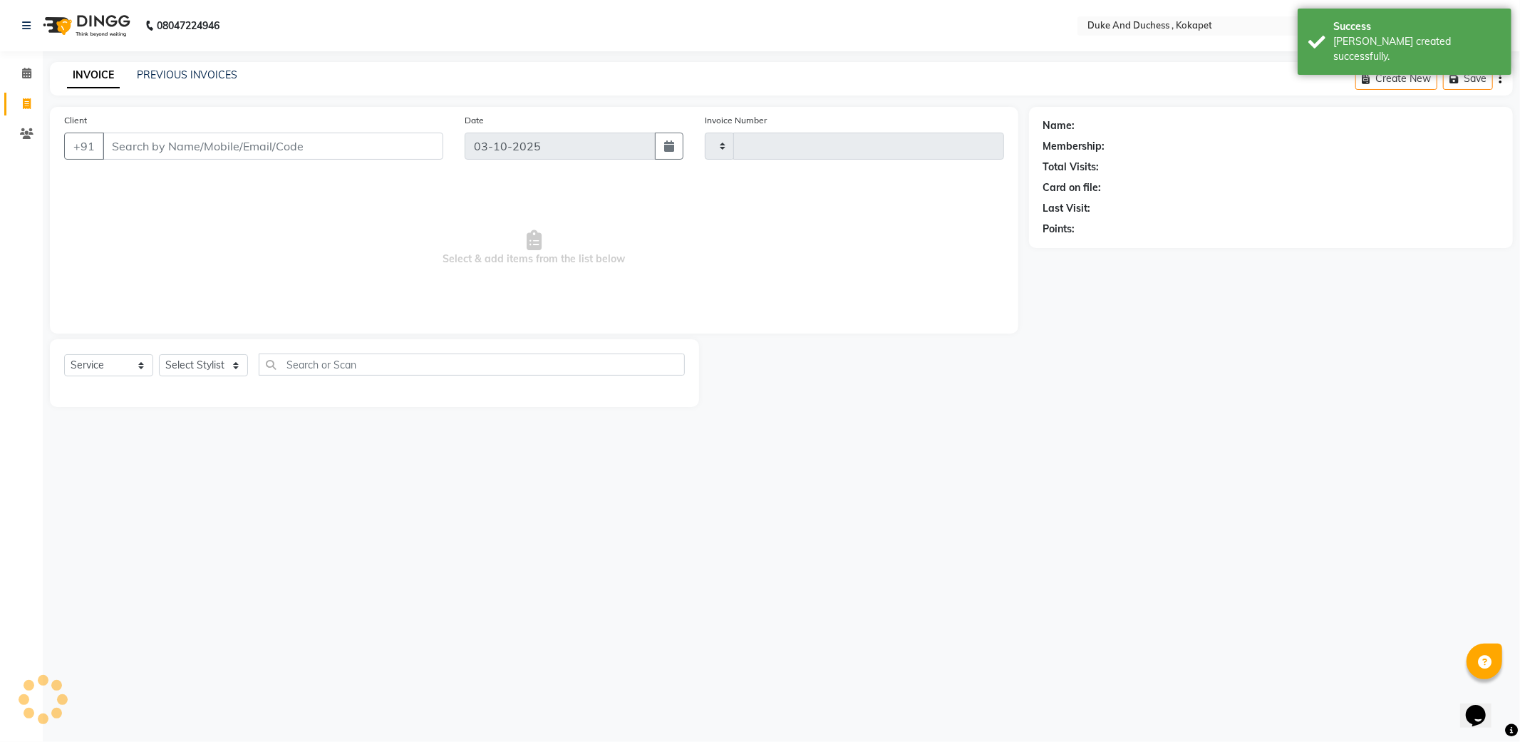
type input "5860"
select select "5687"
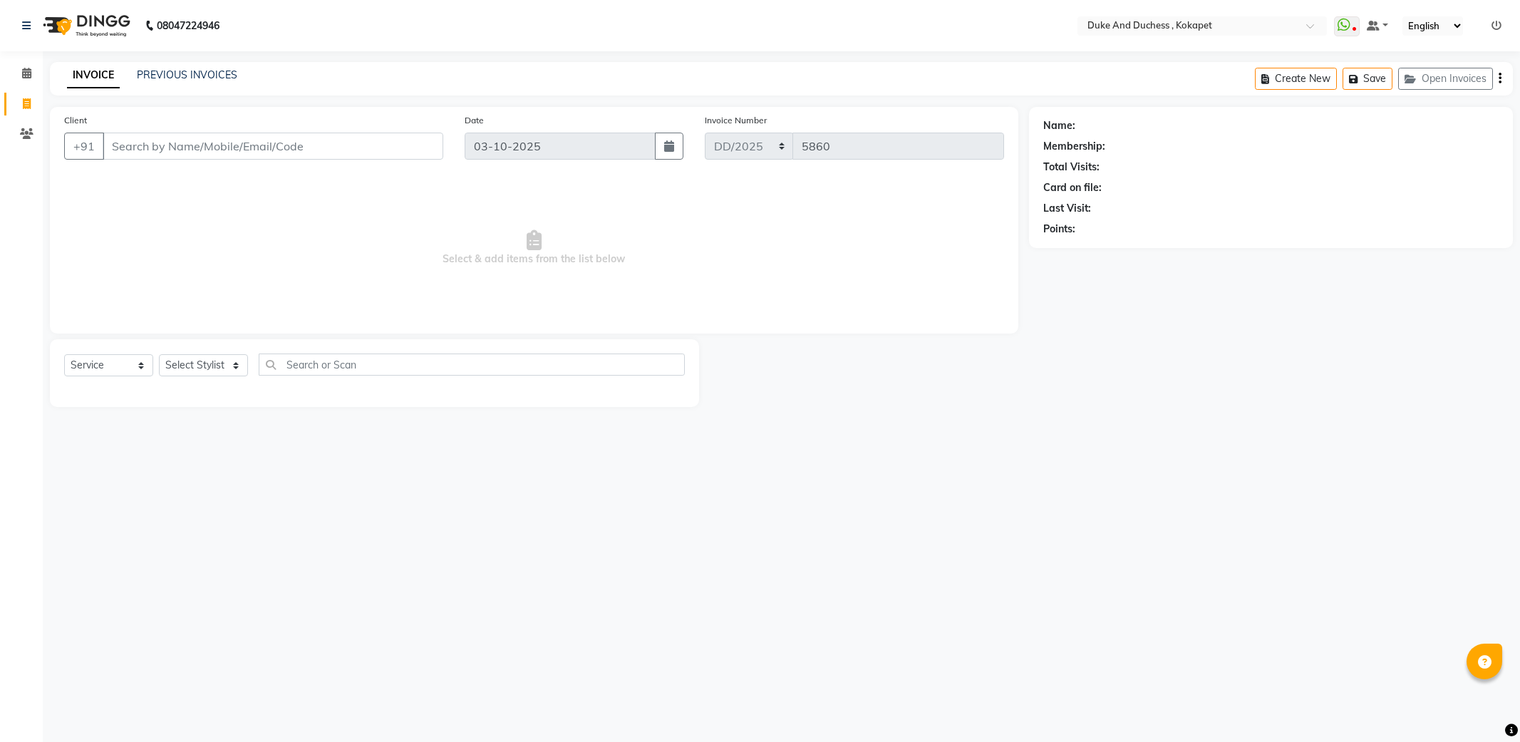
select select "service"
click at [197, 368] on select "Select Stylist Admin [PERSON_NAME] [PERSON_NAME] & Duchess [PERSON_NAME] [PERSO…" at bounding box center [203, 365] width 89 height 22
select select "61142"
click at [159, 355] on select "Select Stylist Admin [PERSON_NAME] [PERSON_NAME] & Duchess [PERSON_NAME] [PERSO…" at bounding box center [203, 365] width 89 height 22
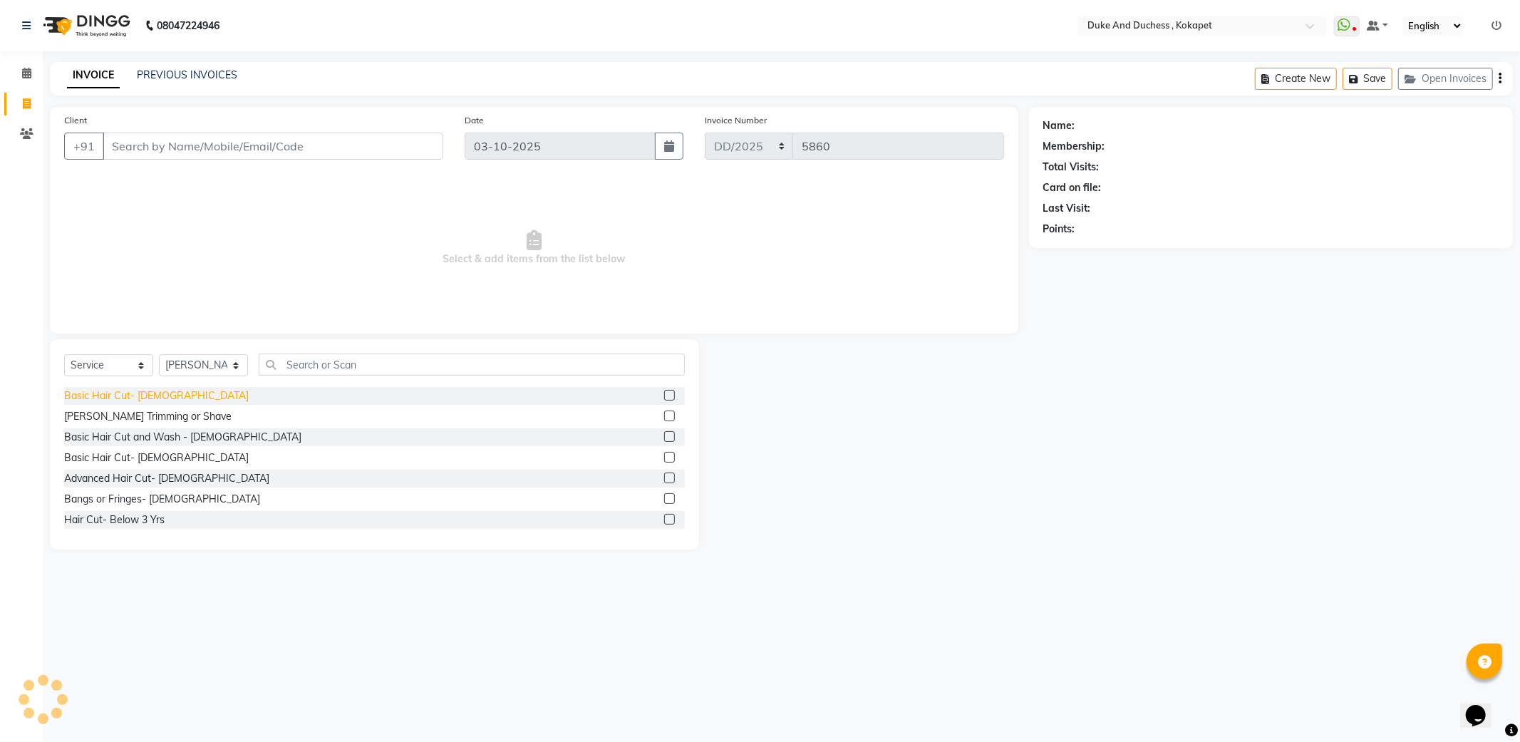
click at [133, 401] on div "Basic Hair Cut- [DEMOGRAPHIC_DATA]" at bounding box center [156, 395] width 185 height 15
checkbox input "false"
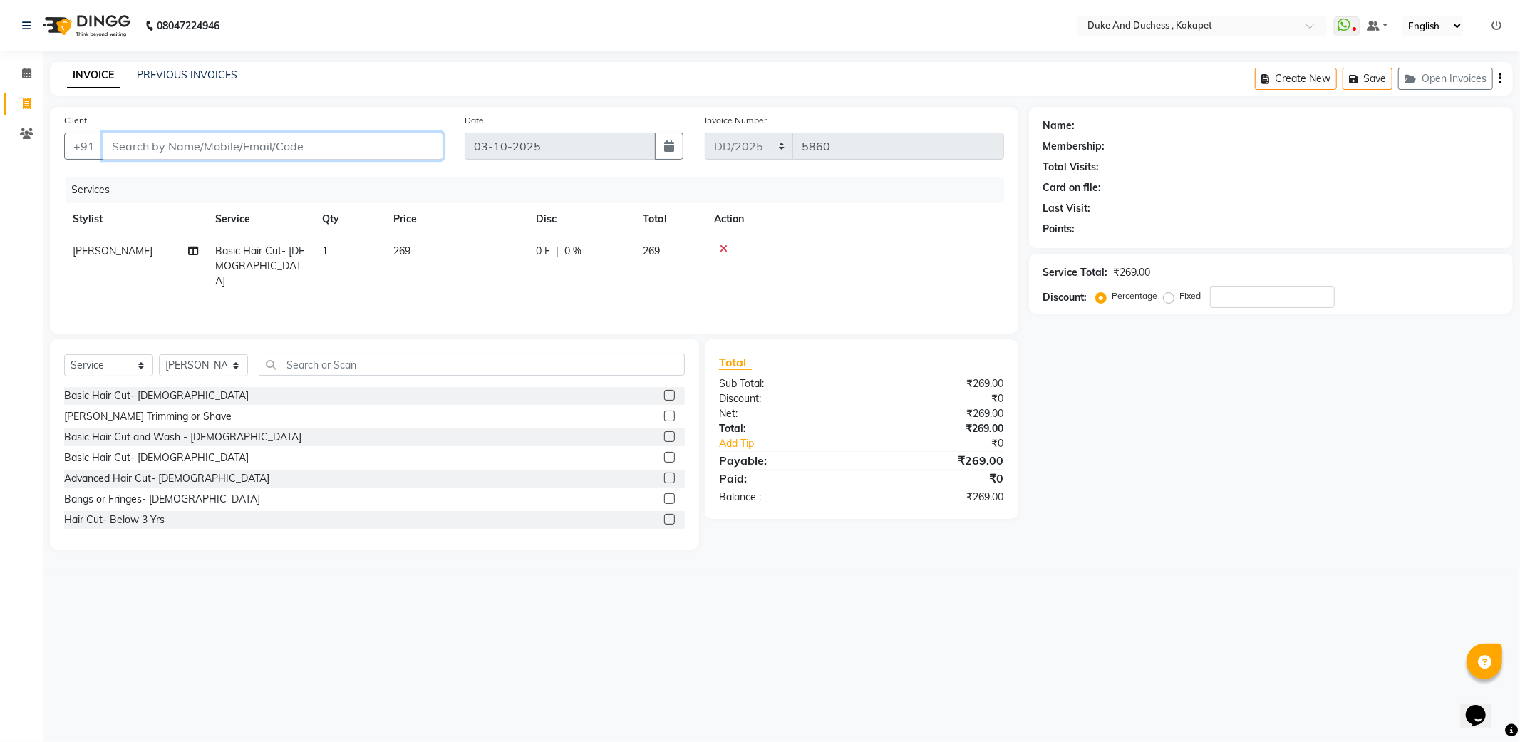
click at [368, 152] on input "Client" at bounding box center [273, 146] width 341 height 27
type input "9"
type input "0"
click at [218, 176] on span "9925088" at bounding box center [243, 179] width 50 height 14
type input "9925088311"
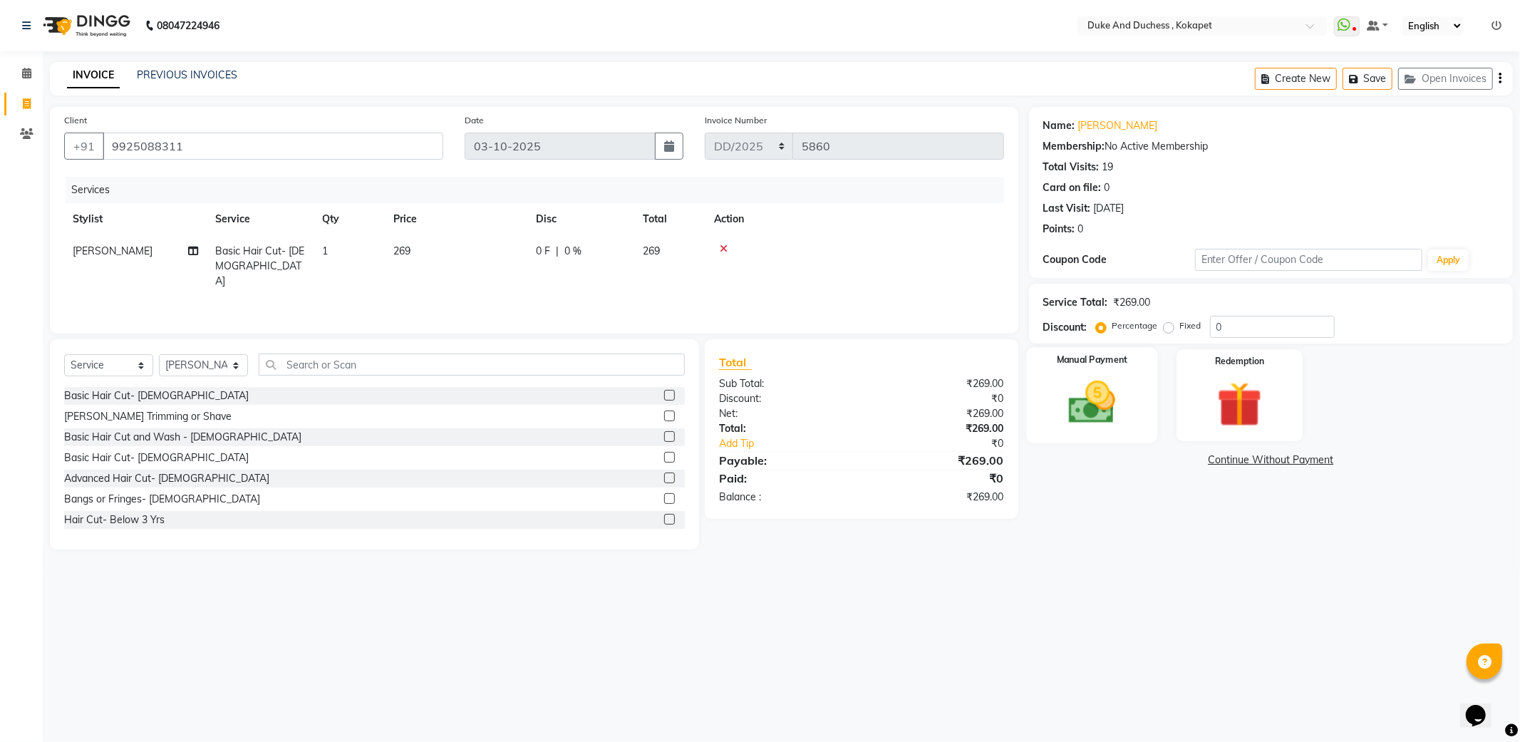
click at [1110, 421] on img at bounding box center [1092, 403] width 76 height 54
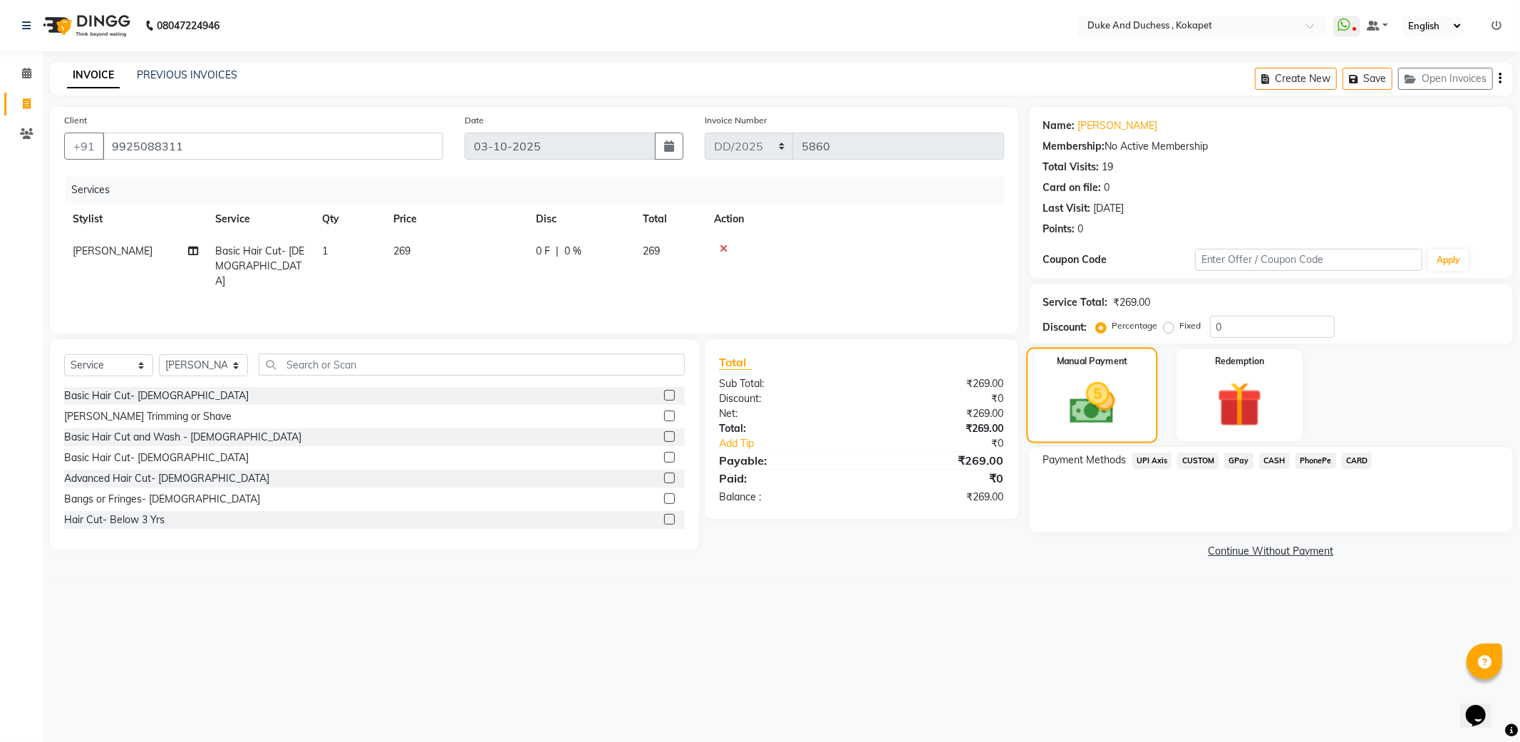
click at [1108, 418] on img at bounding box center [1092, 403] width 74 height 53
click at [1314, 463] on span "PhonePe" at bounding box center [1316, 461] width 41 height 16
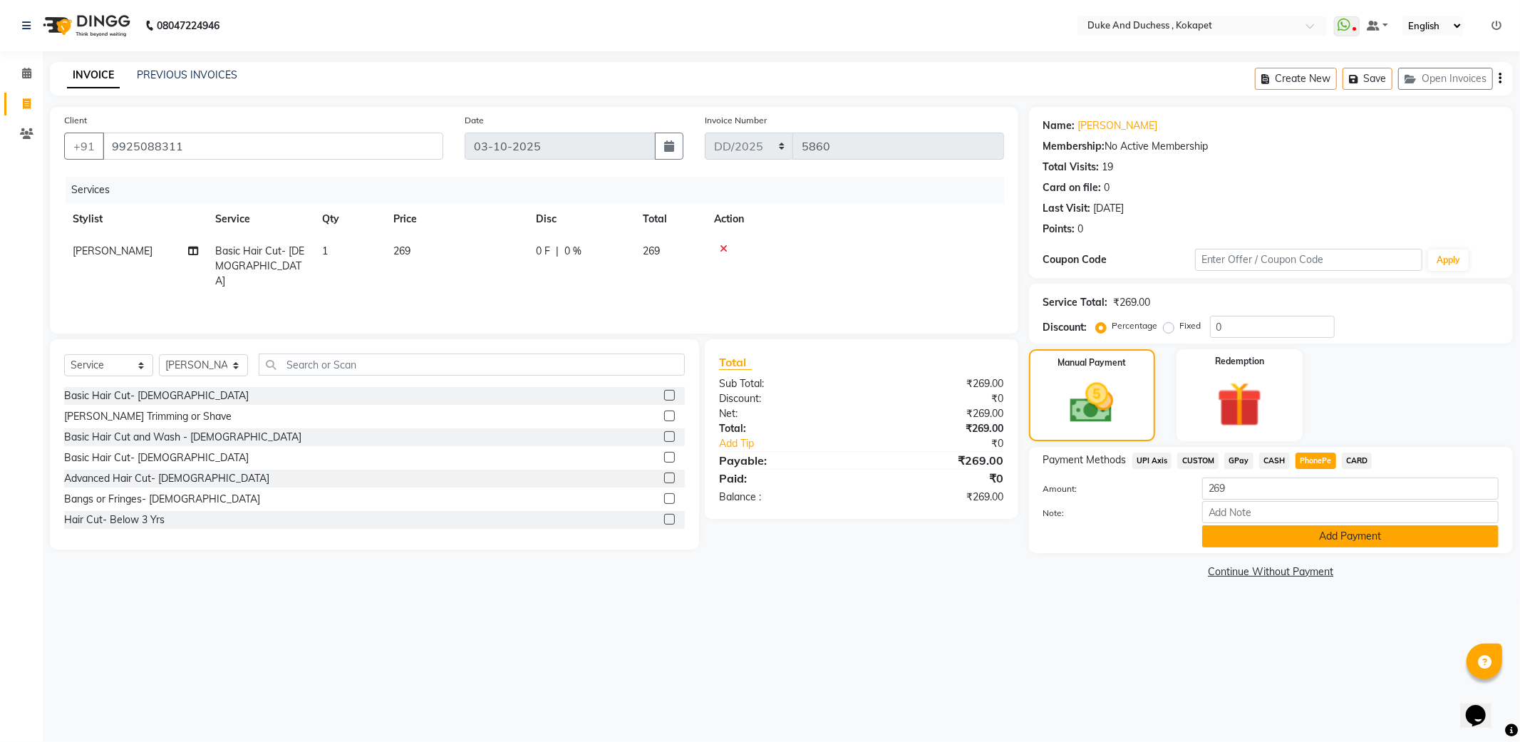
click at [1271, 539] on button "Add Payment" at bounding box center [1350, 536] width 296 height 22
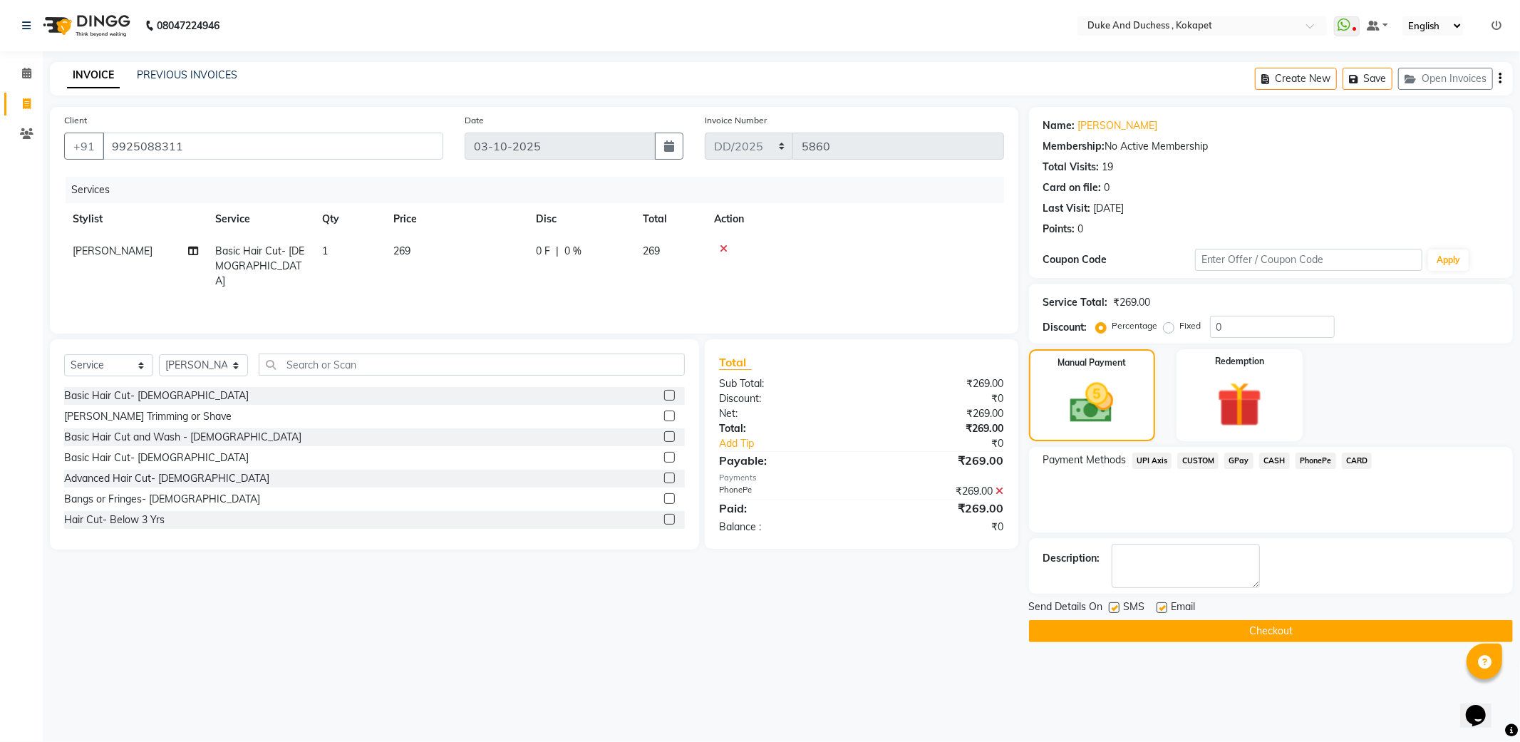
click at [1216, 634] on button "Checkout" at bounding box center [1271, 631] width 484 height 22
click at [1216, 634] on div "Checkout" at bounding box center [1271, 631] width 484 height 22
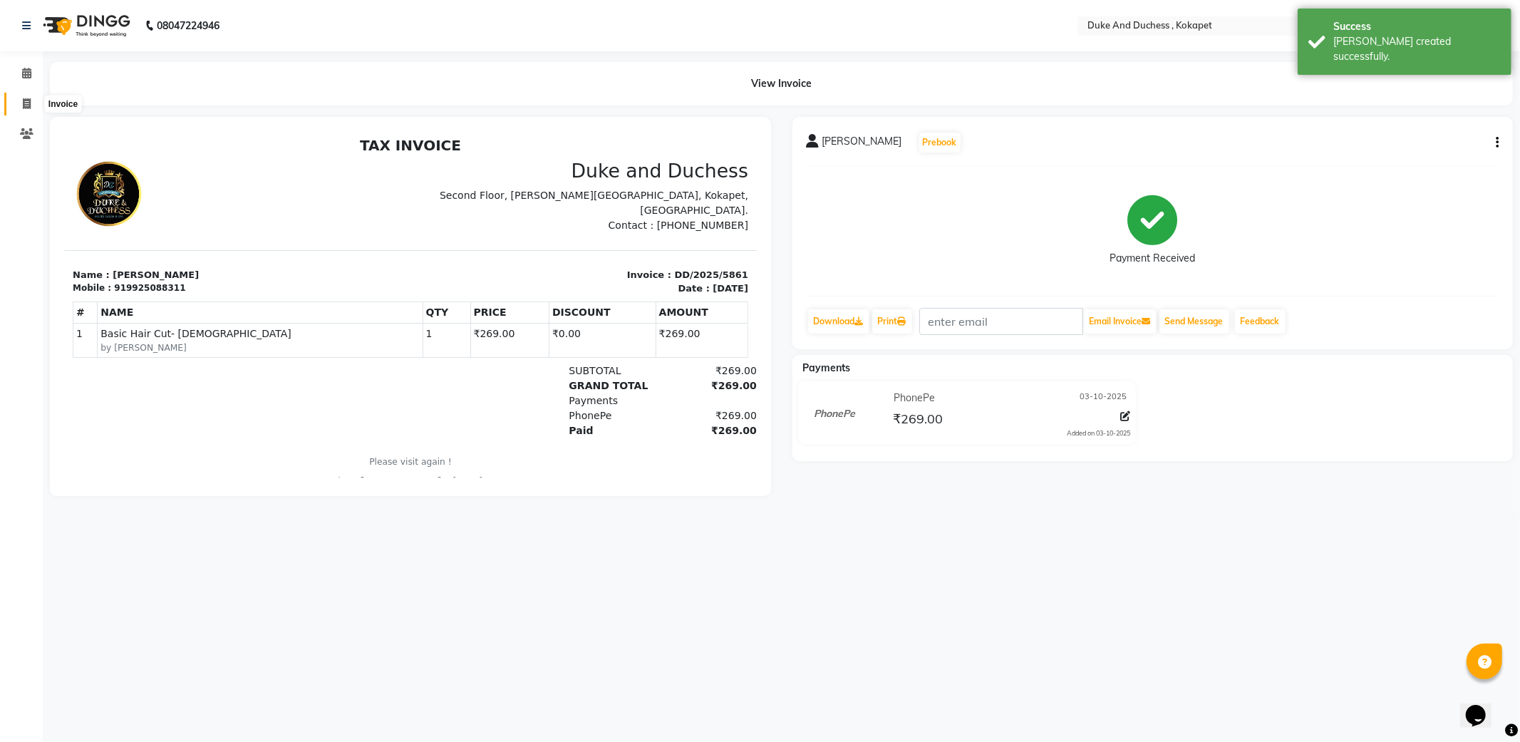
click at [30, 104] on icon at bounding box center [27, 103] width 8 height 11
select select "service"
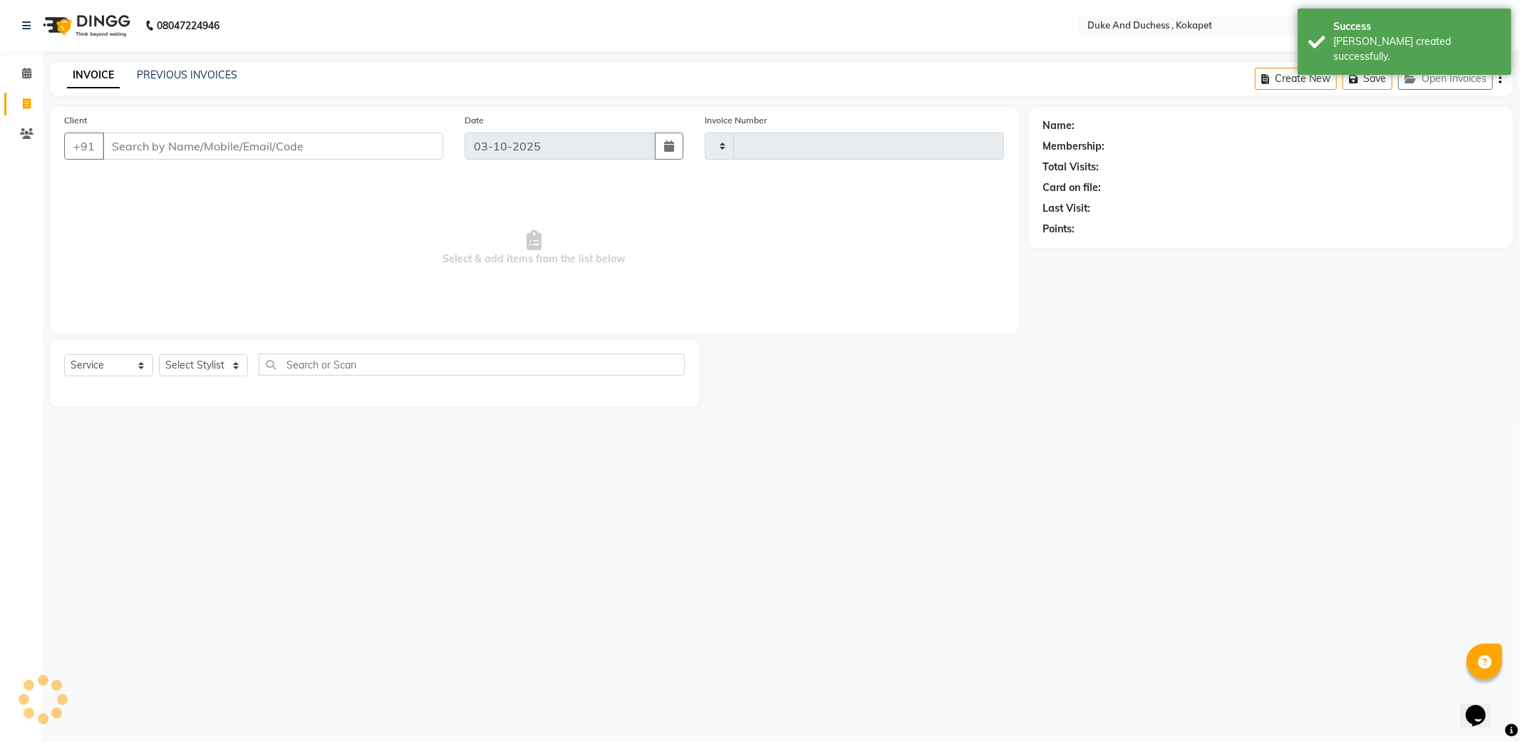
type input "5862"
select select "5687"
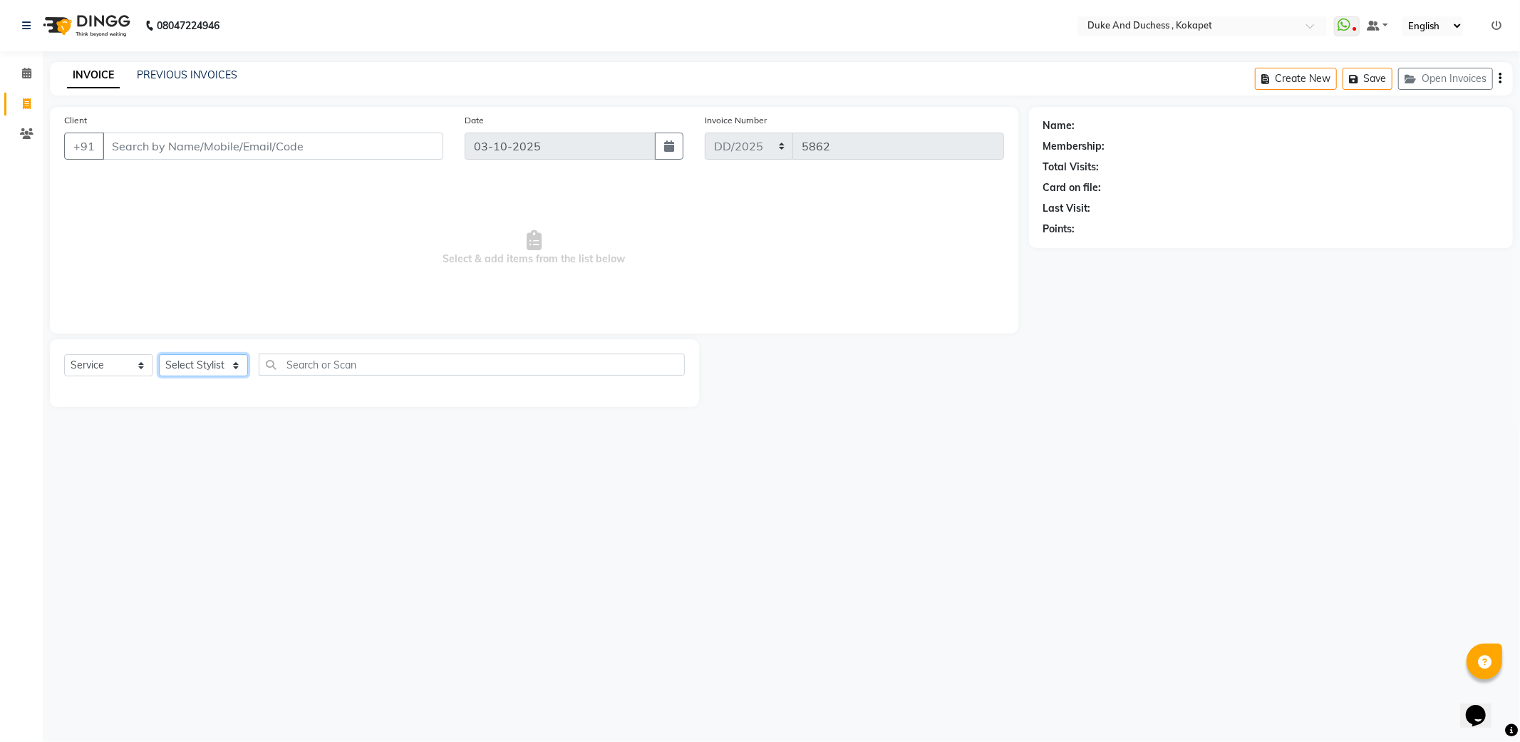
click at [201, 369] on select "Select Stylist Admin [PERSON_NAME] [PERSON_NAME] & Duchess [PERSON_NAME] [PERSO…" at bounding box center [203, 365] width 89 height 22
select select "61142"
click at [159, 355] on select "Select Stylist Admin [PERSON_NAME] [PERSON_NAME] & Duchess [PERSON_NAME] [PERSO…" at bounding box center [203, 365] width 89 height 22
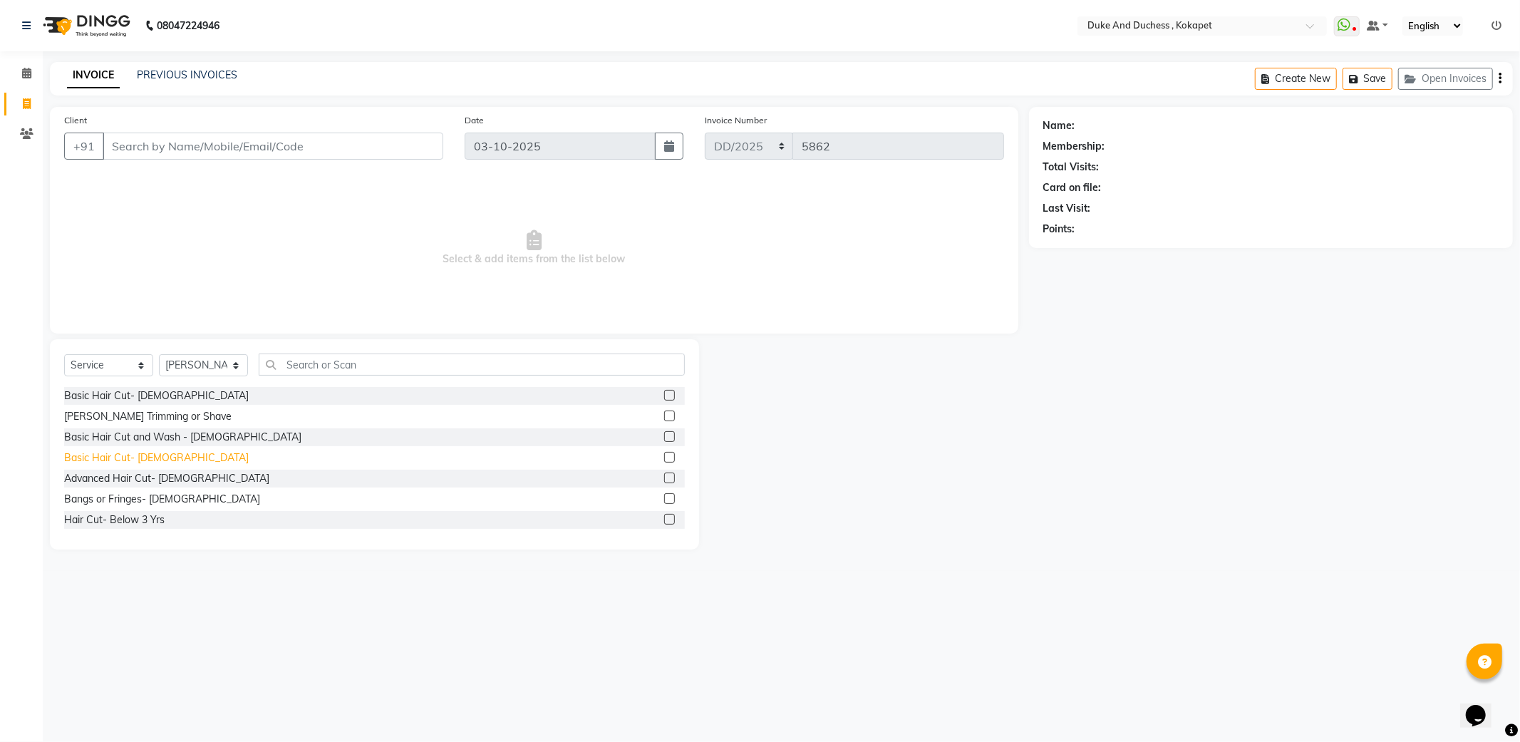
click at [146, 460] on div "Basic Hair Cut- [DEMOGRAPHIC_DATA]" at bounding box center [156, 457] width 185 height 15
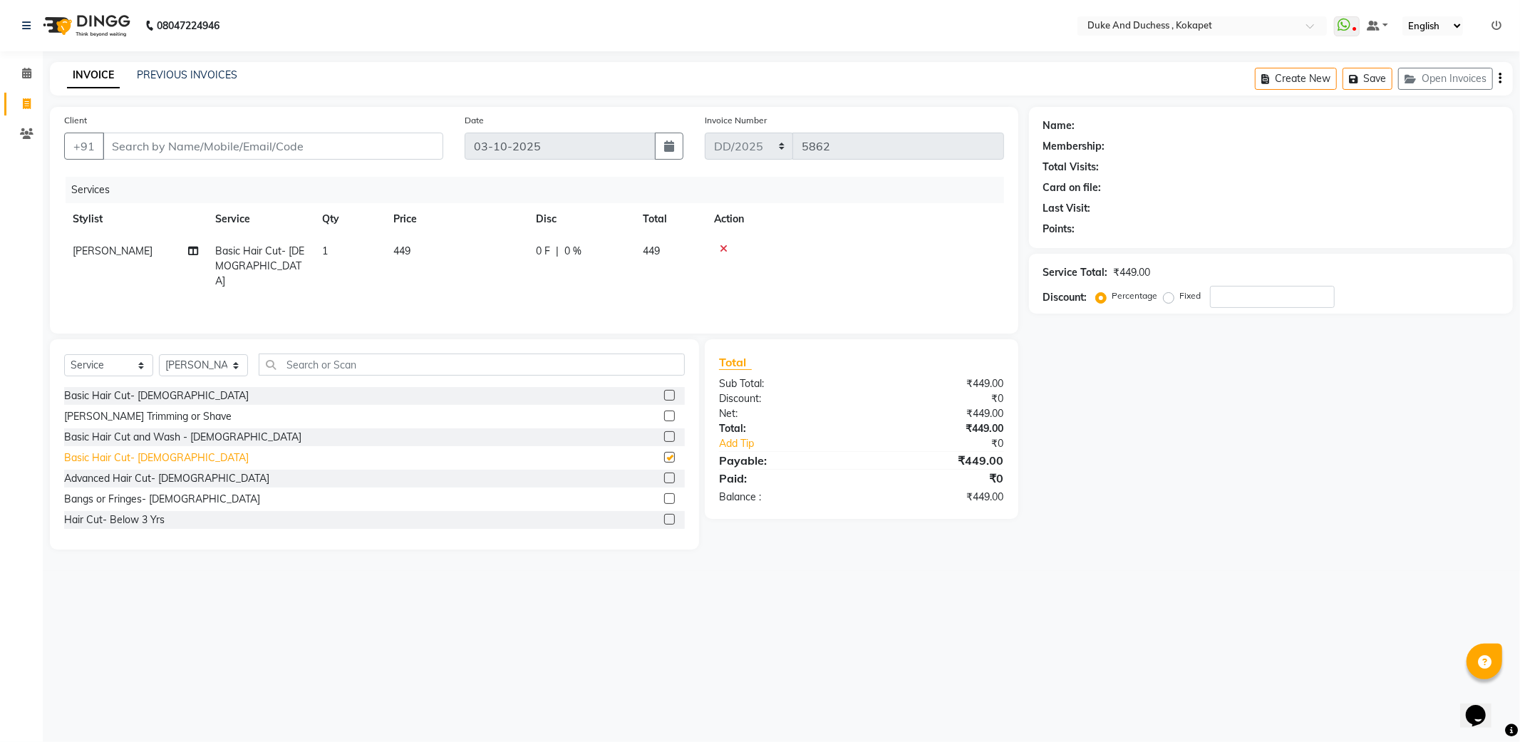
checkbox input "false"
click at [185, 367] on select "Select Stylist Admin [PERSON_NAME] [PERSON_NAME] & Duchess [PERSON_NAME] [PERSO…" at bounding box center [203, 365] width 89 height 22
select select "38838"
click at [159, 355] on select "Select Stylist Admin [PERSON_NAME] [PERSON_NAME] & Duchess [PERSON_NAME] [PERSO…" at bounding box center [203, 365] width 89 height 22
click at [114, 395] on div "Basic Hair Cut- [DEMOGRAPHIC_DATA]" at bounding box center [156, 395] width 185 height 15
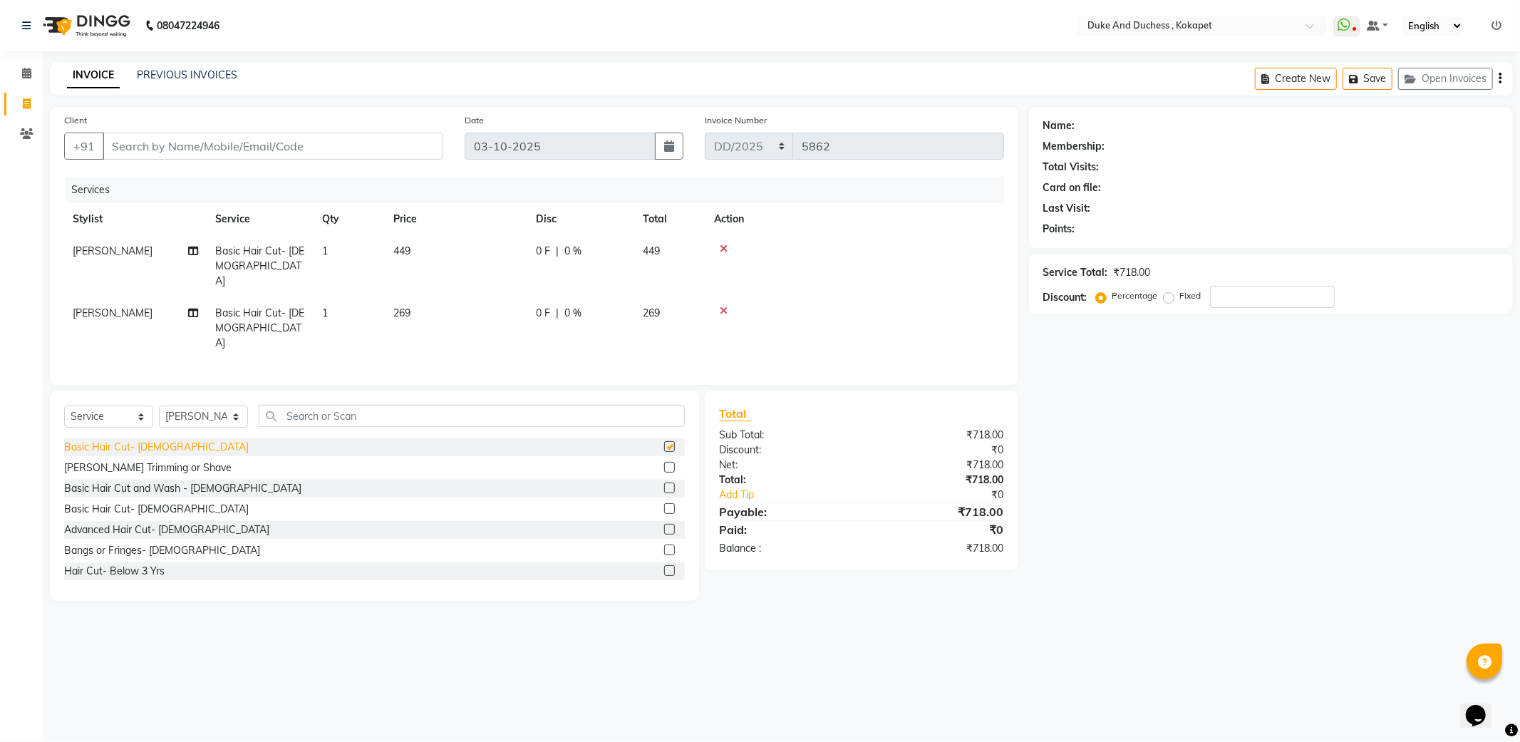
checkbox input "false"
click at [372, 144] on input "Client" at bounding box center [273, 146] width 341 height 27
click at [181, 148] on input "Client" at bounding box center [273, 146] width 341 height 27
type input "7"
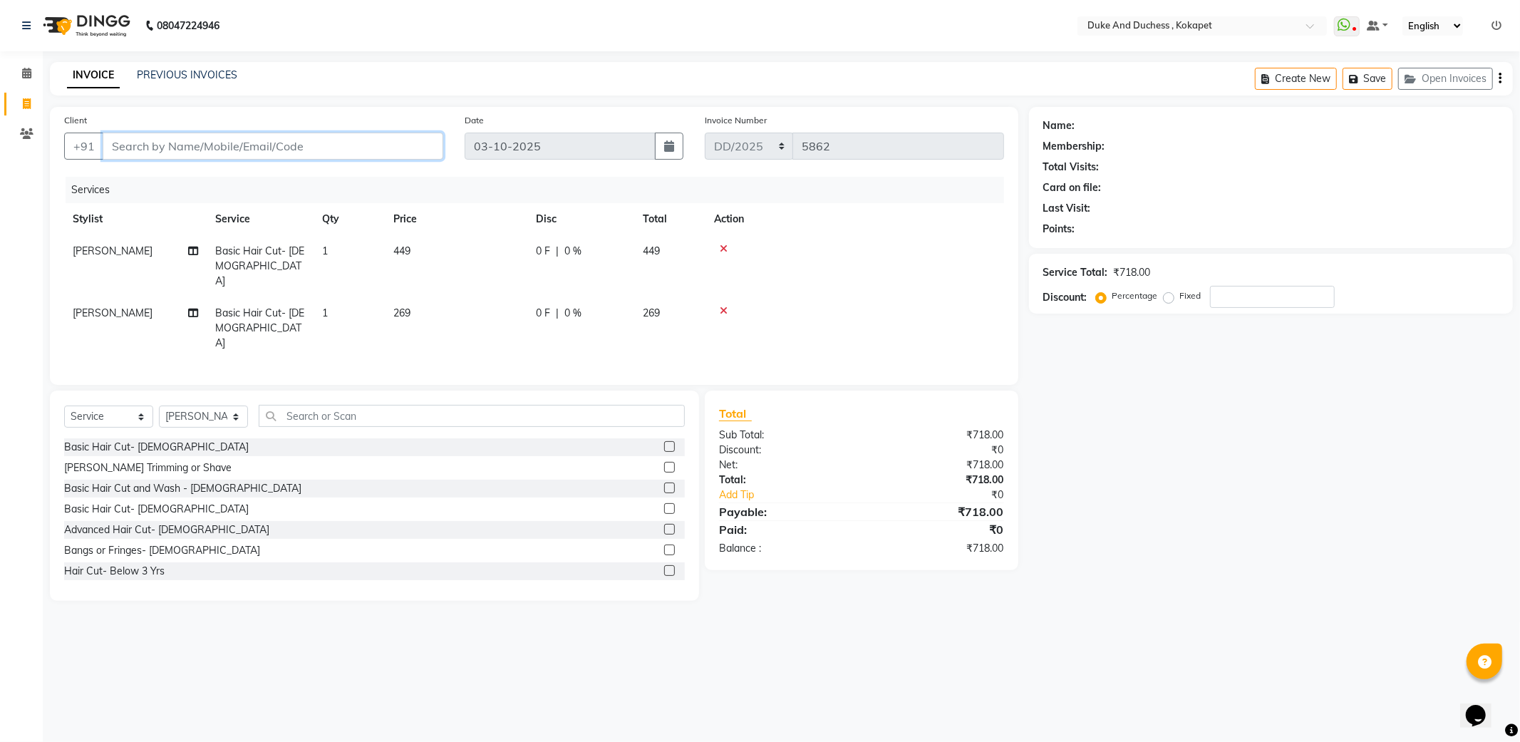
type input "0"
click at [183, 175] on ngb-highlight "770241 9892" at bounding box center [219, 179] width 74 height 14
type input "7702419892"
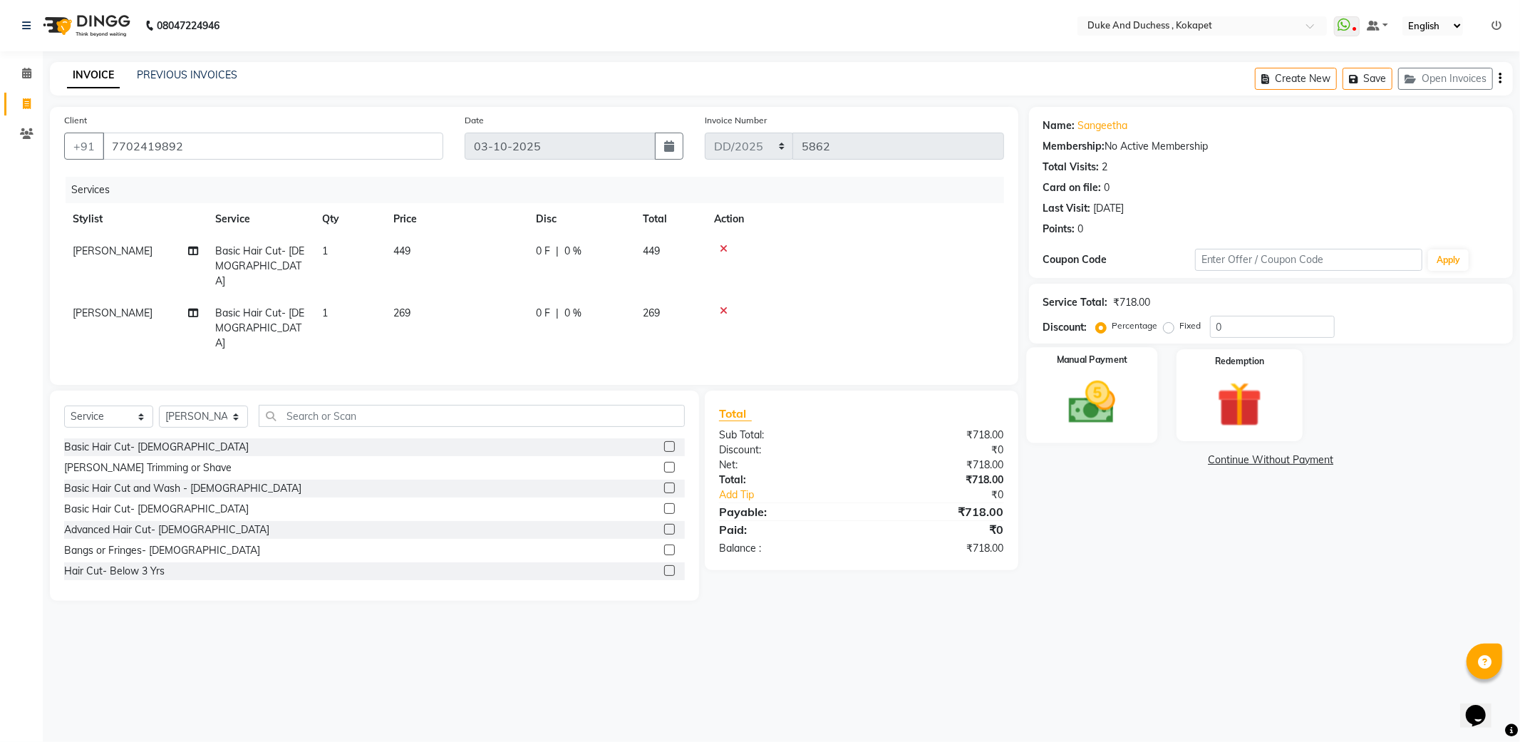
click at [1124, 393] on img at bounding box center [1092, 403] width 76 height 54
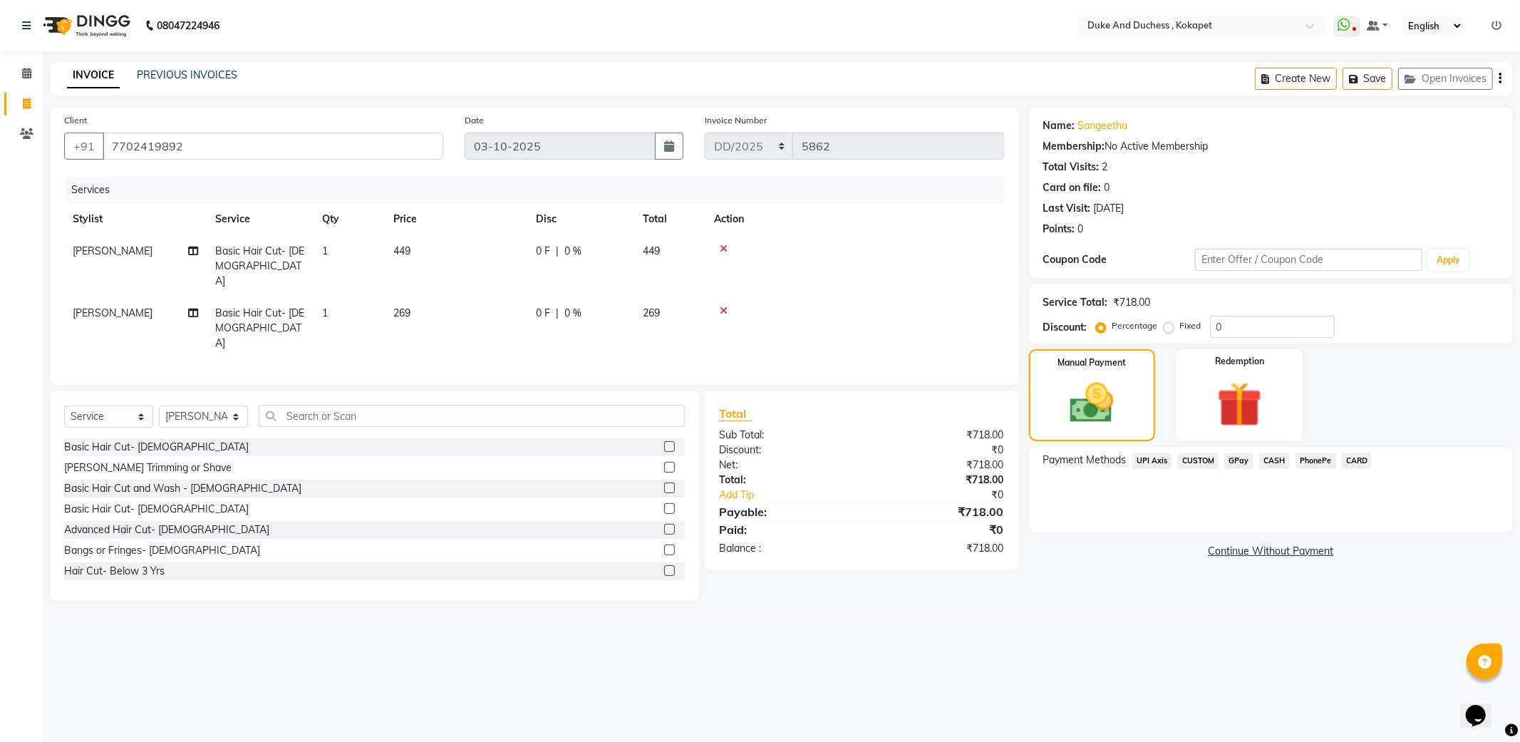
click at [1309, 460] on span "PhonePe" at bounding box center [1316, 461] width 41 height 16
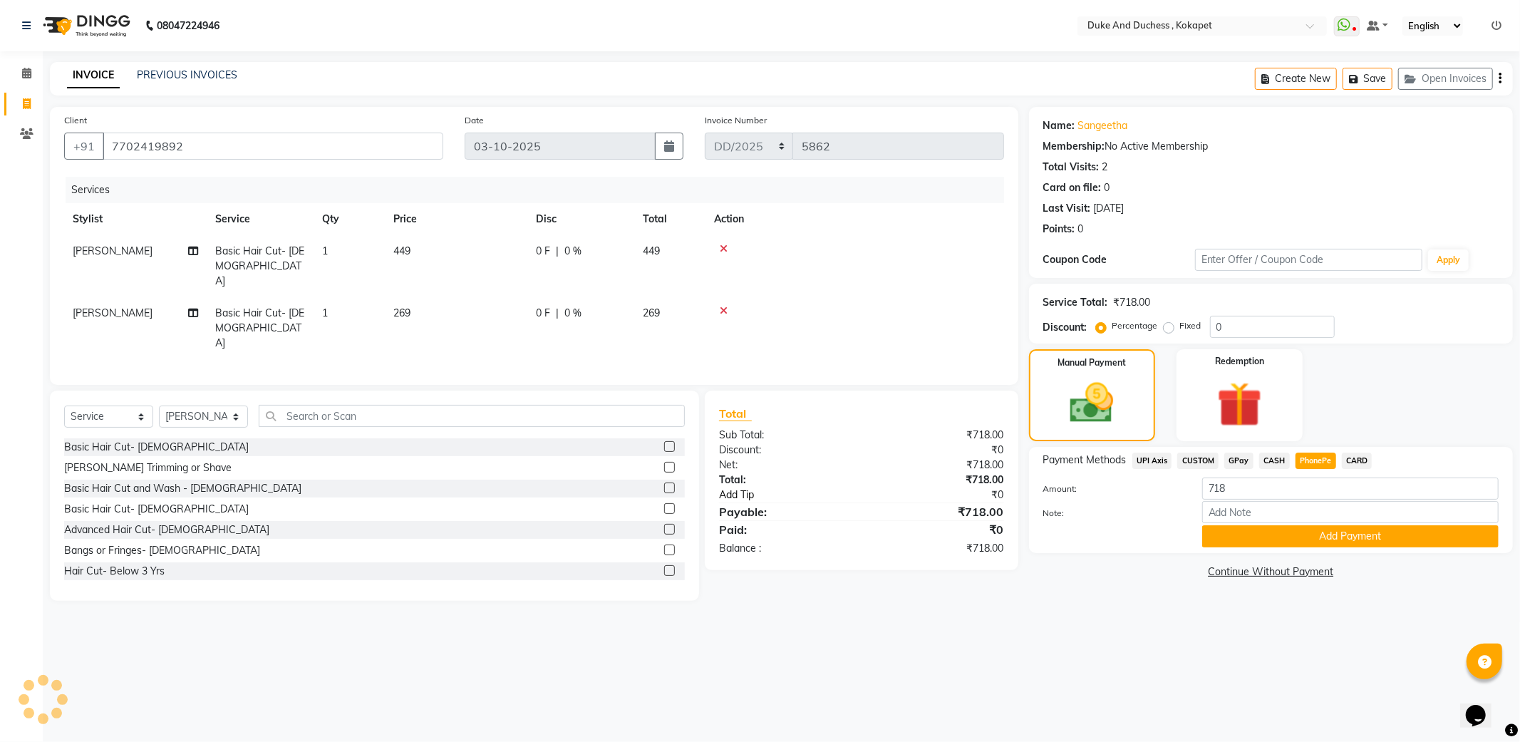
click at [751, 487] on link "Add Tip" at bounding box center [797, 494] width 179 height 15
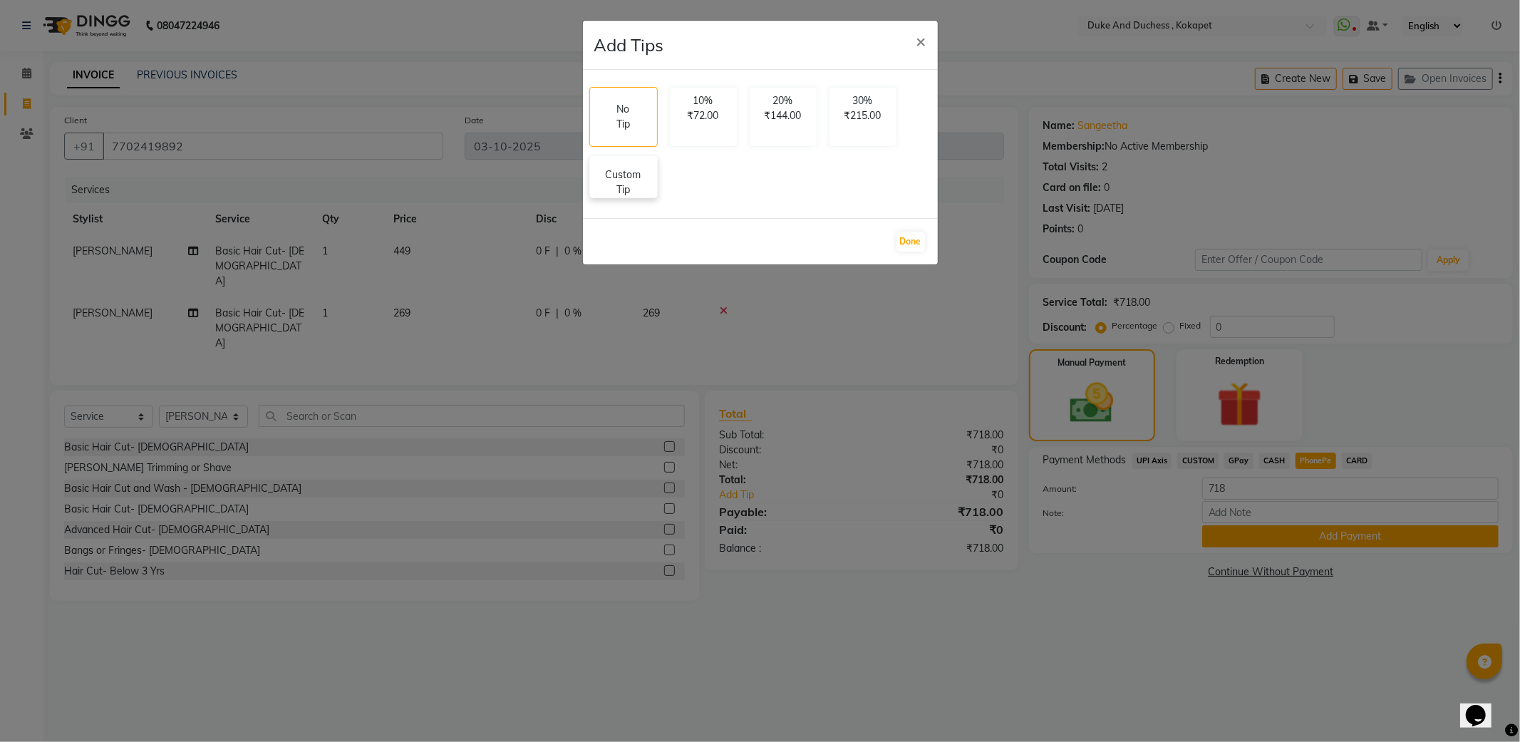
click at [621, 192] on p "Custom Tip" at bounding box center [624, 182] width 50 height 30
select select "61142"
select select "38838"
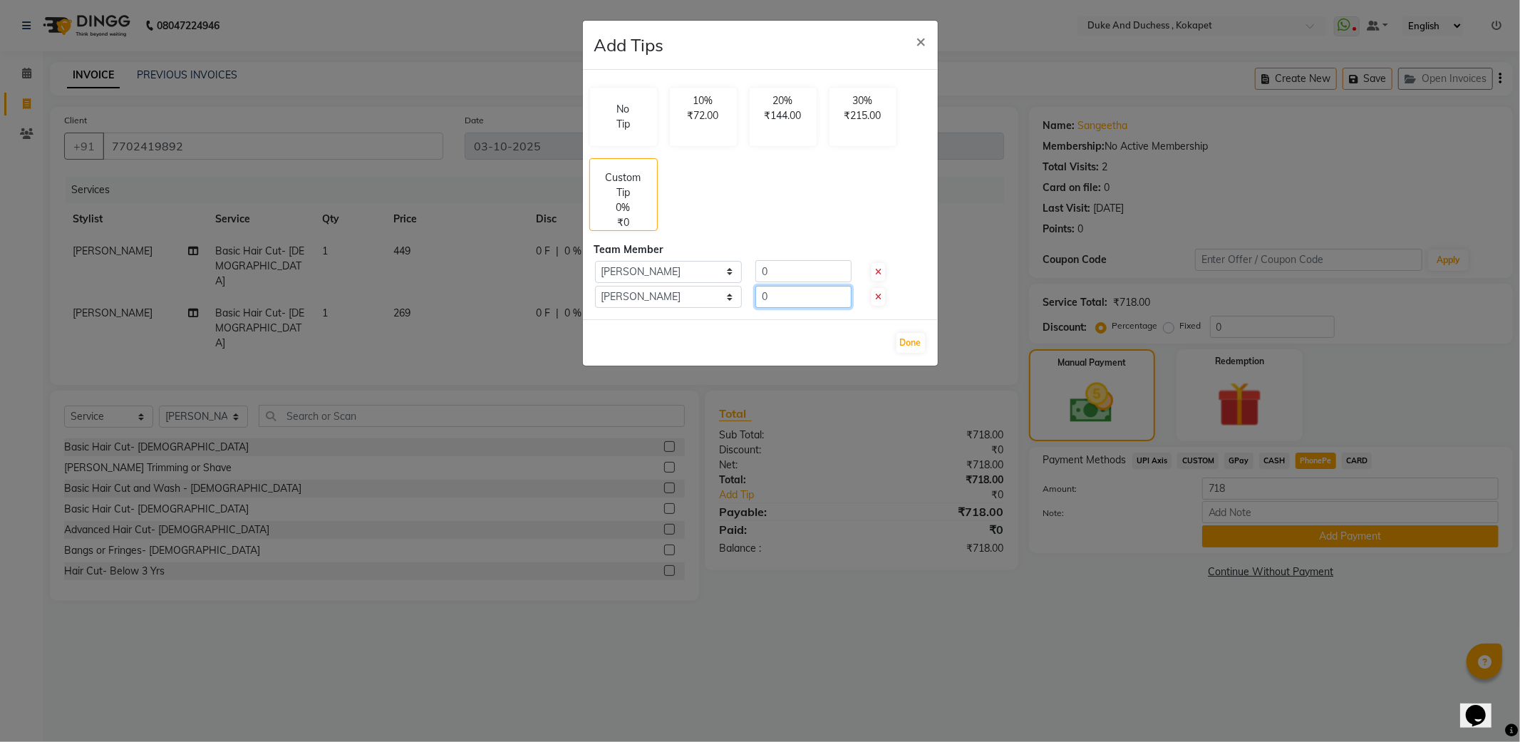
click at [783, 304] on input "0" at bounding box center [803, 297] width 96 height 22
click at [905, 341] on button "Done" at bounding box center [911, 343] width 29 height 20
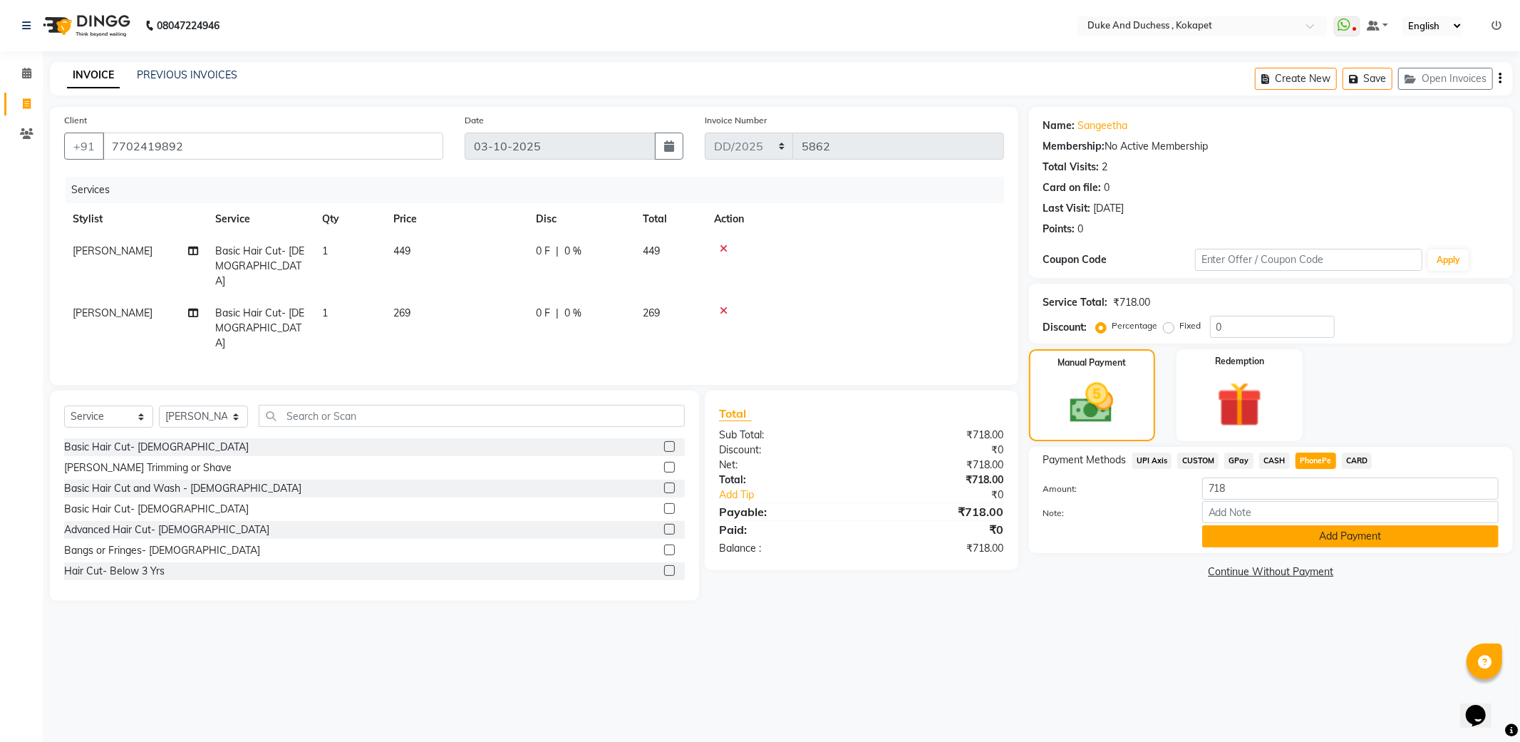
click at [1320, 537] on button "Add Payment" at bounding box center [1350, 536] width 296 height 22
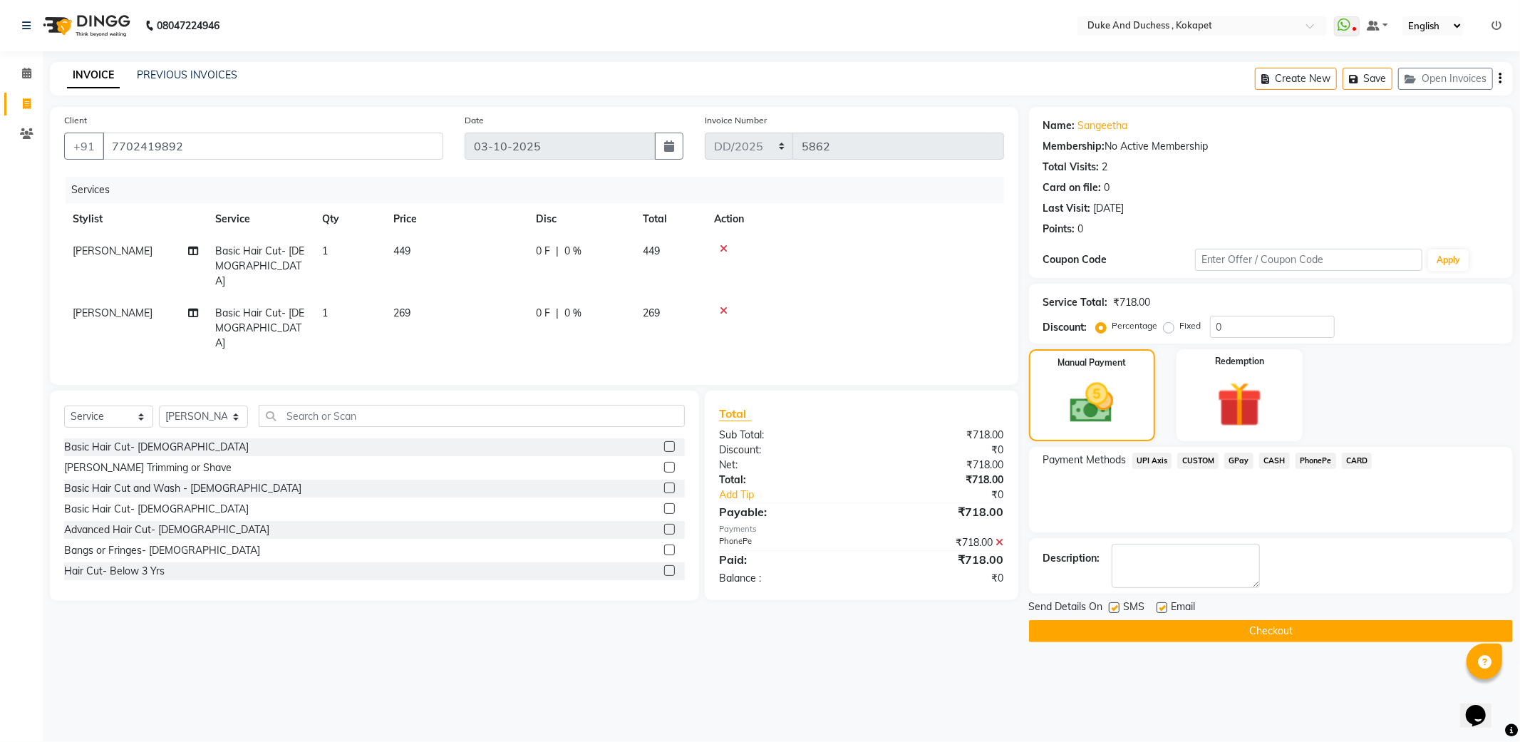
click at [1284, 629] on button "Checkout" at bounding box center [1271, 631] width 484 height 22
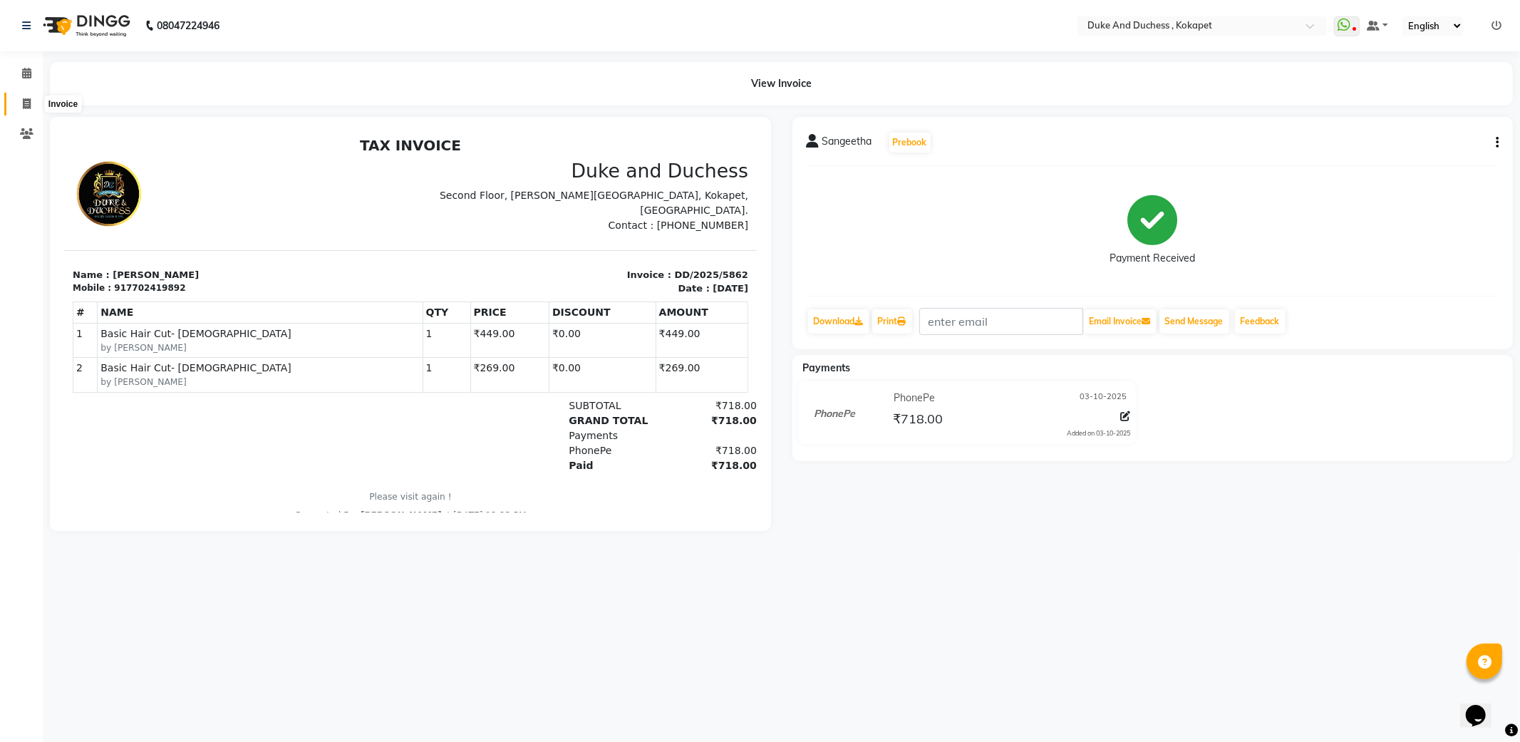
click at [26, 103] on icon at bounding box center [27, 103] width 8 height 11
select select "service"
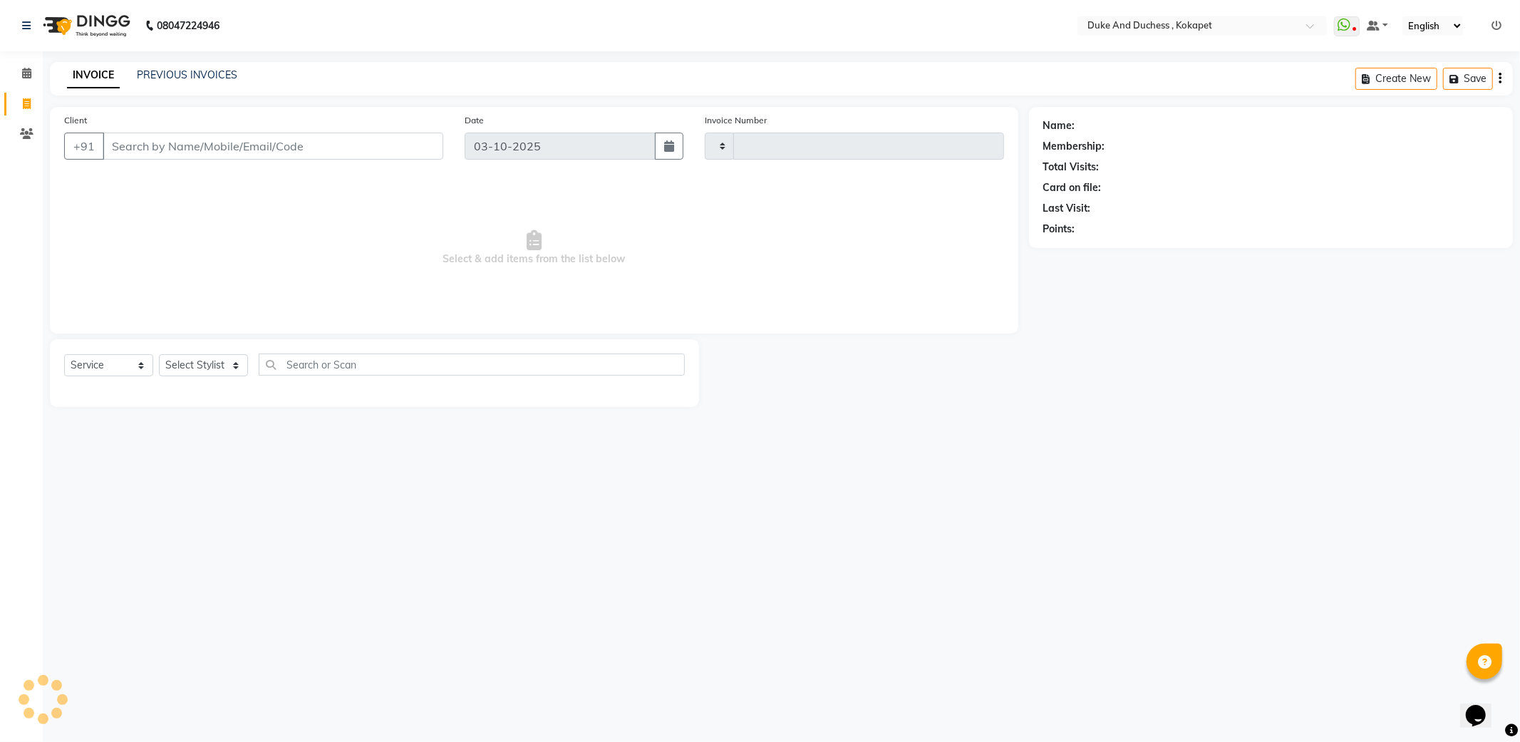
type input "5863"
select select "5687"
select select "service"
type input "5862"
select select "en"
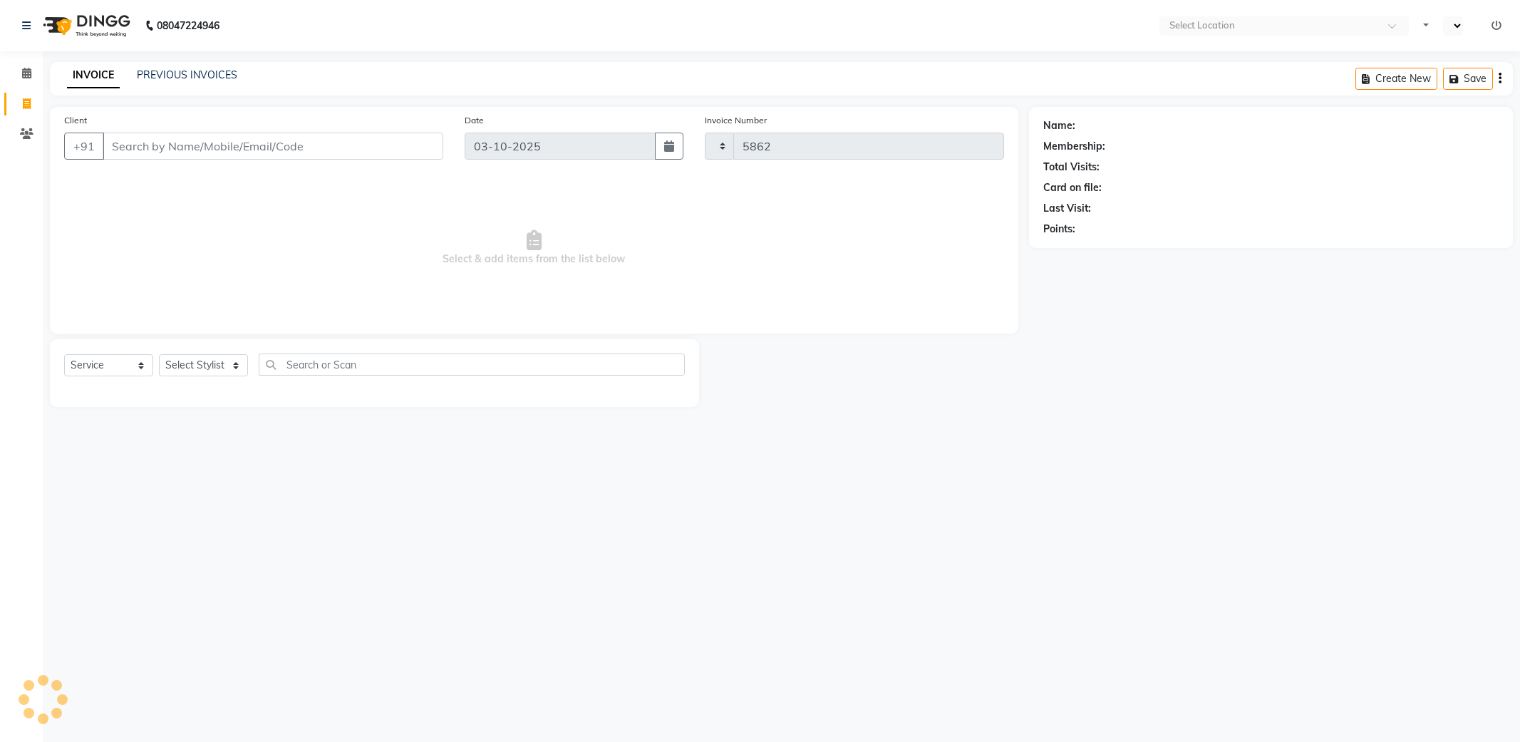
select select "5687"
